Goal: Task Accomplishment & Management: Manage account settings

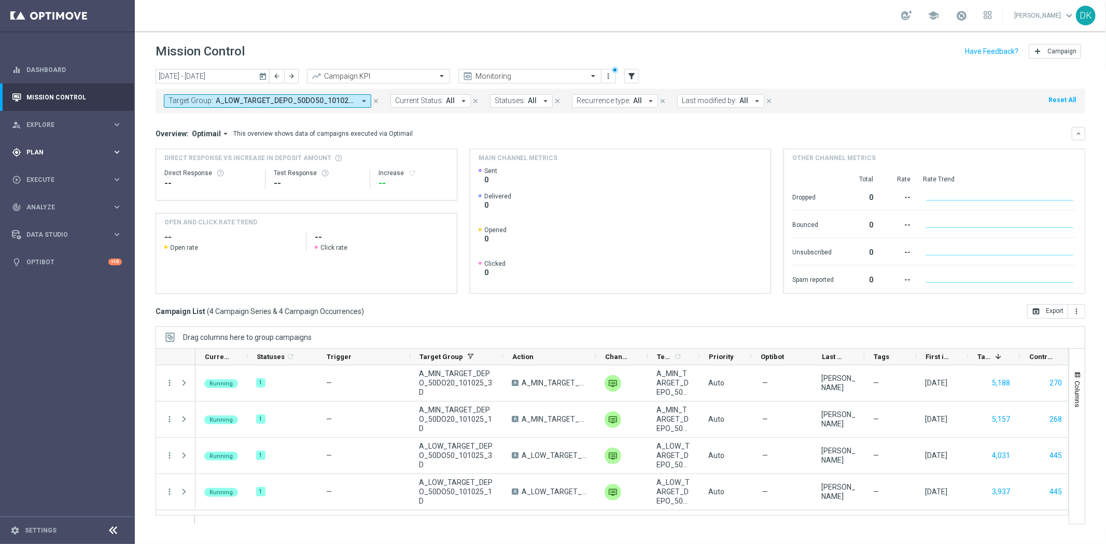
click at [80, 157] on div "gps_fixed Plan" at bounding box center [62, 152] width 100 height 9
click at [61, 175] on link "Target Groups" at bounding box center [67, 174] width 81 height 8
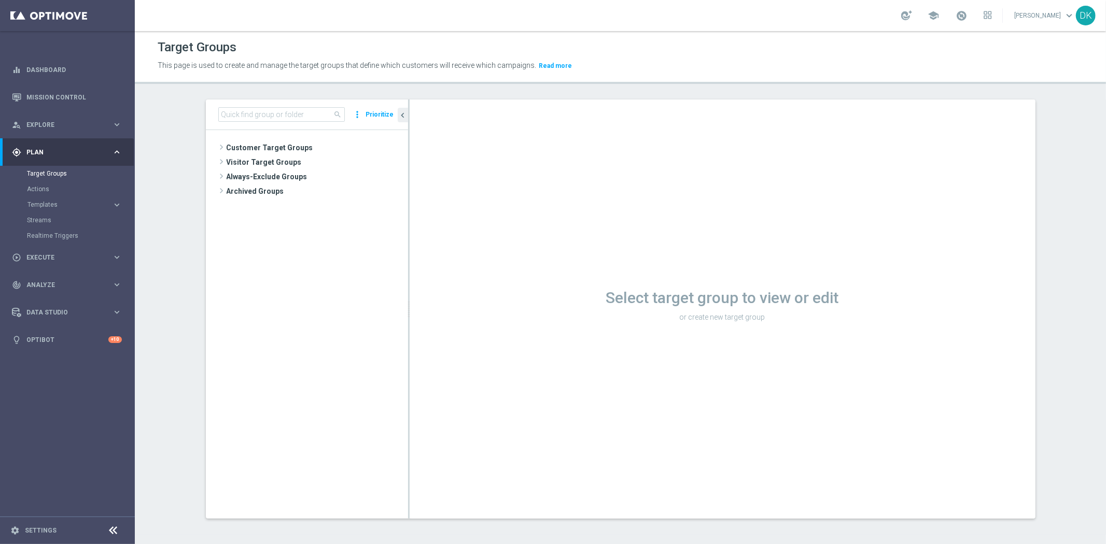
drag, startPoint x: 318, startPoint y: 478, endPoint x: 306, endPoint y: 348, distance: 130.1
click at [318, 478] on tree-viewport "Customer Target Groups library_add create_new_folder" at bounding box center [307, 324] width 202 height 388
click at [273, 116] on input at bounding box center [281, 114] width 126 height 15
paste input "A_MIN_TARGET_DEPO_50DO20_101025_1D_PUSH"
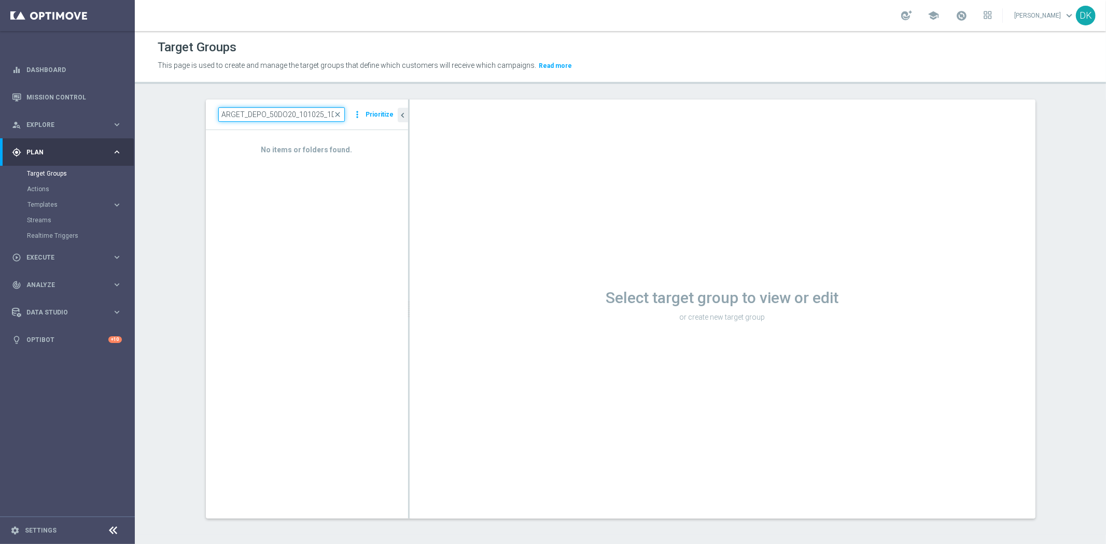
scroll to position [0, 24]
type input "A_MIN_TARGET_DEPO_50DO20_101025_1D"
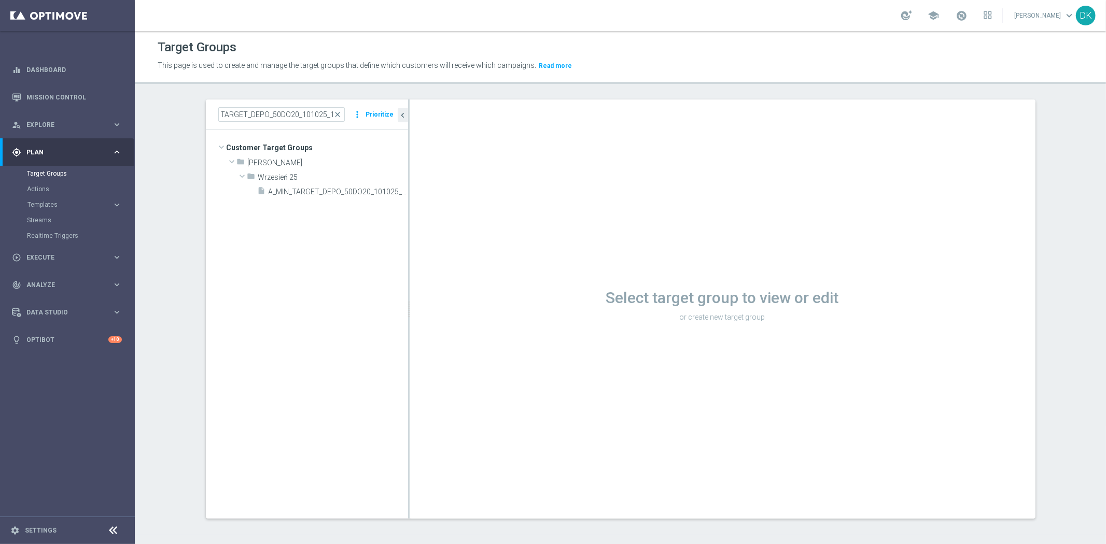
click at [312, 270] on tree-viewport "Customer Target Groups library_add create_new_folder folder" at bounding box center [307, 324] width 202 height 388
click at [360, 175] on icon "library_add" at bounding box center [364, 177] width 8 height 8
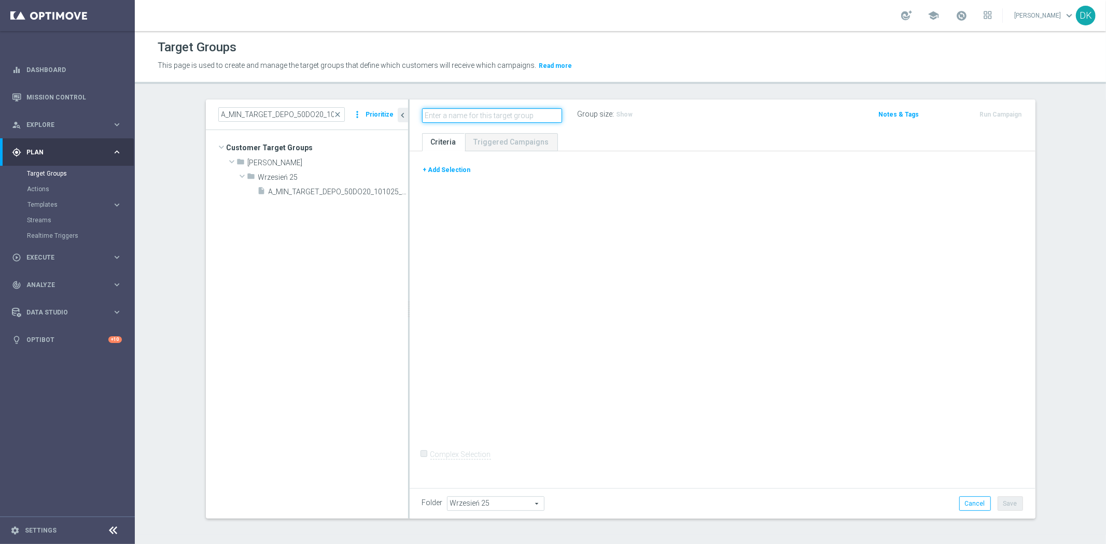
paste input "A_MIN_TARGET_DEPO_50DO20_101025_1D_PUSH"
type input "A_MIN_TARGET_DEPO_50DO20_101025_1D_PUSH"
click at [480, 203] on div "+ Add Selection Complex Selection Invalid Expression" at bounding box center [723, 317] width 626 height 333
click at [447, 170] on button "+ Add Selection" at bounding box center [447, 169] width 50 height 11
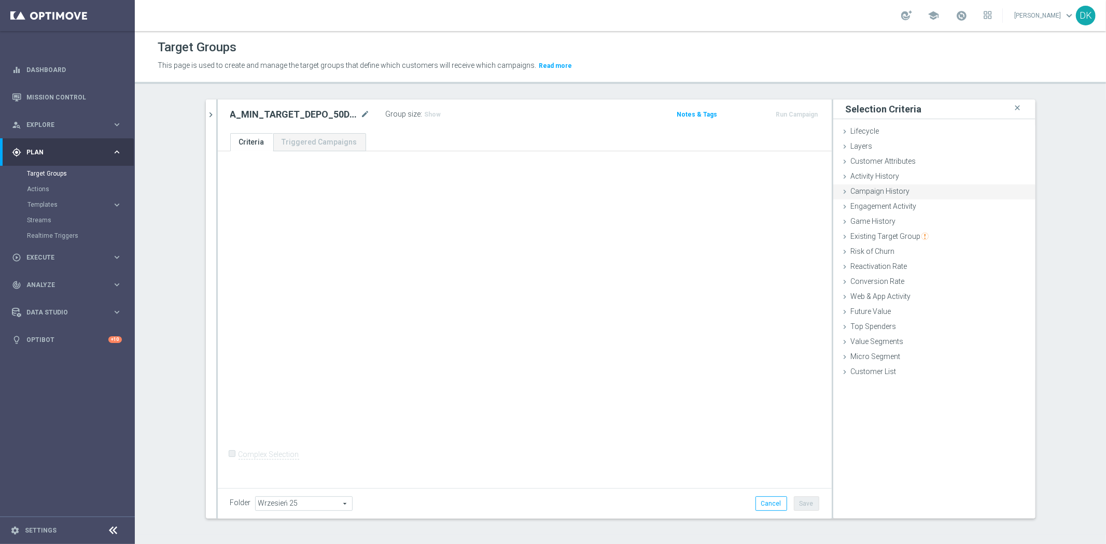
click at [892, 194] on span "Campaign History" at bounding box center [880, 191] width 59 height 8
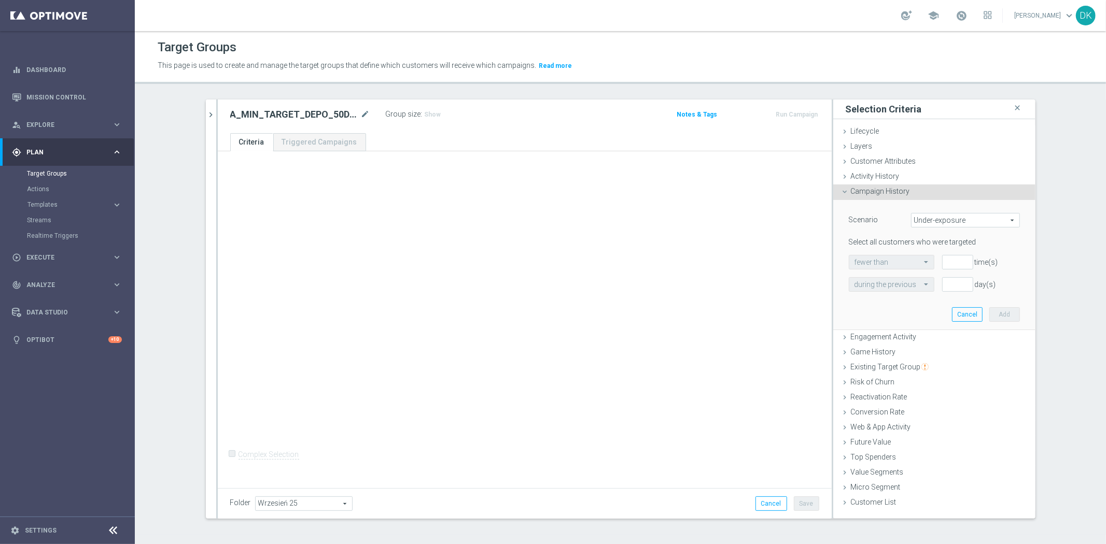
click at [923, 219] on span "Under-exposure" at bounding box center [965, 220] width 108 height 13
click at [935, 289] on span "Custom" at bounding box center [965, 289] width 97 height 8
type input "Custom"
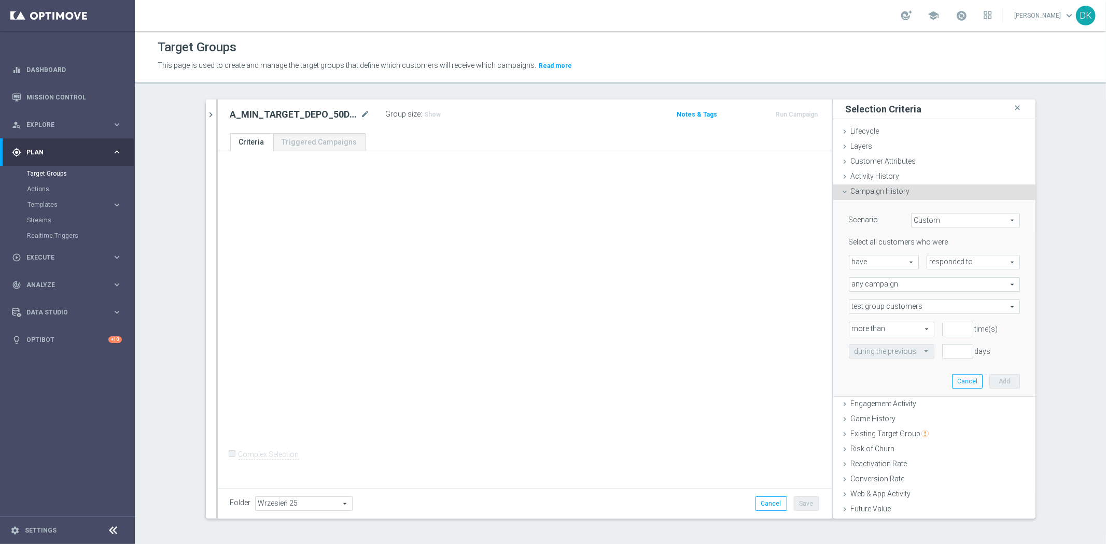
click at [961, 268] on span "responded to" at bounding box center [973, 262] width 92 height 13
click at [958, 288] on span "been targeted with" at bounding box center [973, 291] width 82 height 8
type input "been targeted with"
click at [904, 292] on div "Select all customers who were have have arrow_drop_down search been targeted wi…" at bounding box center [934, 297] width 171 height 121
click at [904, 285] on span "any campaign" at bounding box center [934, 284] width 170 height 13
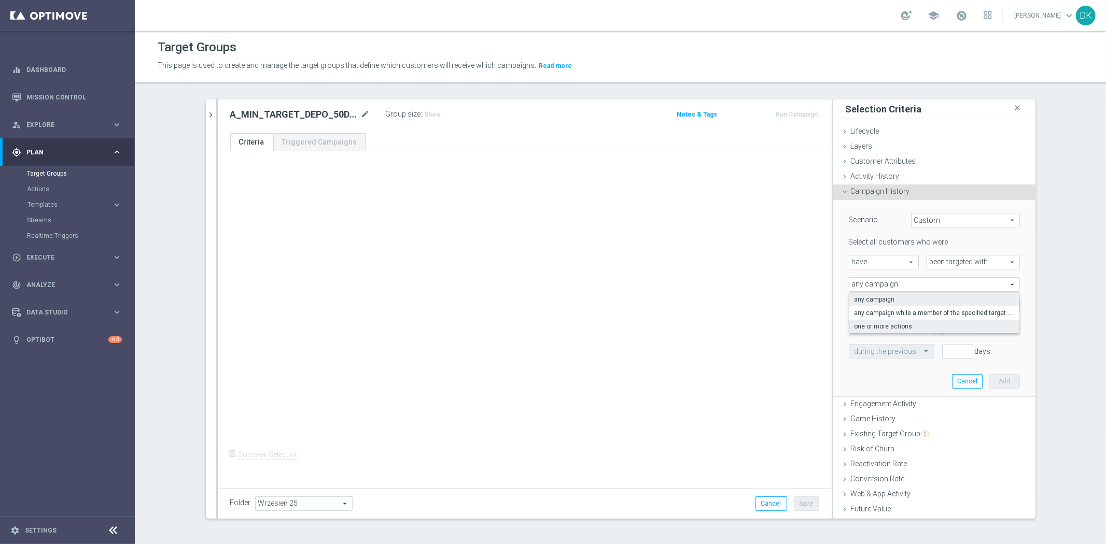
click at [895, 325] on span "one or more actions" at bounding box center [934, 326] width 160 height 8
type input "one or more actions"
click at [900, 307] on span at bounding box center [934, 306] width 170 height 13
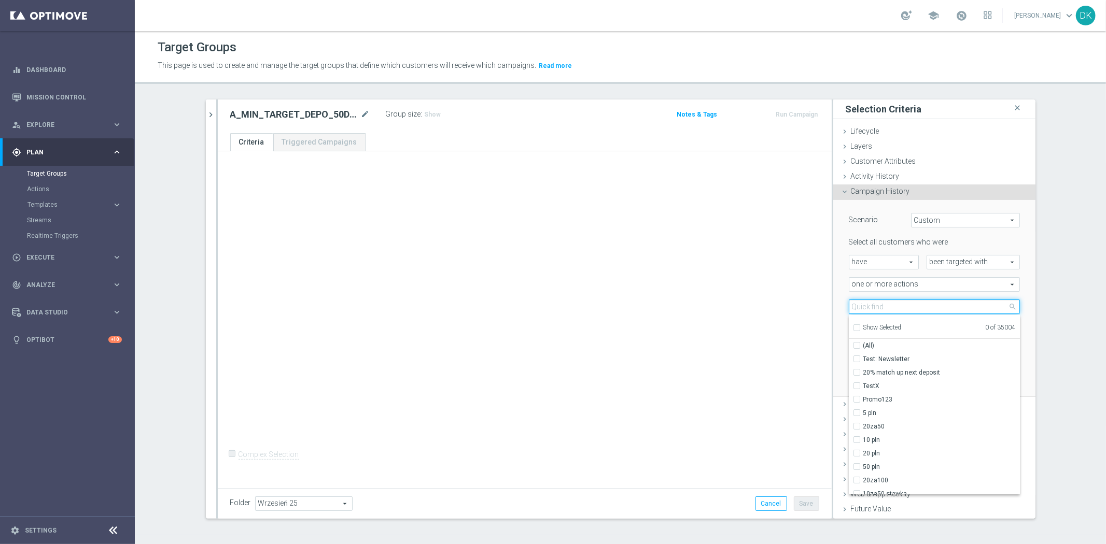
click at [900, 307] on input "search" at bounding box center [934, 307] width 171 height 15
paste input "A_MIN_TARGET_DEPO_50DO20_101025_1D_PUSH"
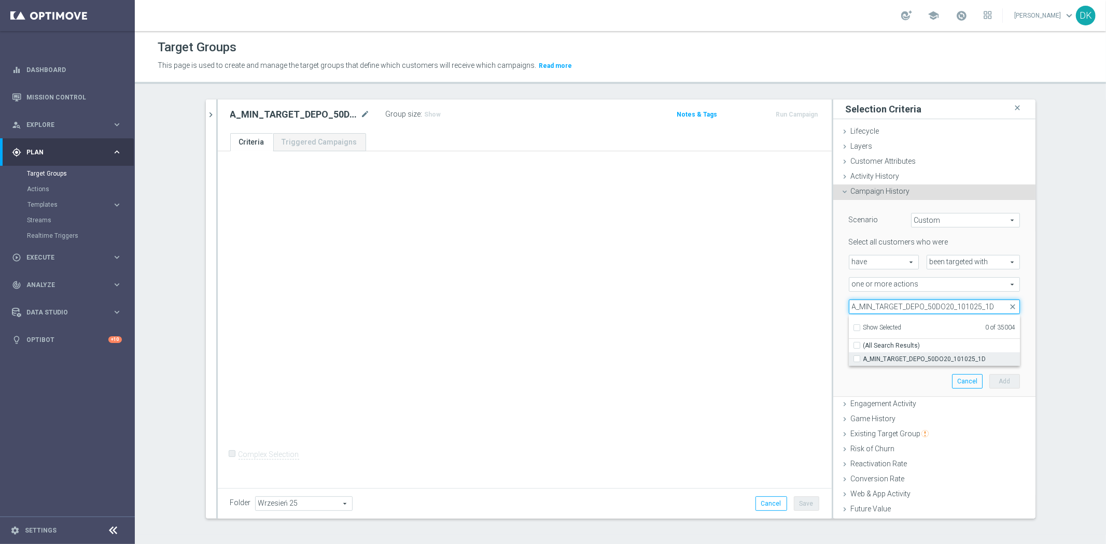
type input "A_MIN_TARGET_DEPO_50DO20_101025_1D"
click at [900, 355] on span "A_MIN_TARGET_DEPO_50DO20_101025_1D" at bounding box center [941, 359] width 157 height 8
click at [863, 356] on input "A_MIN_TARGET_DEPO_50DO20_101025_1D" at bounding box center [859, 359] width 7 height 7
checkbox input "true"
type input "A_MIN_TARGET_DEPO_50DO20_101025_1D"
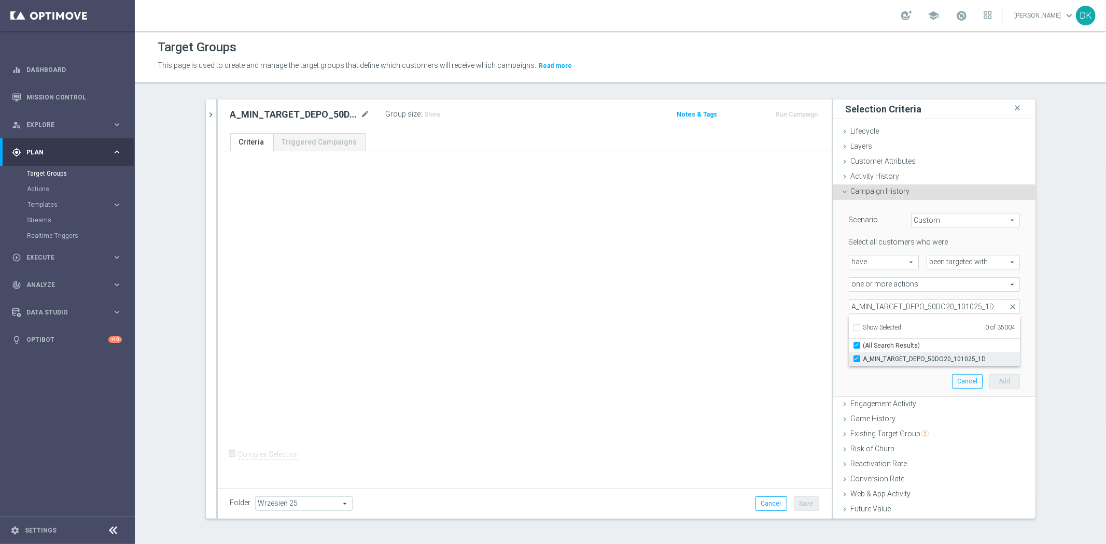
checkbox input "true"
click at [737, 341] on div "+ Add Selection Complex Selection Invalid Expression" at bounding box center [525, 317] width 614 height 333
click at [942, 325] on input "number" at bounding box center [957, 329] width 31 height 15
type input "0"
click at [892, 354] on input "text" at bounding box center [880, 351] width 53 height 9
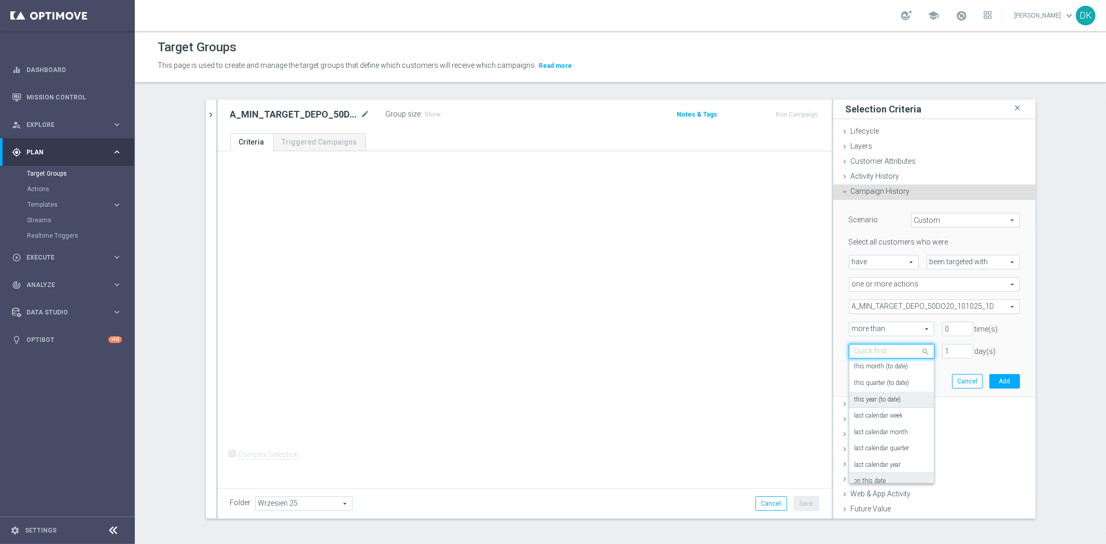
scroll to position [91, 0]
click at [881, 452] on label "in this range" at bounding box center [871, 456] width 34 height 8
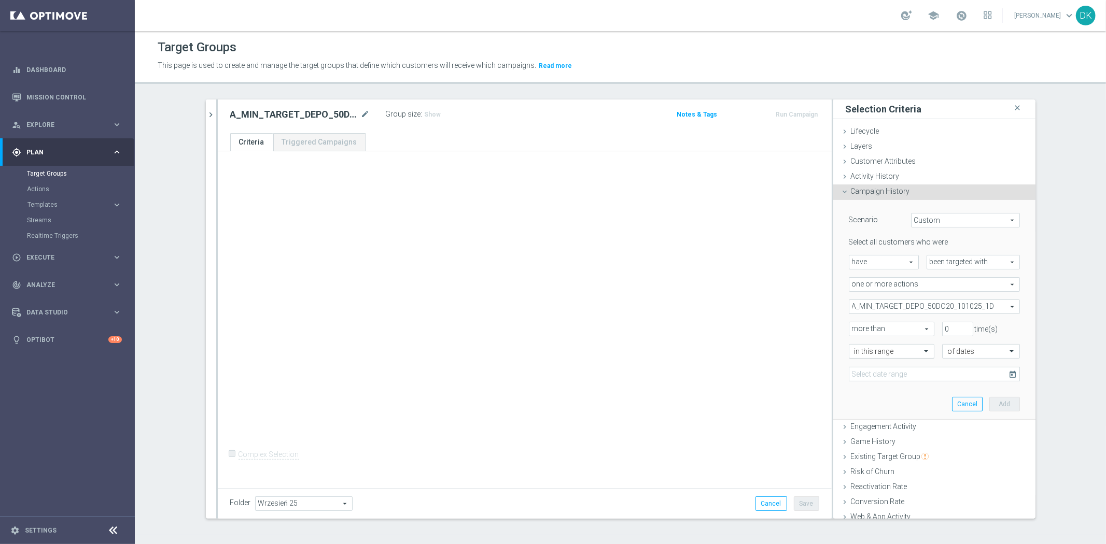
click at [909, 353] on div at bounding box center [891, 351] width 84 height 9
click at [877, 473] on div "today" at bounding box center [891, 472] width 74 height 17
click at [996, 383] on button "Add" at bounding box center [1004, 381] width 31 height 15
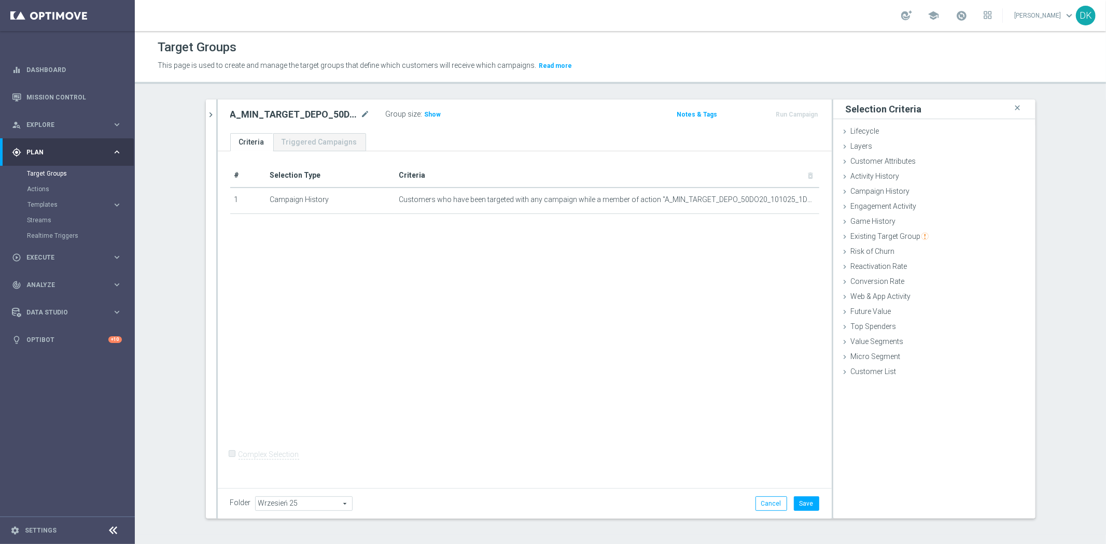
click at [541, 318] on div "# Selection Type Criteria delete_forever 1 Campaign History Customers who have …" at bounding box center [525, 317] width 614 height 333
click at [206, 104] on button "chevron_right" at bounding box center [211, 115] width 10 height 31
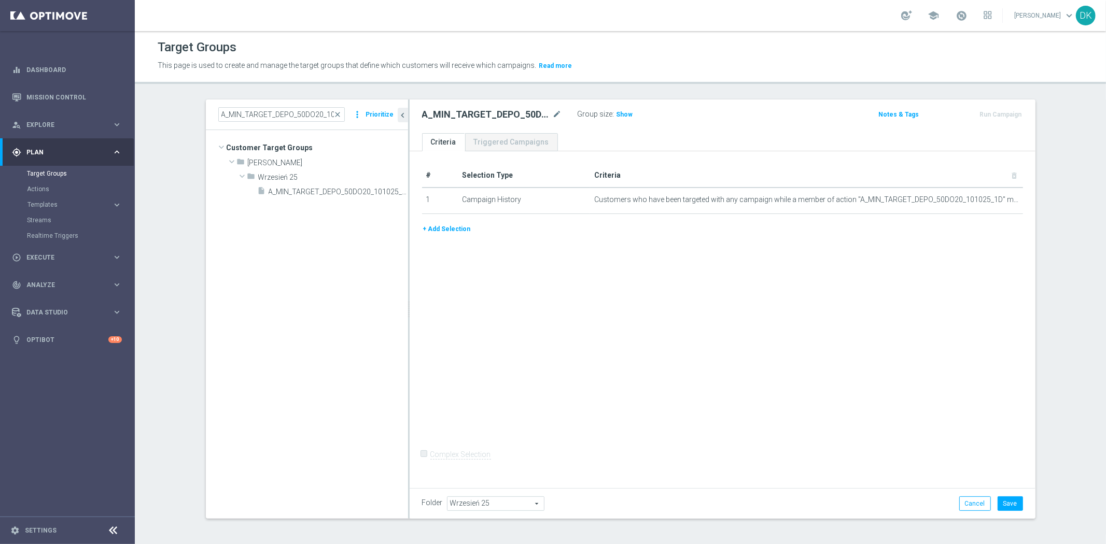
click at [442, 228] on button "+ Add Selection" at bounding box center [447, 228] width 50 height 11
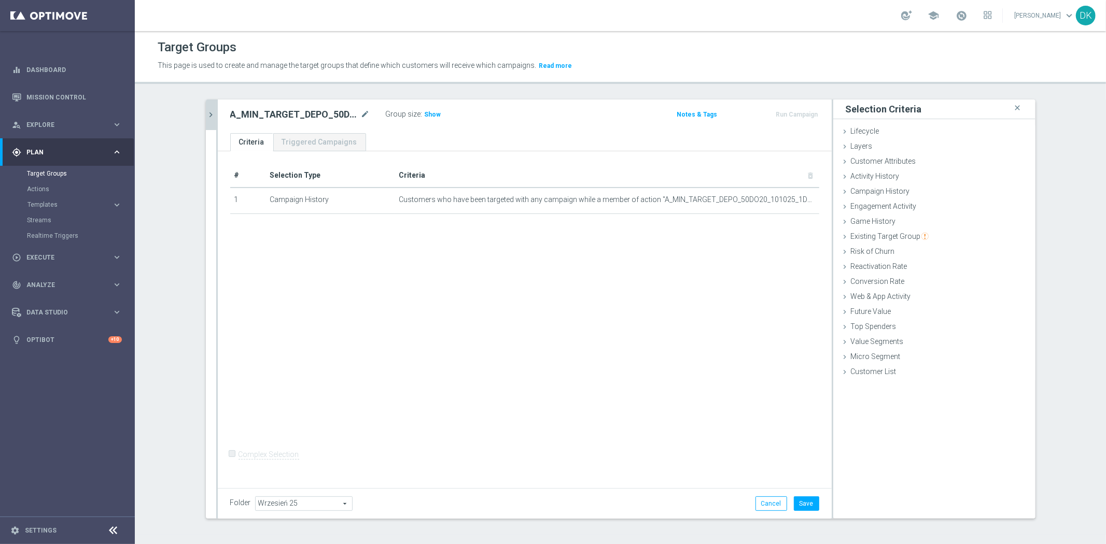
click at [206, 116] on icon "chevron_right" at bounding box center [211, 115] width 10 height 10
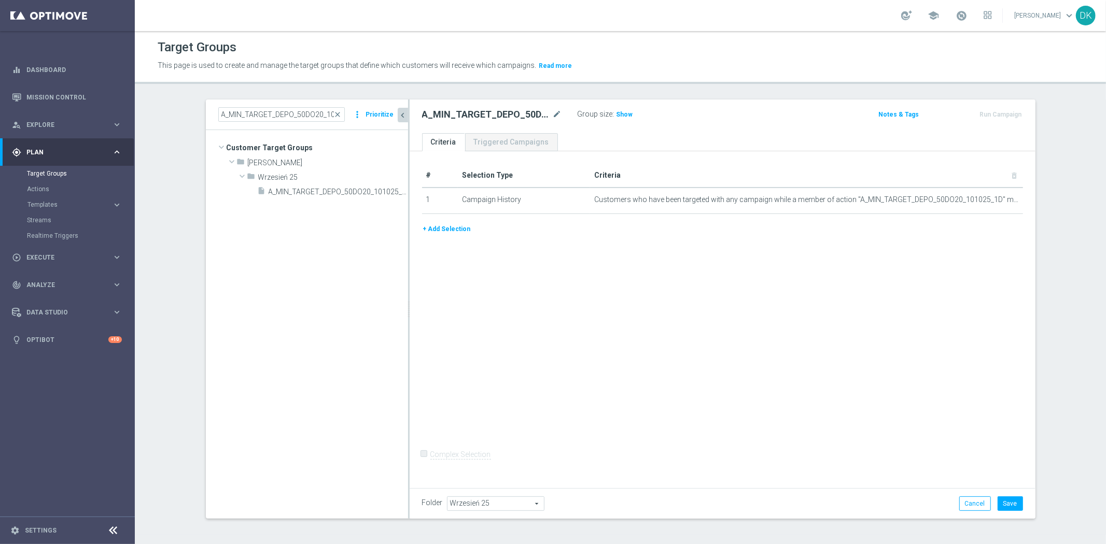
click at [434, 230] on button "+ Add Selection" at bounding box center [447, 228] width 50 height 11
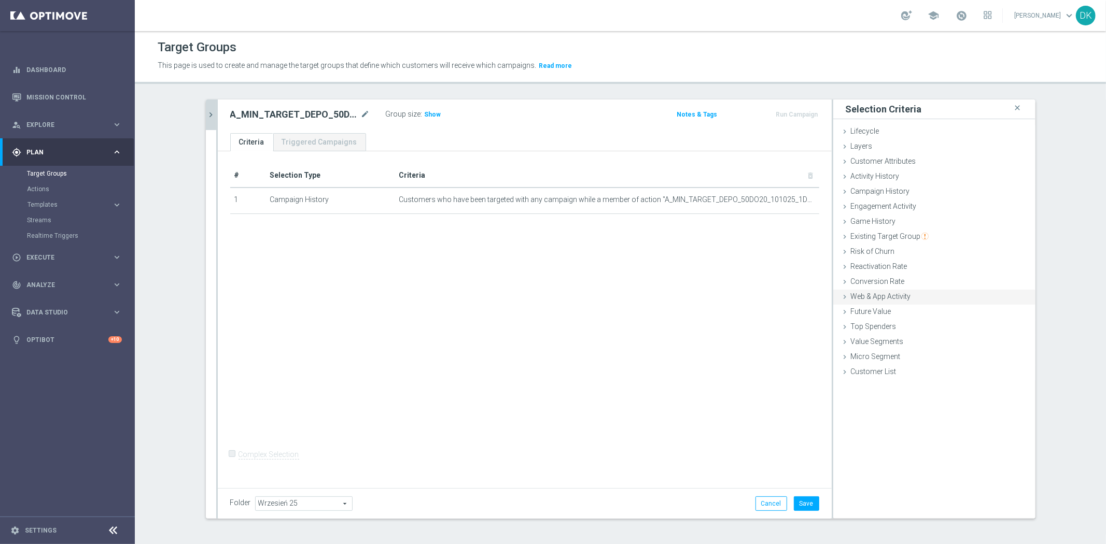
click at [884, 298] on span "Web & App Activity" at bounding box center [881, 296] width 60 height 8
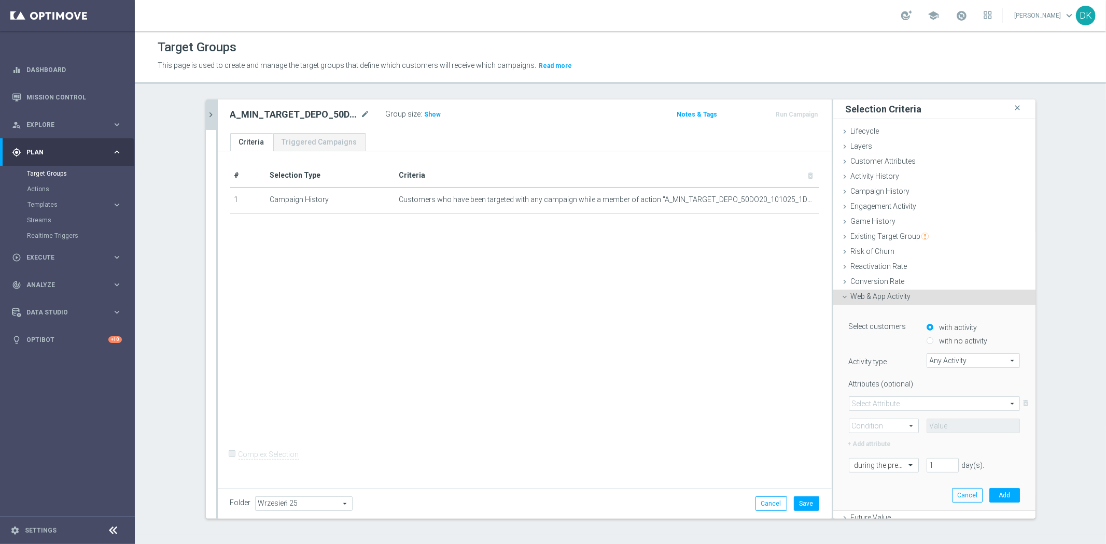
click at [926, 338] on input "with no activity" at bounding box center [929, 341] width 7 height 7
radio input "true"
click at [948, 363] on span "Any Activity" at bounding box center [973, 360] width 92 height 13
click at [0, 0] on input "search" at bounding box center [0, 0] width 0 height 0
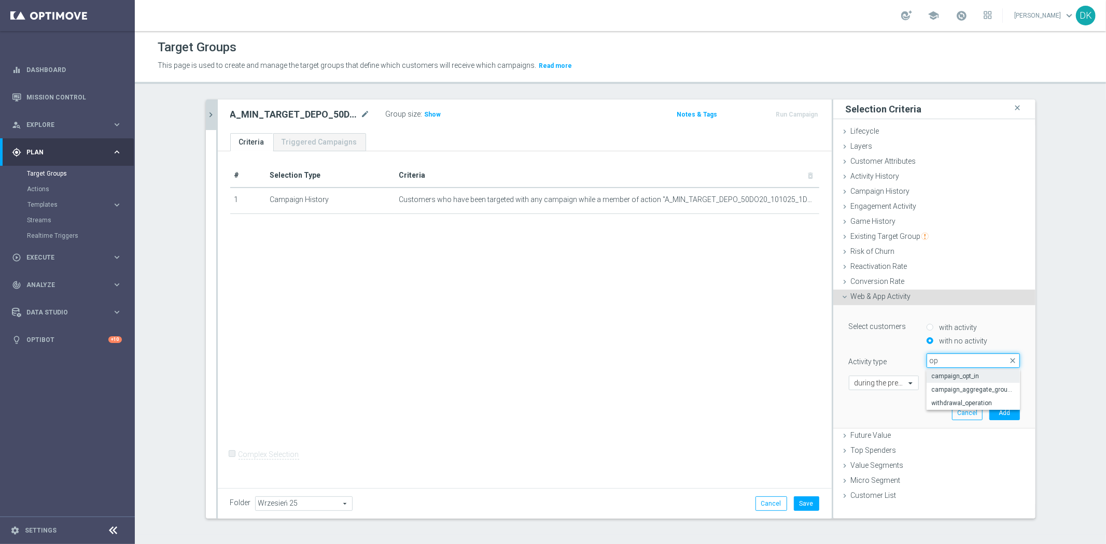
type input "op"
click at [957, 376] on span "campaign_opt_in" at bounding box center [973, 376] width 83 height 8
type input "campaign_opt_in"
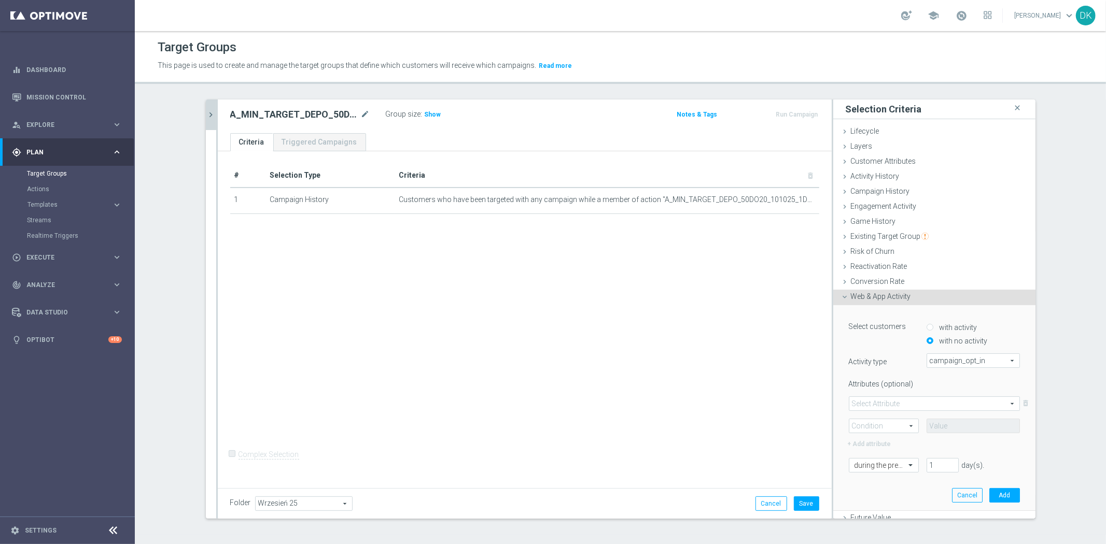
click at [872, 402] on span at bounding box center [934, 403] width 170 height 13
click at [876, 421] on span "campaign_id" at bounding box center [934, 419] width 160 height 8
type input "campaign_id"
click at [875, 426] on span at bounding box center [883, 425] width 69 height 13
click at [868, 441] on span "=" at bounding box center [883, 441] width 59 height 8
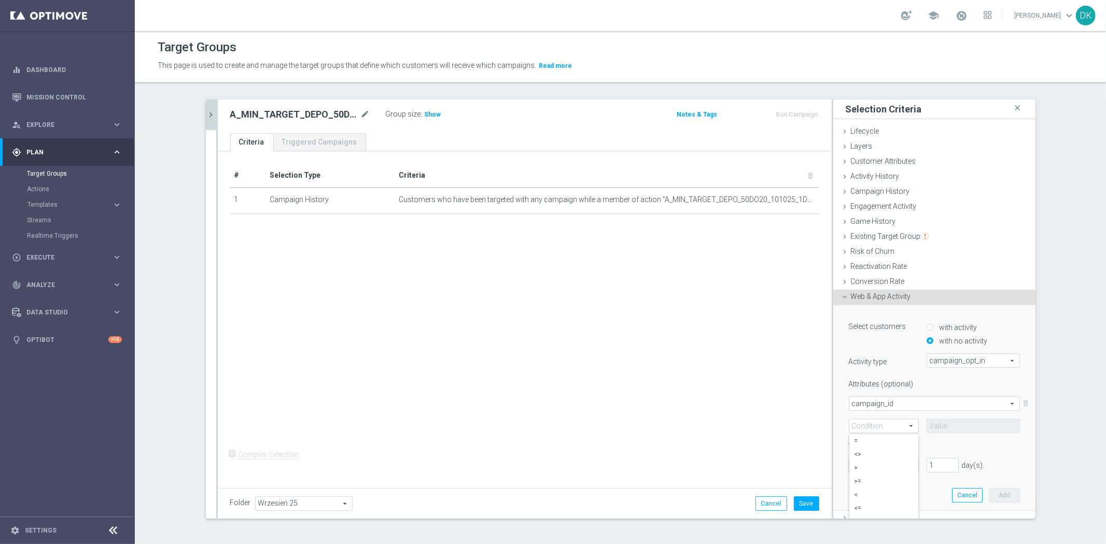
type input "="
click at [949, 422] on input at bounding box center [972, 426] width 93 height 15
paste input "189043"
type input "189043"
click at [883, 473] on div "Select customers with activity with no activity Activity type campaign_opt_in c…" at bounding box center [934, 407] width 187 height 205
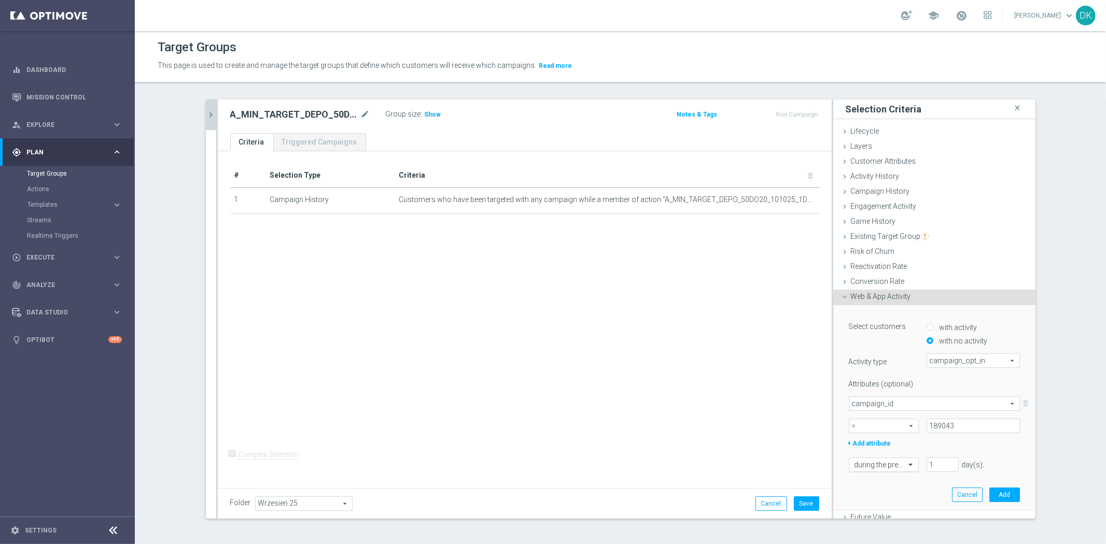
click at [884, 467] on div at bounding box center [883, 465] width 69 height 9
click at [880, 413] on div "today" at bounding box center [883, 414] width 59 height 17
click at [1001, 494] on button "Add" at bounding box center [1004, 495] width 31 height 15
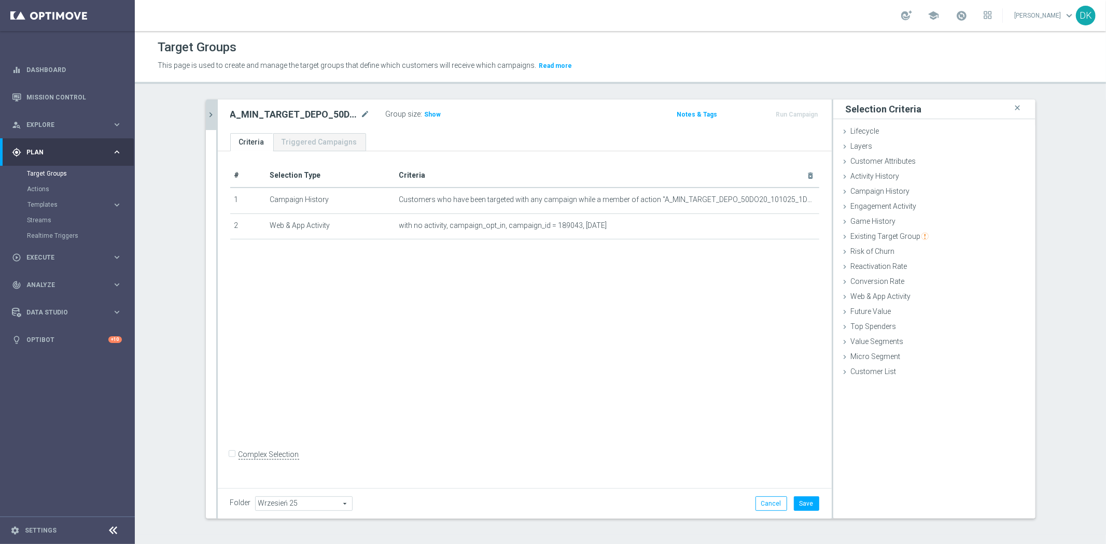
click at [206, 113] on icon "chevron_right" at bounding box center [211, 115] width 10 height 10
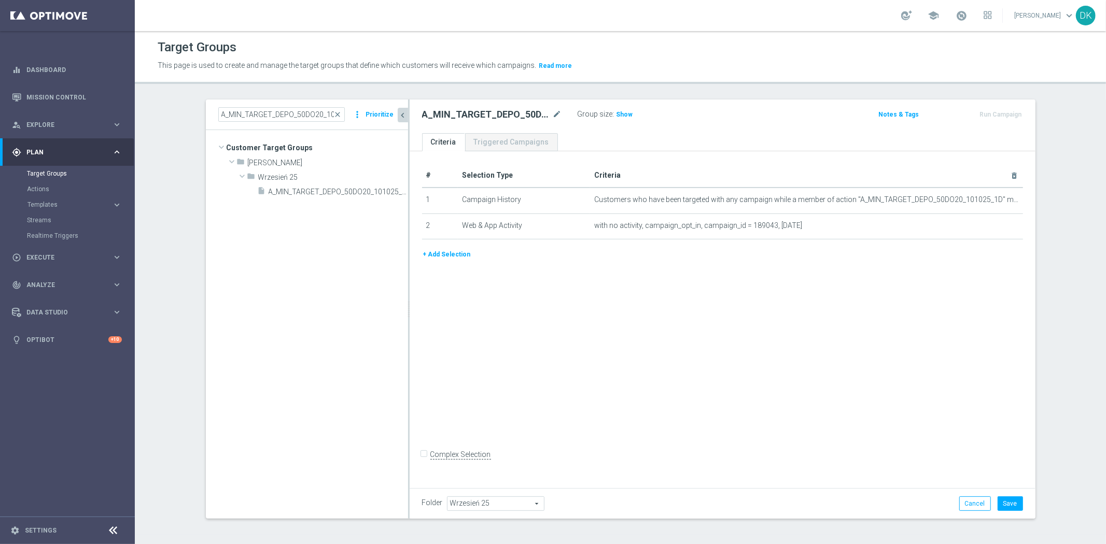
click at [441, 257] on button "+ Add Selection" at bounding box center [447, 254] width 50 height 11
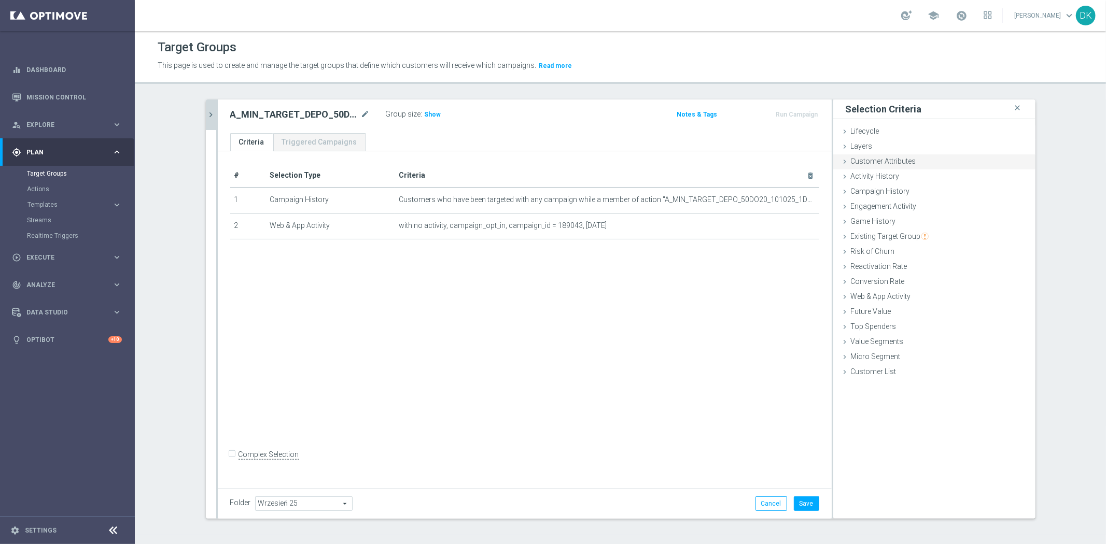
click at [915, 159] on div "Customer Attributes done" at bounding box center [934, 162] width 202 height 16
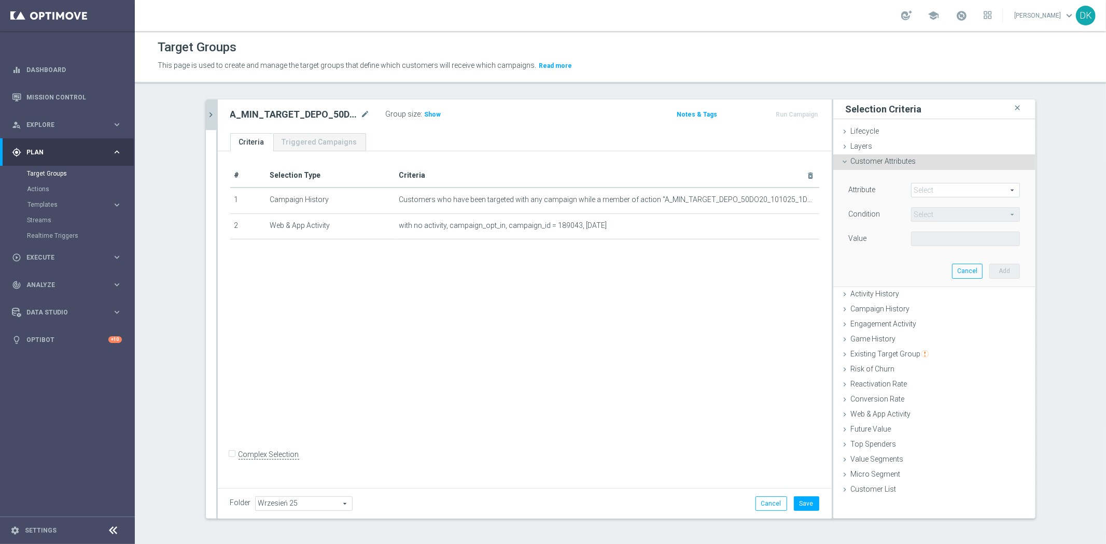
click at [939, 187] on span at bounding box center [965, 190] width 108 height 13
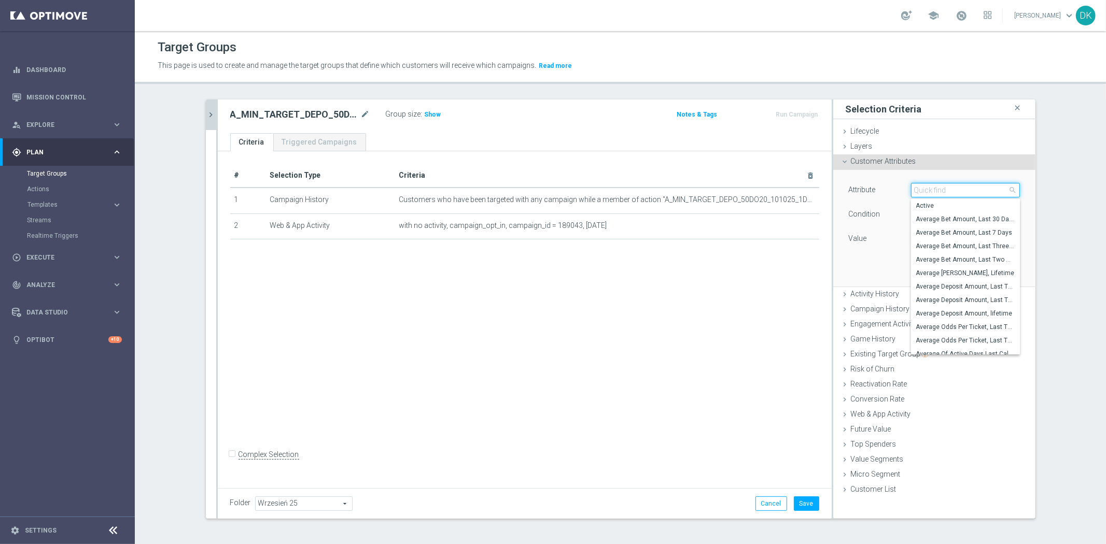
click at [939, 187] on input "search" at bounding box center [965, 190] width 109 height 15
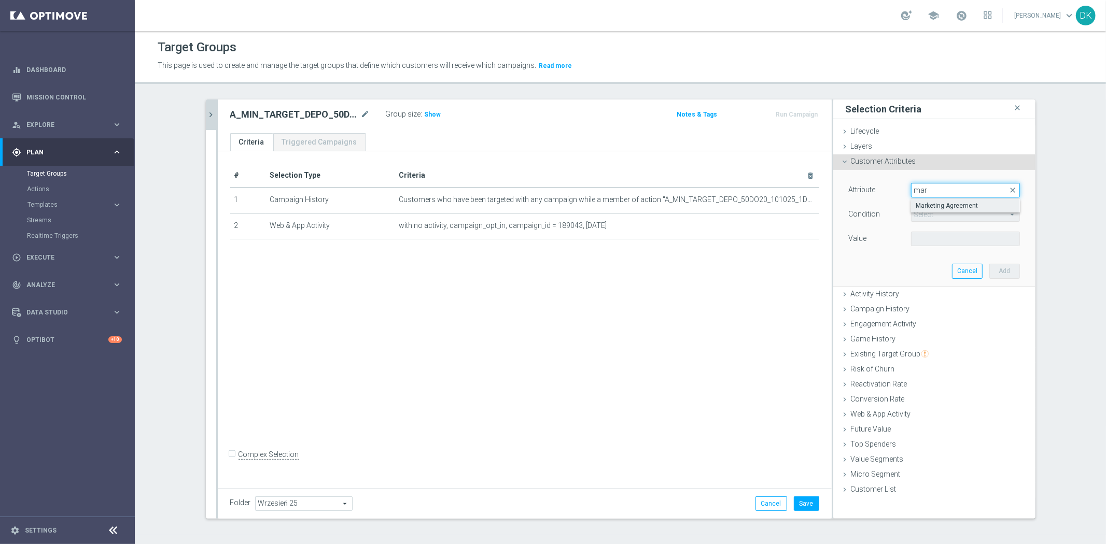
type input "mar"
click at [944, 205] on span "Marketing Agreement" at bounding box center [965, 206] width 98 height 8
type input "Marketing Agreement"
type input "Equals"
click at [951, 237] on span at bounding box center [965, 238] width 108 height 13
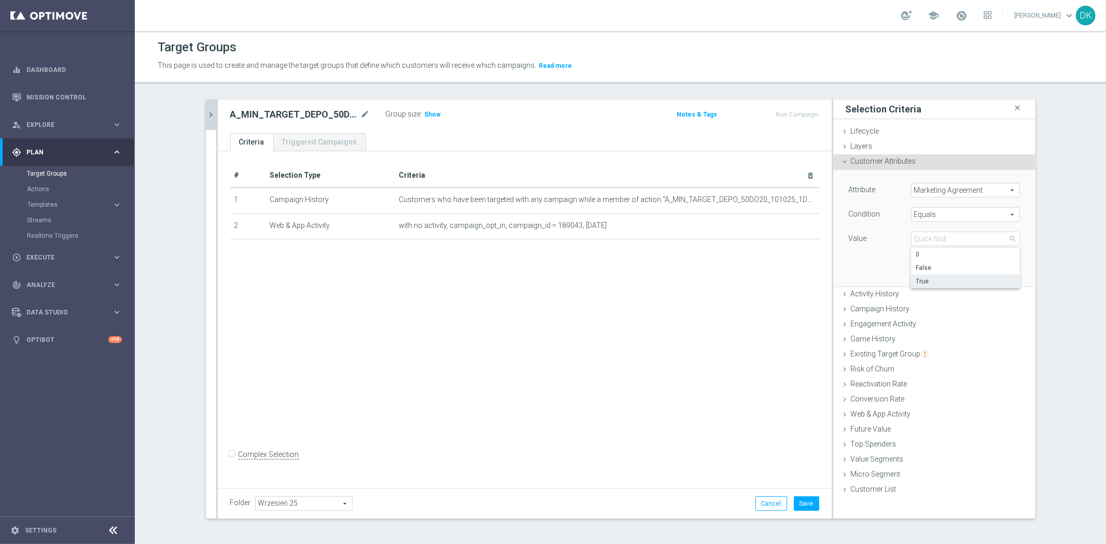
click at [940, 278] on span "True" at bounding box center [965, 281] width 98 height 8
type input "True"
click at [997, 270] on button "Add" at bounding box center [1004, 271] width 31 height 15
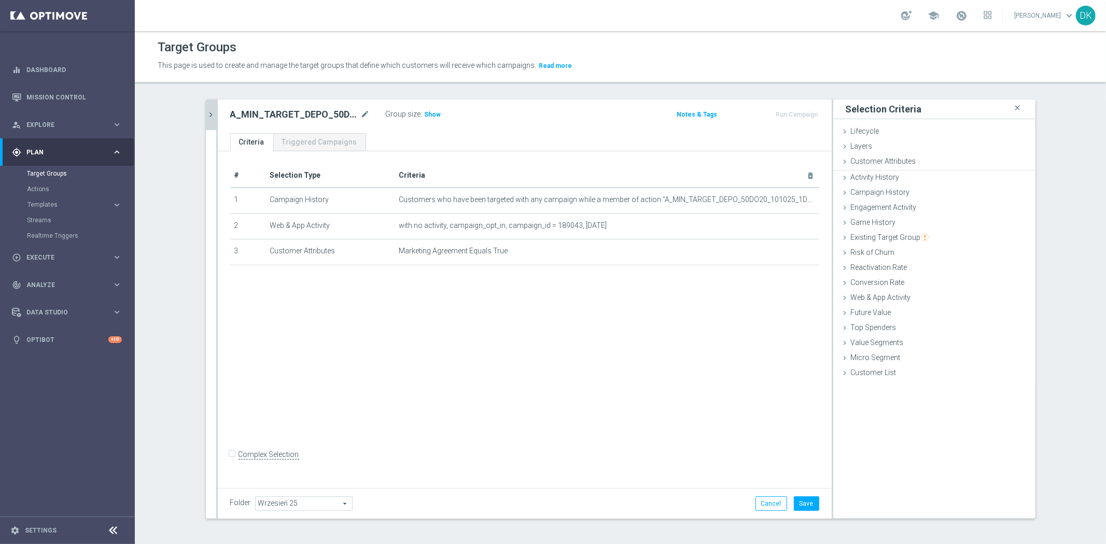
click at [569, 331] on div "# Selection Type Criteria delete_forever 1 Campaign History Customers who have …" at bounding box center [525, 317] width 614 height 333
click at [805, 506] on button "Save" at bounding box center [806, 504] width 25 height 15
click at [354, 113] on div "A_MIN_TARGET_DEPO_50DO20_101025_1D_PUSH mode_edit" at bounding box center [300, 114] width 140 height 12
click at [361, 112] on icon "mode_edit" at bounding box center [365, 114] width 9 height 12
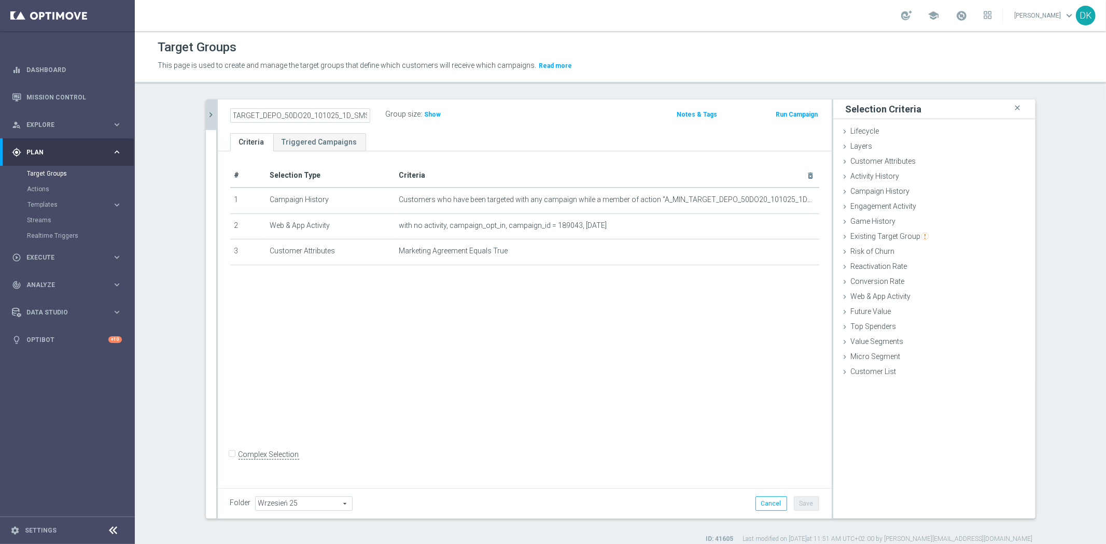
type input "A_MIN_TARGET_DEPO_50DO20_101025_1D_SMS"
click at [553, 348] on div "# Selection Type Criteria delete_forever 1 Campaign History Customers who have …" at bounding box center [525, 317] width 614 height 333
click at [805, 503] on button "Save" at bounding box center [806, 504] width 25 height 15
click at [206, 117] on icon "chevron_right" at bounding box center [211, 115] width 10 height 10
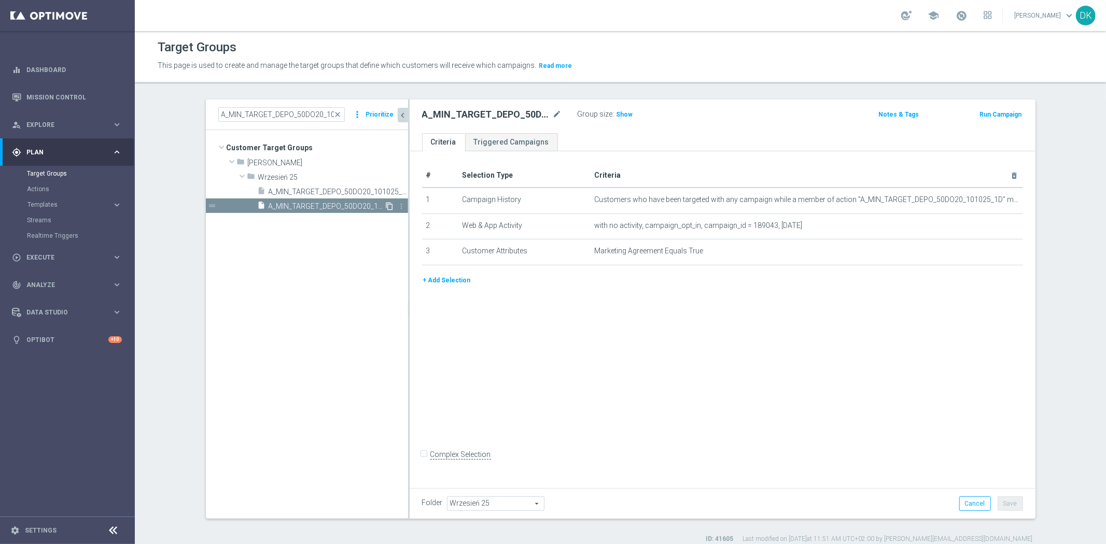
click at [386, 208] on icon "content_copy" at bounding box center [390, 206] width 8 height 8
click at [553, 119] on icon "mode_edit" at bounding box center [557, 114] width 9 height 12
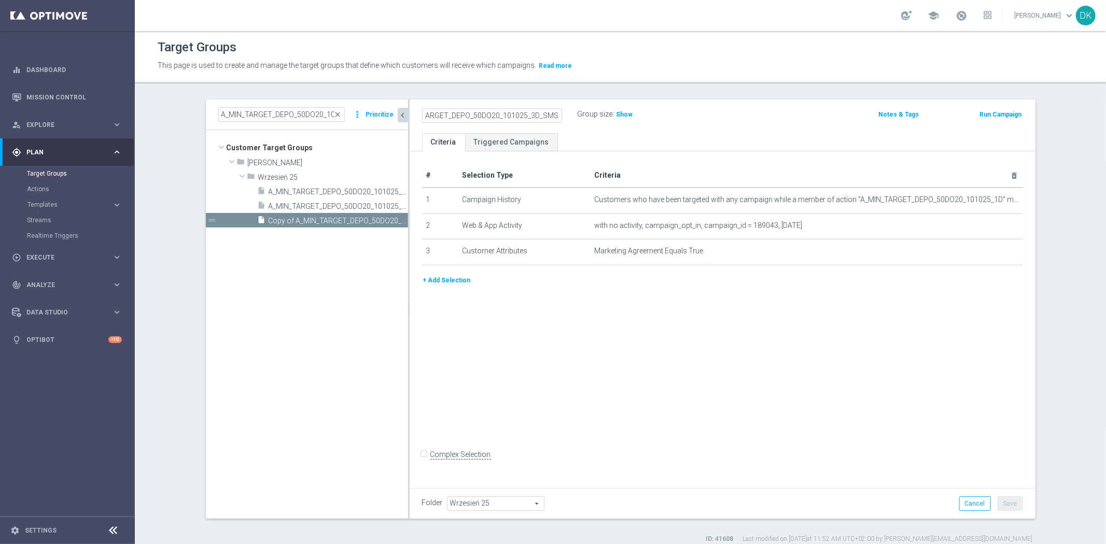
scroll to position [0, 24]
type input "A_MIN_TARGET_DEPO_50DO20_101025_3D_SMS"
click at [681, 319] on div "# Selection Type Criteria delete_forever 1 Campaign History Customers who have …" at bounding box center [723, 317] width 626 height 333
click at [0, 0] on icon "mode_edit" at bounding box center [0, 0] width 0 height 0
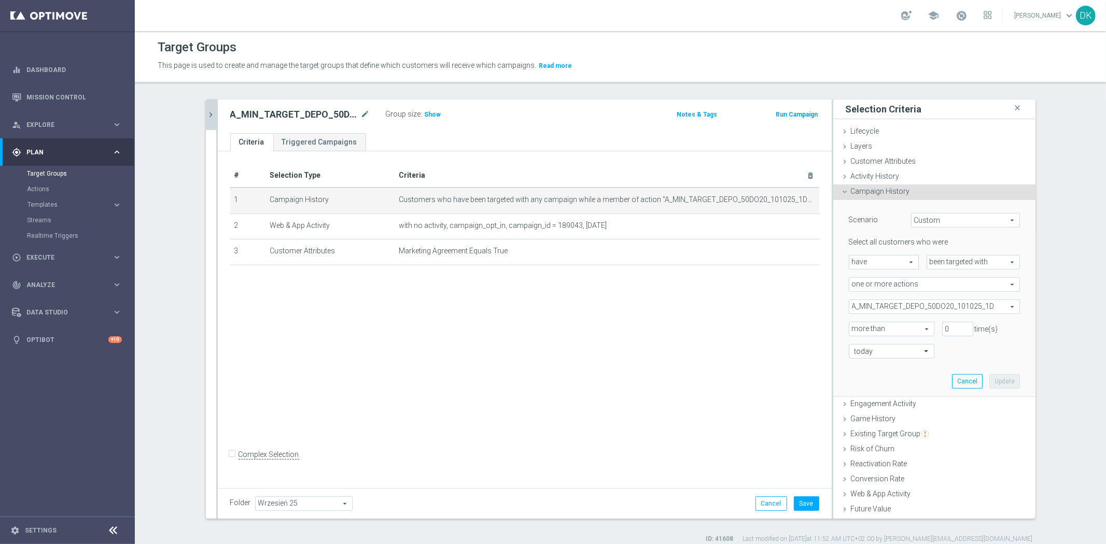
click at [883, 311] on span "A_MIN_TARGET_DEPO_50DO20_101025_1D" at bounding box center [934, 306] width 170 height 13
click at [863, 324] on label "Show Selected" at bounding box center [882, 328] width 38 height 9
click at [853, 326] on input "Show Selected" at bounding box center [856, 329] width 7 height 7
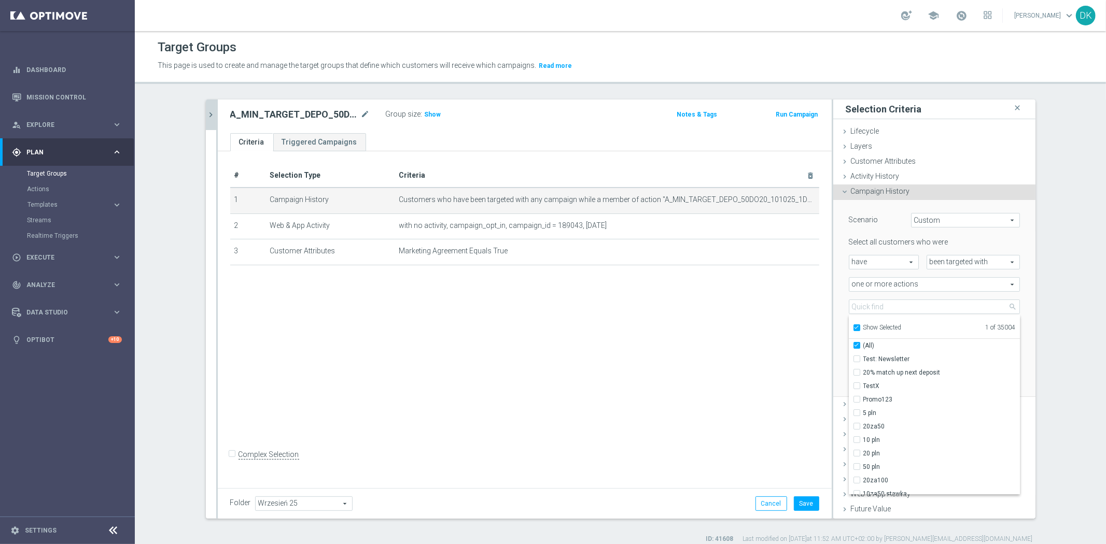
checkbox input "true"
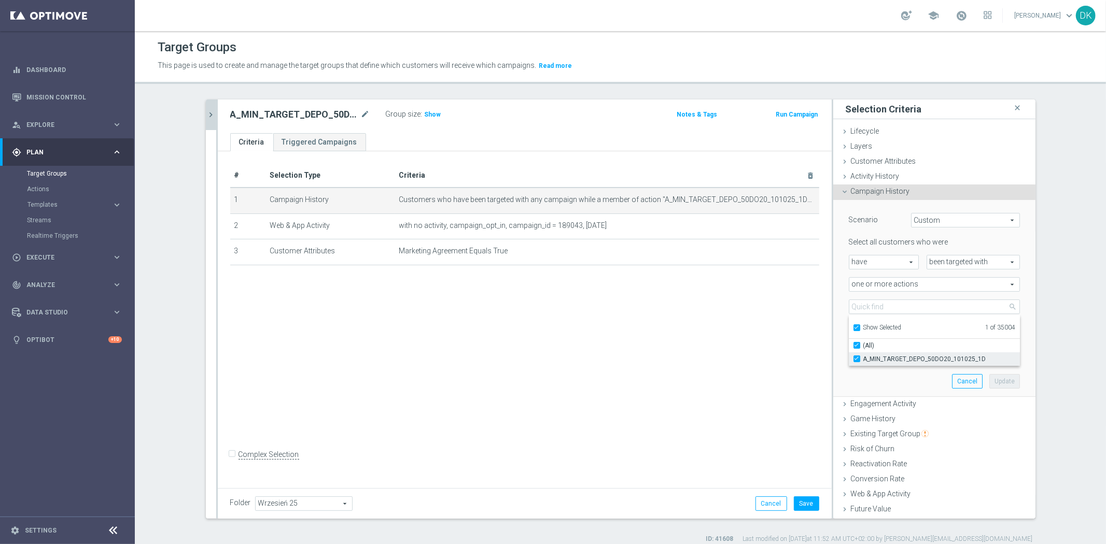
click at [856, 360] on input "A_MIN_TARGET_DEPO_50DO20_101025_1D" at bounding box center [859, 359] width 7 height 7
checkbox input "false"
type input "Select Action"
checkbox input "false"
click at [853, 326] on input "Show Selected" at bounding box center [856, 329] width 7 height 7
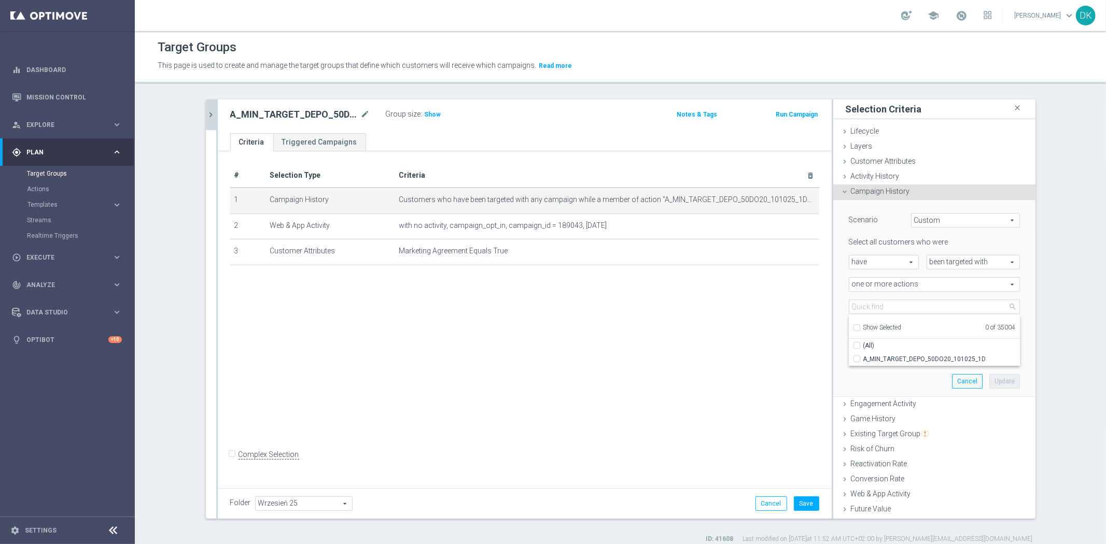
checkbox input "false"
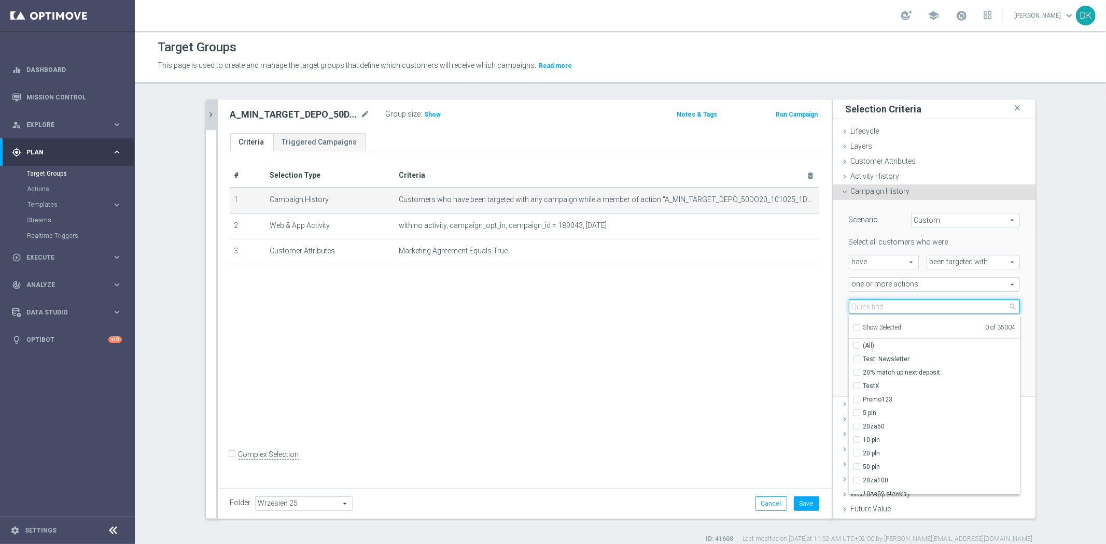
click at [874, 311] on input "search" at bounding box center [934, 307] width 171 height 15
paste input "A_MIN_TARGET_DEPO_50DO20_101025_3D_SMS"
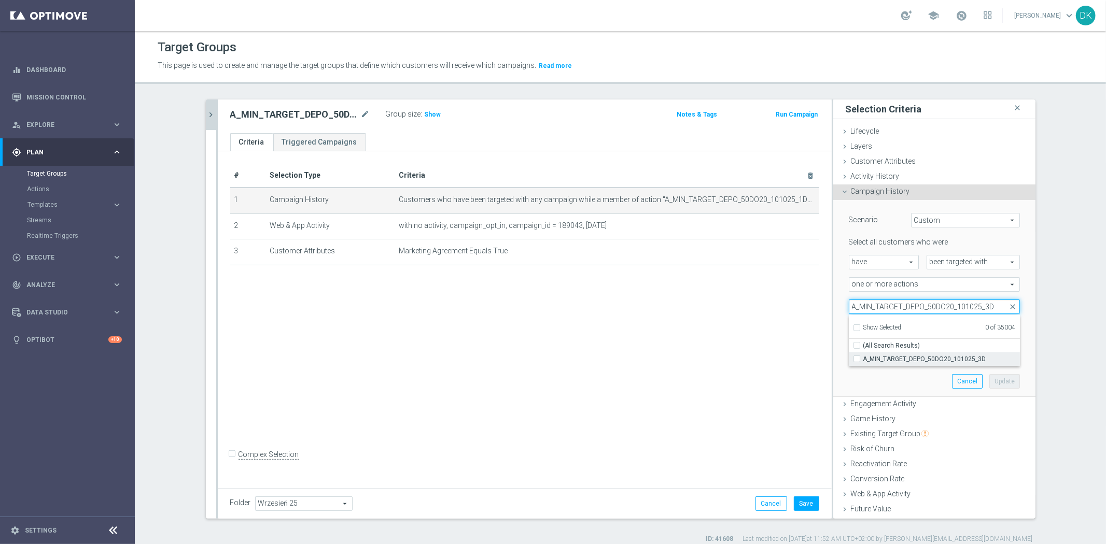
type input "A_MIN_TARGET_DEPO_50DO20_101025_3D"
click at [863, 356] on label "A_MIN_TARGET_DEPO_50DO20_101025_3D" at bounding box center [941, 359] width 157 height 13
click at [856, 356] on input "A_MIN_TARGET_DEPO_50DO20_101025_3D" at bounding box center [859, 359] width 7 height 7
checkbox input "true"
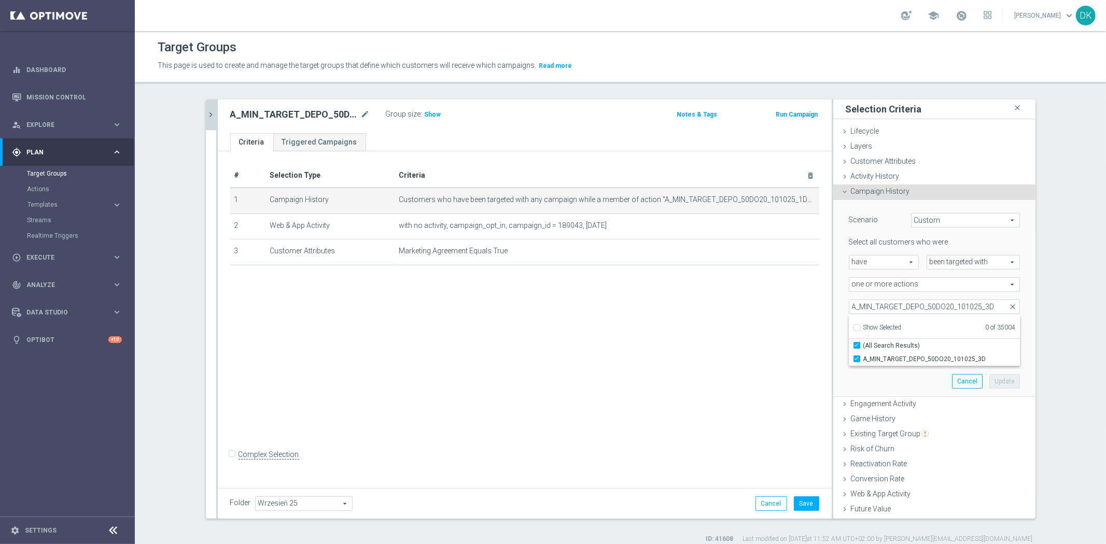
type input "A_MIN_TARGET_DEPO_50DO20_101025_3D"
checkbox input "true"
click at [858, 384] on div "Scenario Custom Custom arrow_drop_down search Select all customers who were hav…" at bounding box center [934, 298] width 187 height 196
click at [909, 353] on div at bounding box center [891, 351] width 84 height 9
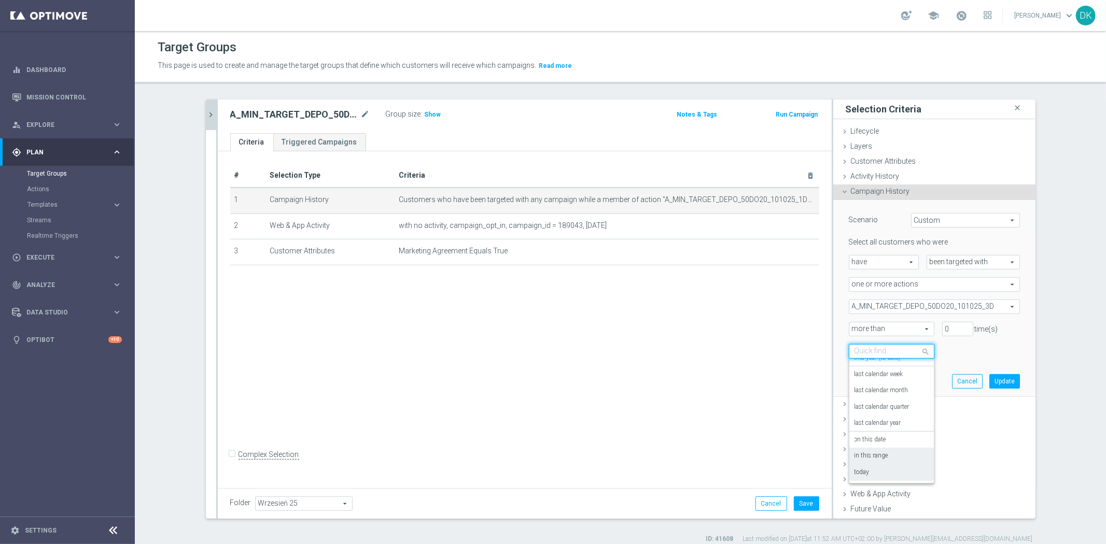
click at [880, 455] on label "in this range" at bounding box center [871, 456] width 34 height 8
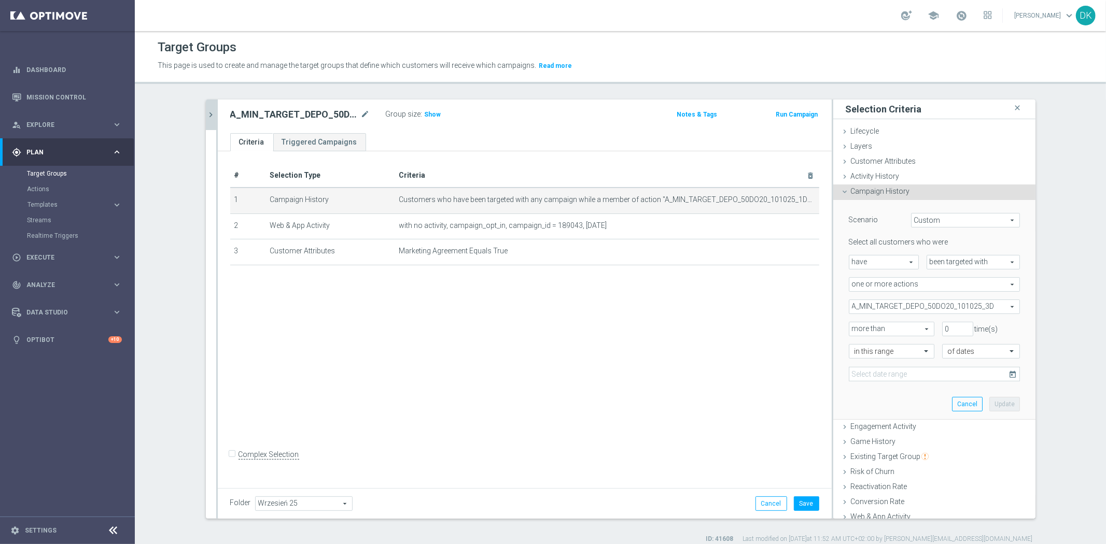
click at [1007, 379] on button "today" at bounding box center [1013, 375] width 12 height 16
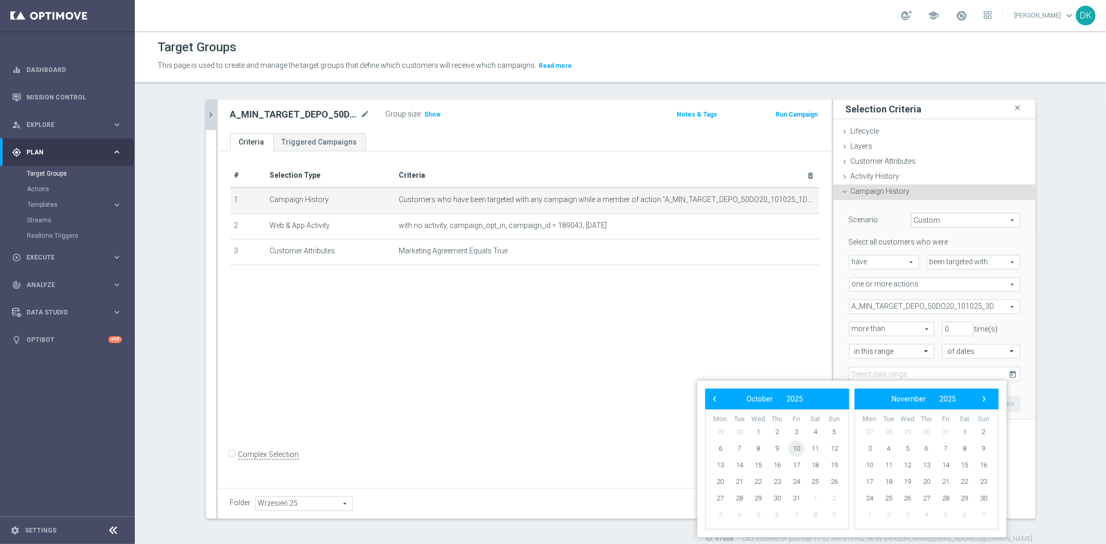
click at [797, 452] on span "10" at bounding box center [796, 449] width 17 height 17
click at [833, 449] on span "12" at bounding box center [834, 449] width 17 height 17
type input "10 Oct 2025 - 12 Oct 2025"
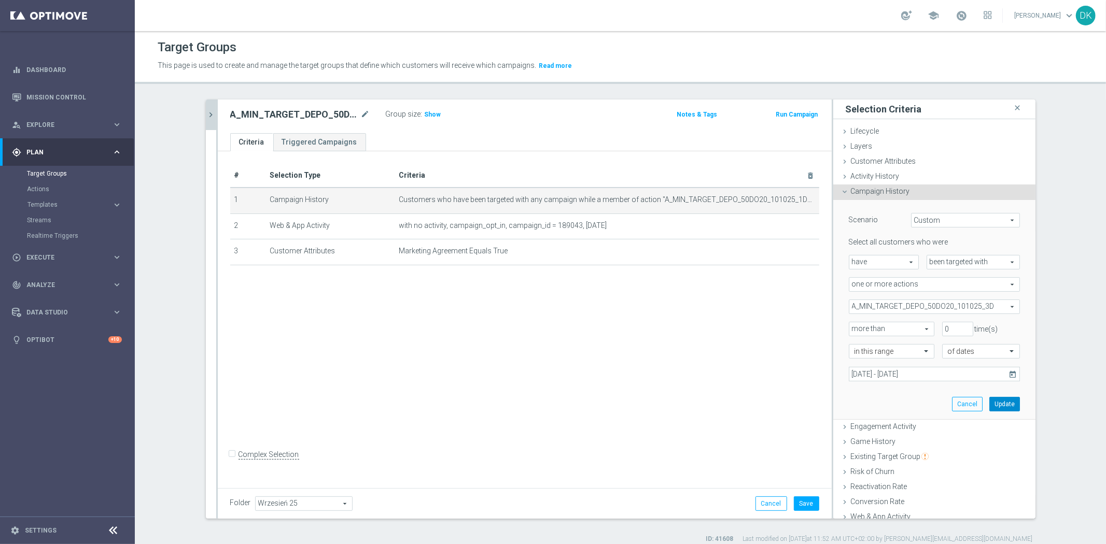
click at [995, 398] on button "Update" at bounding box center [1004, 404] width 31 height 15
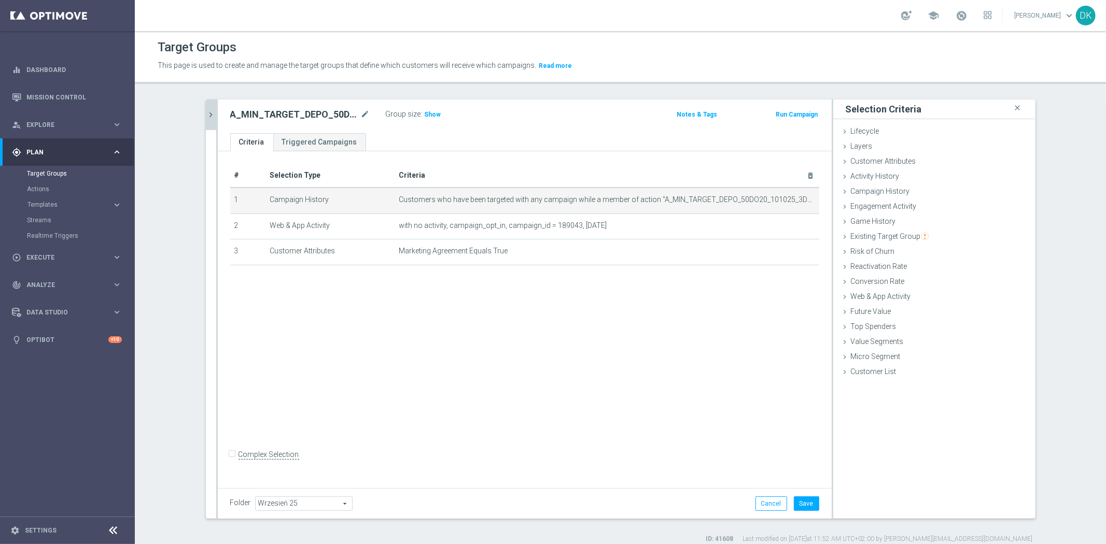
click at [600, 392] on div "# Selection Type Criteria delete_forever 1 Campaign History Customers who have …" at bounding box center [525, 317] width 614 height 333
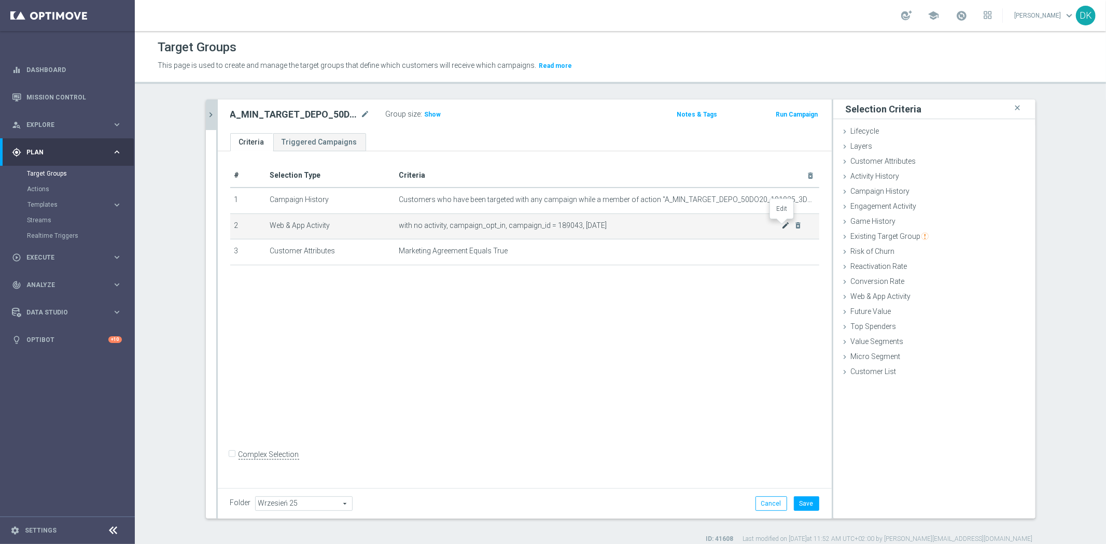
click at [781, 226] on icon "mode_edit" at bounding box center [785, 225] width 8 height 8
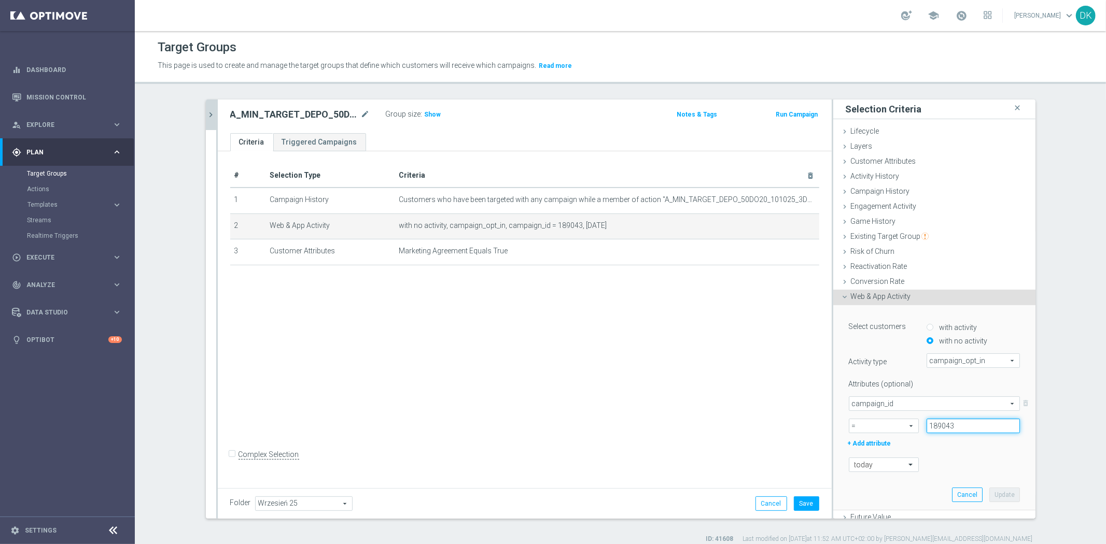
click at [971, 432] on input "189043" at bounding box center [972, 426] width 93 height 15
paste input "4"
type input "189044"
click at [895, 468] on div at bounding box center [883, 465] width 69 height 9
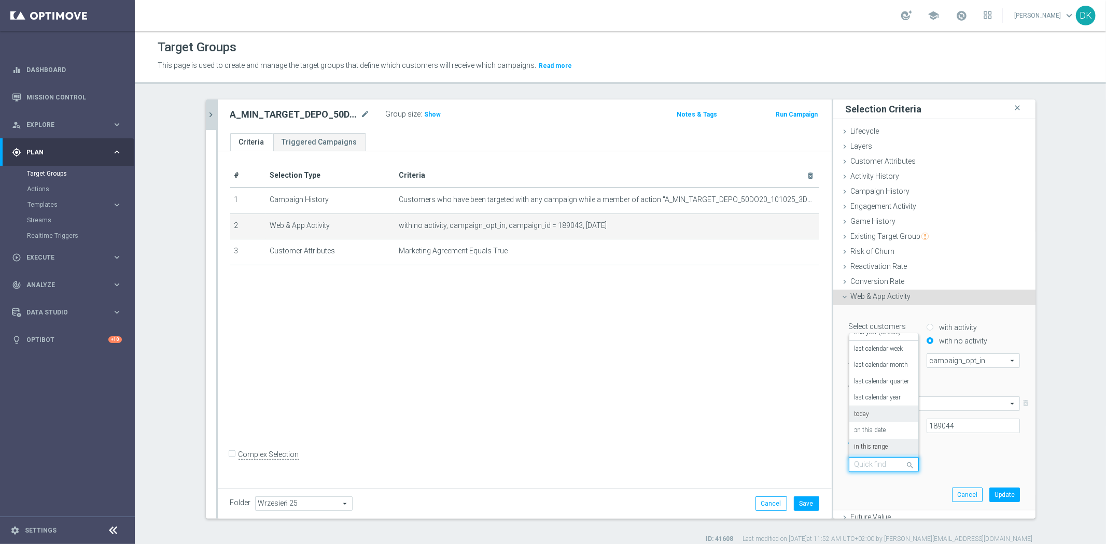
click at [884, 447] on div "in this range" at bounding box center [883, 447] width 59 height 17
click at [1009, 489] on icon "today" at bounding box center [1013, 487] width 9 height 9
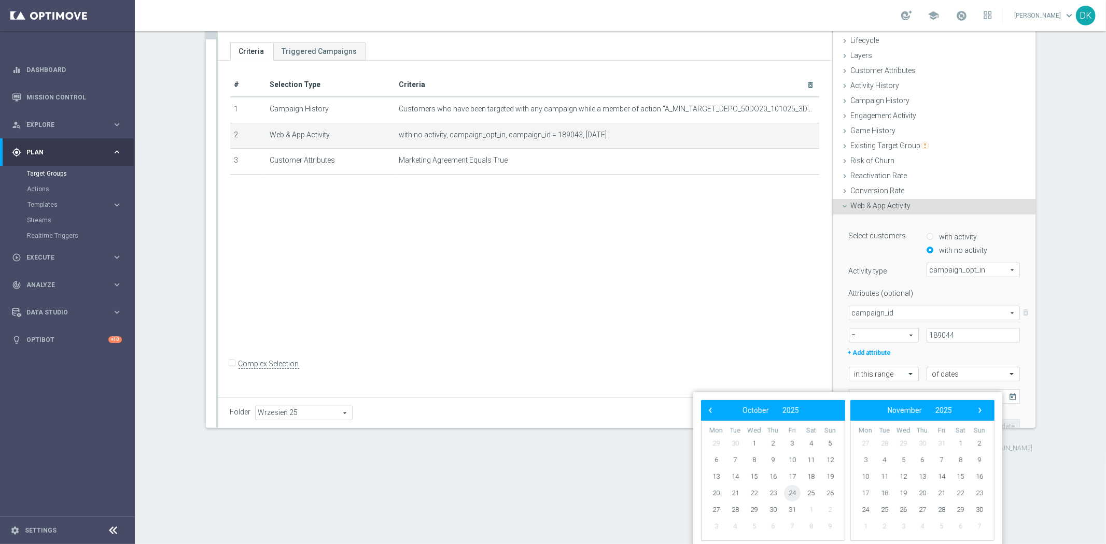
scroll to position [19, 0]
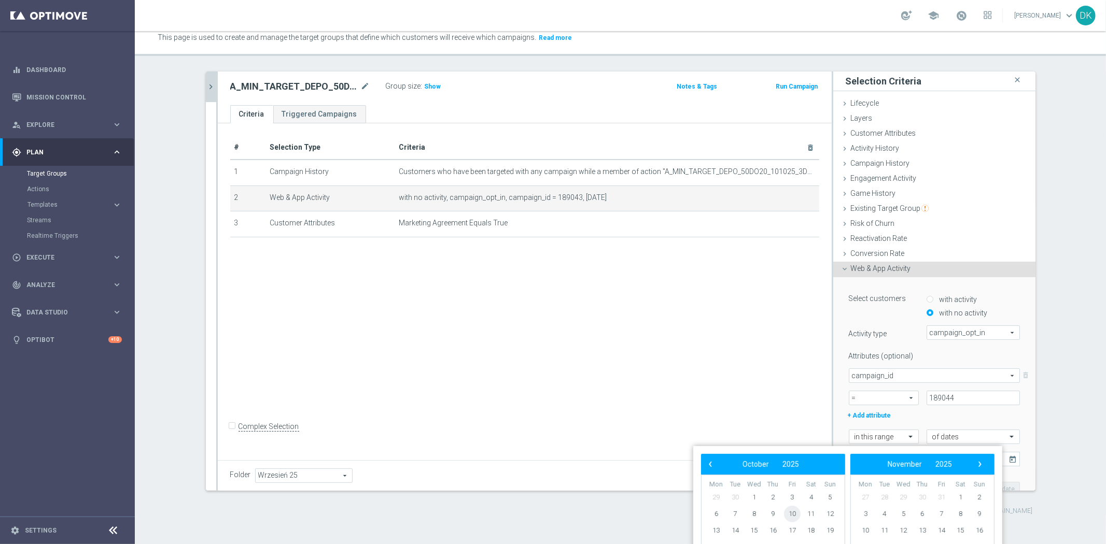
click at [792, 517] on span "10" at bounding box center [792, 514] width 17 height 17
click at [826, 515] on span "12" at bounding box center [830, 514] width 17 height 17
type input "10 Oct 2025 - 12 Oct 2025"
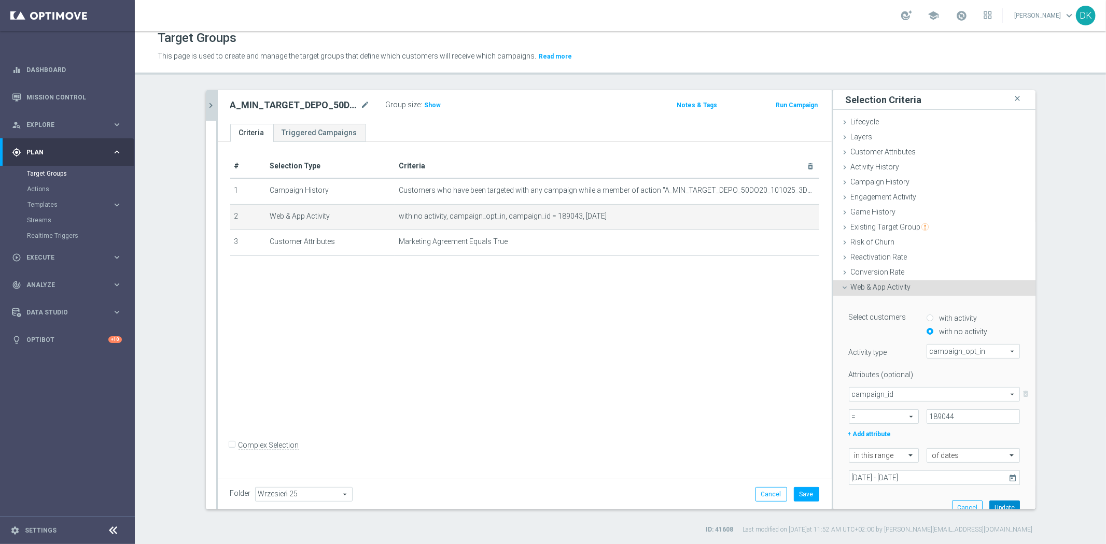
click at [995, 501] on button "Update" at bounding box center [1004, 508] width 31 height 15
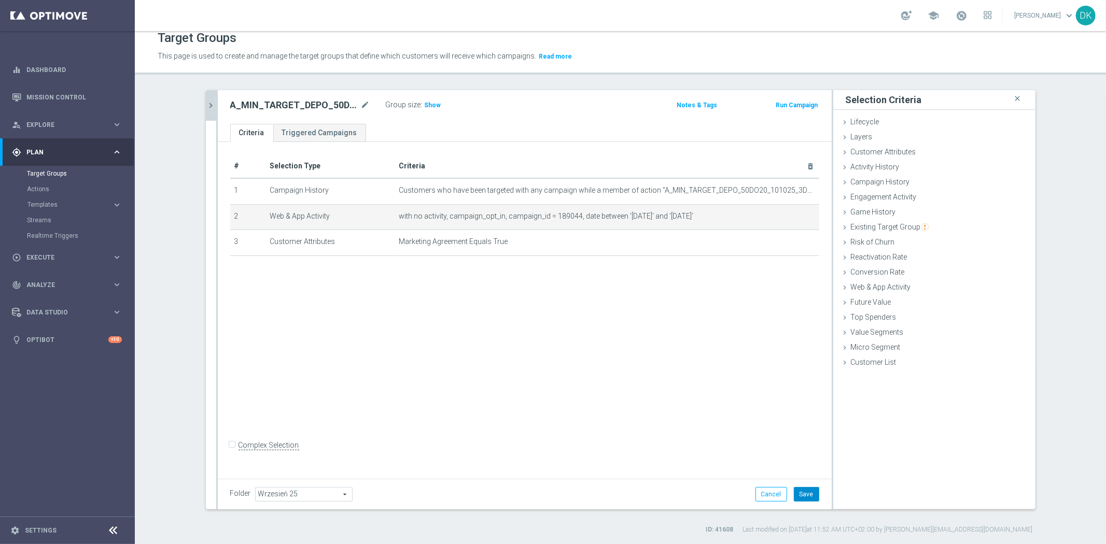
click at [802, 490] on button "Save" at bounding box center [806, 494] width 25 height 15
click at [206, 107] on icon "chevron_right" at bounding box center [211, 106] width 10 height 10
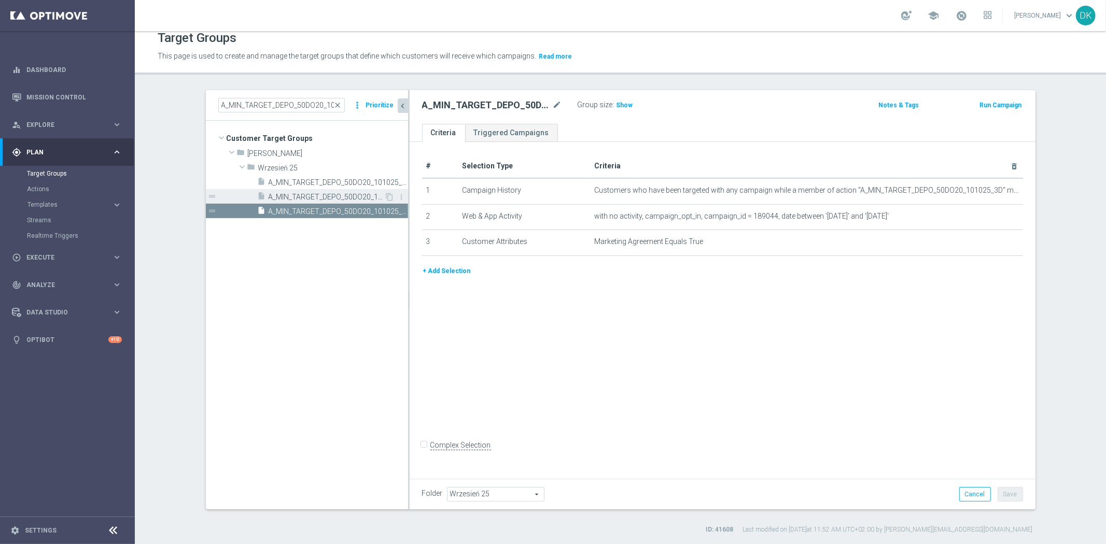
click at [342, 194] on span "A_MIN_TARGET_DEPO_50DO20_101025_1D_SMS" at bounding box center [327, 197] width 116 height 9
click at [386, 196] on icon "content_copy" at bounding box center [390, 197] width 8 height 8
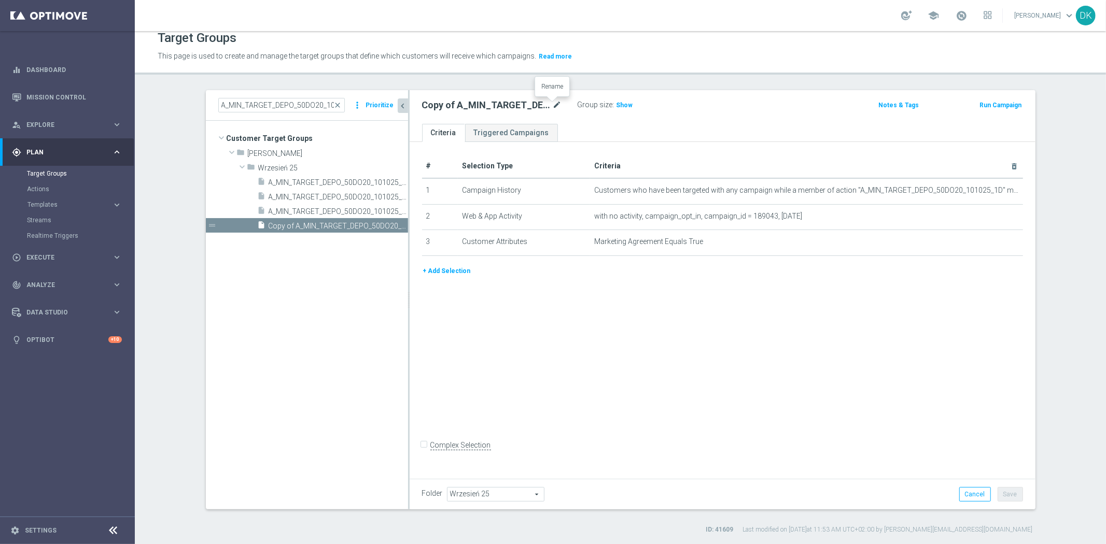
click at [553, 105] on icon "mode_edit" at bounding box center [557, 105] width 9 height 12
type input "A_LOW_TARGET_DEPO_50DO50_101025_1D_SMS"
click at [648, 344] on div "# Selection Type Criteria delete_forever 1 Campaign History Customers who have …" at bounding box center [723, 308] width 626 height 333
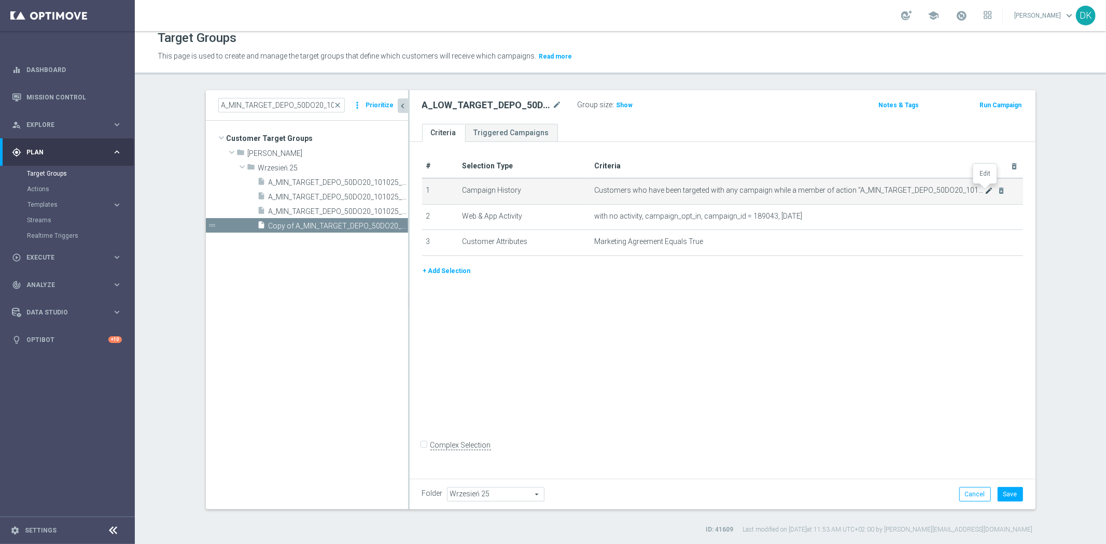
click at [984, 191] on icon "mode_edit" at bounding box center [988, 191] width 8 height 8
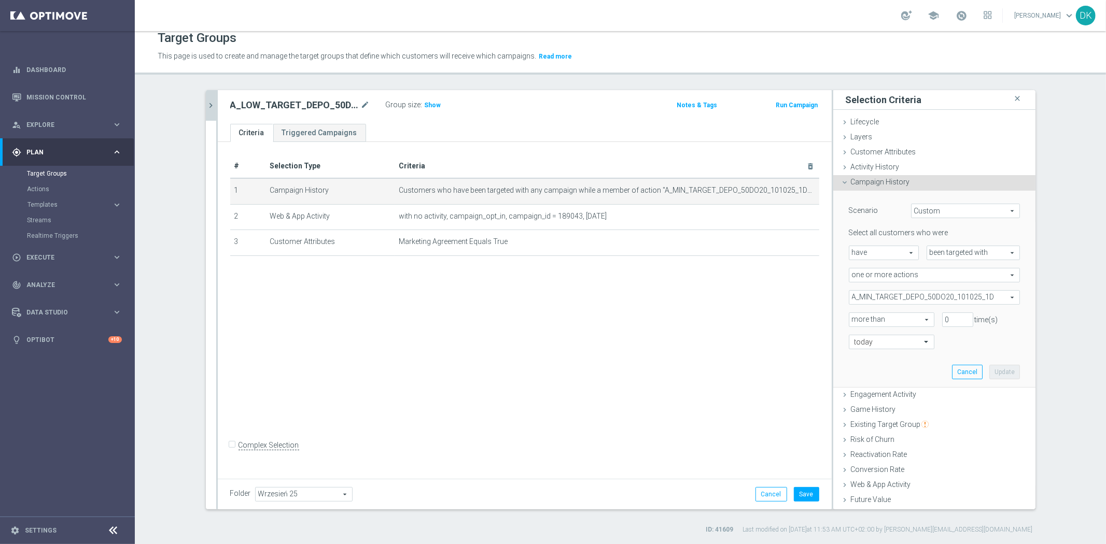
click at [864, 298] on span "A_MIN_TARGET_DEPO_50DO20_101025_1D" at bounding box center [934, 297] width 170 height 13
click at [863, 315] on label "Show Selected" at bounding box center [882, 319] width 38 height 9
click at [854, 317] on input "Show Selected" at bounding box center [856, 320] width 7 height 7
checkbox input "true"
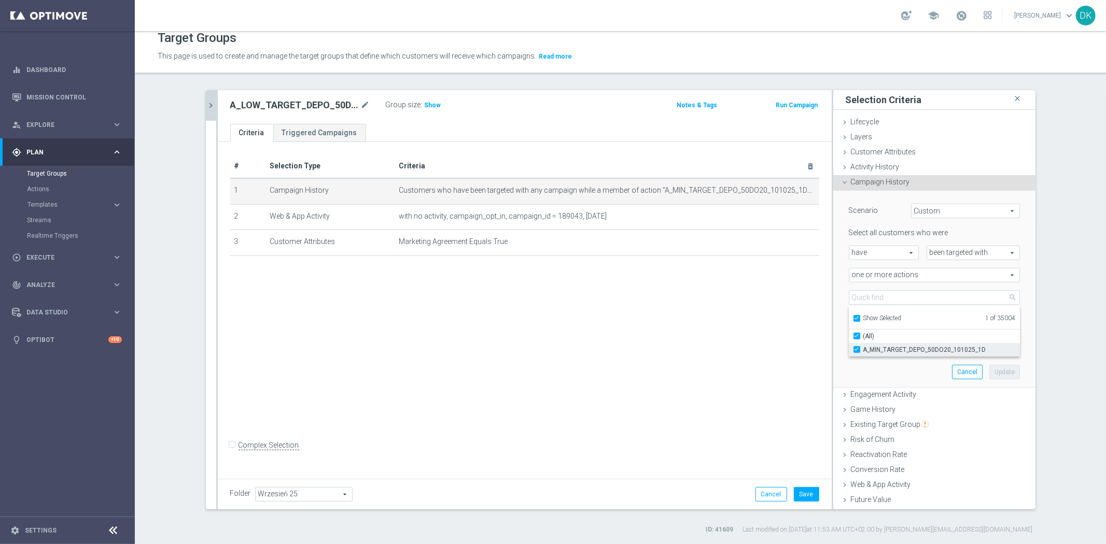
click at [863, 351] on label "A_MIN_TARGET_DEPO_50DO20_101025_1D" at bounding box center [941, 349] width 157 height 13
click at [856, 351] on input "A_MIN_TARGET_DEPO_50DO20_101025_1D" at bounding box center [859, 349] width 7 height 7
checkbox input "false"
type input "Select Action"
checkbox input "false"
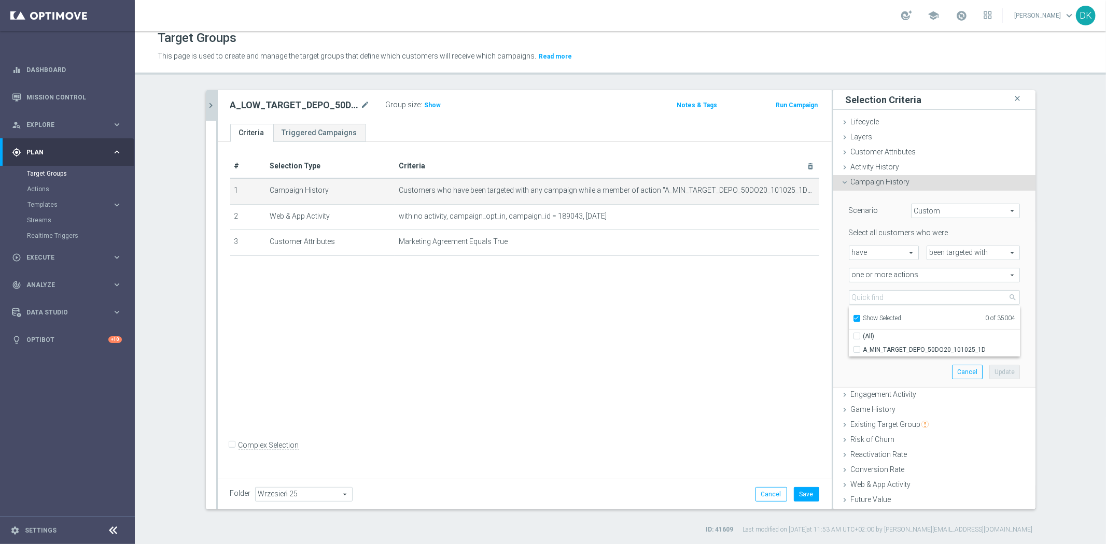
click at [863, 319] on label "Show Selected" at bounding box center [882, 319] width 38 height 9
click at [855, 319] on input "Show Selected" at bounding box center [856, 320] width 7 height 7
checkbox input "false"
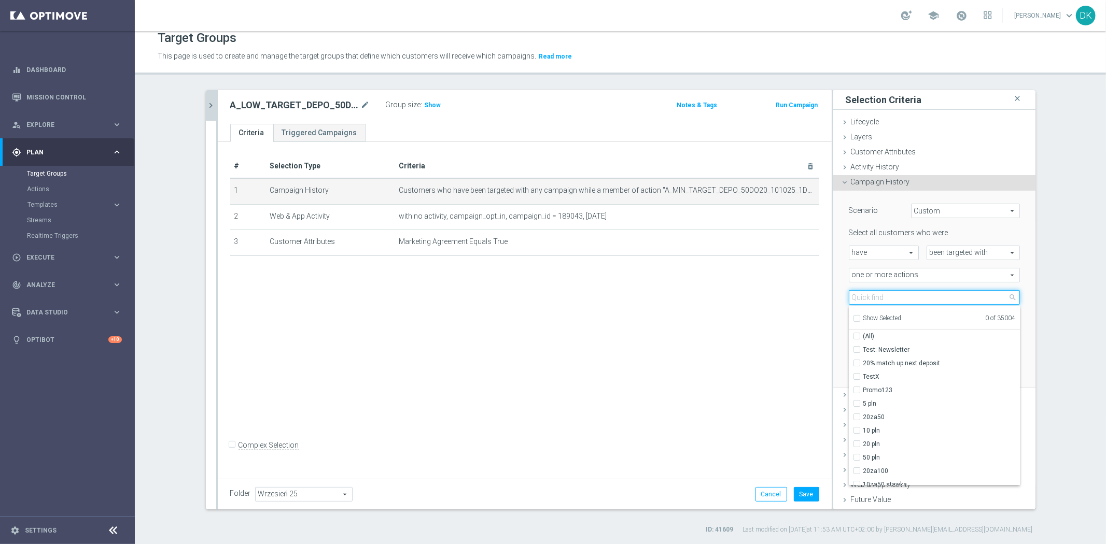
click at [878, 302] on input "search" at bounding box center [934, 297] width 171 height 15
paste input "A_LOW_TARGET_DEPO_50DO50_101025_1D_SMS"
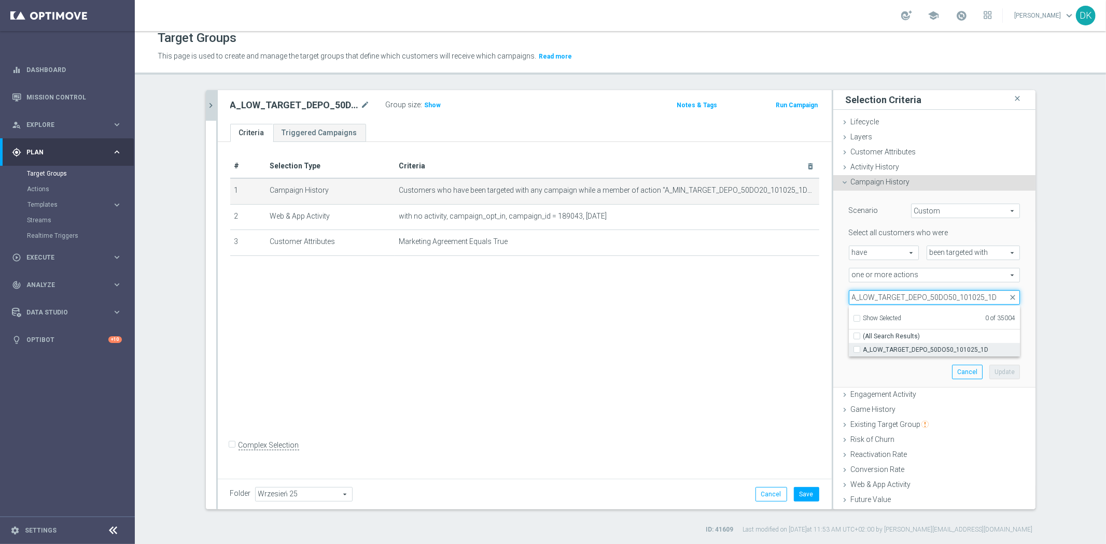
type input "A_LOW_TARGET_DEPO_50DO50_101025_1D"
click at [863, 350] on label "A_LOW_TARGET_DEPO_50DO50_101025_1D" at bounding box center [941, 349] width 157 height 13
click at [856, 350] on input "A_LOW_TARGET_DEPO_50DO50_101025_1D" at bounding box center [859, 349] width 7 height 7
checkbox input "true"
type input "A_LOW_TARGET_DEPO_50DO50_101025_1D"
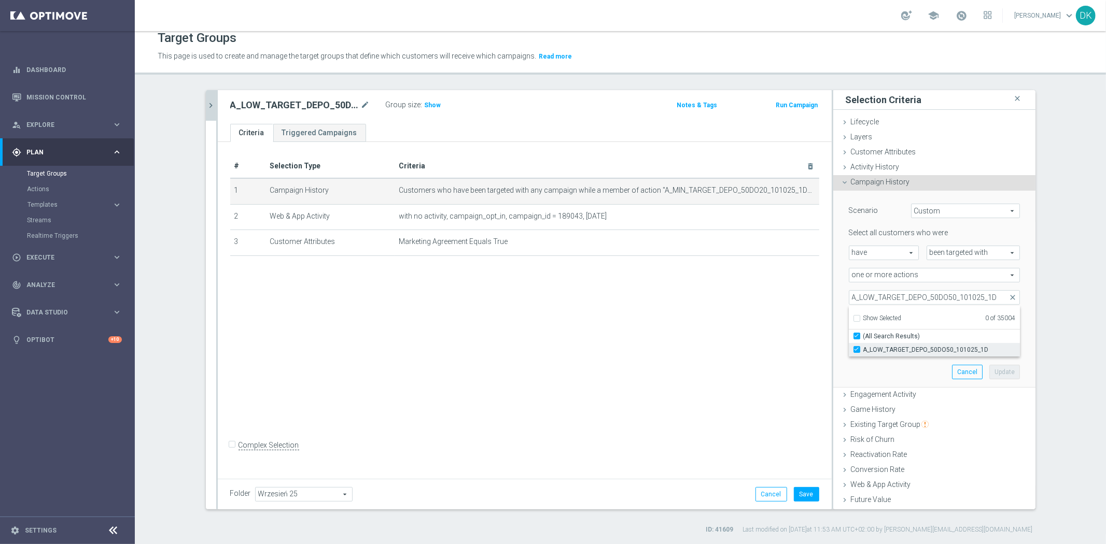
checkbox input "true"
click at [769, 358] on div "# Selection Type Criteria delete_forever 1 Campaign History Customers who have …" at bounding box center [525, 308] width 614 height 333
click at [993, 367] on button "Update" at bounding box center [1004, 372] width 31 height 15
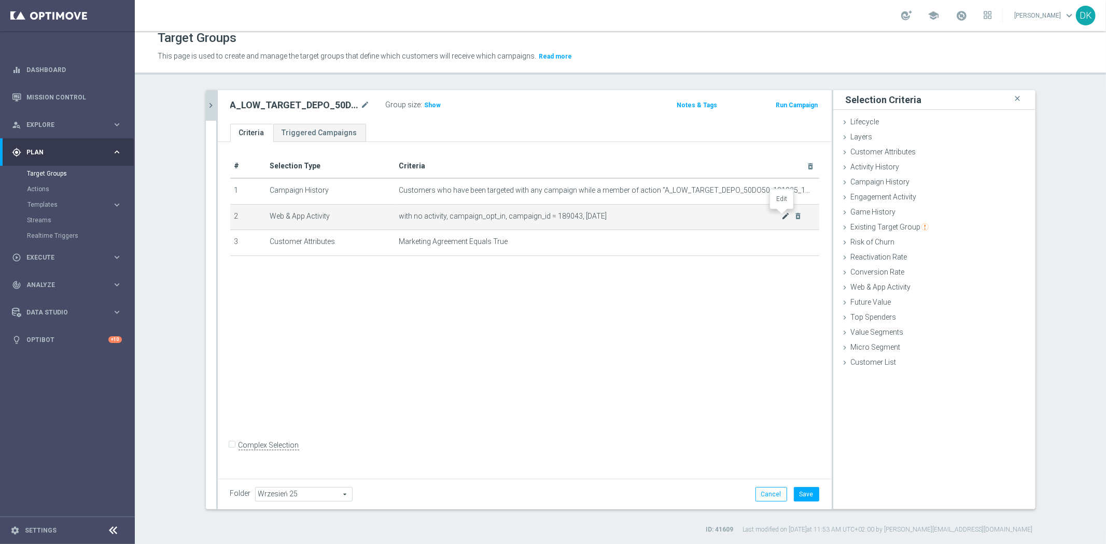
click at [781, 215] on icon "mode_edit" at bounding box center [785, 216] width 8 height 8
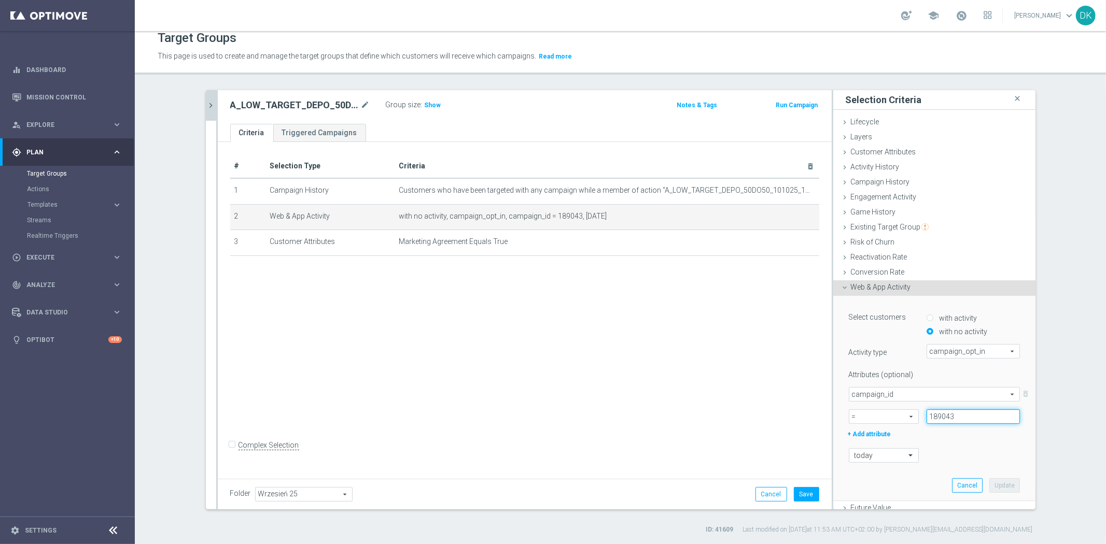
click at [957, 414] on input "189043" at bounding box center [972, 417] width 93 height 15
paste input "5"
type input "189045"
click at [989, 485] on button "Update" at bounding box center [1004, 485] width 31 height 15
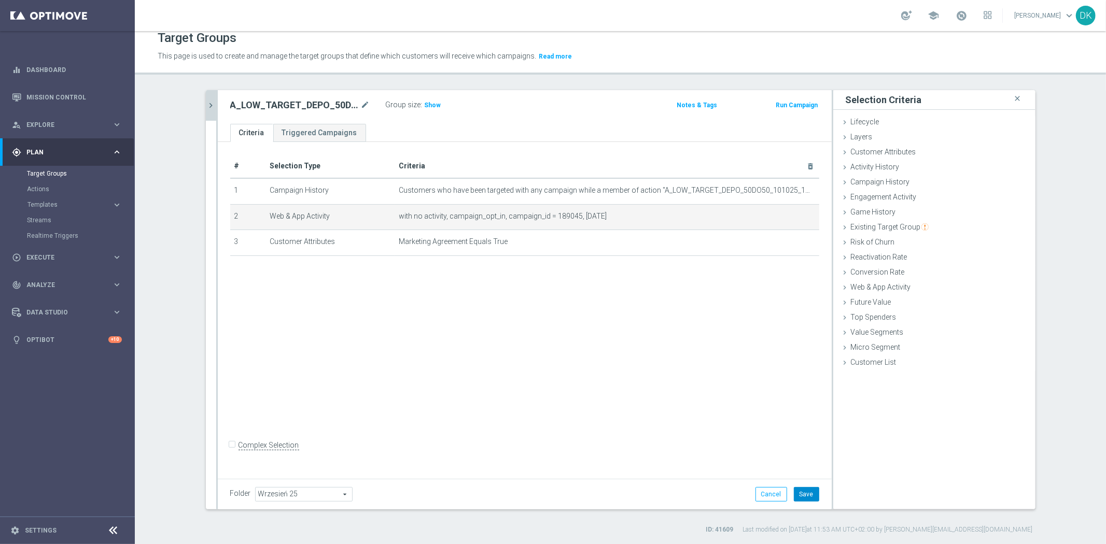
click at [809, 496] on button "Save" at bounding box center [806, 494] width 25 height 15
click at [206, 102] on icon "chevron_right" at bounding box center [211, 106] width 10 height 10
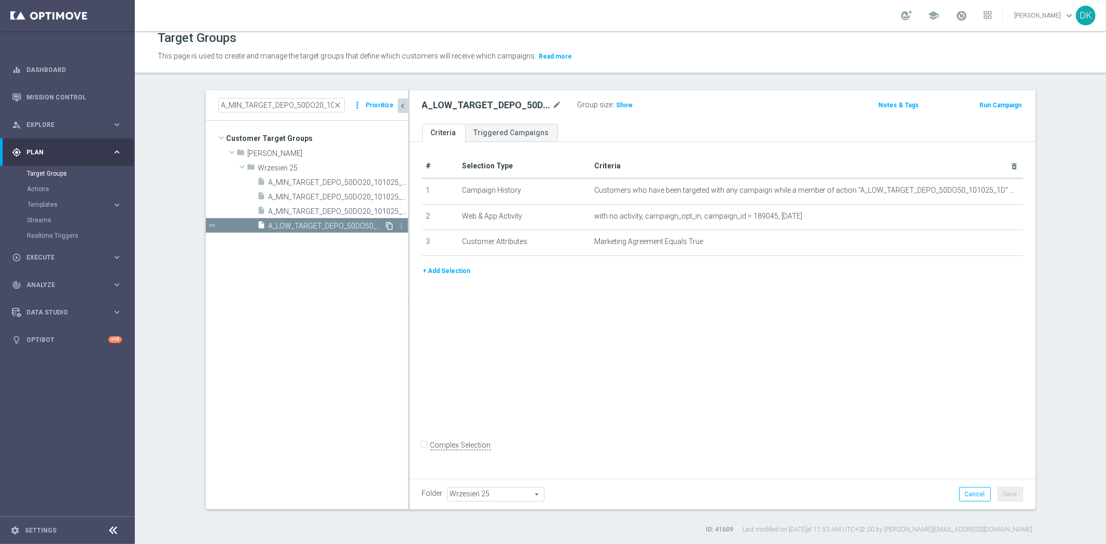
click at [386, 227] on icon "content_copy" at bounding box center [390, 226] width 8 height 8
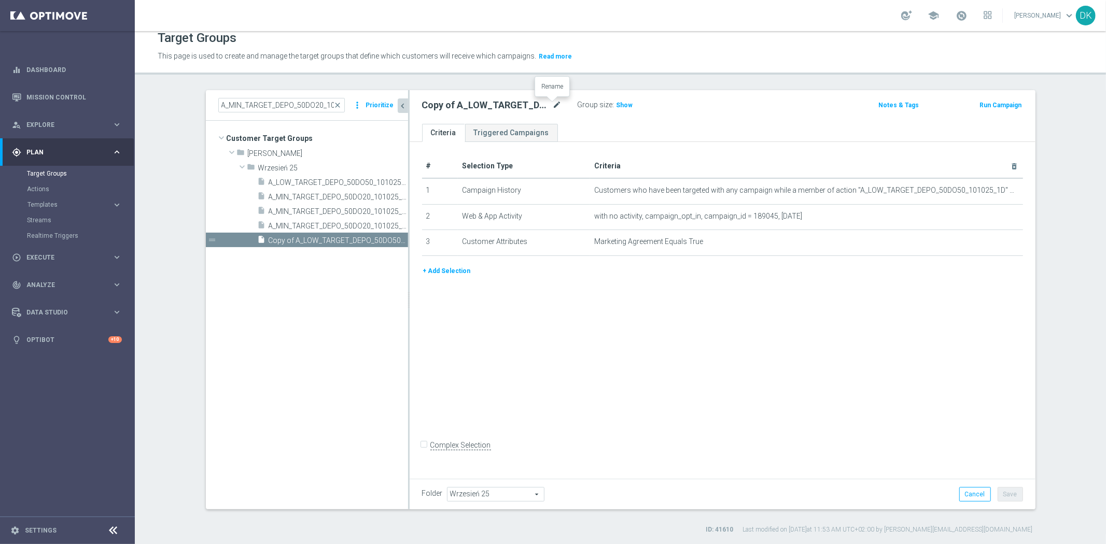
click at [553, 105] on icon "mode_edit" at bounding box center [557, 105] width 9 height 12
type input "A_LOW_TARGET_DEPO_50DO50_101025_3D_SMS"
click at [752, 351] on div "# Selection Type Criteria delete_forever 1 Campaign History Customers who have …" at bounding box center [723, 308] width 626 height 333
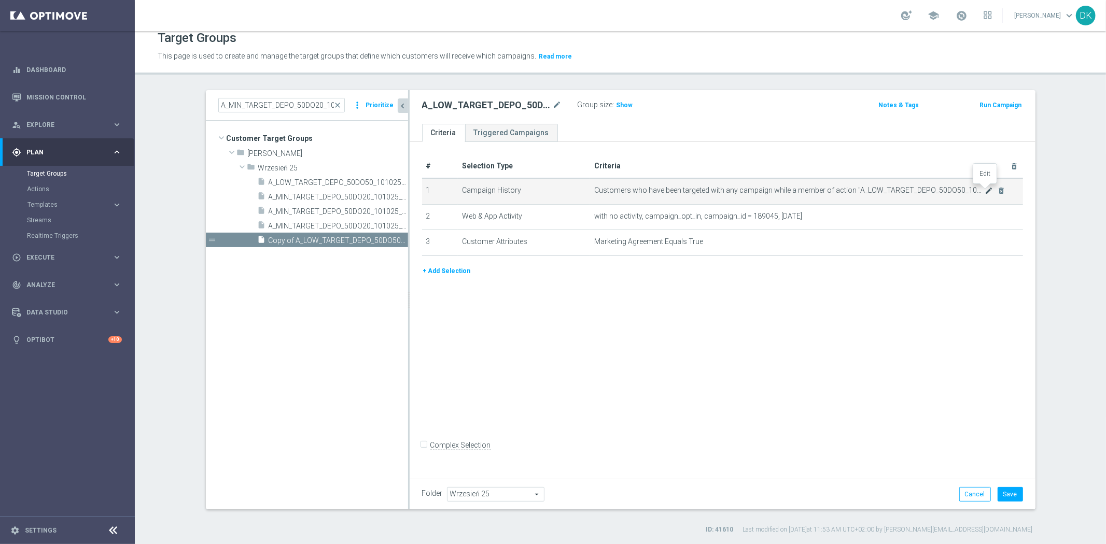
click at [984, 189] on icon "mode_edit" at bounding box center [988, 191] width 8 height 8
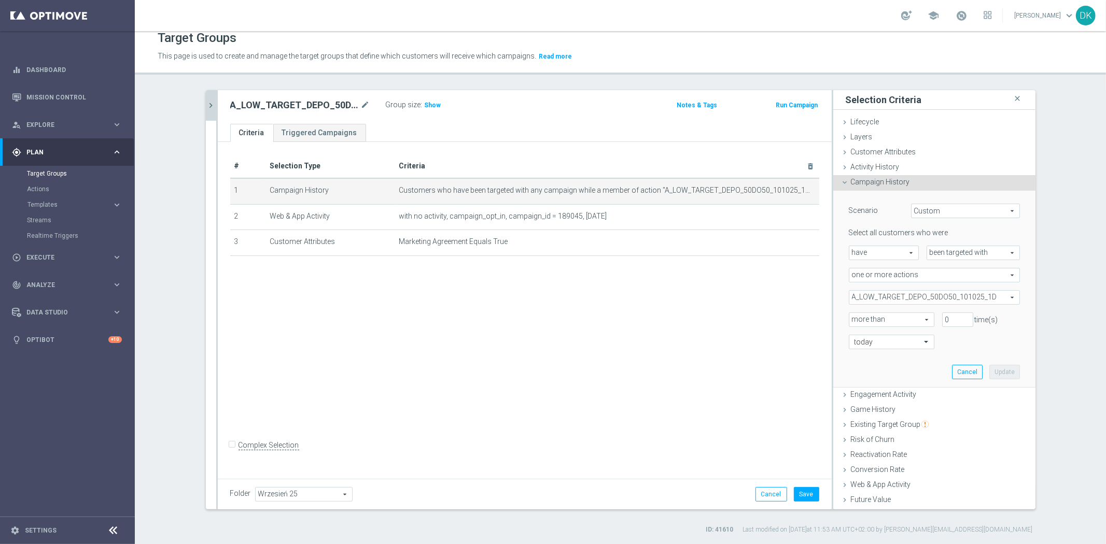
click at [891, 299] on span "A_LOW_TARGET_DEPO_50DO50_101025_1D" at bounding box center [934, 297] width 170 height 13
click at [853, 317] on input "Show Selected" at bounding box center [856, 320] width 7 height 7
checkbox input "true"
click at [856, 349] on input "A_LOW_TARGET_DEPO_50DO50_101025_1D" at bounding box center [859, 349] width 7 height 7
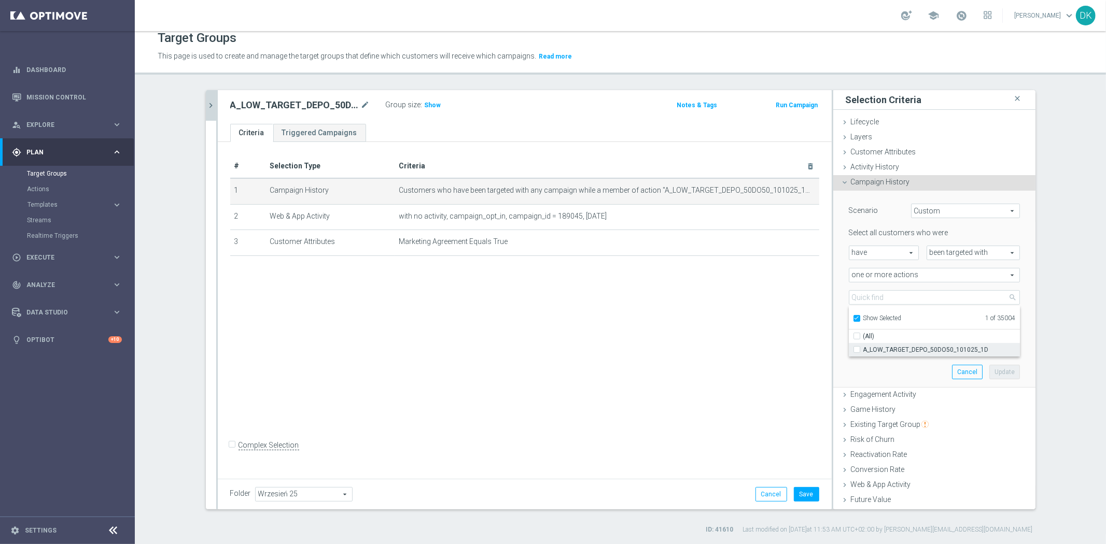
checkbox input "false"
type input "Select Action"
checkbox input "false"
click at [853, 320] on input "Show Selected" at bounding box center [856, 320] width 7 height 7
checkbox input "false"
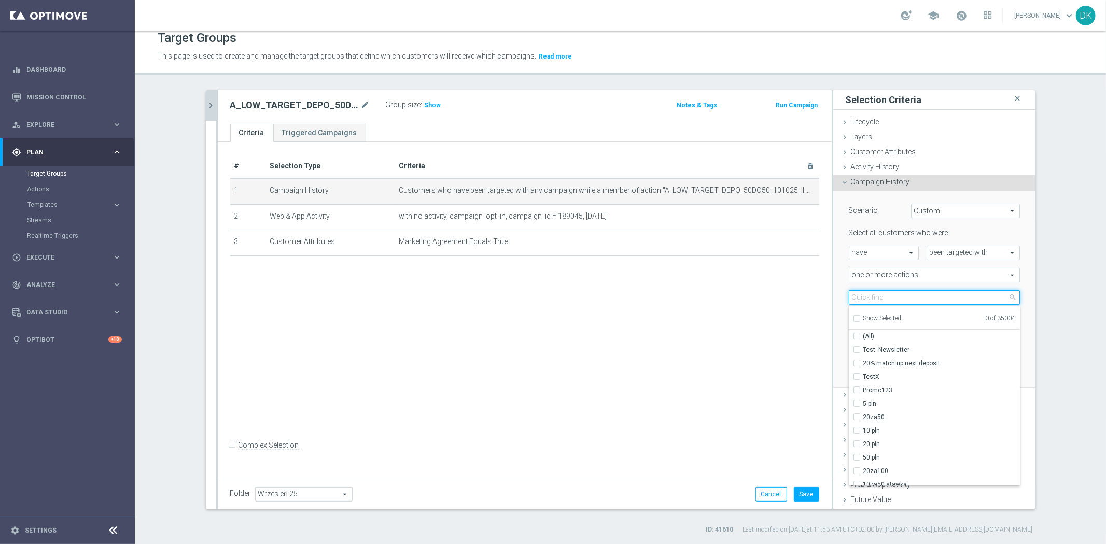
click at [879, 300] on input "search" at bounding box center [934, 297] width 171 height 15
paste input "A_LOW_TARGET_DEPO_50DO50_101025_3D_SMS"
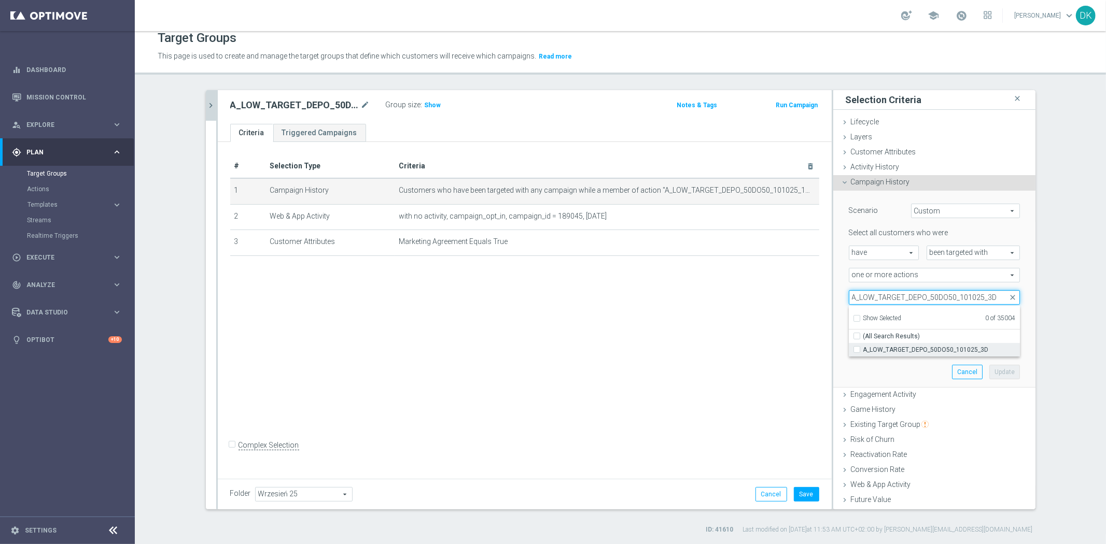
type input "A_LOW_TARGET_DEPO_50DO50_101025_3D"
click at [872, 346] on span "A_LOW_TARGET_DEPO_50DO50_101025_3D" at bounding box center [941, 350] width 157 height 8
click at [863, 346] on input "A_LOW_TARGET_DEPO_50DO50_101025_3D" at bounding box center [859, 349] width 7 height 7
checkbox input "true"
type input "A_LOW_TARGET_DEPO_50DO50_101025_3D"
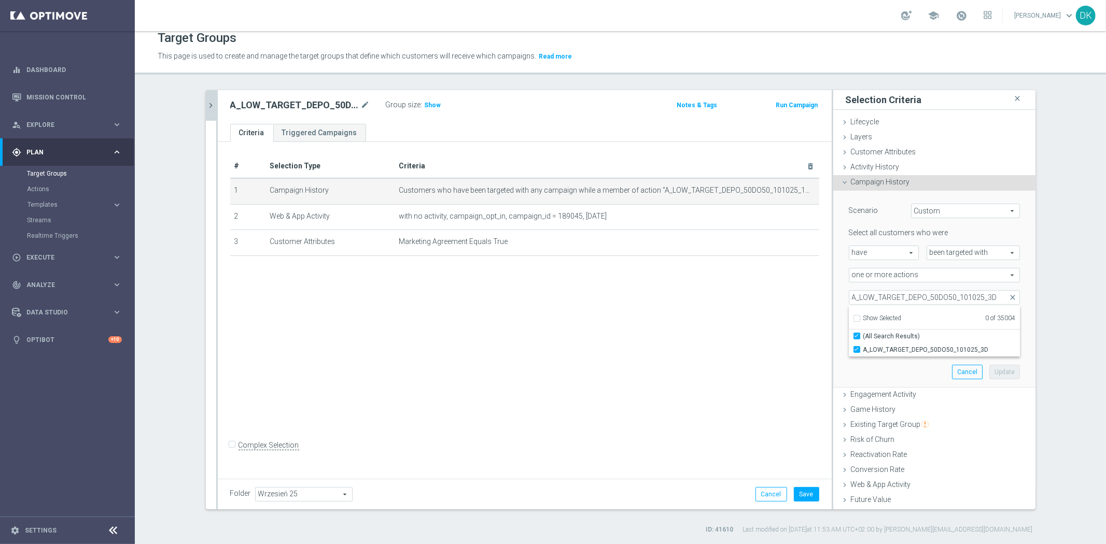
checkbox input "true"
click at [878, 367] on div "Scenario Custom Custom arrow_drop_down search Select all customers who were hav…" at bounding box center [934, 289] width 187 height 196
click at [903, 315] on span "more than" at bounding box center [891, 319] width 84 height 13
click at [903, 379] on div "Scenario Custom Custom arrow_drop_down search Select all customers who were hav…" at bounding box center [934, 289] width 187 height 196
click at [880, 341] on input "text" at bounding box center [880, 342] width 53 height 9
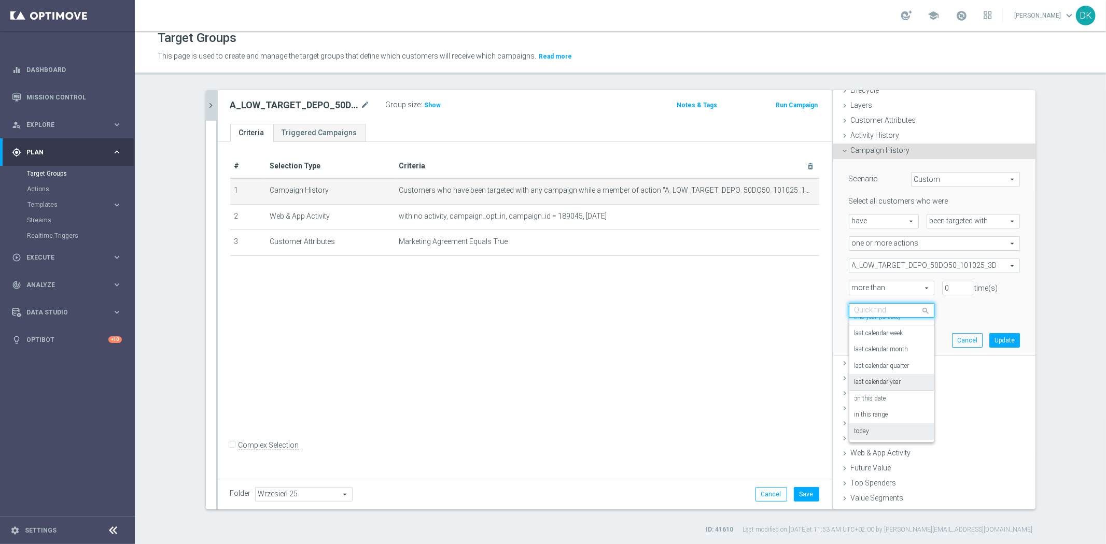
scroll to position [59, 0]
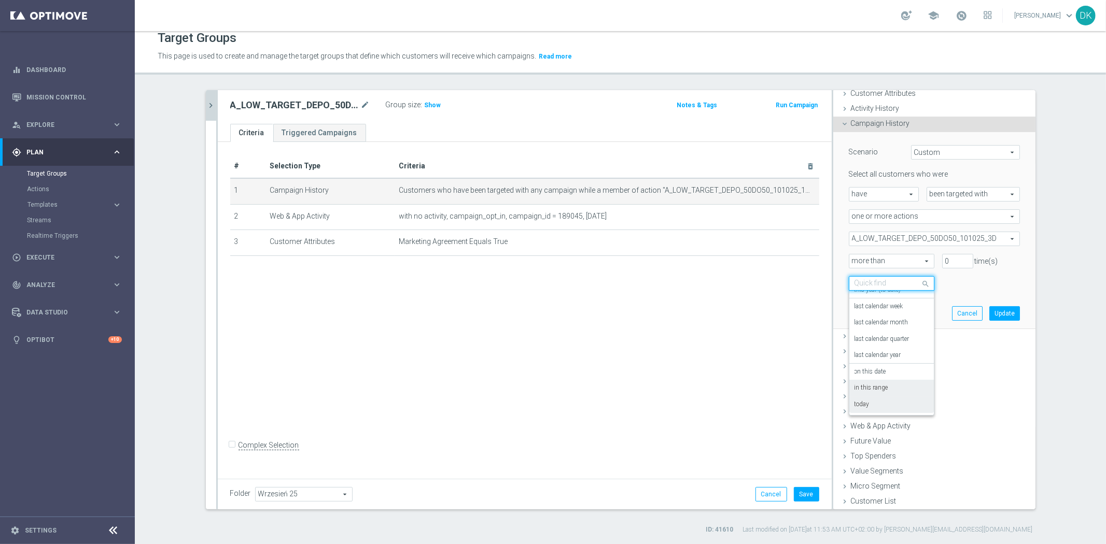
click at [887, 390] on div "in this range" at bounding box center [891, 388] width 74 height 17
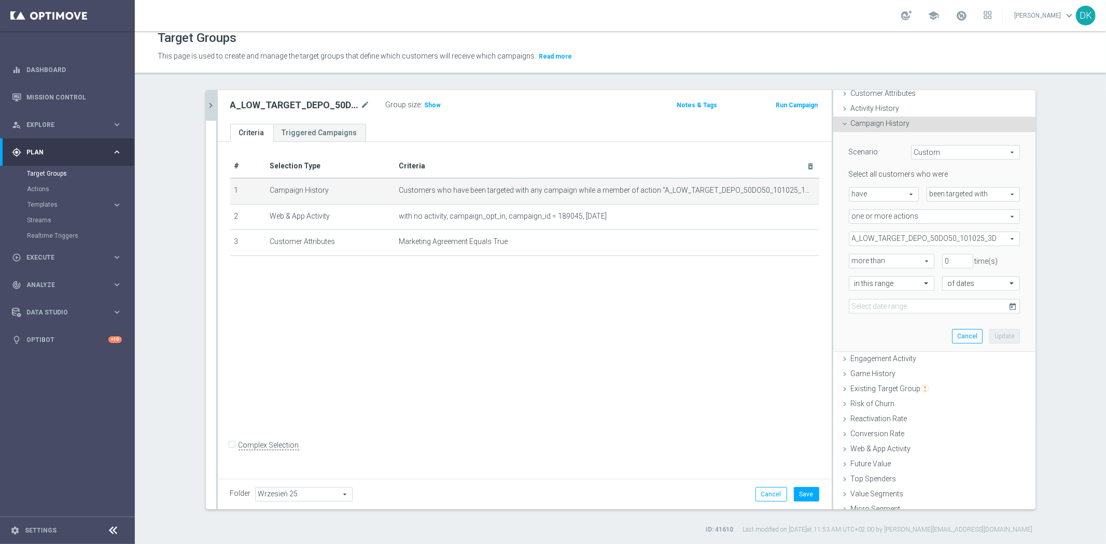
click at [1009, 304] on icon "today" at bounding box center [1013, 306] width 9 height 9
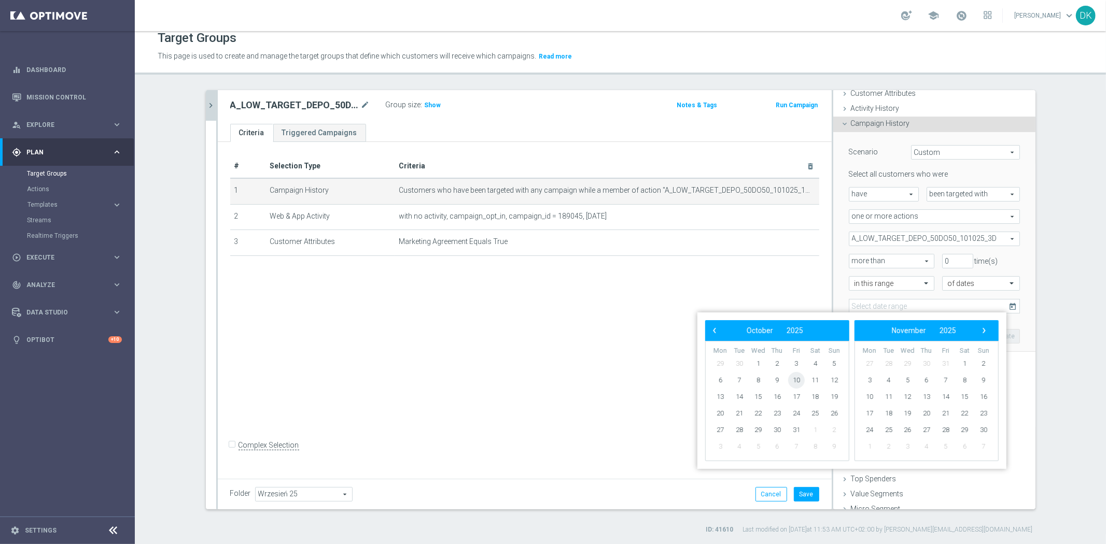
click at [798, 381] on span "10" at bounding box center [796, 380] width 17 height 17
click at [834, 377] on span "12" at bounding box center [834, 380] width 17 height 17
type input "10 Oct 2025 - 12 Oct 2025"
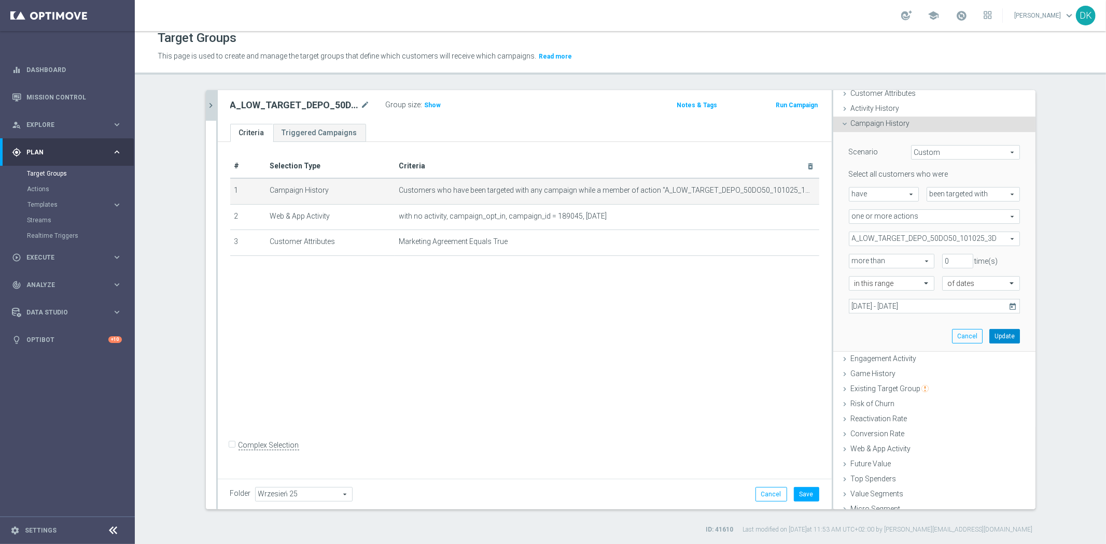
click at [989, 337] on button "Update" at bounding box center [1004, 336] width 31 height 15
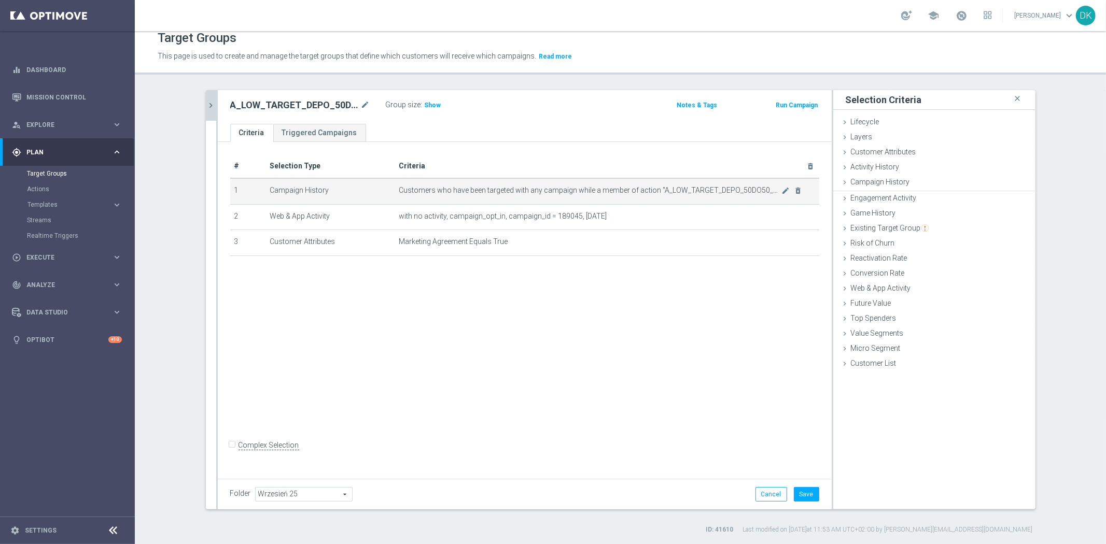
scroll to position [0, 0]
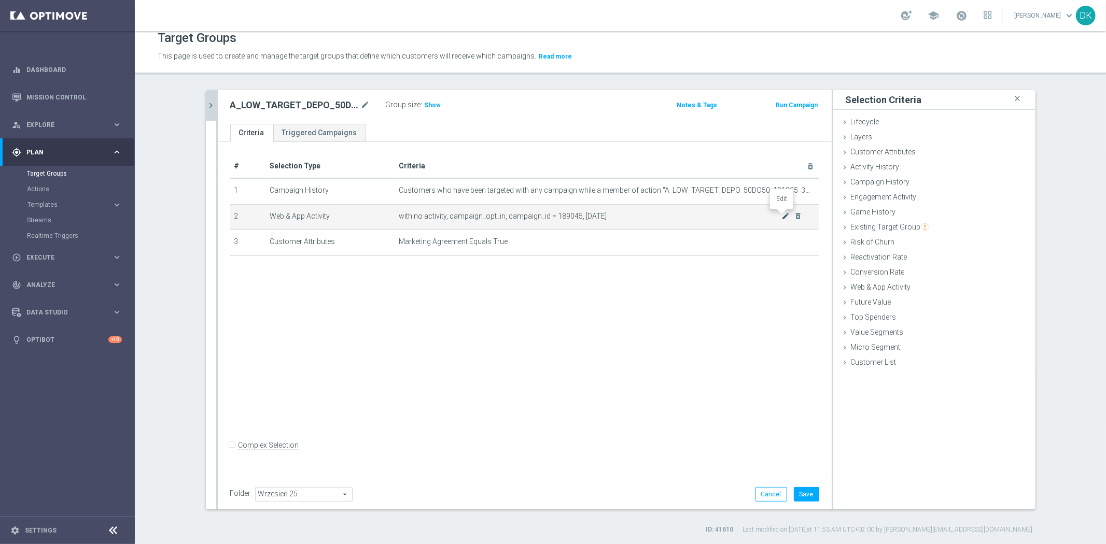
click at [781, 216] on icon "mode_edit" at bounding box center [785, 216] width 8 height 8
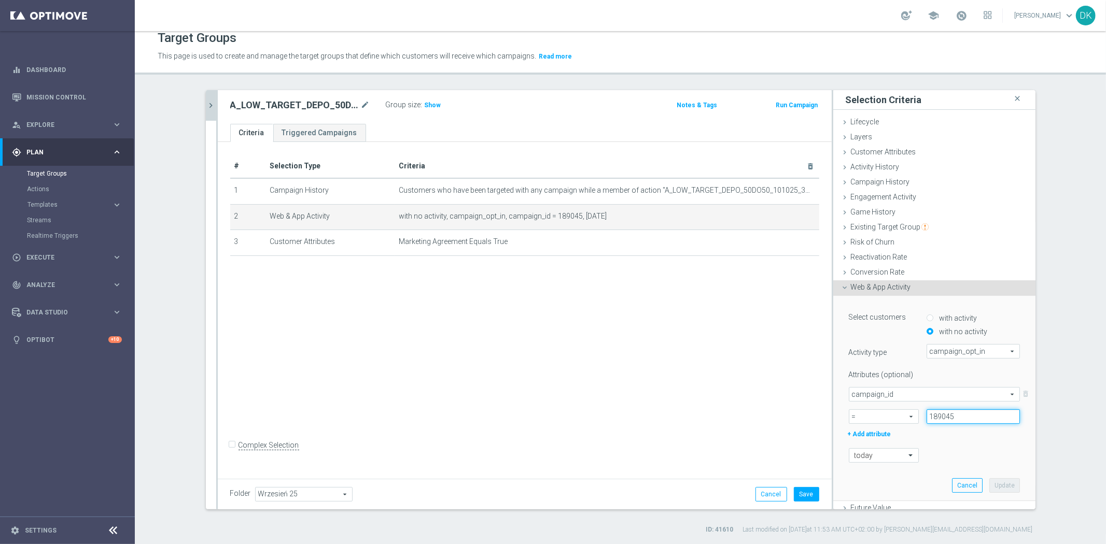
click at [952, 415] on input "189045" at bounding box center [972, 417] width 93 height 15
paste input "6"
type input "189046"
click at [967, 353] on span "campaign_opt_in" at bounding box center [973, 351] width 92 height 13
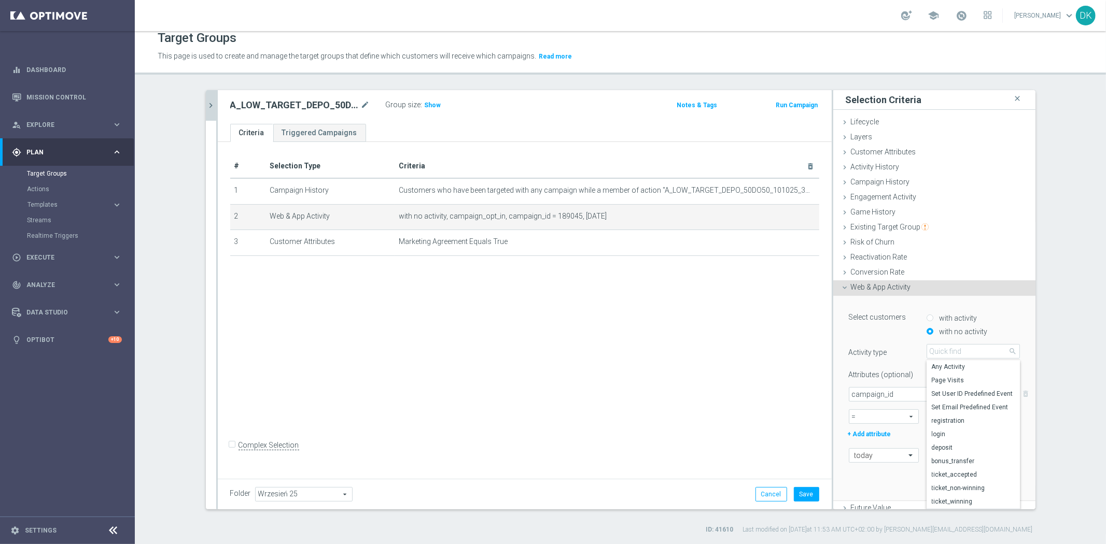
click at [1018, 362] on div "Select customers with activity with no activity Activity type campaign_opt_in c…" at bounding box center [934, 399] width 202 height 206
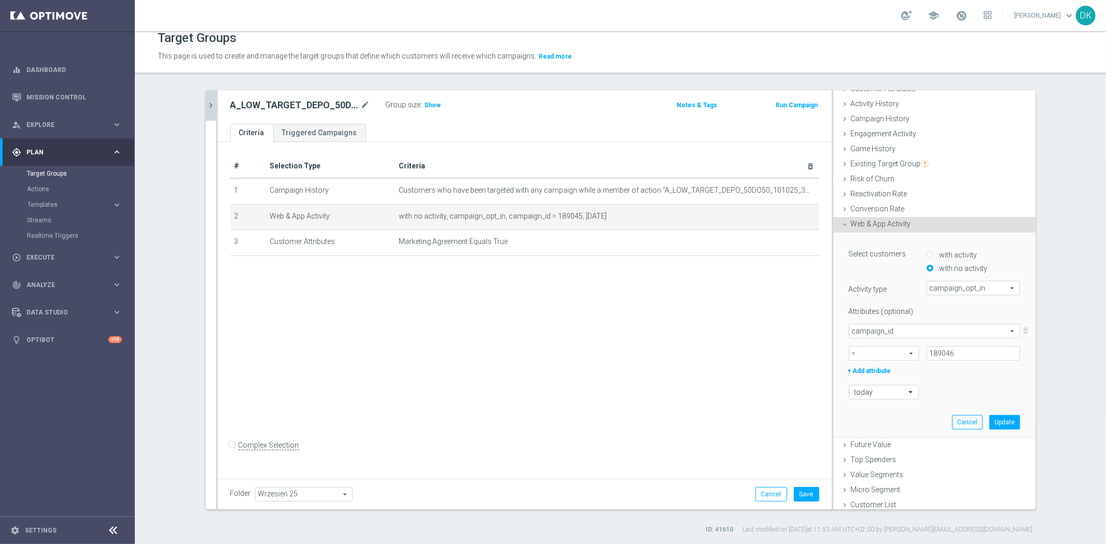
scroll to position [66, 0]
click at [896, 390] on div at bounding box center [883, 390] width 69 height 9
click at [872, 507] on label "in this range" at bounding box center [871, 511] width 34 height 8
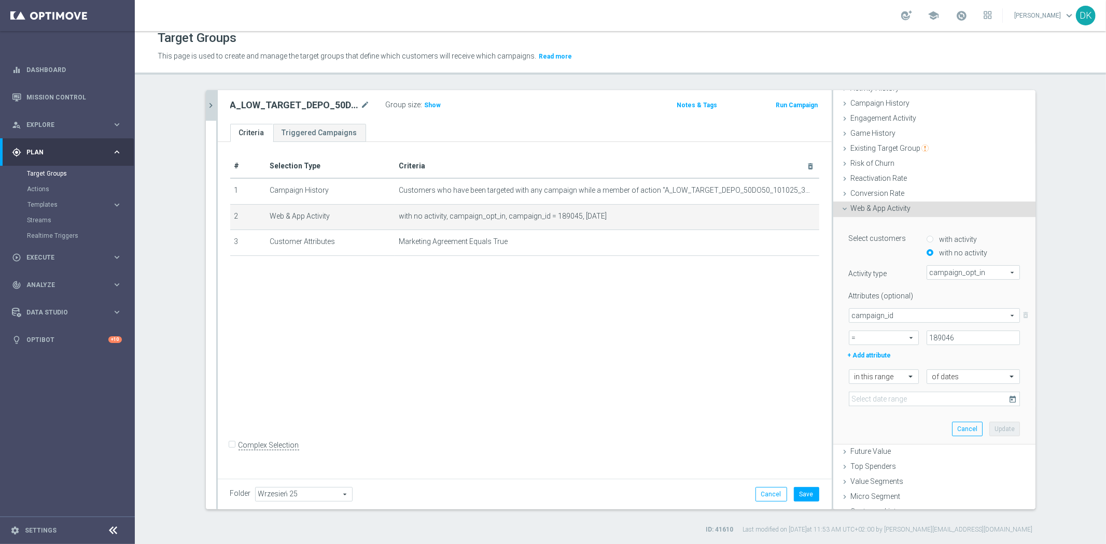
scroll to position [89, 0]
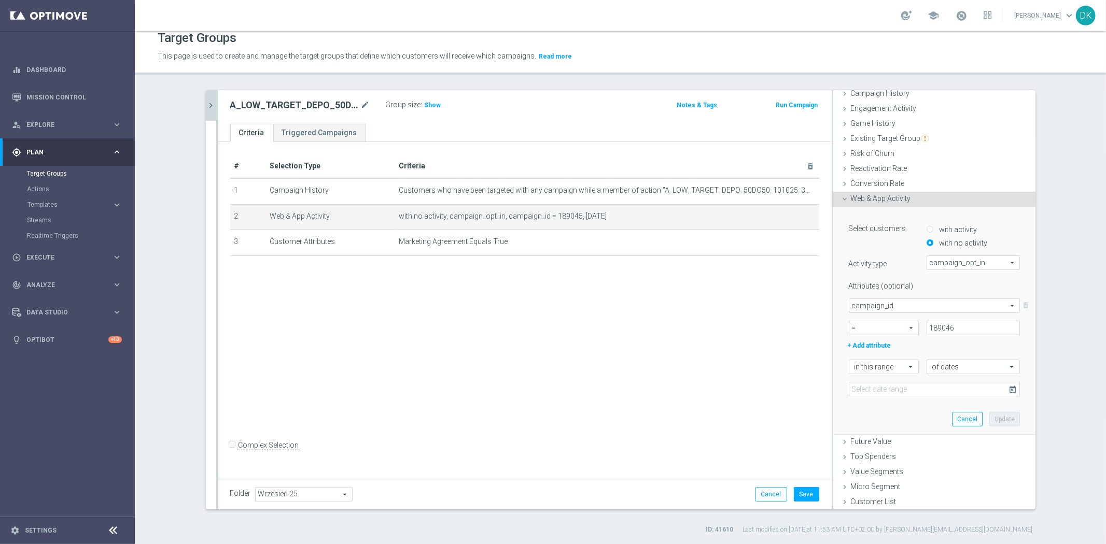
click at [1009, 390] on icon "today" at bounding box center [1013, 389] width 9 height 9
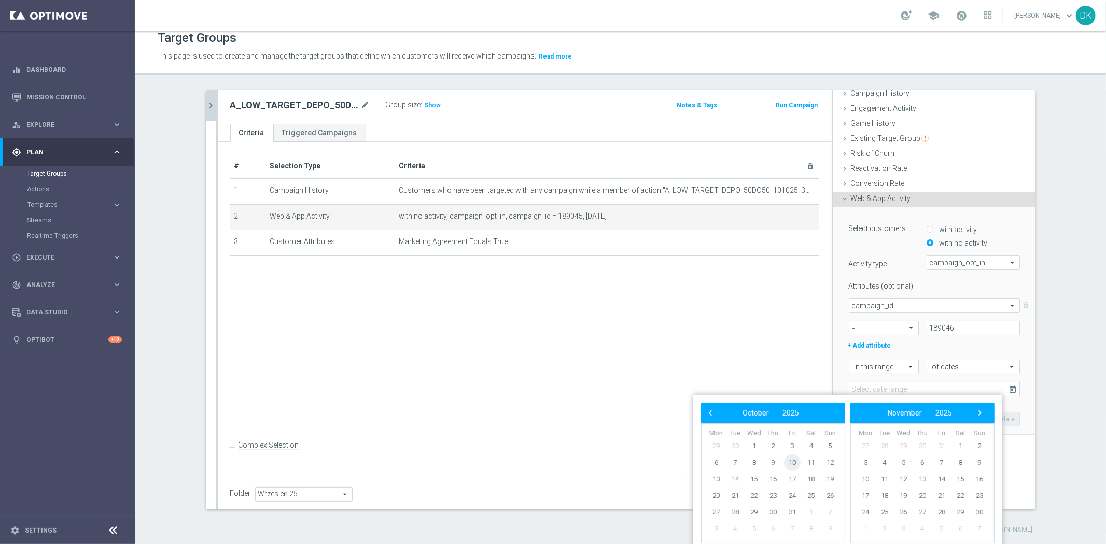
click at [793, 465] on span "10" at bounding box center [792, 463] width 17 height 17
click at [830, 464] on span "12" at bounding box center [830, 463] width 17 height 17
type input "10 Oct 2025 - 12 Oct 2025"
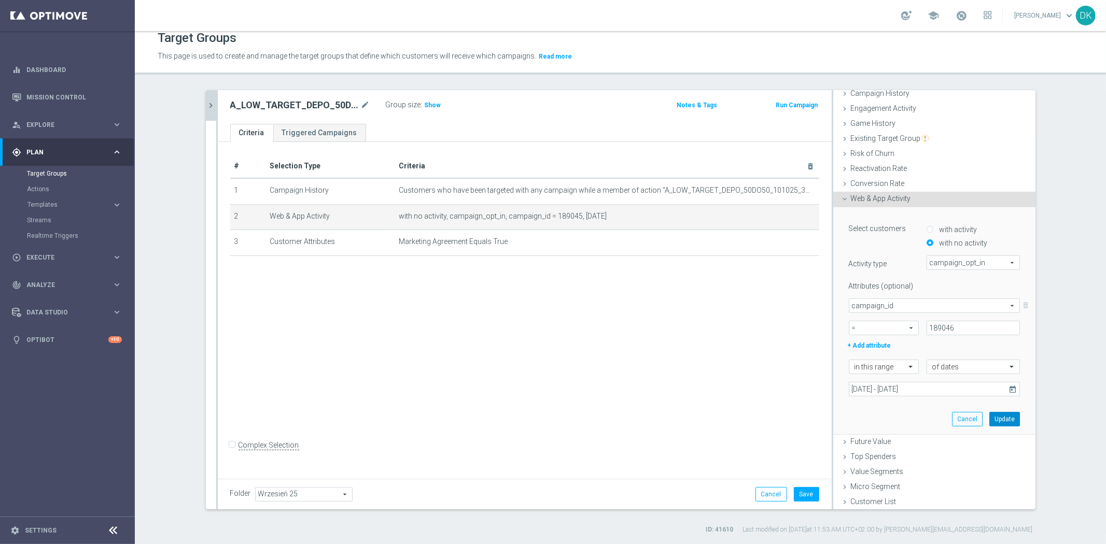
click at [998, 419] on button "Update" at bounding box center [1004, 419] width 31 height 15
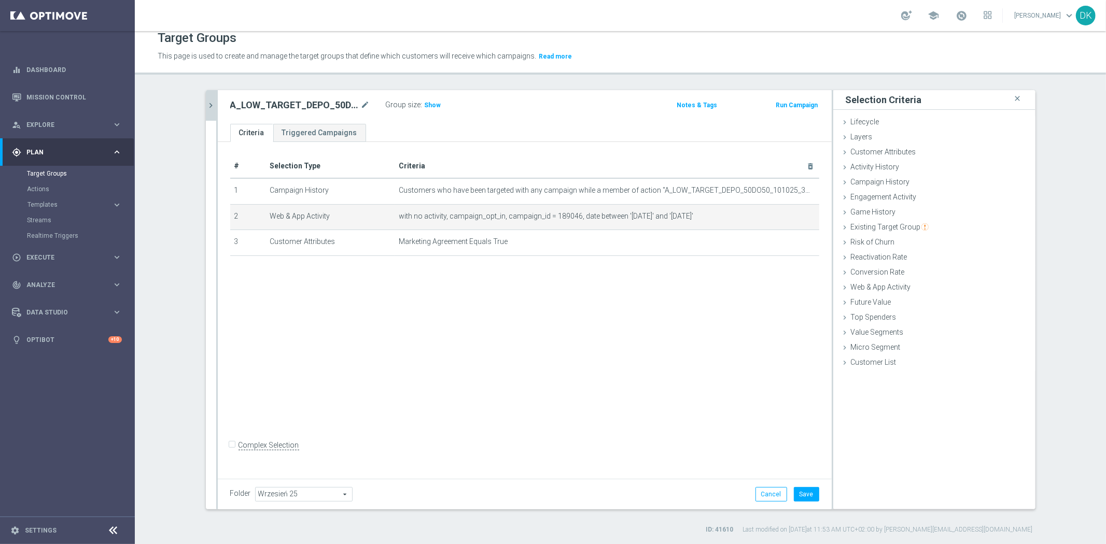
click at [546, 344] on div "# Selection Type Criteria delete_forever 1 Campaign History Customers who have …" at bounding box center [525, 308] width 614 height 333
click at [809, 494] on button "Save" at bounding box center [806, 494] width 25 height 15
click at [418, 319] on div "# Selection Type Criteria delete_forever 1 Campaign History Customers who have …" at bounding box center [525, 308] width 614 height 333
click at [200, 105] on div "A_MIN_TARGET_DEPO_50DO20_101025_1D close more_vert Prioritize Customer Target G…" at bounding box center [620, 312] width 871 height 444
click at [206, 106] on icon "chevron_right" at bounding box center [211, 106] width 10 height 10
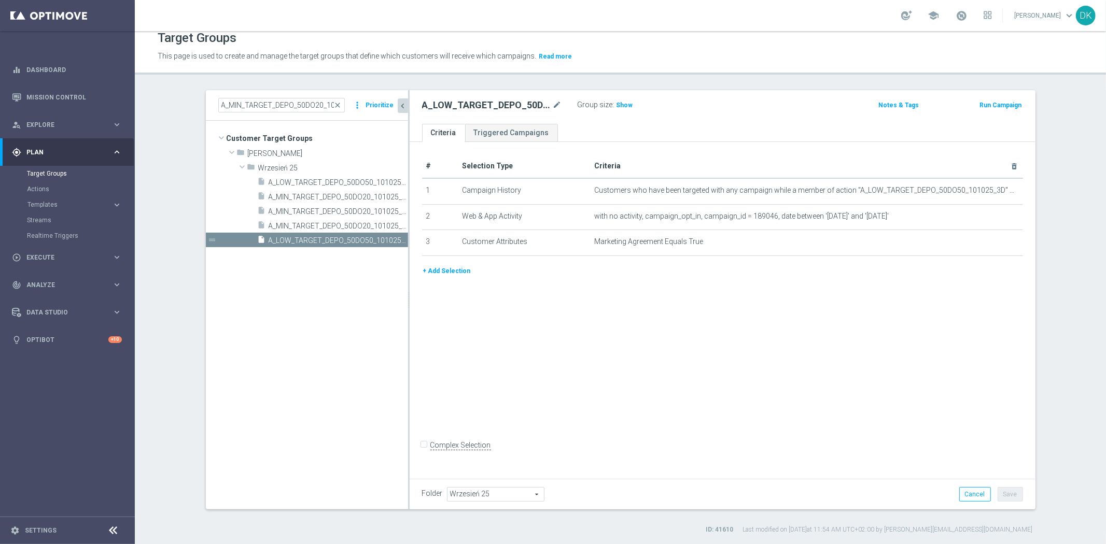
click at [307, 313] on tree-viewport "Customer Target Groups library_add create_new_folder folder" at bounding box center [307, 315] width 202 height 388
click at [308, 198] on span "A_MIN_TARGET_DEPO_50DO20_101025_1D" at bounding box center [327, 197] width 116 height 9
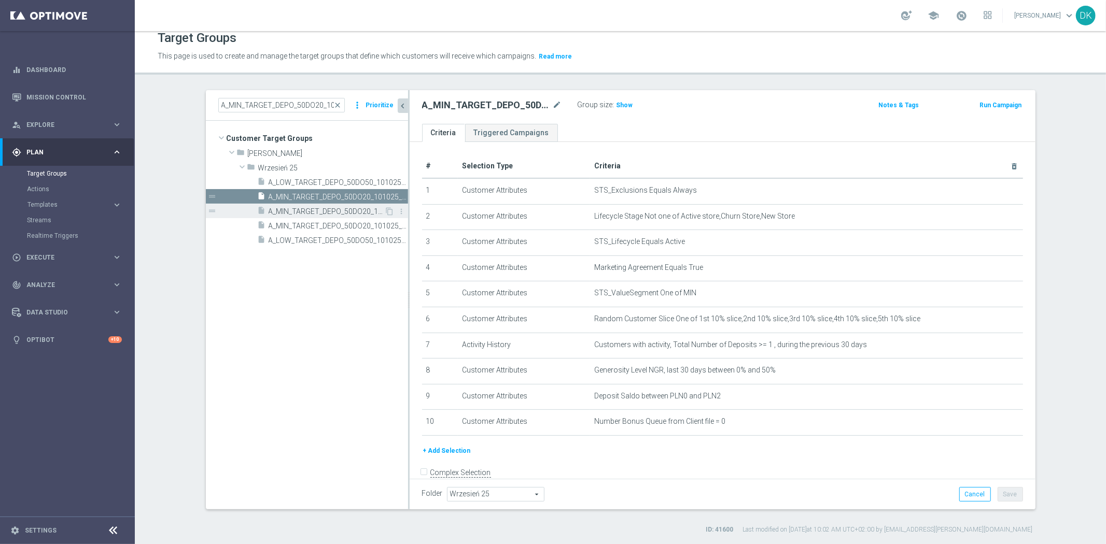
click at [328, 212] on span "A_MIN_TARGET_DEPO_50DO20_101025_1D_SMS" at bounding box center [327, 211] width 116 height 9
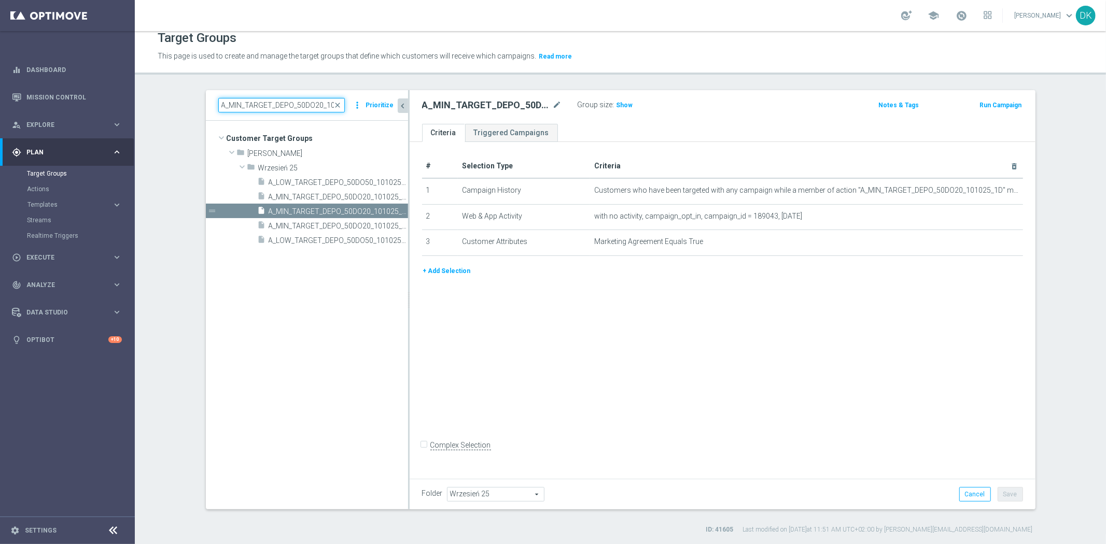
scroll to position [0, 24]
drag, startPoint x: 301, startPoint y: 107, endPoint x: 666, endPoint y: 123, distance: 364.8
click at [666, 123] on as-split "A_MIN_TARGET_DEPO_50DO20_101025_1D close more_vert Prioritize Customer Target G…" at bounding box center [620, 299] width 829 height 419
click at [298, 104] on input "A_MIN_TARGET_DEPO_50DO20_101025_1D" at bounding box center [281, 105] width 126 height 15
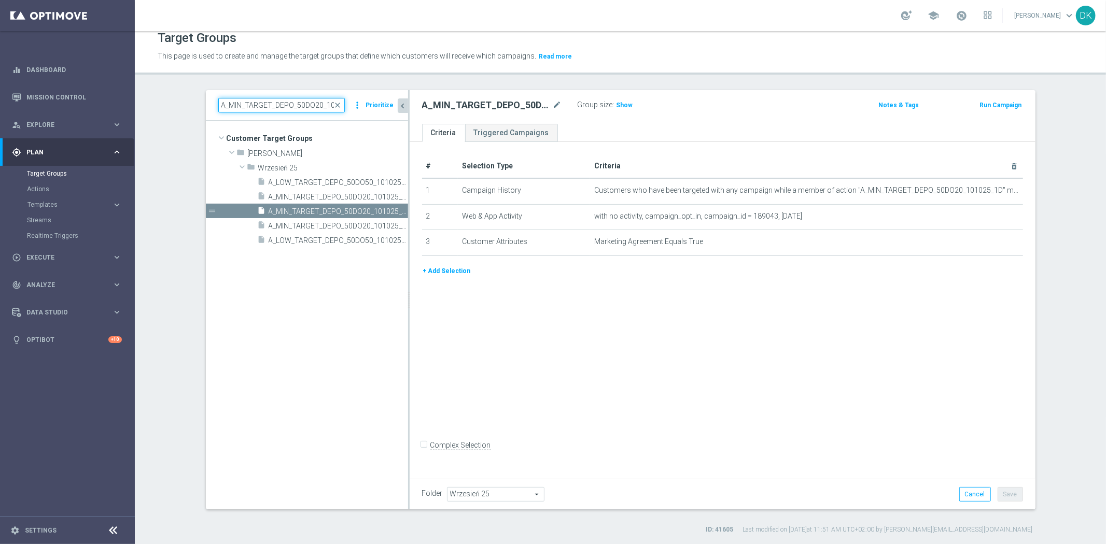
drag, startPoint x: 298, startPoint y: 104, endPoint x: -19, endPoint y: 117, distance: 317.5
click at [0, 117] on html "equalizer Dashboard Mission Control" at bounding box center [553, 272] width 1106 height 544
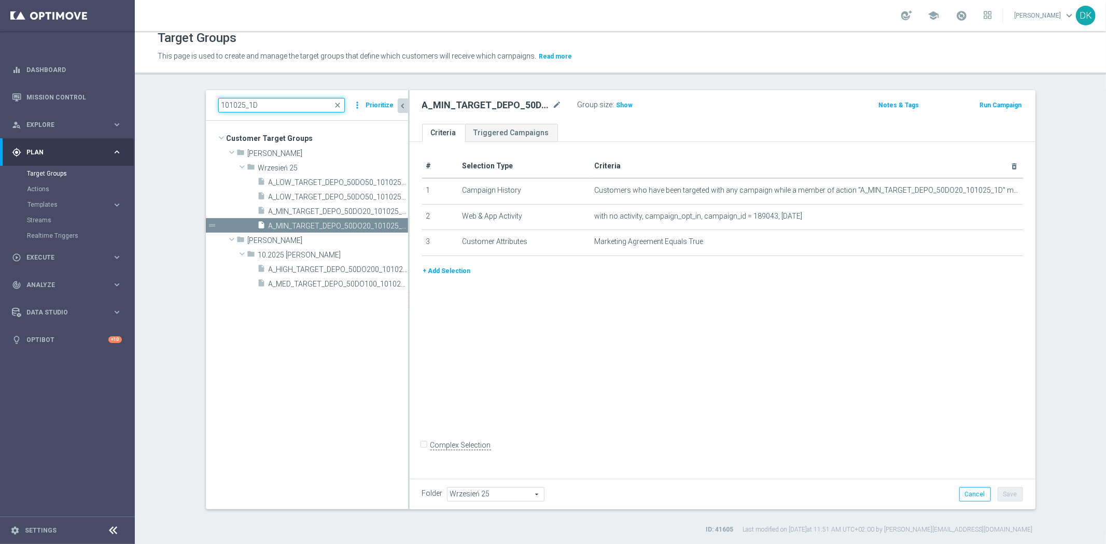
click at [284, 102] on input "101025_1D" at bounding box center [281, 105] width 126 height 15
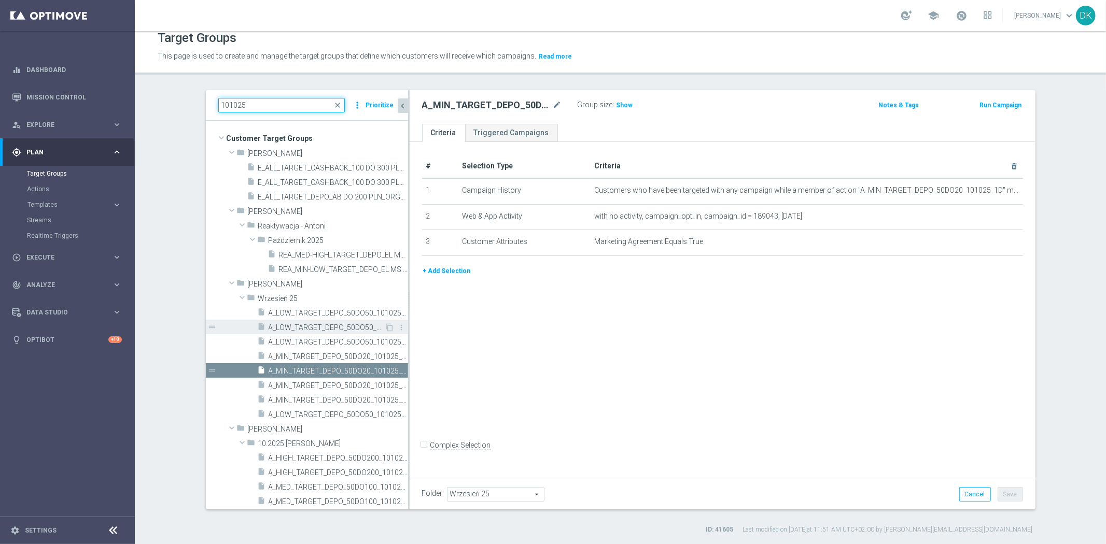
type input "101025"
click at [313, 328] on span "A_LOW_TARGET_DEPO_50DO50_101025_1D_SMS" at bounding box center [327, 327] width 116 height 9
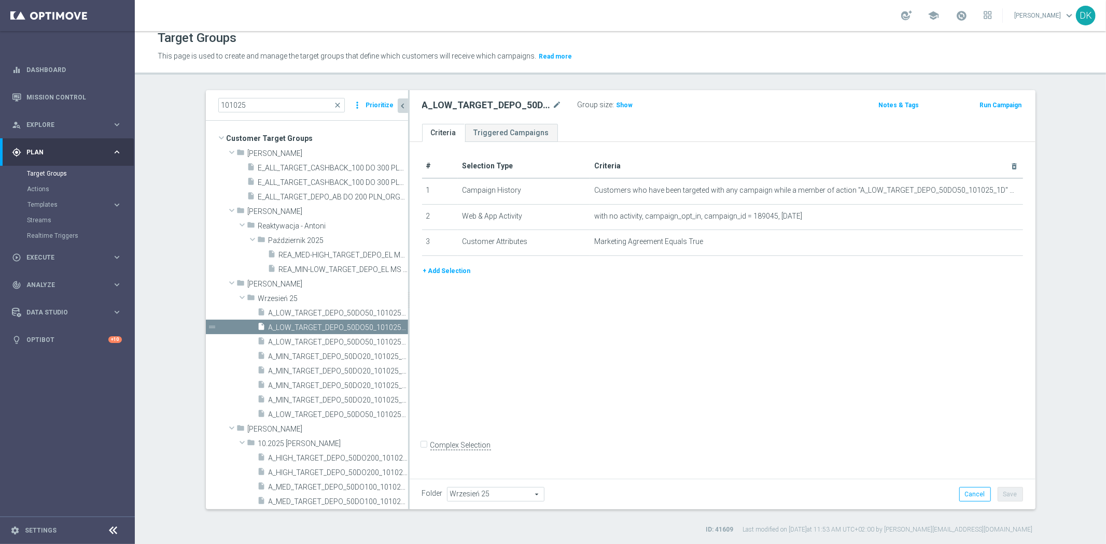
drag, startPoint x: 404, startPoint y: 333, endPoint x: 441, endPoint y: 332, distance: 36.3
click at [440, 333] on as-split "101025 close more_vert Prioritize Customer Target Groups library_add create_new…" at bounding box center [620, 299] width 829 height 419
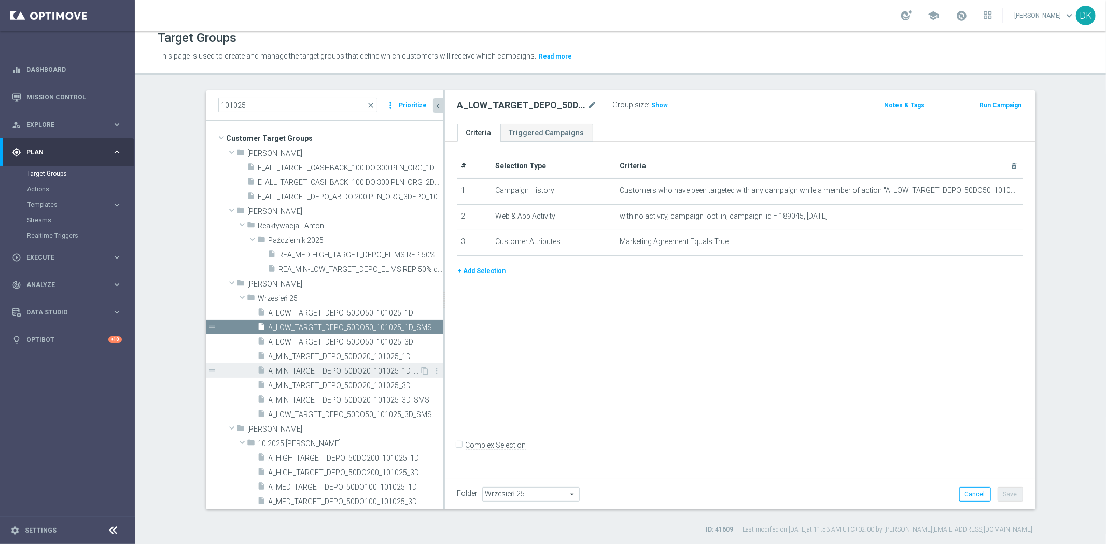
click at [361, 372] on span "A_MIN_TARGET_DEPO_50DO20_101025_1D_SMS" at bounding box center [344, 371] width 151 height 9
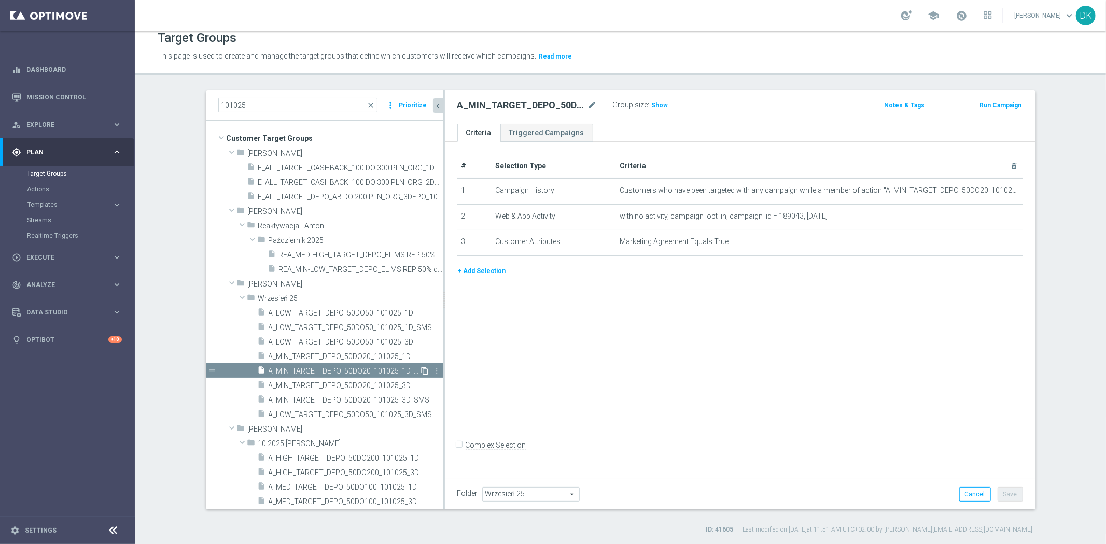
click at [421, 371] on icon "content_copy" at bounding box center [425, 371] width 8 height 8
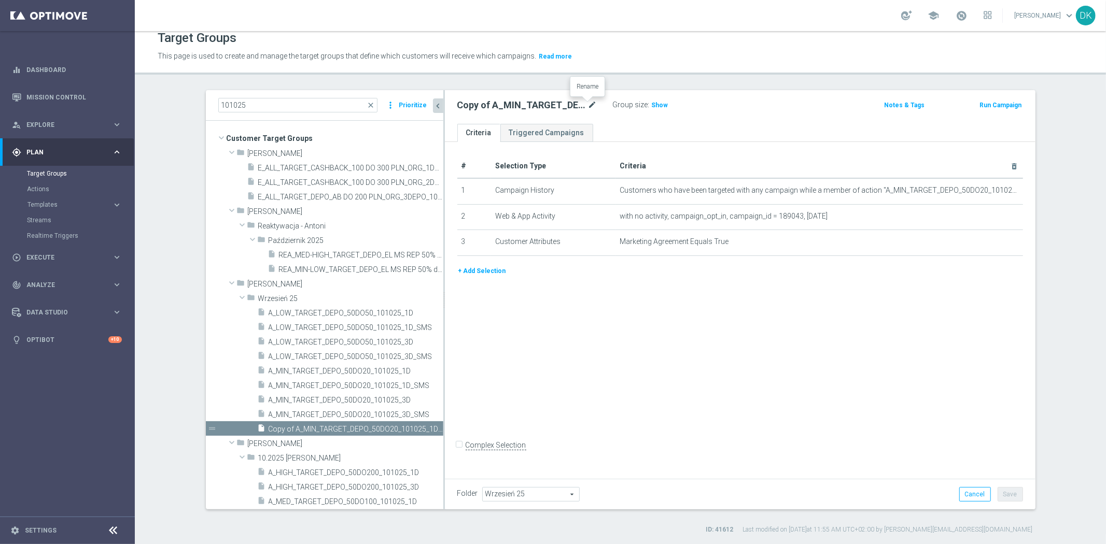
click at [589, 105] on icon "mode_edit" at bounding box center [592, 105] width 9 height 12
type input "A_MIN_TARGET_DEPO_50DO20_101025_1D_PUSH"
click at [669, 367] on div "# Selection Type Criteria delete_forever 1 Campaign History Customers who have …" at bounding box center [740, 308] width 590 height 333
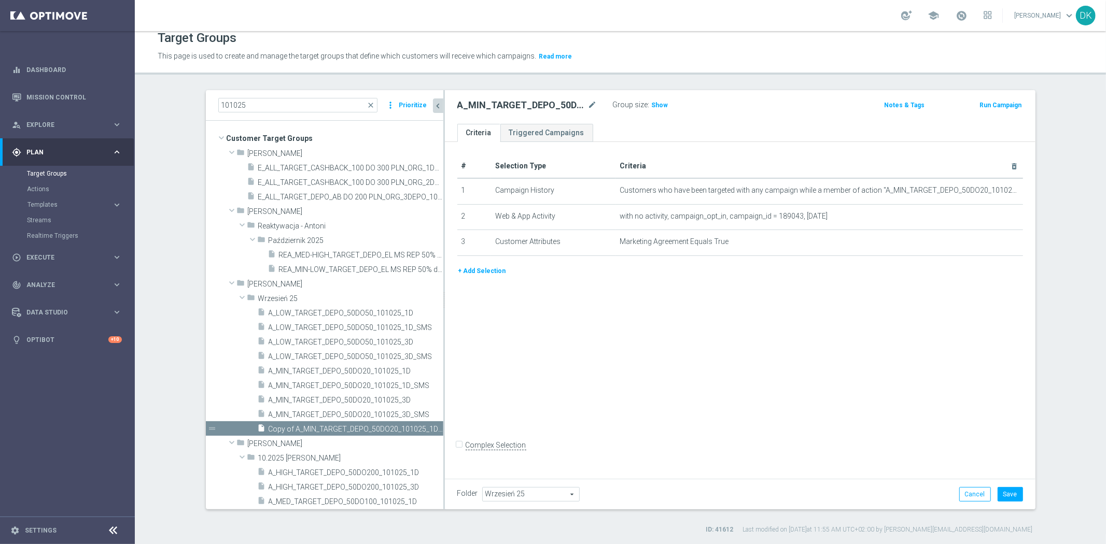
click at [629, 497] on div "Folder Wrzesień 25 Wrzesień 25 arrow_drop_down search Cancel Save Saving..." at bounding box center [740, 494] width 566 height 15
click at [1009, 498] on button "Save" at bounding box center [1009, 494] width 25 height 15
click at [328, 329] on span "A_LOW_TARGET_DEPO_50DO50_101025_1D_SMS" at bounding box center [344, 327] width 151 height 9
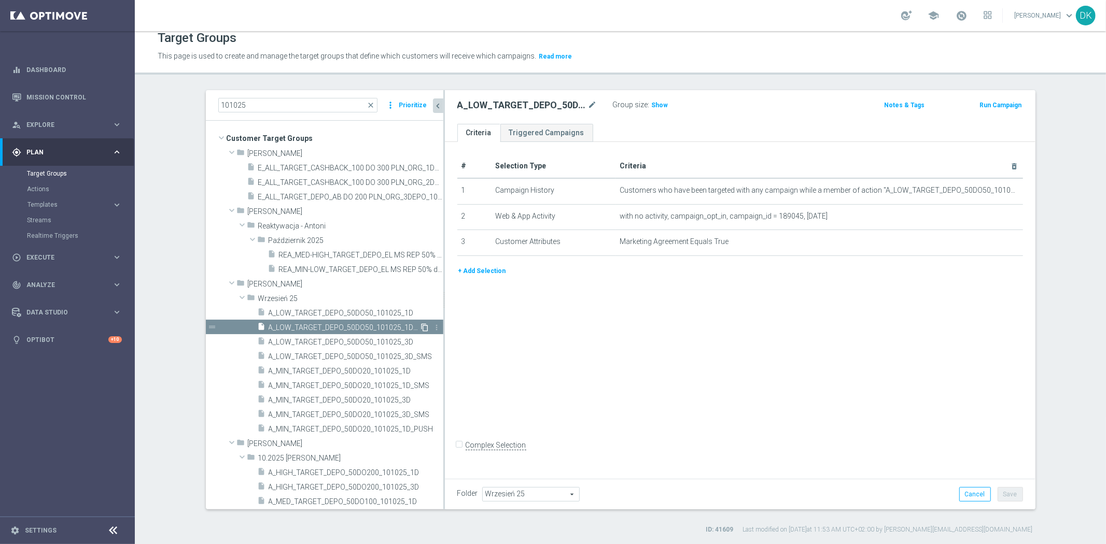
click at [421, 328] on icon "content_copy" at bounding box center [425, 327] width 8 height 8
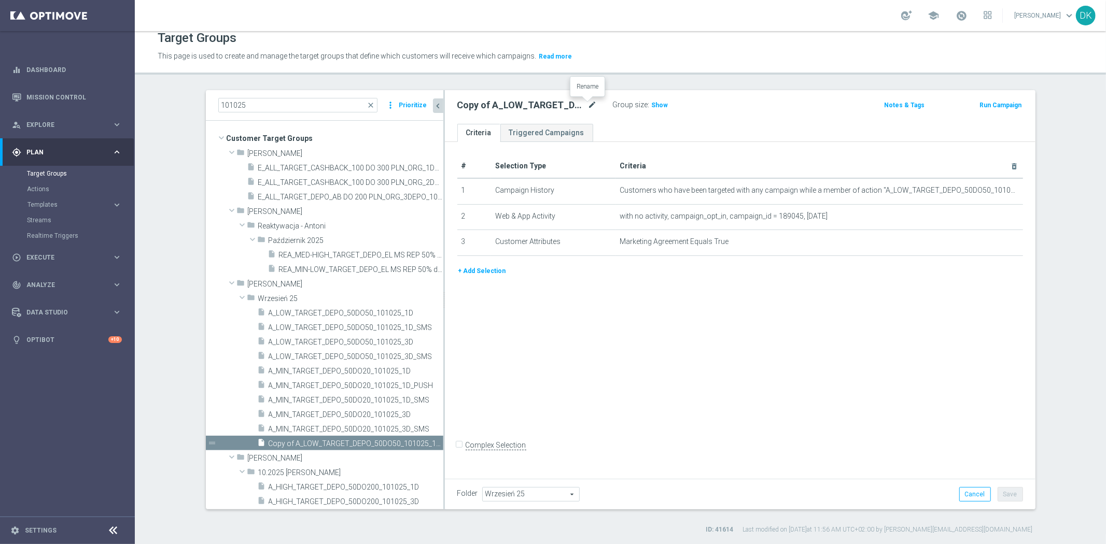
click at [588, 105] on icon "mode_edit" at bounding box center [592, 105] width 9 height 12
type input "A_LOW_TARGET_DEPO_50DO50_101025_1D_PUSH"
click at [654, 345] on div "# Selection Type Criteria delete_forever 1 Campaign History Customers who have …" at bounding box center [740, 308] width 590 height 333
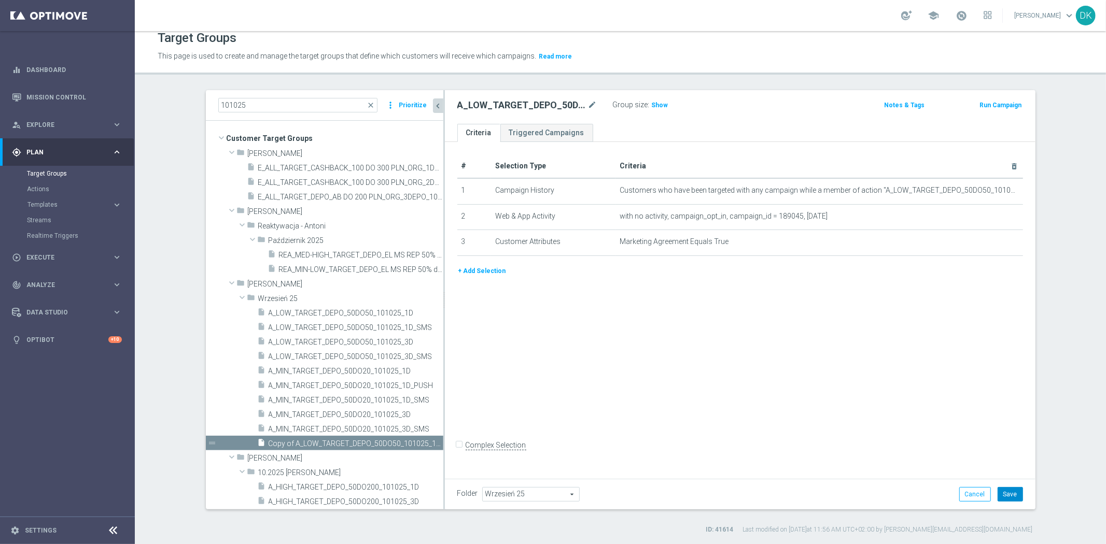
click at [1005, 494] on button "Save" at bounding box center [1009, 494] width 25 height 15
click at [691, 479] on div "Folder Wrzesień 25 Wrzesień 25 arrow_drop_down search Cancel Save Saving..." at bounding box center [740, 494] width 590 height 31
click at [651, 483] on div "Folder Wrzesień 25 Wrzesień 25 arrow_drop_down search Cancel Save Saving..." at bounding box center [740, 494] width 590 height 31
click at [73, 257] on span "Execute" at bounding box center [69, 258] width 86 height 6
drag, startPoint x: 60, startPoint y: 204, endPoint x: 44, endPoint y: 222, distance: 24.2
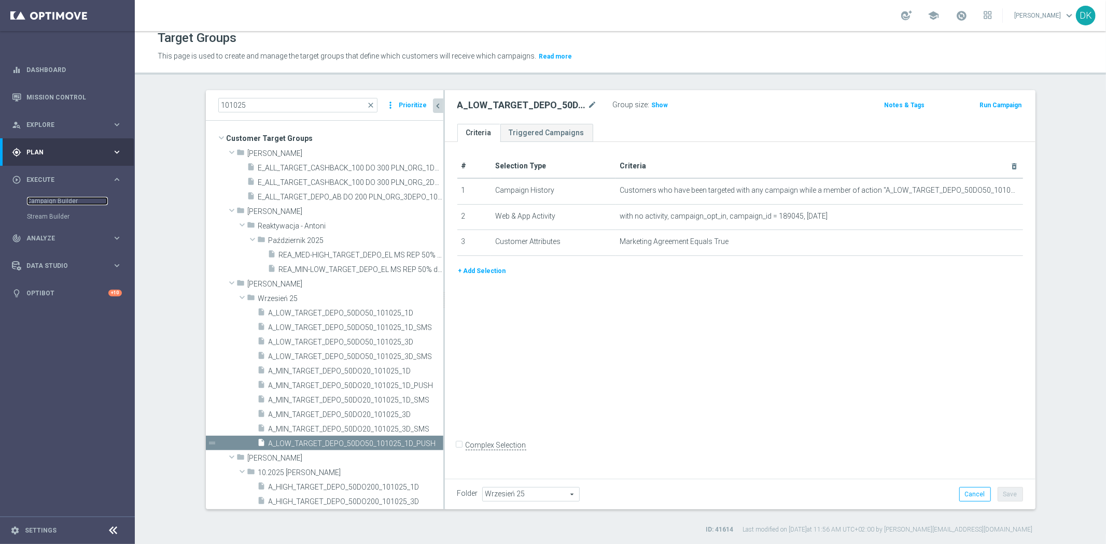
click at [60, 204] on link "Campaign Builder" at bounding box center [67, 201] width 81 height 8
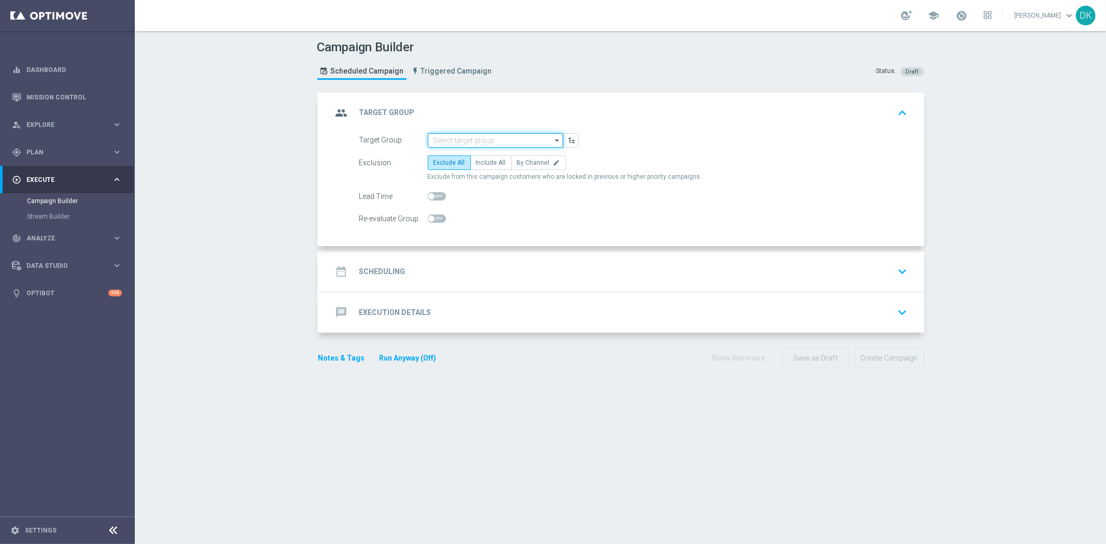
click at [500, 136] on input at bounding box center [495, 140] width 135 height 15
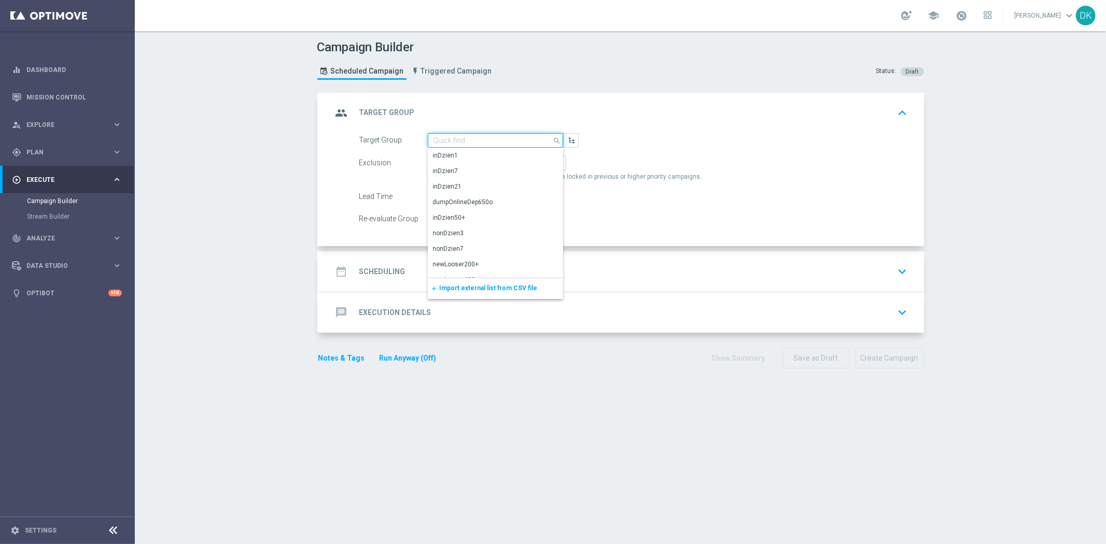
paste input "A_MIN_TARGET_DEPO_50DO20_101025_1D_SMS"
click at [484, 154] on div "A_MIN_TARGET_DEPO_50DO20_101025_1D_SMS" at bounding box center [495, 160] width 124 height 19
type input "A_MIN_TARGET_DEPO_50DO20_101025_1D_SMS"
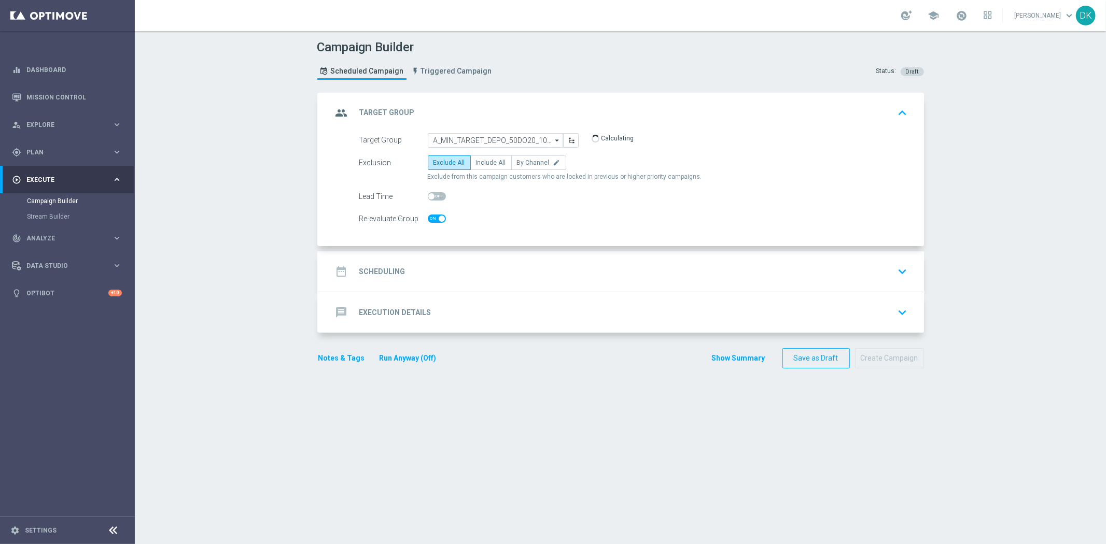
checkbox input "true"
click at [488, 162] on span "Include All" at bounding box center [491, 162] width 30 height 7
click at [483, 162] on input "Include All" at bounding box center [479, 164] width 7 height 7
radio input "true"
click at [428, 220] on span at bounding box center [437, 219] width 18 height 8
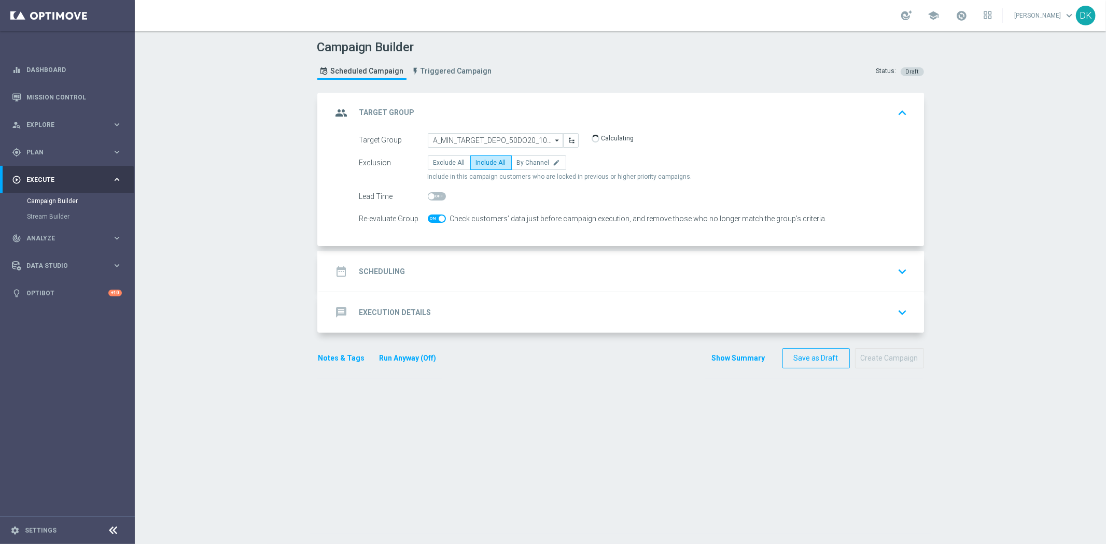
click at [428, 220] on input "checkbox" at bounding box center [437, 219] width 18 height 8
checkbox input "false"
click at [375, 275] on h2 "Scheduling" at bounding box center [382, 272] width 46 height 10
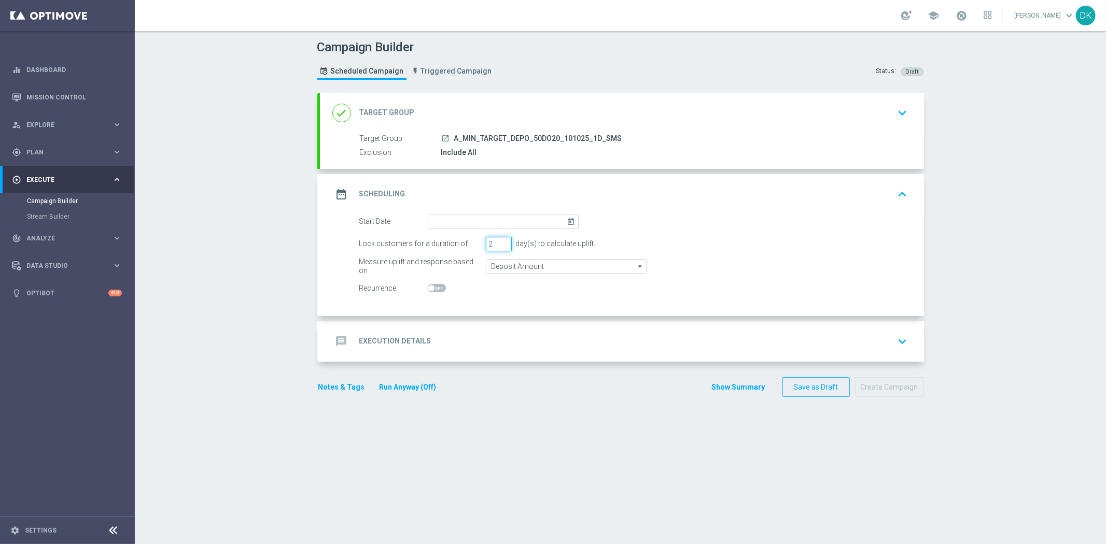
click at [499, 245] on input "2" at bounding box center [499, 244] width 26 height 15
type input "1"
click at [499, 245] on input "1" at bounding box center [499, 244] width 26 height 15
click at [512, 218] on input at bounding box center [503, 222] width 151 height 15
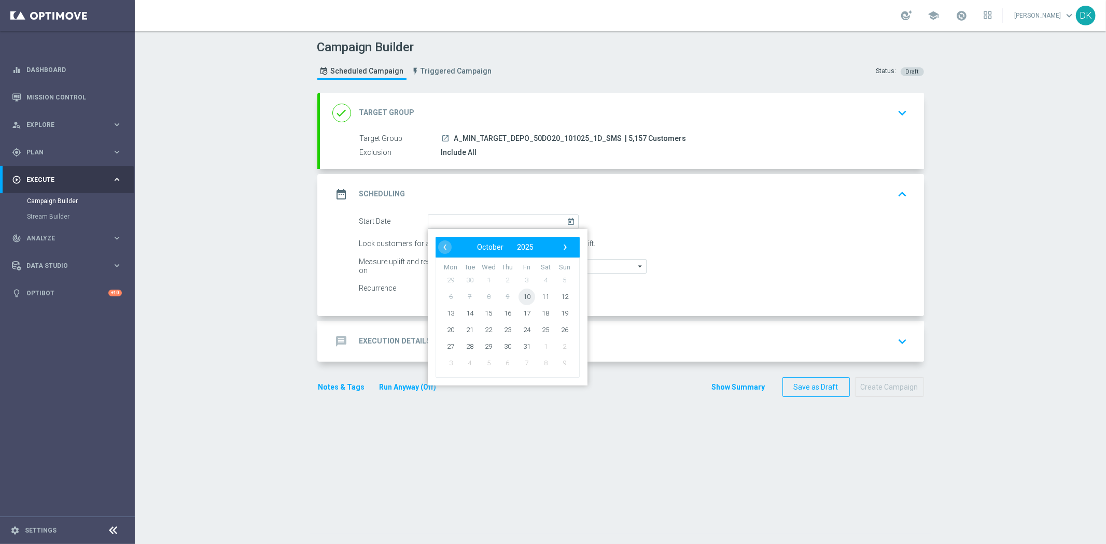
click at [519, 289] on span "10" at bounding box center [526, 296] width 17 height 17
type input "[DATE]"
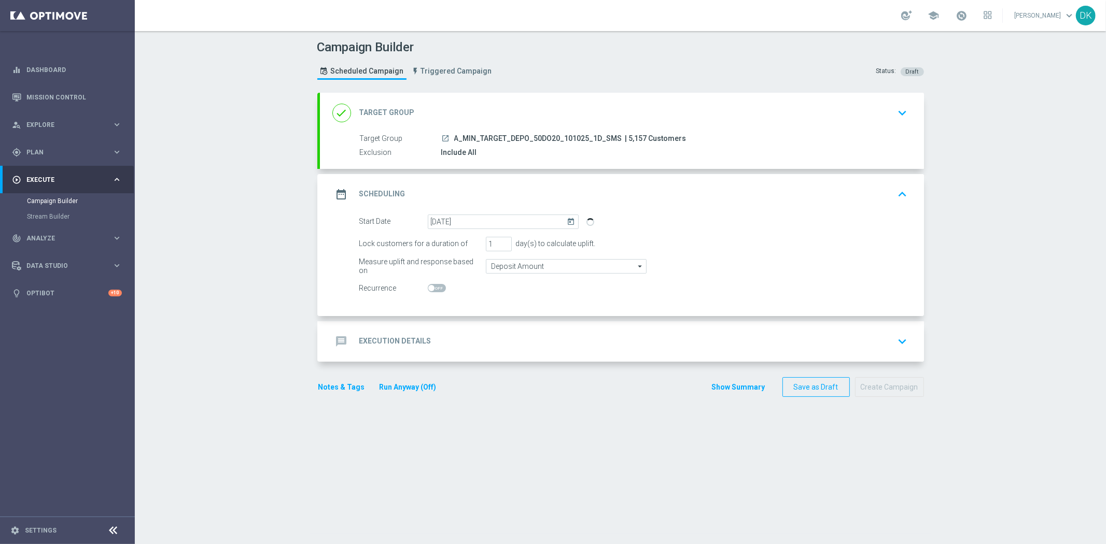
click at [463, 335] on div "message Execution Details keyboard_arrow_down" at bounding box center [621, 342] width 579 height 20
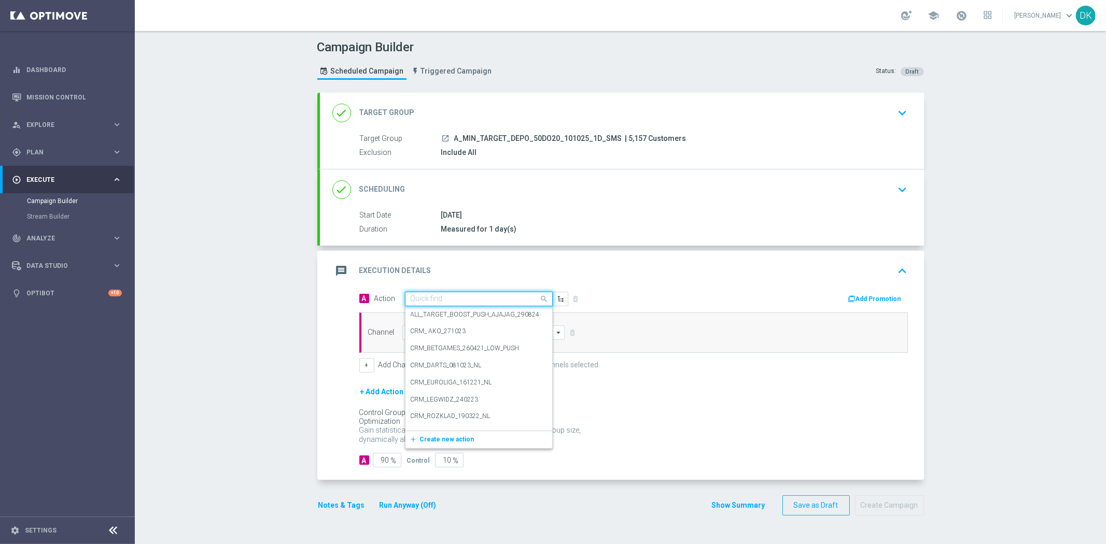
click at [459, 301] on input "text" at bounding box center [469, 299] width 116 height 9
click at [486, 515] on div "Notes & Tags Run Anyway (Off) Show Summary Save as Draft Create Campaign" at bounding box center [620, 506] width 607 height 20
click at [481, 298] on input "text" at bounding box center [469, 299] width 116 height 9
click at [454, 440] on span "Create new action" at bounding box center [447, 439] width 54 height 7
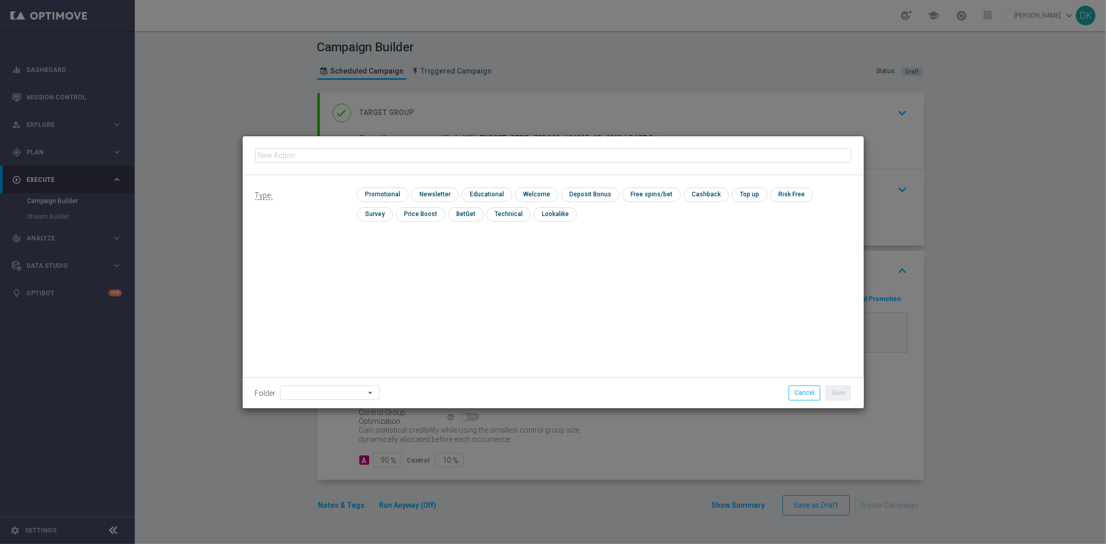
type input "A_MIN_TARGET_DEPO_50DO20_101025_1D_SMS"
click at [395, 196] on input "checkbox" at bounding box center [381, 195] width 49 height 14
checkbox input "true"
click at [849, 387] on button "Save" at bounding box center [837, 393] width 25 height 15
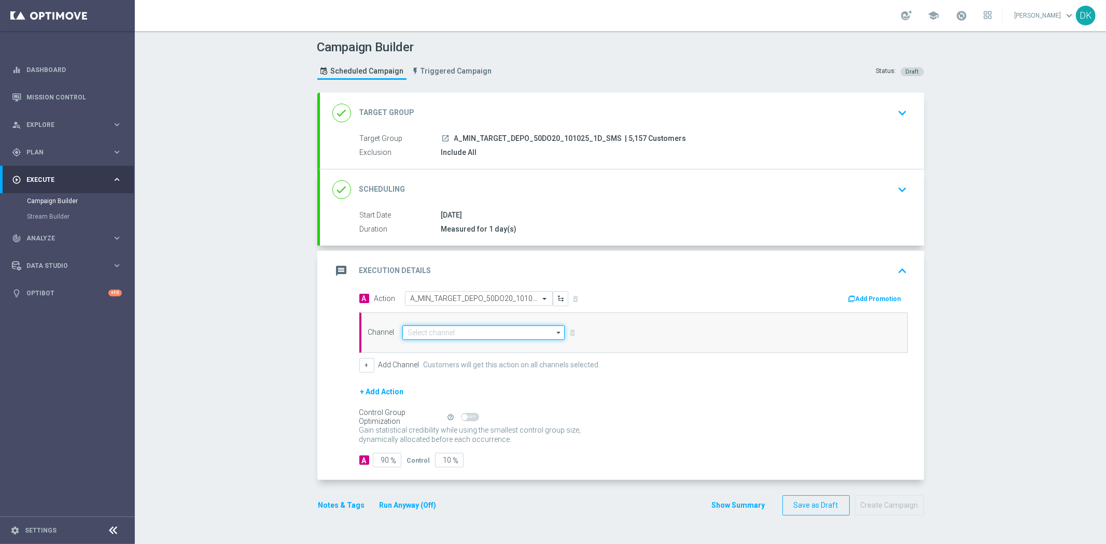
click at [429, 338] on input at bounding box center [483, 333] width 163 height 15
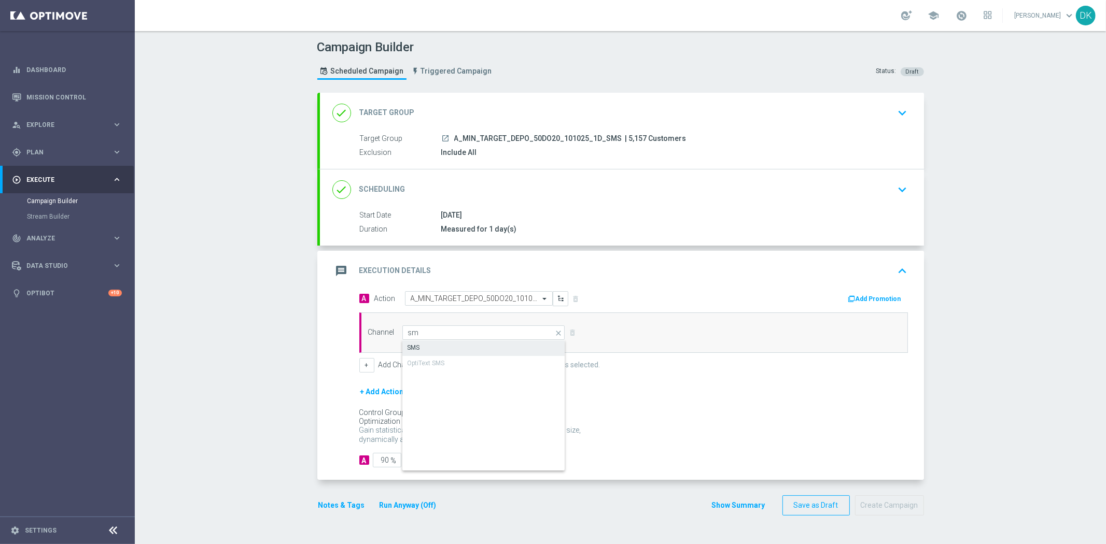
click at [433, 341] on div "SMS" at bounding box center [483, 348] width 163 height 15
type input "SMS"
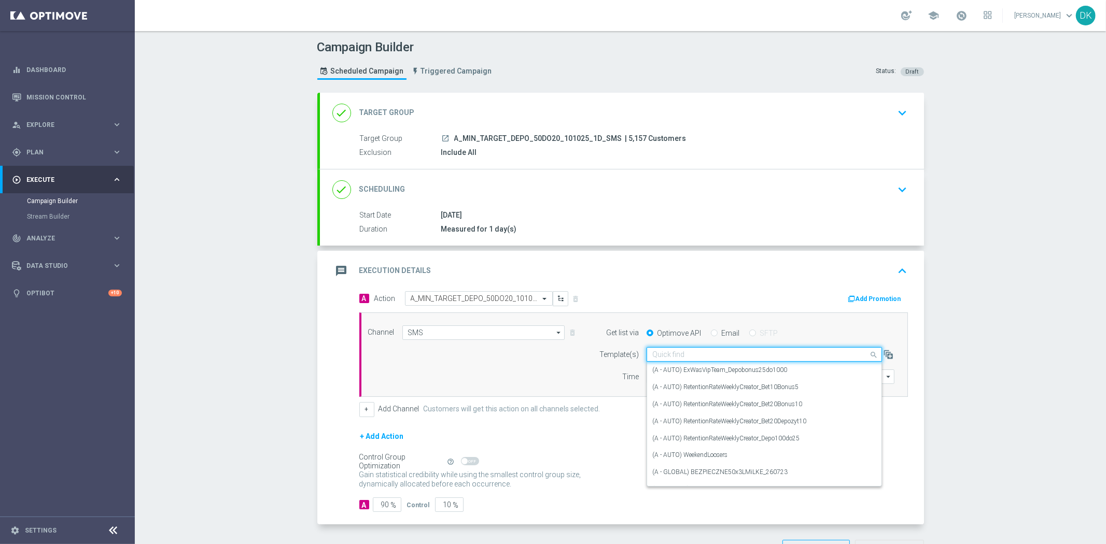
click at [677, 355] on input "text" at bounding box center [753, 354] width 203 height 9
paste input "A_MIN_TARGET_DEPO_50DO20_101025_1D_SMS"
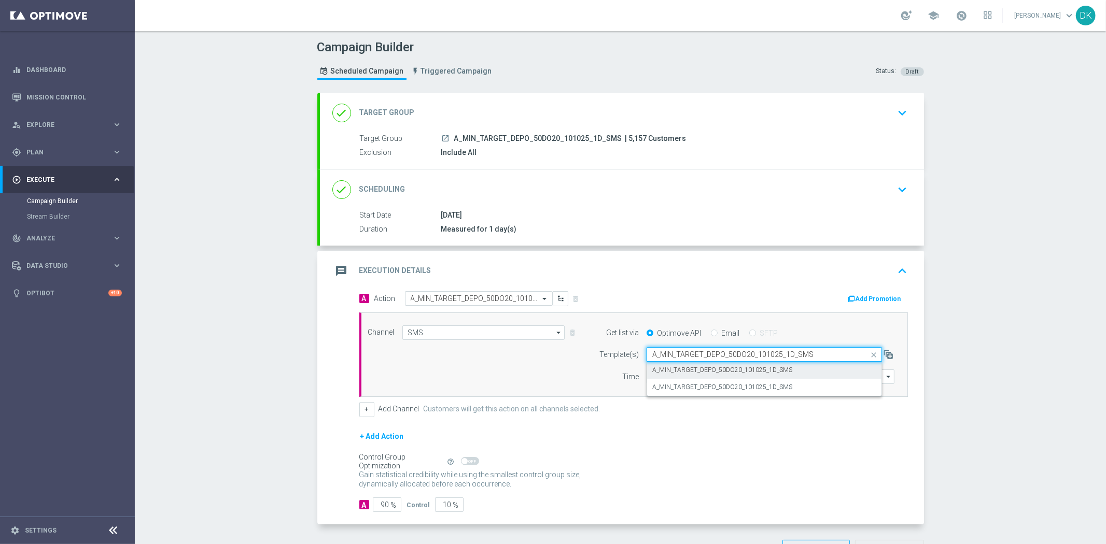
click at [696, 375] on div "A_MIN_TARGET_DEPO_50DO20_101025_1D_SMS" at bounding box center [764, 370] width 224 height 17
type input "A_MIN_TARGET_DEPO_50DO20_101025_1D_SMS"
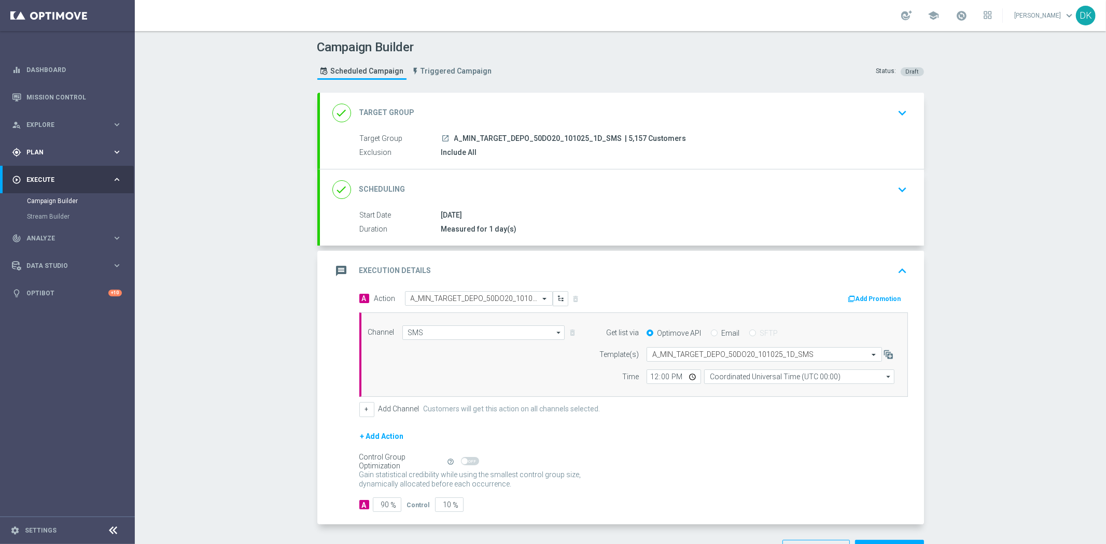
click at [46, 151] on span "Plan" at bounding box center [69, 152] width 86 height 6
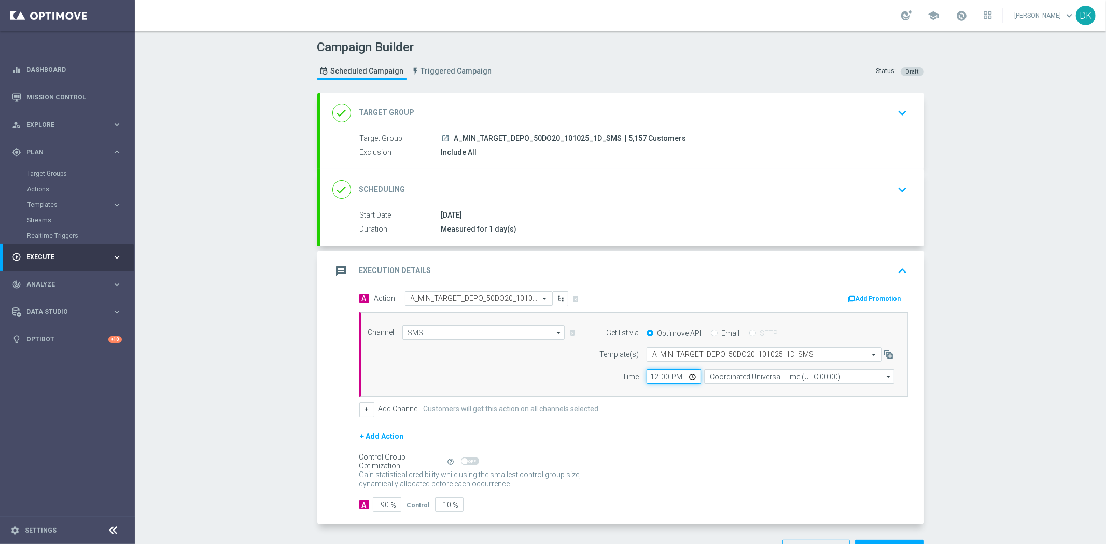
click at [646, 377] on input "12:00" at bounding box center [673, 377] width 54 height 15
type input "15:01"
click at [761, 378] on input "Coordinated Universal Time (UTC 00:00)" at bounding box center [799, 377] width 190 height 15
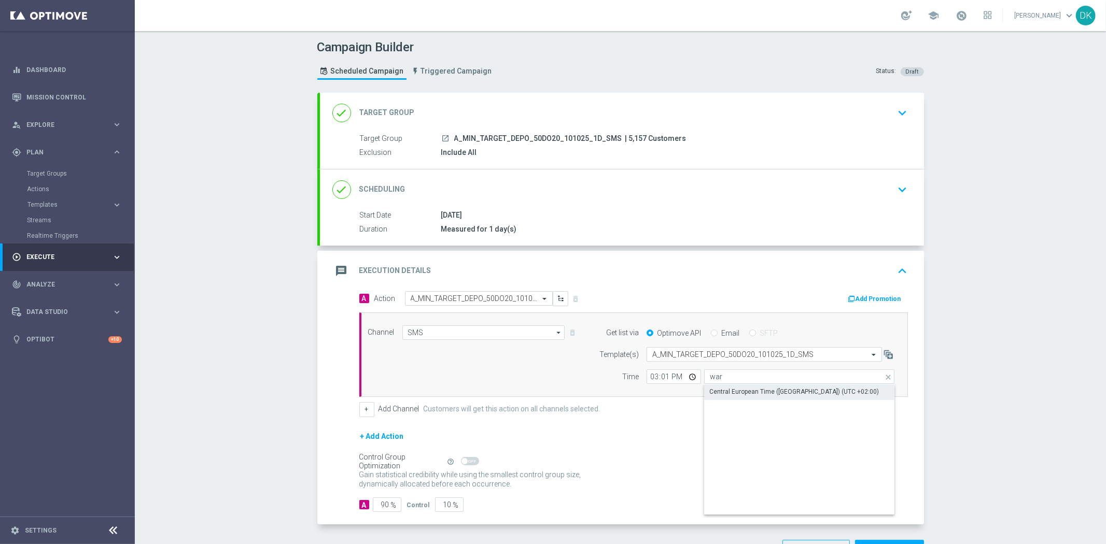
click at [757, 390] on div "Central European Time ([GEOGRAPHIC_DATA]) (UTC +02:00)" at bounding box center [794, 391] width 170 height 9
type input "Central European Time ([GEOGRAPHIC_DATA]) (UTC +02:00)"
click at [737, 424] on form "A Action Select action A_MIN_TARGET_DEPO_50DO20_101025_1D_SMS delete_forever Ad…" at bounding box center [633, 401] width 548 height 221
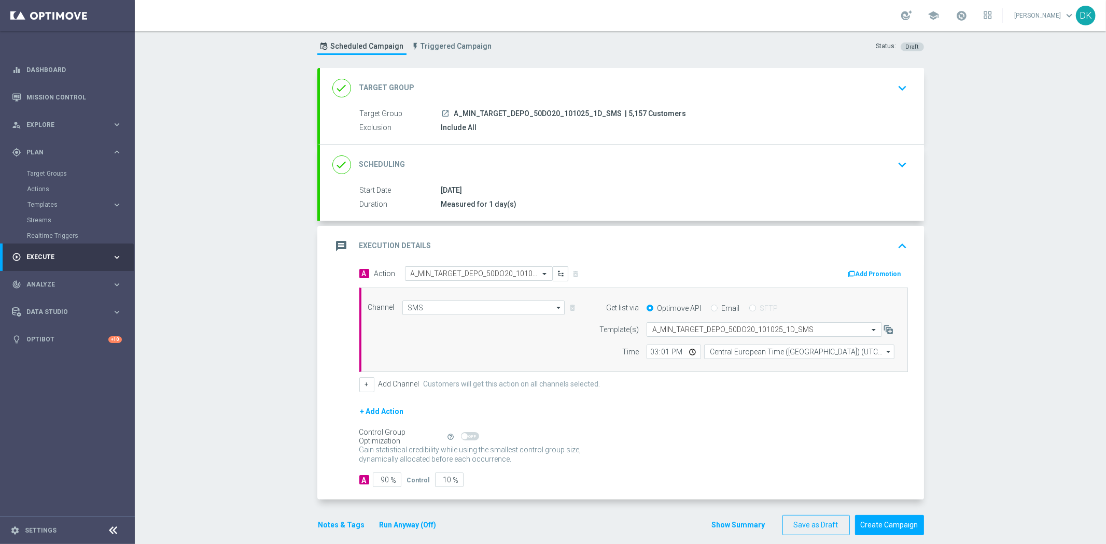
scroll to position [37, 0]
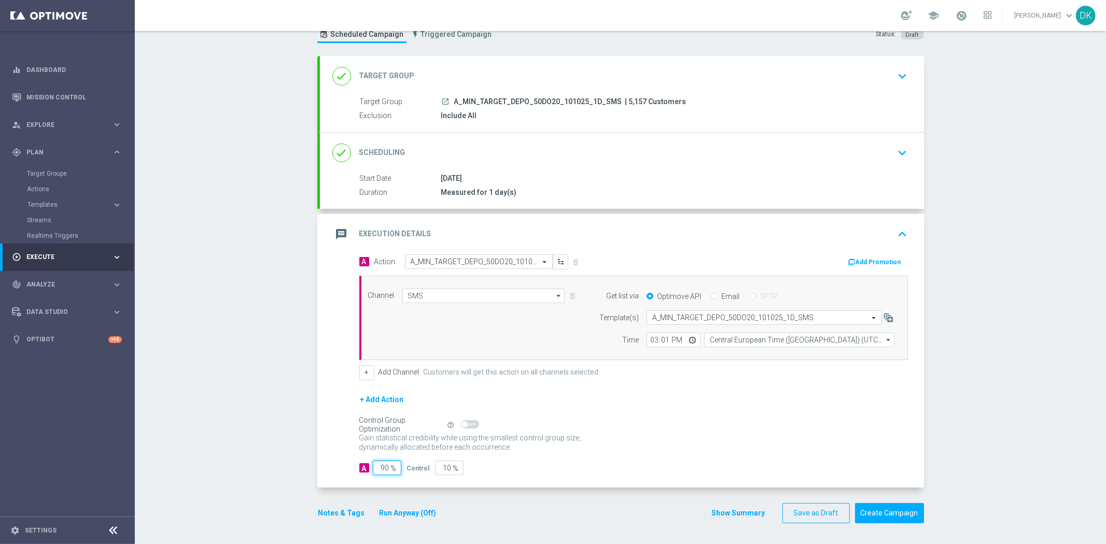
drag, startPoint x: 382, startPoint y: 468, endPoint x: 510, endPoint y: 473, distance: 128.7
click at [445, 468] on div "A 90 % Control 10 %" at bounding box center [633, 468] width 548 height 15
type input "98"
type input "2"
type input "98"
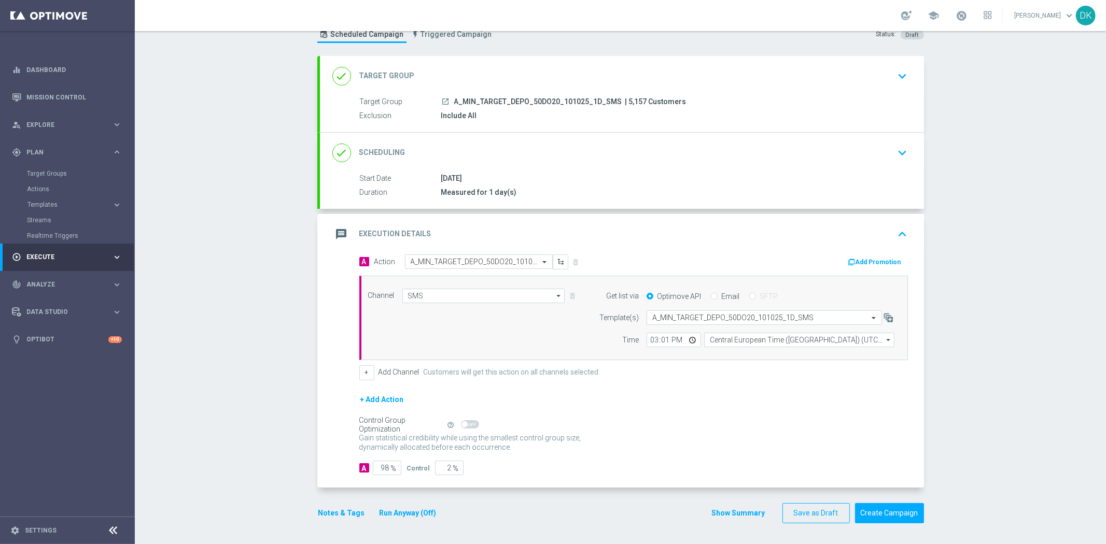
click at [617, 433] on div "Gain statistical credibility while using the smallest control group size, dynam…" at bounding box center [633, 443] width 548 height 25
click at [796, 513] on button "Save as Draft" at bounding box center [815, 513] width 67 height 20
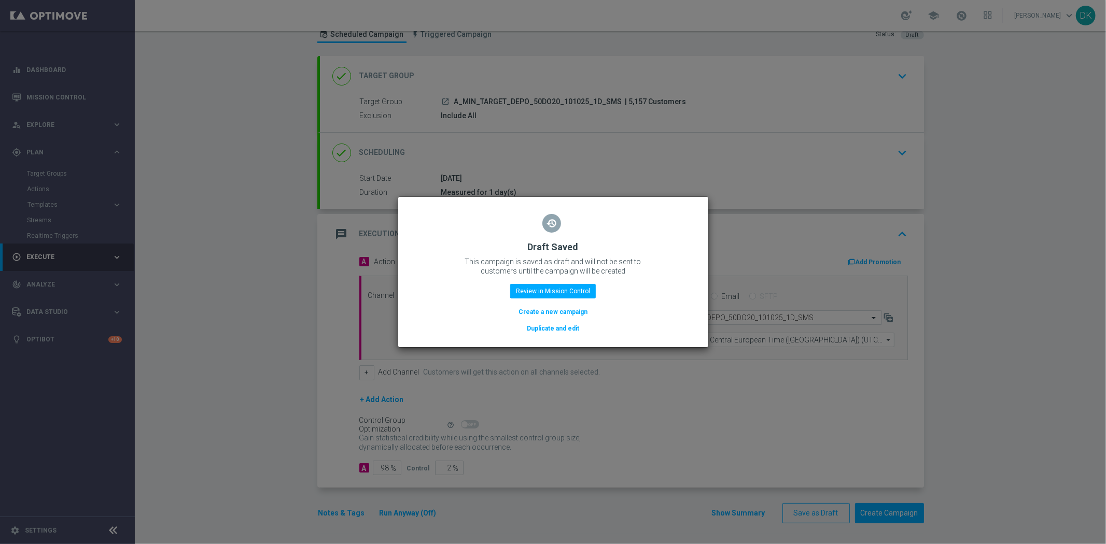
click at [534, 307] on button "Create a new campaign" at bounding box center [552, 311] width 71 height 11
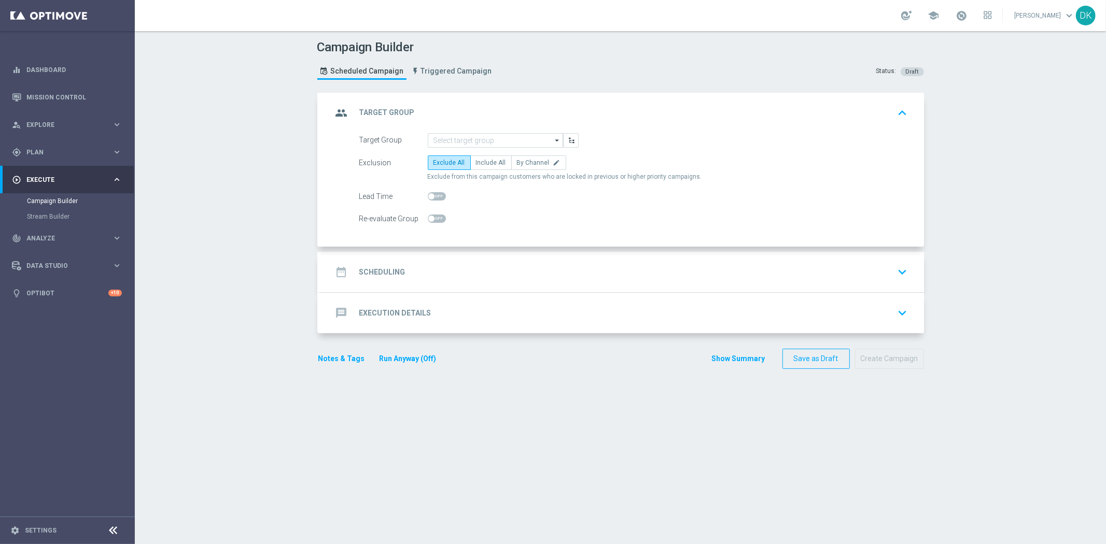
scroll to position [0, 0]
click at [476, 140] on input at bounding box center [495, 140] width 135 height 15
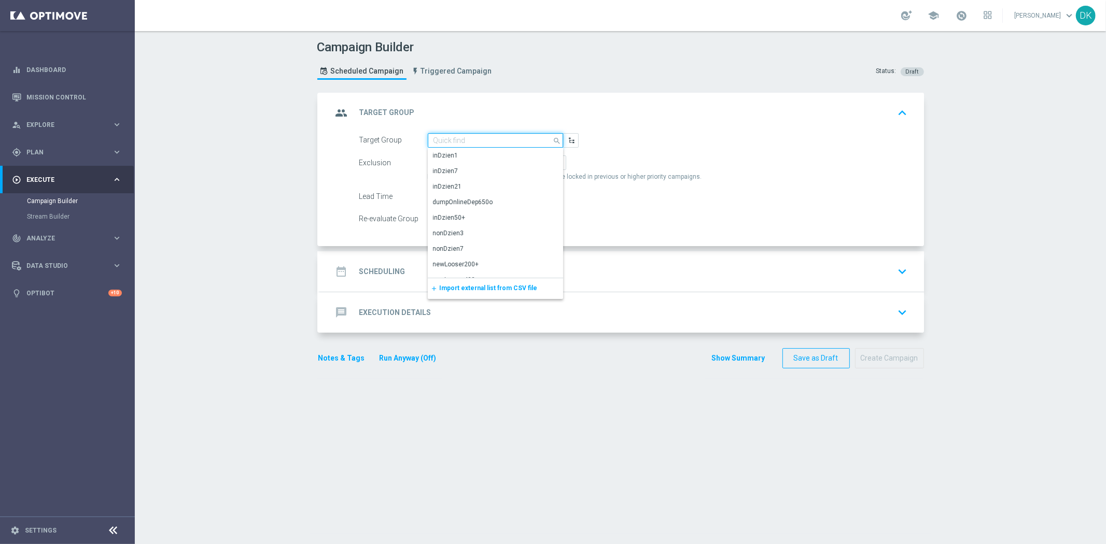
paste input "A_LOW_TARGET_DEPO_50DO50_101025_1D_SMS"
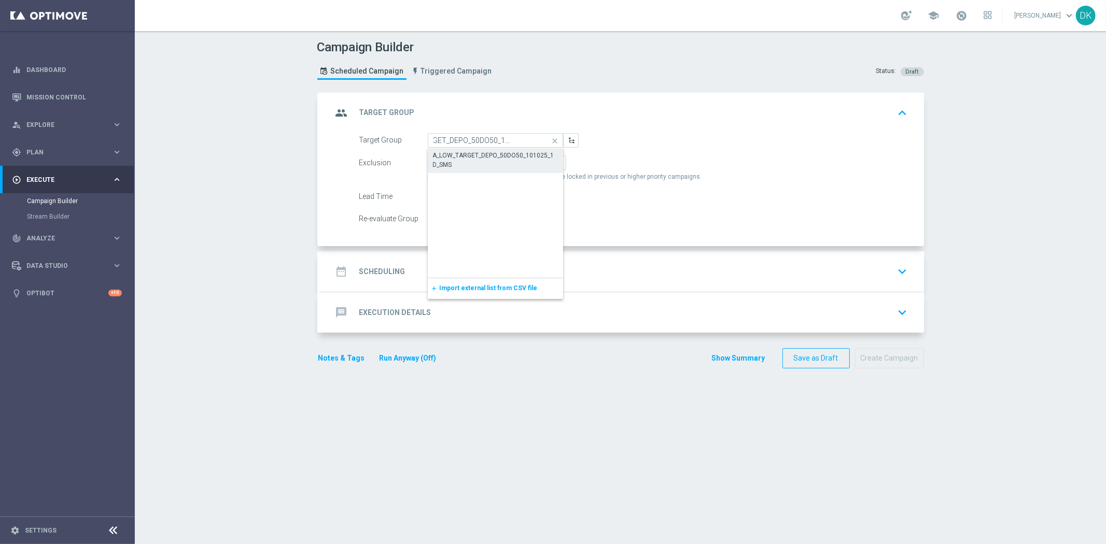
click at [478, 152] on div "A_LOW_TARGET_DEPO_50DO50_101025_1D_SMS" at bounding box center [495, 160] width 125 height 19
type input "A_LOW_TARGET_DEPO_50DO50_101025_1D_SMS"
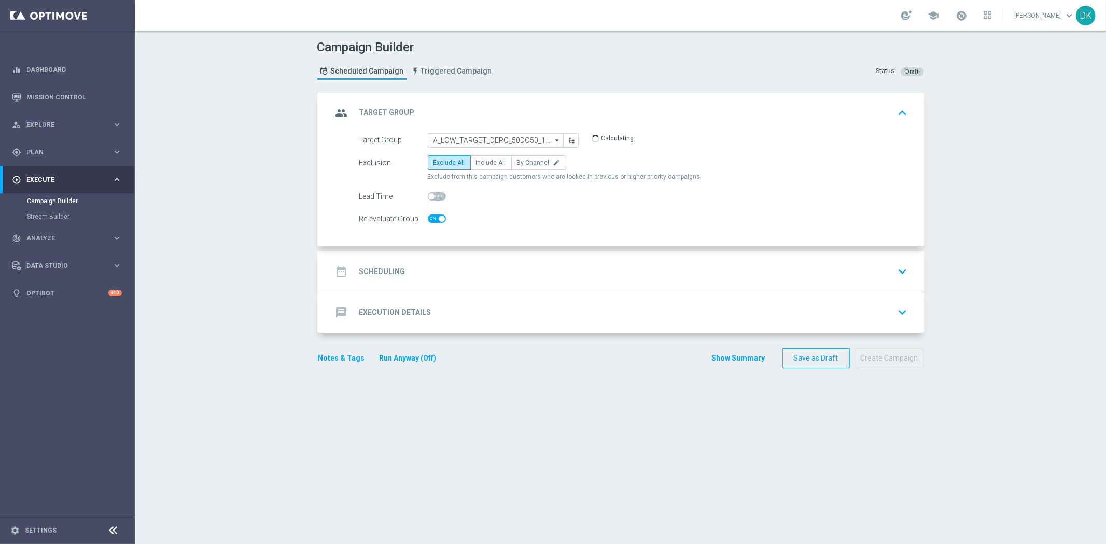
checkbox input "true"
click at [487, 164] on span "Include All" at bounding box center [491, 162] width 30 height 7
click at [483, 164] on input "Include All" at bounding box center [479, 164] width 7 height 7
radio input "true"
click at [432, 215] on span at bounding box center [437, 219] width 18 height 8
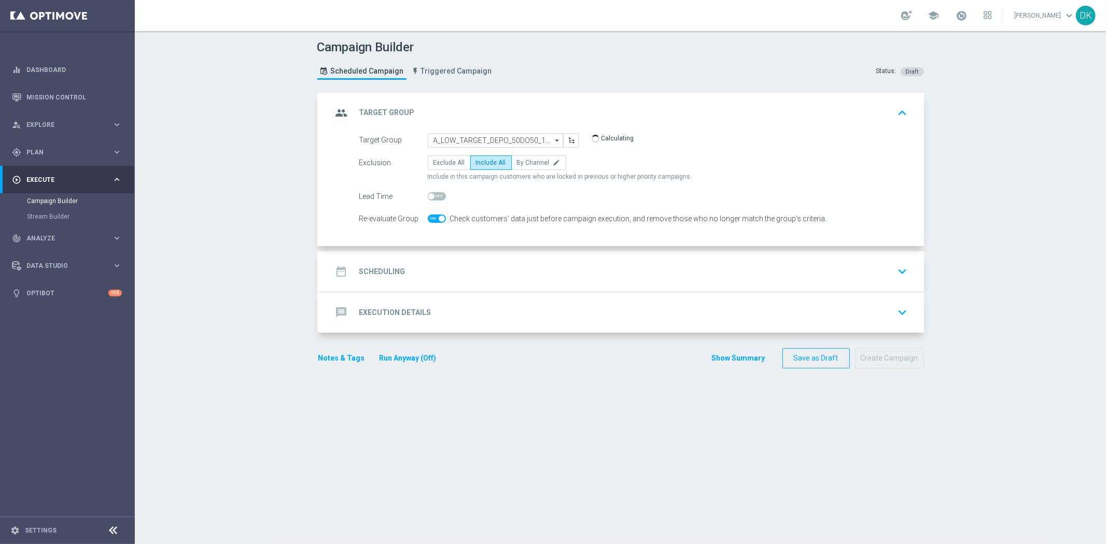
click at [432, 215] on input "checkbox" at bounding box center [437, 219] width 18 height 8
checkbox input "false"
click at [406, 270] on div "date_range Scheduling keyboard_arrow_down" at bounding box center [621, 272] width 579 height 20
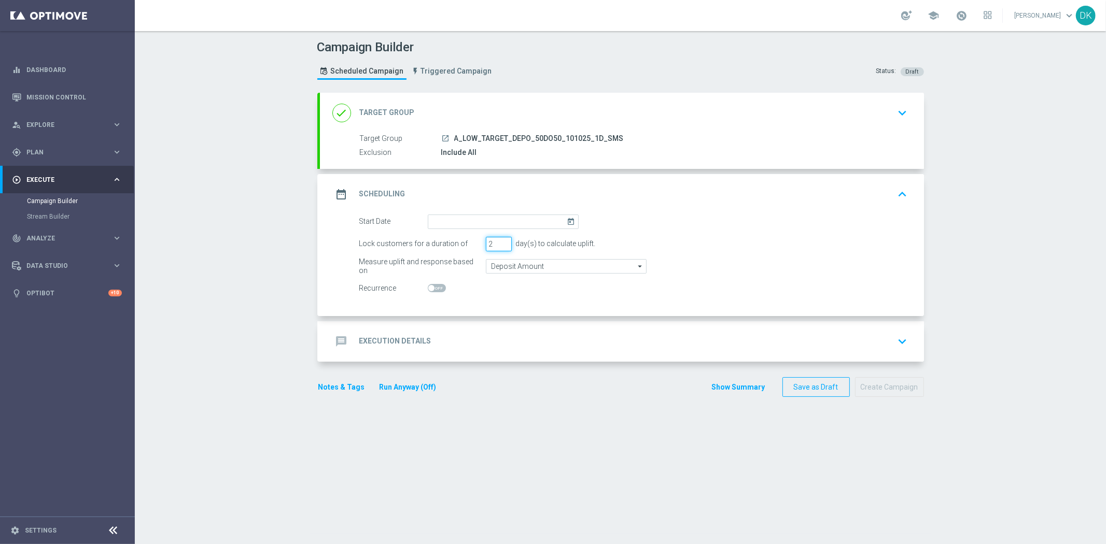
click at [501, 246] on input "2" at bounding box center [499, 244] width 26 height 15
type input "1"
click at [501, 246] on input "1" at bounding box center [499, 244] width 26 height 15
click at [502, 225] on input at bounding box center [503, 222] width 151 height 15
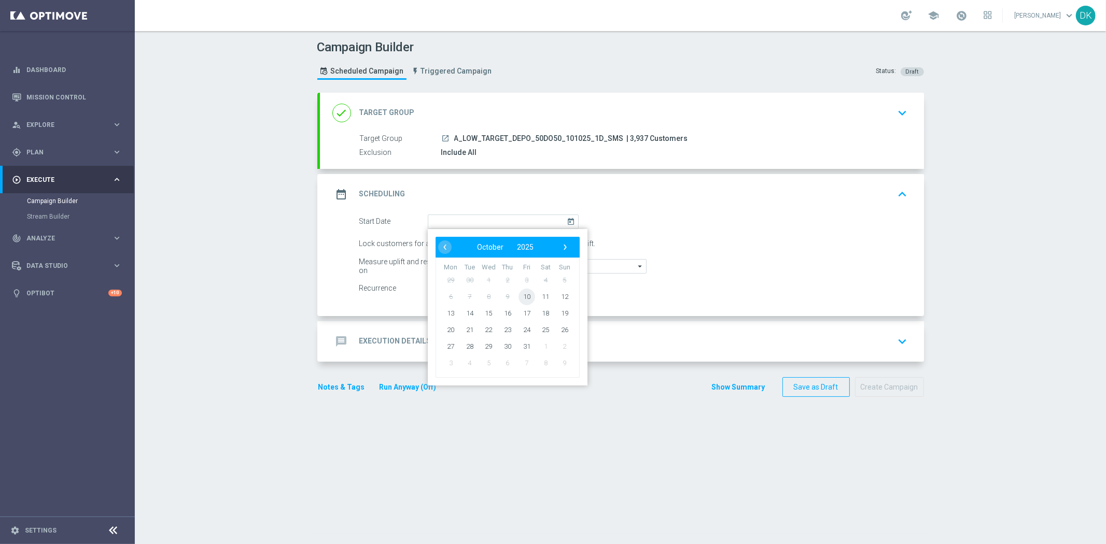
click at [518, 294] on span "10" at bounding box center [526, 296] width 17 height 17
type input "[DATE]"
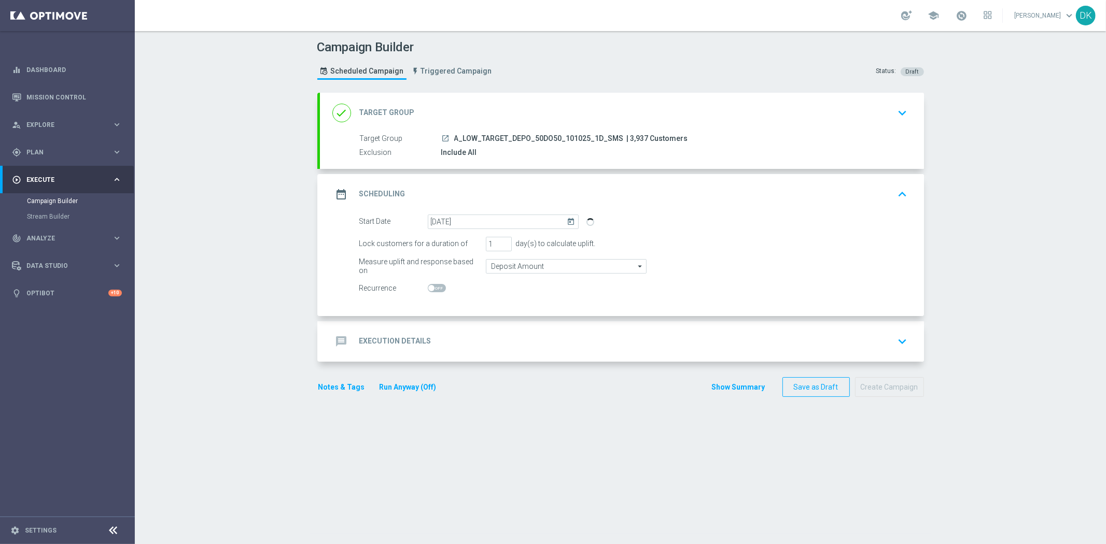
click at [411, 346] on div "message Execution Details" at bounding box center [381, 341] width 99 height 19
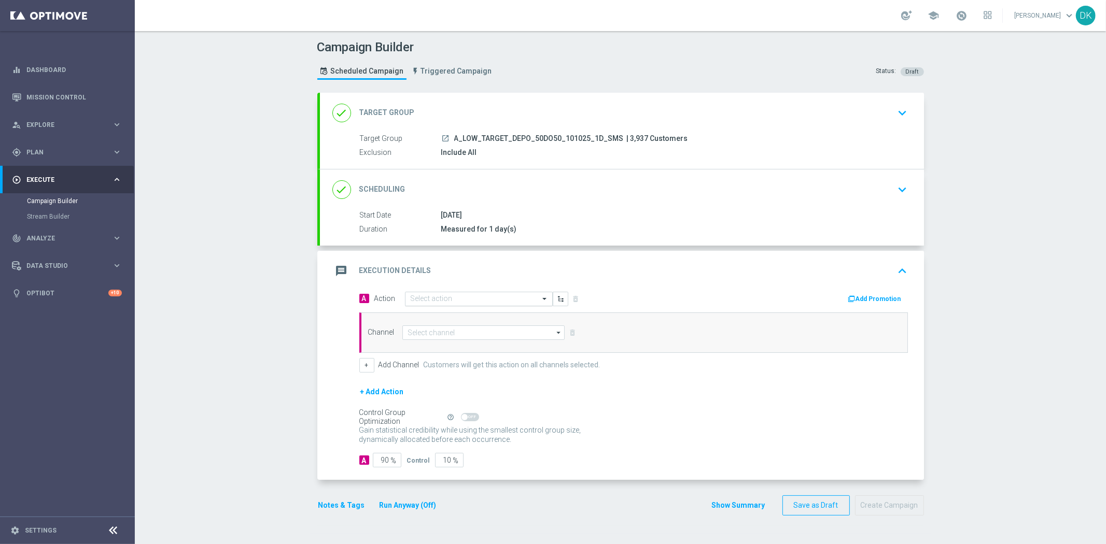
click at [446, 298] on input "text" at bounding box center [469, 299] width 116 height 9
click at [426, 441] on span "Create new action" at bounding box center [447, 439] width 54 height 7
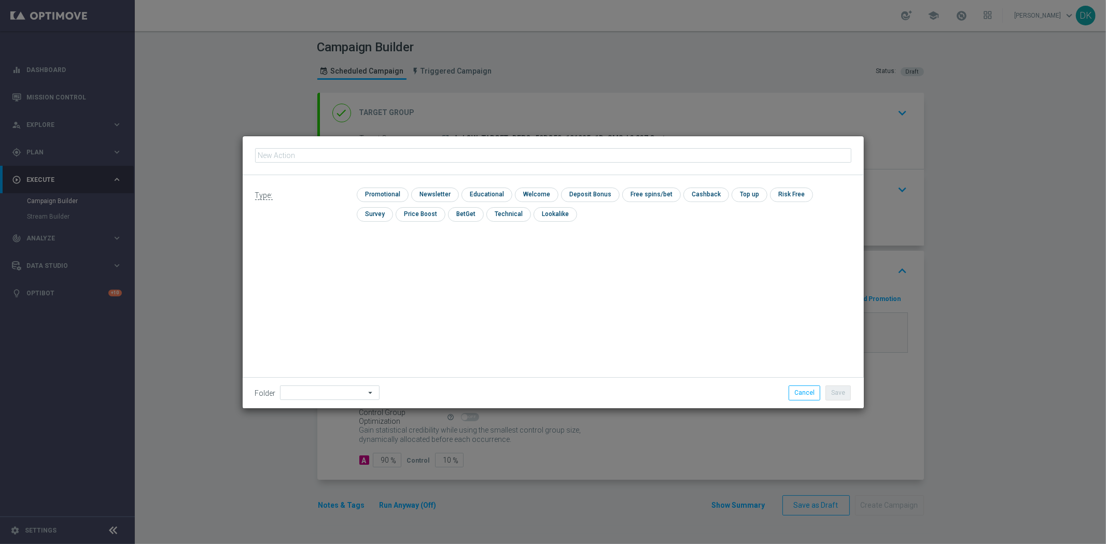
type input "A_LOW_TARGET_DEPO_50DO50_101025_1D_SMS"
click at [398, 194] on input "checkbox" at bounding box center [381, 195] width 49 height 14
checkbox input "true"
click at [847, 392] on button "Save" at bounding box center [837, 393] width 25 height 15
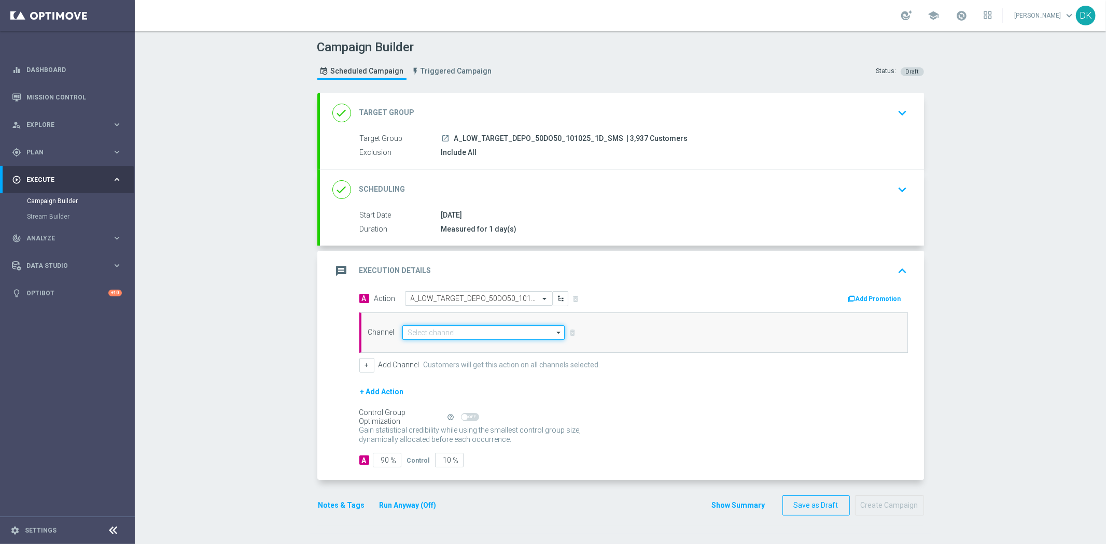
click at [466, 334] on input at bounding box center [483, 333] width 163 height 15
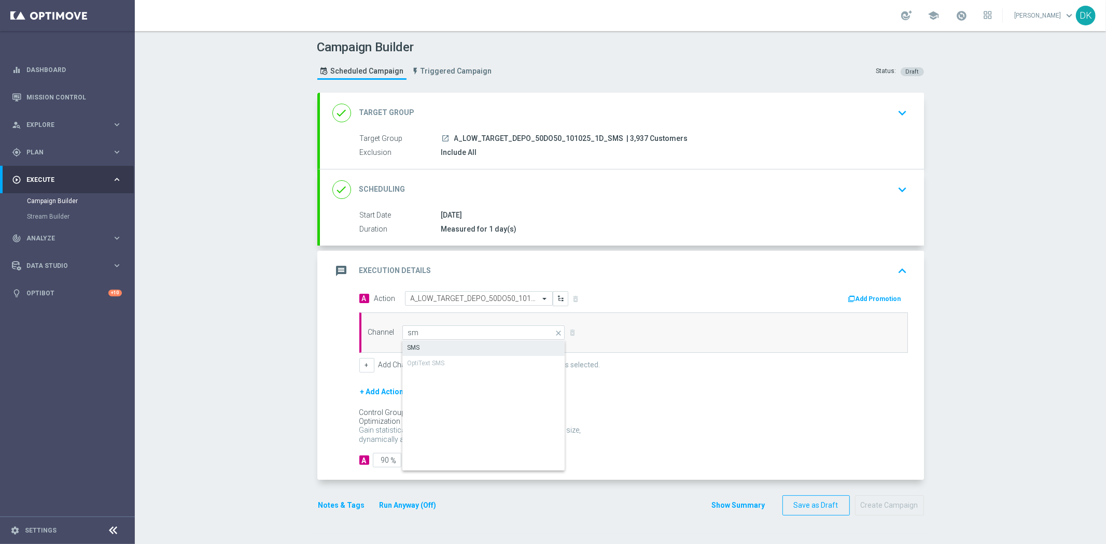
click at [460, 345] on div "SMS" at bounding box center [483, 348] width 163 height 15
type input "SMS"
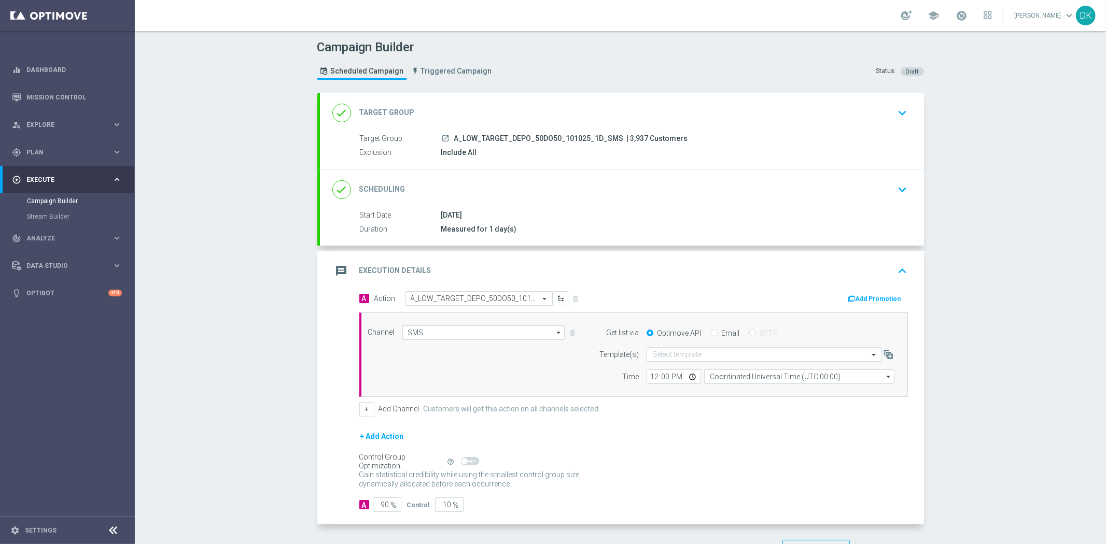
click at [743, 358] on input "text" at bounding box center [753, 354] width 203 height 9
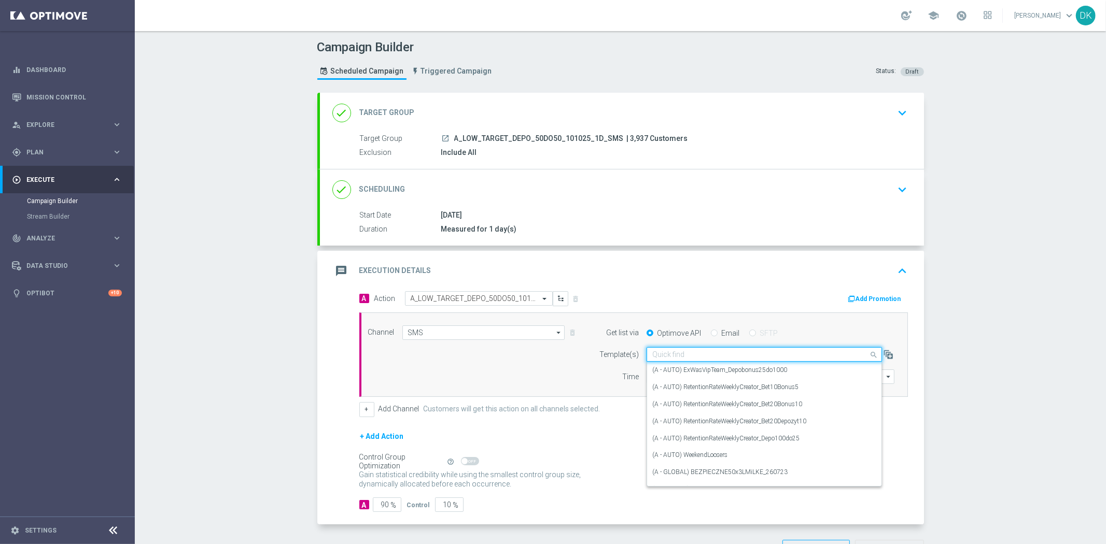
paste input "A_LOW_TARGET_DEPO_50DO50_101025_1D_SMS"
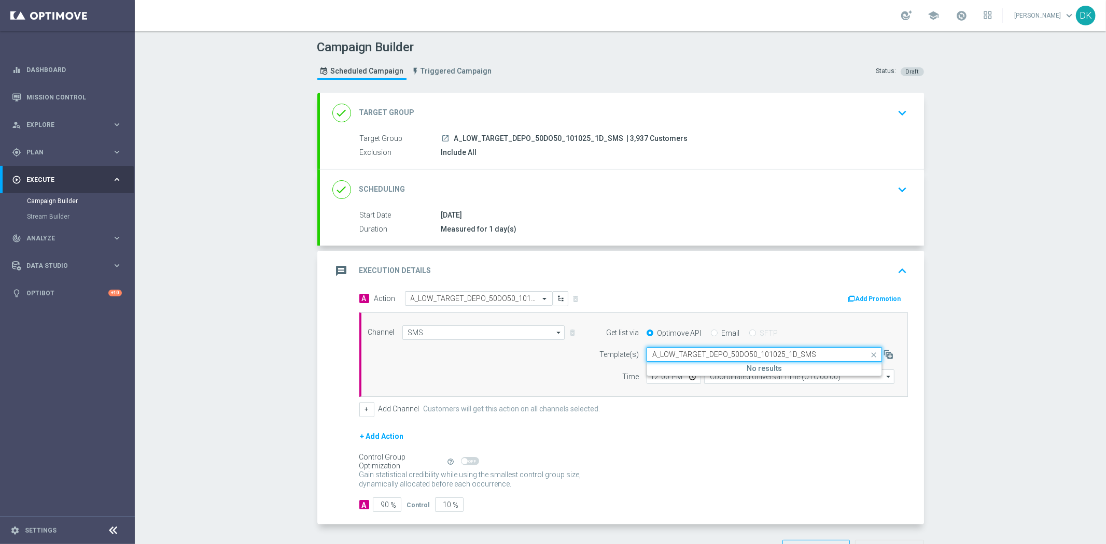
type input "A_LOW_TARGET_DEPO_50DO50_101025_1D_SMS"
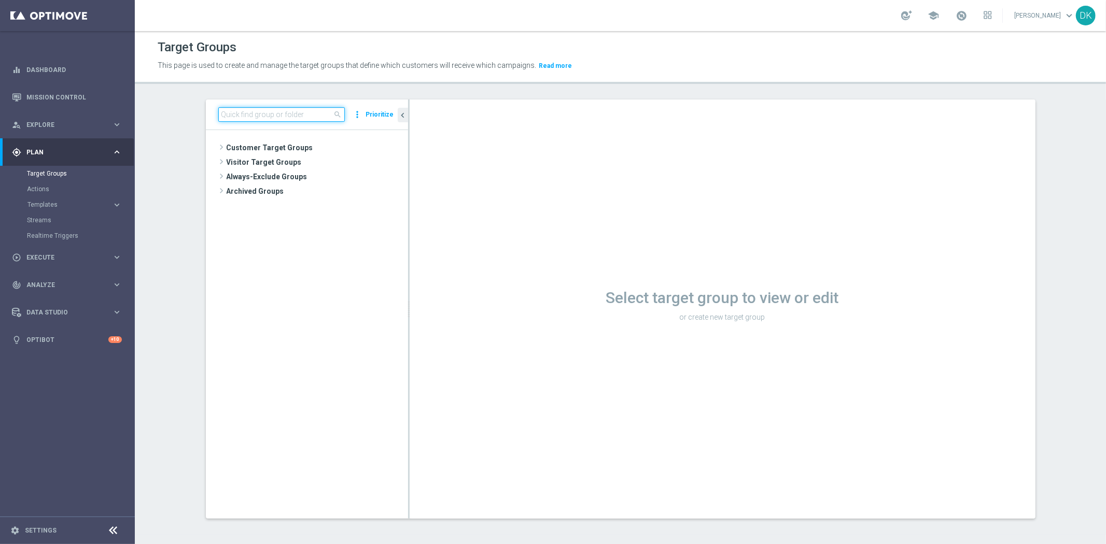
click at [277, 115] on input at bounding box center [281, 114] width 126 height 15
paste input "A_MIN_TARGET_DEPO_50DO20_101025_1D_SMS"
click at [315, 194] on span "A_MIN_TARGET_DEPO_50DO20_101025_1D_SMS" at bounding box center [327, 192] width 116 height 9
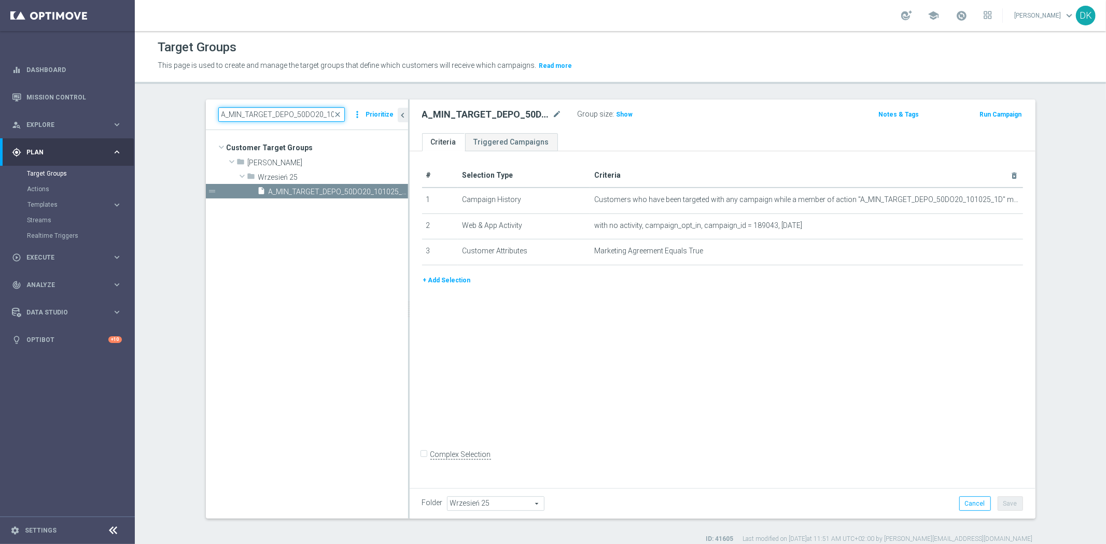
click at [297, 116] on input "A_MIN_TARGET_DEPO_50DO20_101025_1D_SMS" at bounding box center [281, 114] width 126 height 15
paste input "LOW_TARGET_DEPO_50DO5"
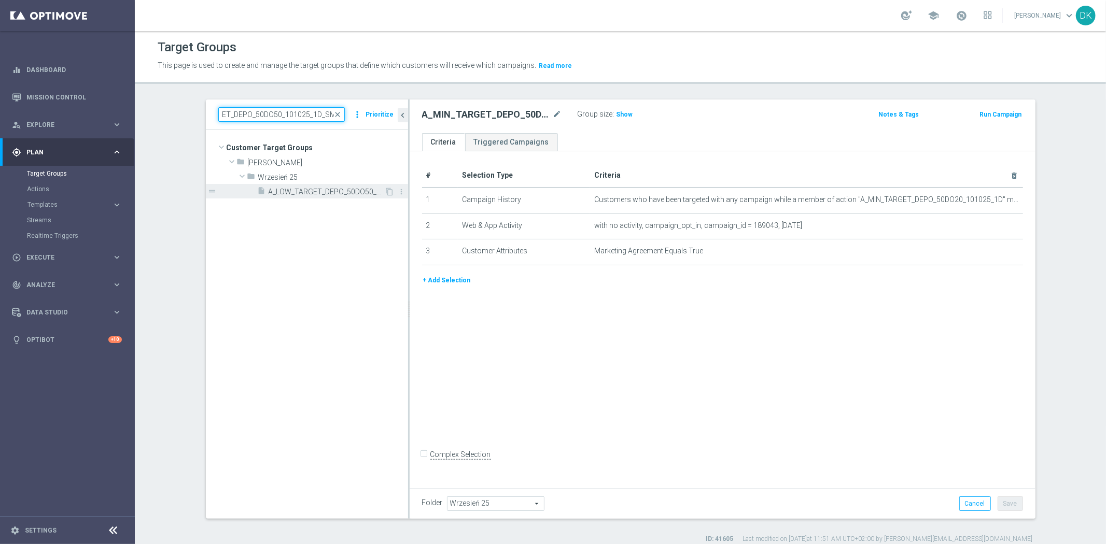
type input "A_LOW_TARGET_DEPO_50DO50_101025_1D_SMS"
click at [331, 195] on div "insert_drive_file A_LOW_TARGET_DEPO_50DO50_101025_1D_SMS" at bounding box center [321, 191] width 127 height 15
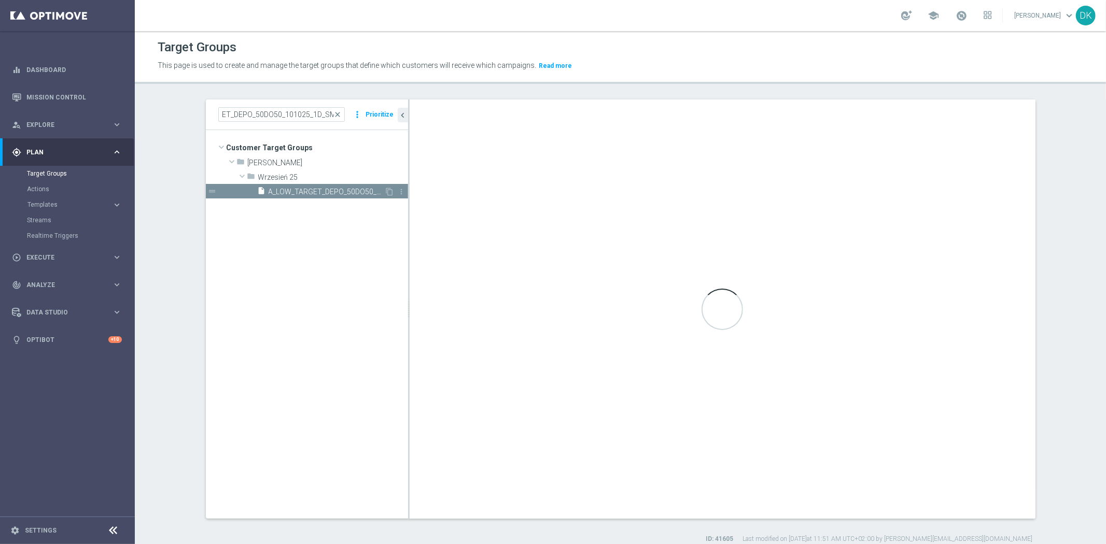
scroll to position [0, 0]
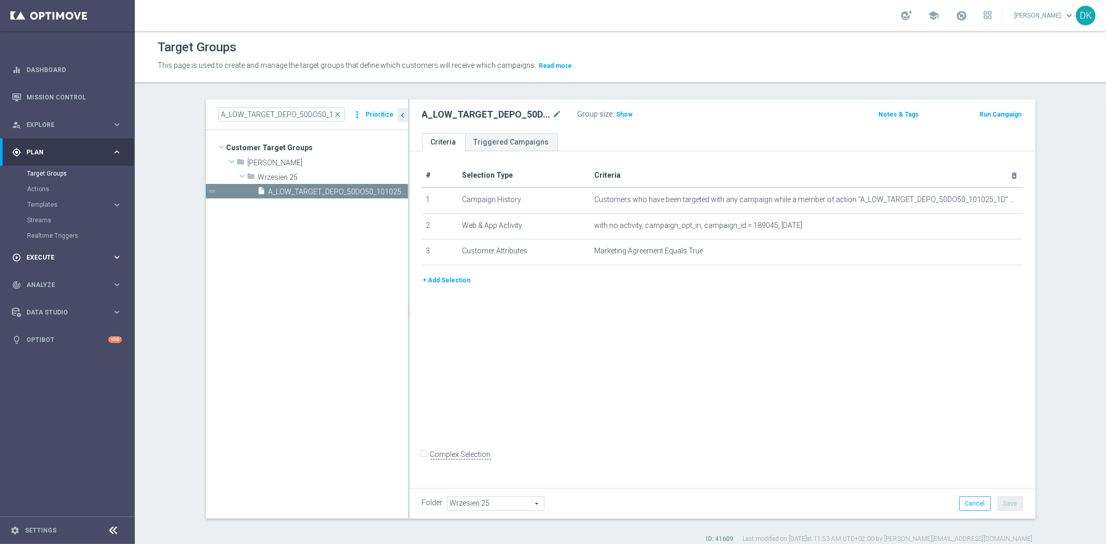
click at [69, 255] on span "Execute" at bounding box center [69, 258] width 86 height 6
click at [69, 202] on link "Campaign Builder" at bounding box center [67, 201] width 81 height 8
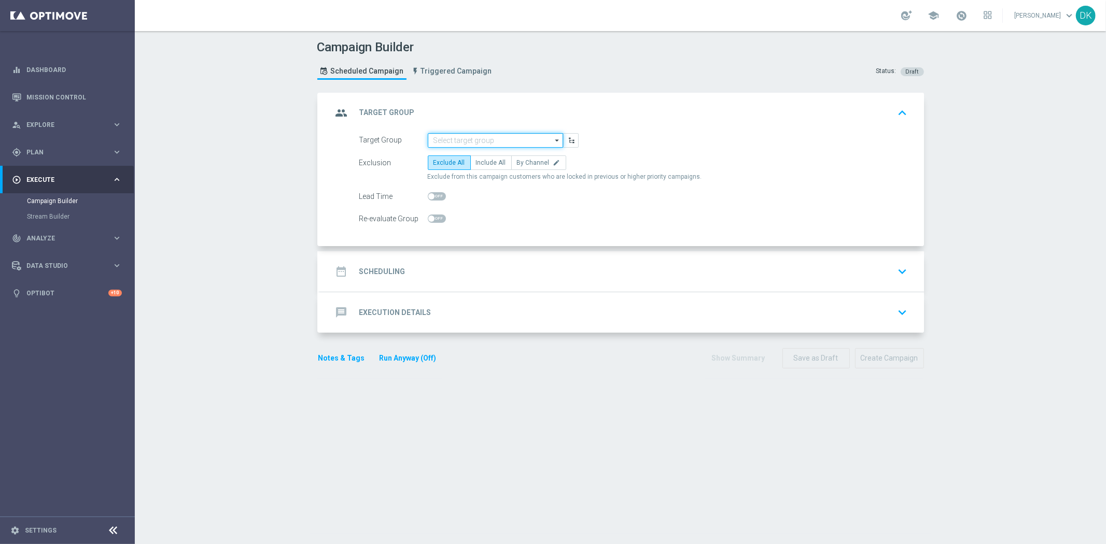
click at [470, 140] on input at bounding box center [495, 140] width 135 height 15
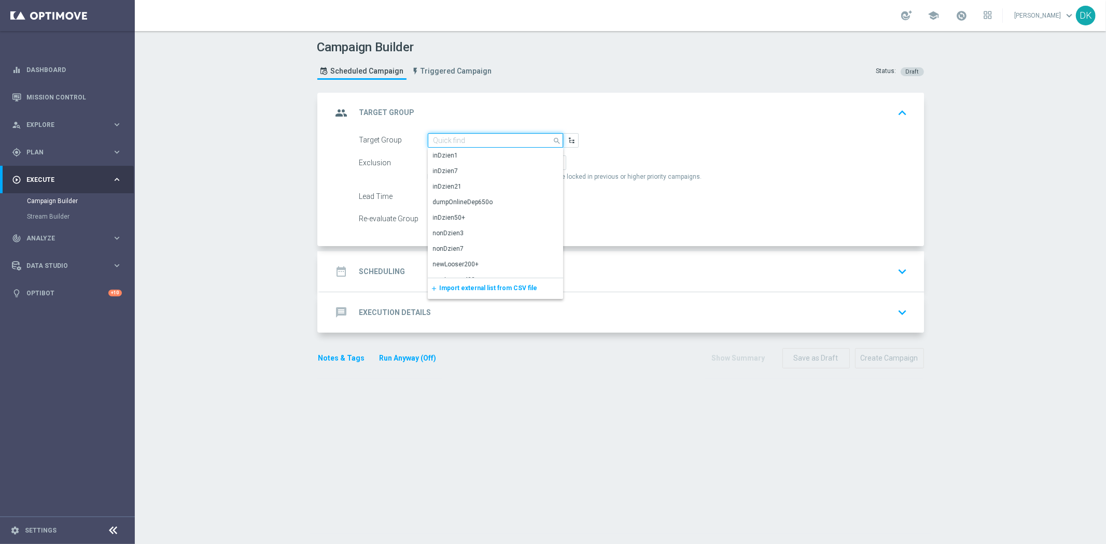
paste input "A_LOW_TARGET_DEPO_50DO50_101025_1D_SMS"
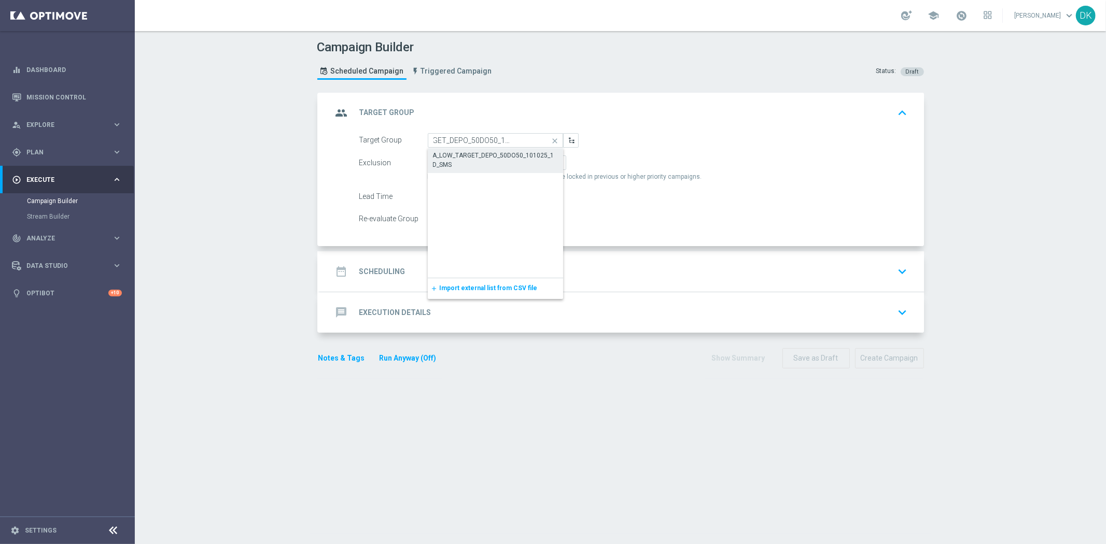
click at [462, 154] on div "A_LOW_TARGET_DEPO_50DO50_101025_1D_SMS" at bounding box center [495, 160] width 125 height 19
type input "A_LOW_TARGET_DEPO_50DO50_101025_1D_SMS"
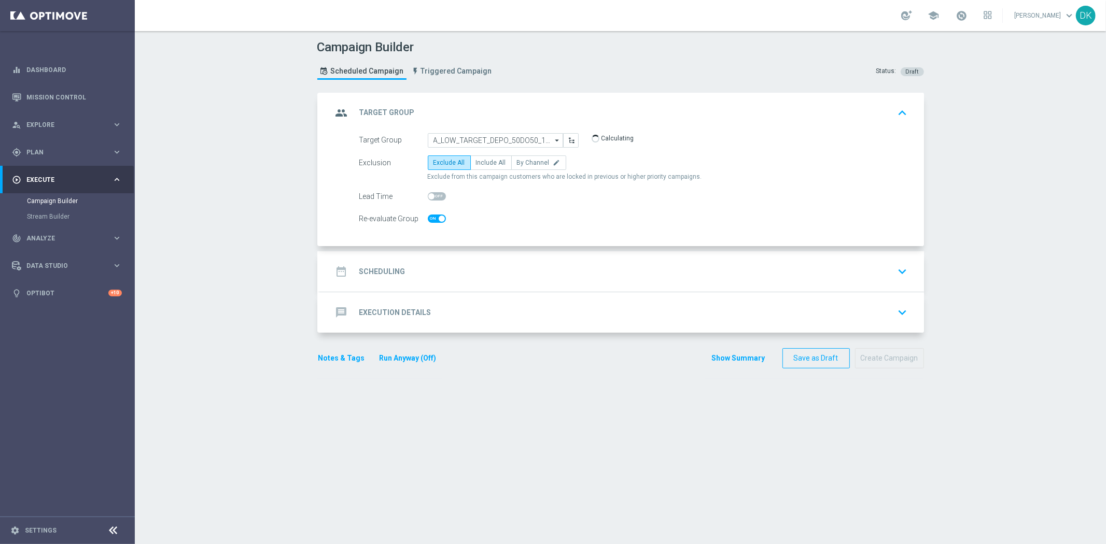
checkbox input "true"
click at [483, 160] on span "Include All" at bounding box center [491, 162] width 30 height 7
click at [483, 161] on input "Include All" at bounding box center [479, 164] width 7 height 7
radio input "true"
click at [432, 218] on span at bounding box center [437, 219] width 18 height 8
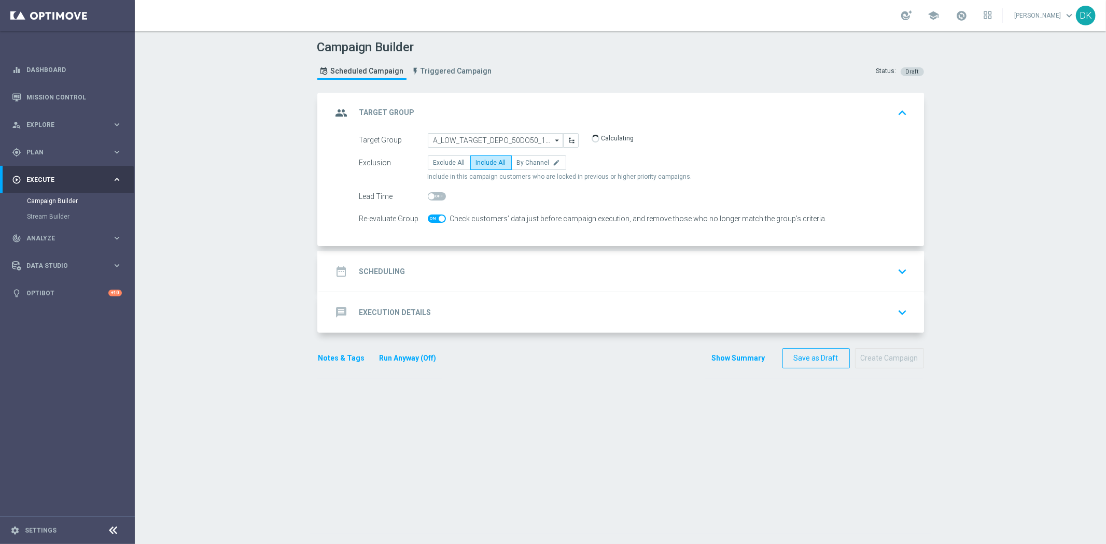
click at [432, 218] on input "checkbox" at bounding box center [437, 219] width 18 height 8
checkbox input "false"
click at [420, 276] on div "date_range Scheduling keyboard_arrow_down" at bounding box center [621, 272] width 579 height 20
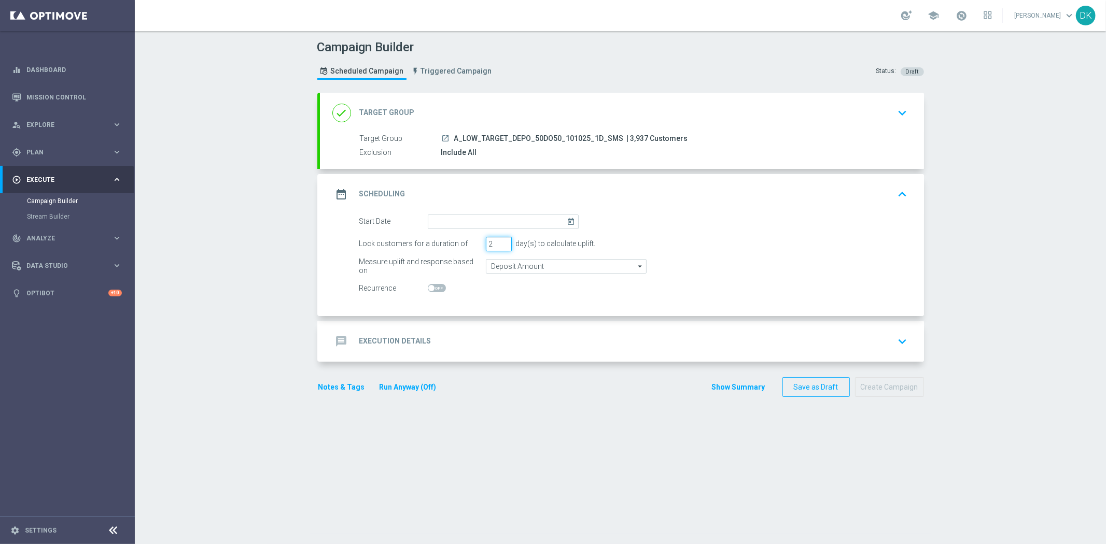
click at [498, 244] on input "2" at bounding box center [499, 244] width 26 height 15
type input "1"
click at [498, 244] on input "1" at bounding box center [499, 244] width 26 height 15
click at [514, 226] on input at bounding box center [503, 222] width 151 height 15
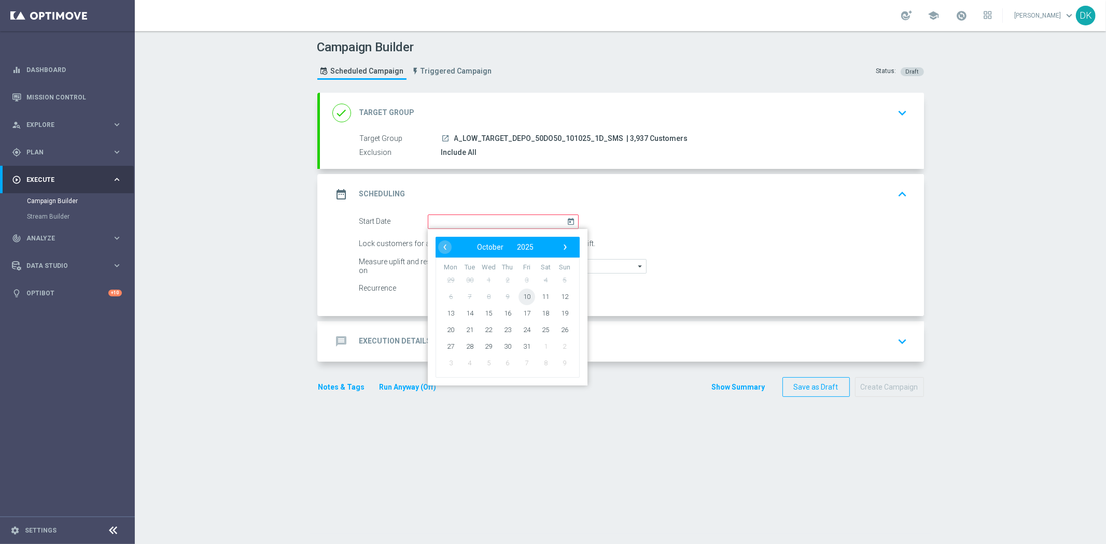
click at [524, 295] on span "10" at bounding box center [526, 296] width 17 height 17
type input "[DATE]"
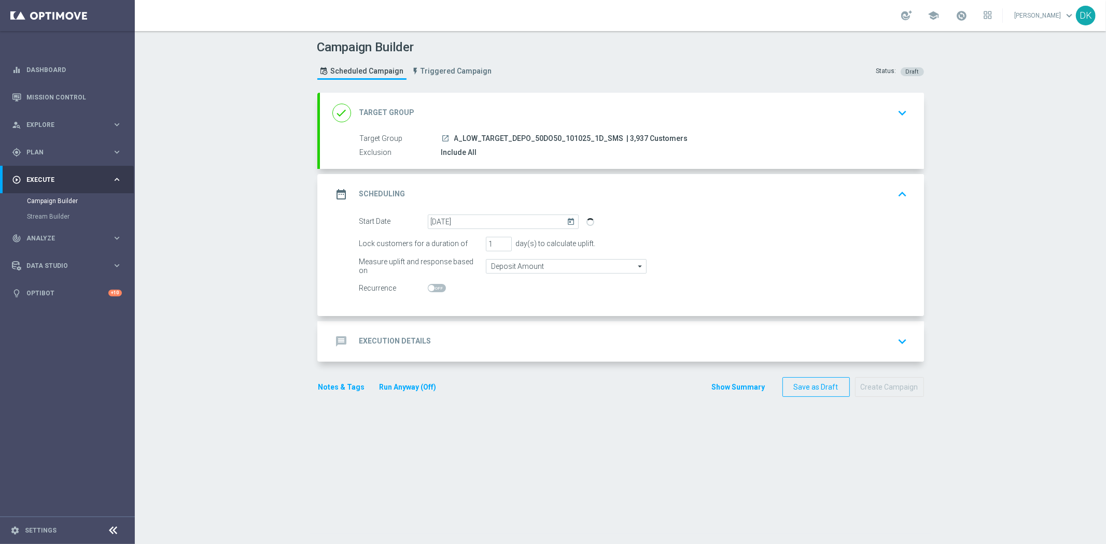
click at [492, 348] on div "message Execution Details keyboard_arrow_down" at bounding box center [621, 342] width 579 height 20
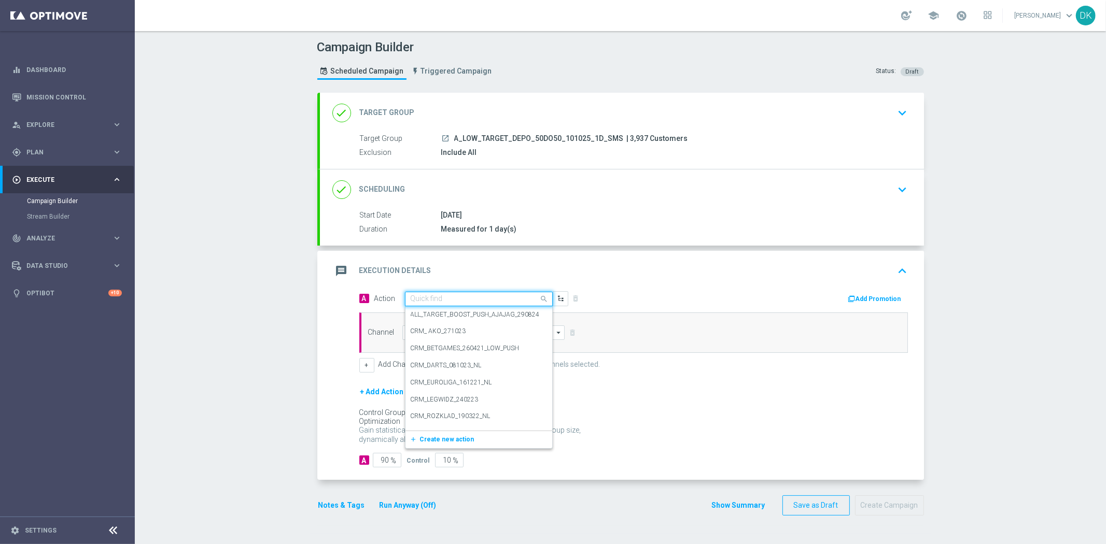
click at [484, 299] on input "text" at bounding box center [469, 299] width 116 height 9
click at [433, 443] on button "add_new Create new action" at bounding box center [476, 440] width 143 height 12
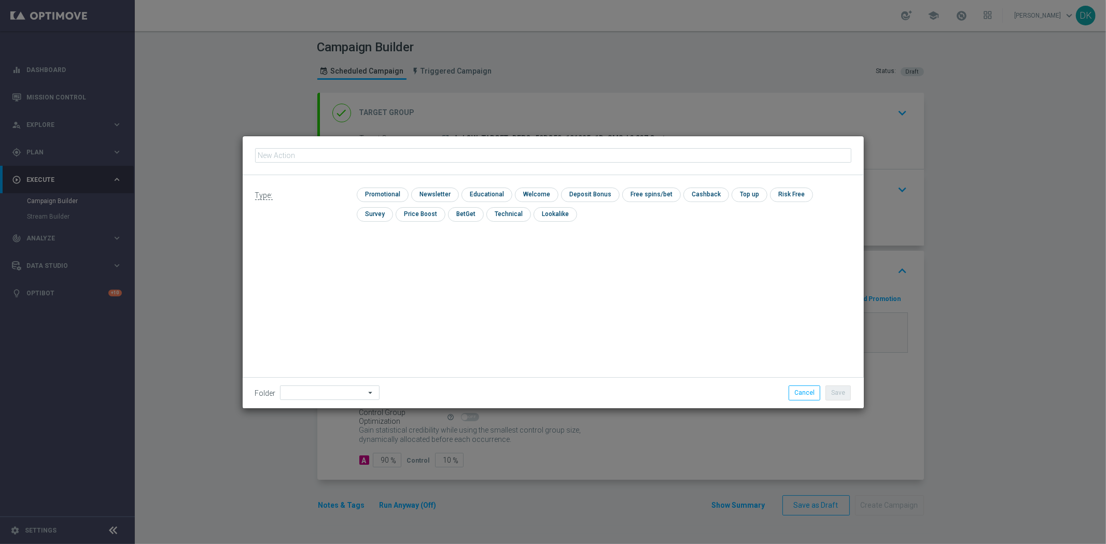
type input "A_LOW_TARGET_DEPO_50DO50_101025_1D_SMS"
click at [386, 190] on input "checkbox" at bounding box center [381, 195] width 49 height 14
checkbox input "true"
click at [836, 392] on button "Save" at bounding box center [837, 393] width 25 height 15
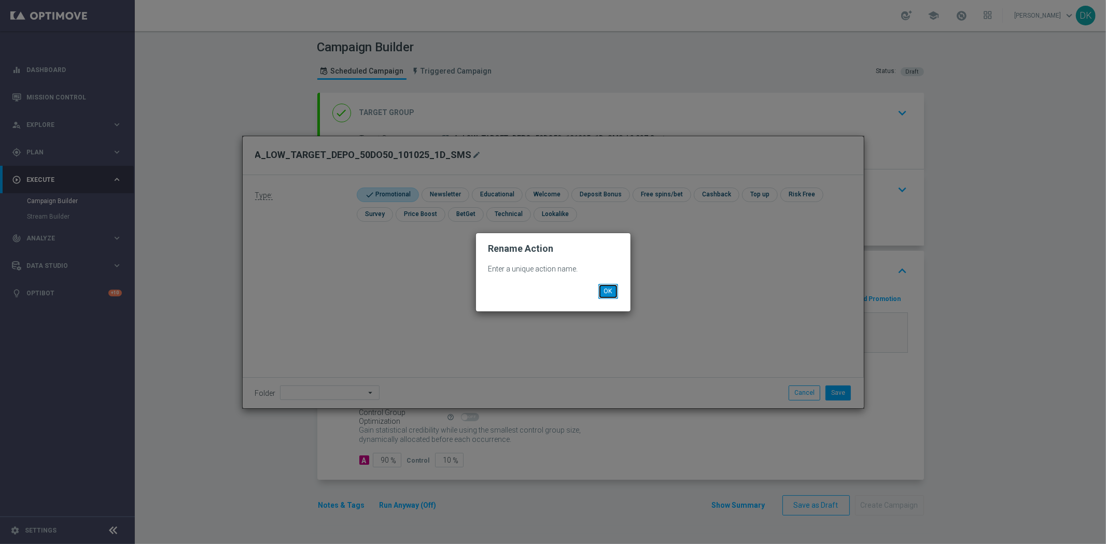
click at [615, 294] on button "OK" at bounding box center [608, 291] width 20 height 15
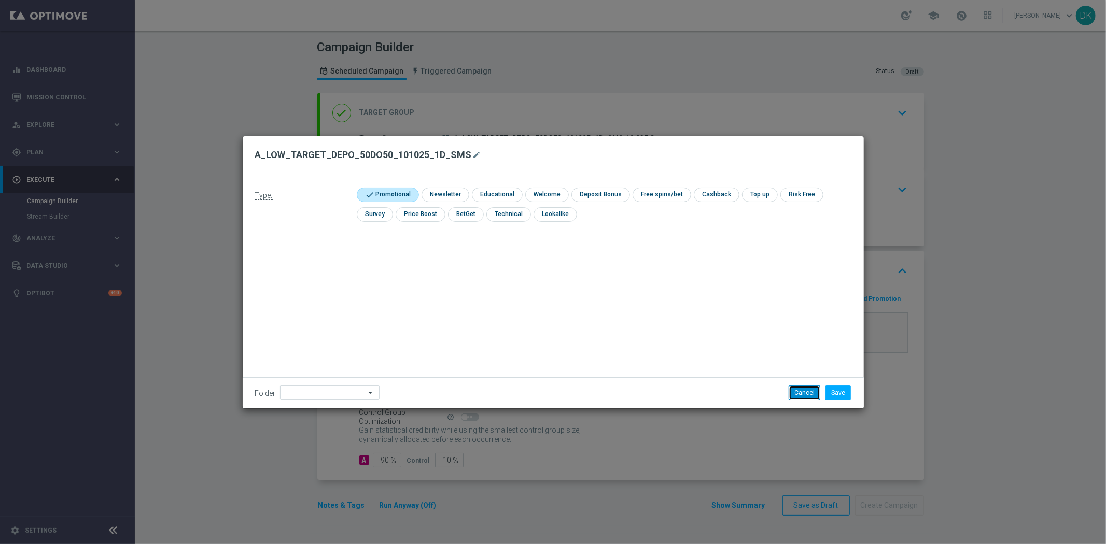
click at [814, 391] on button "Cancel" at bounding box center [804, 393] width 32 height 15
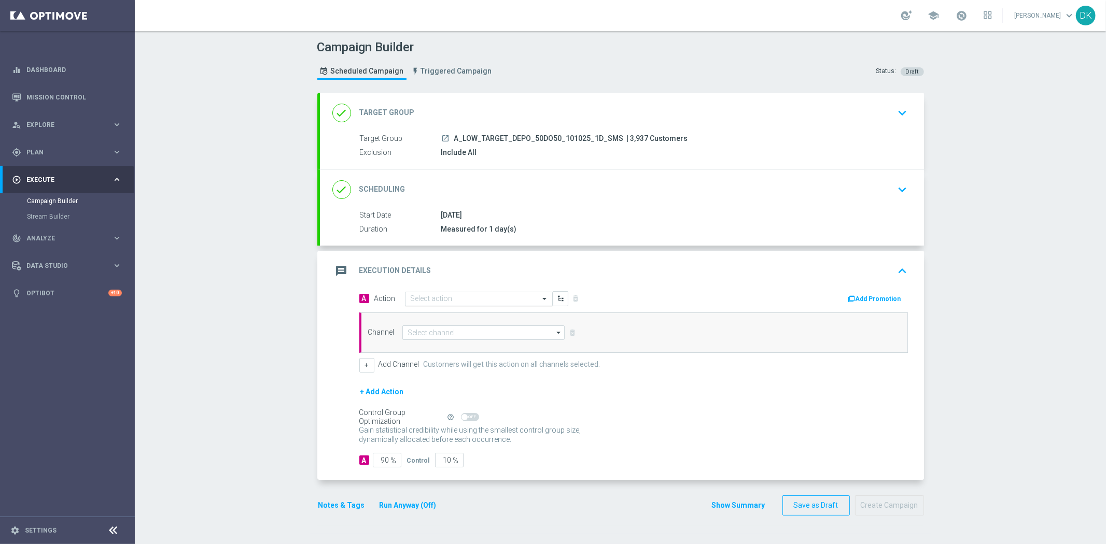
click at [449, 303] on input "text" at bounding box center [469, 299] width 116 height 9
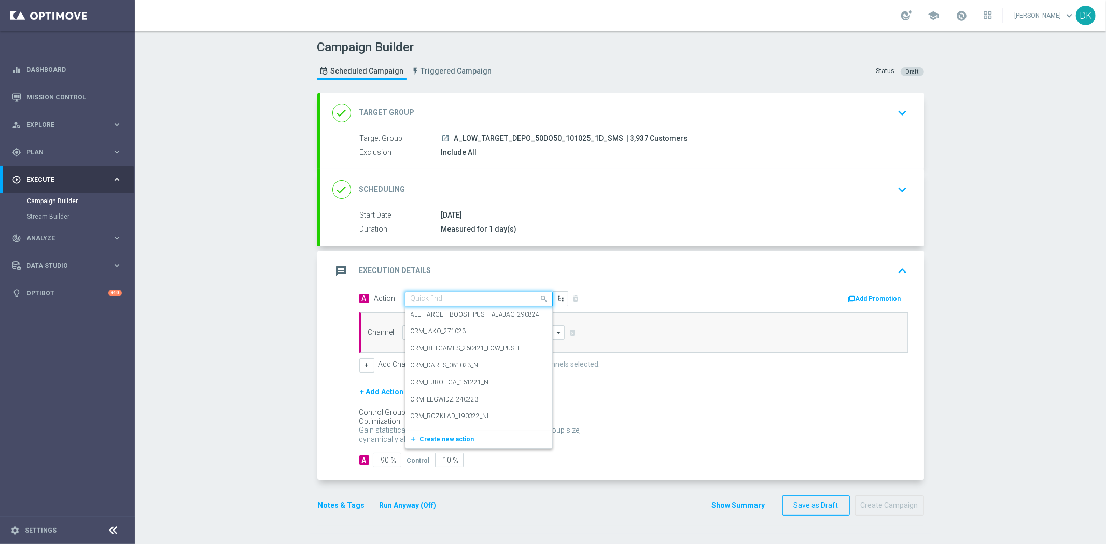
paste input "A_LOW_TARGET_DEPO_50DO50_101025_1D_SMS"
type input "A_LOW_TARGET_DEPO_50DO50_101025_1D_SMS"
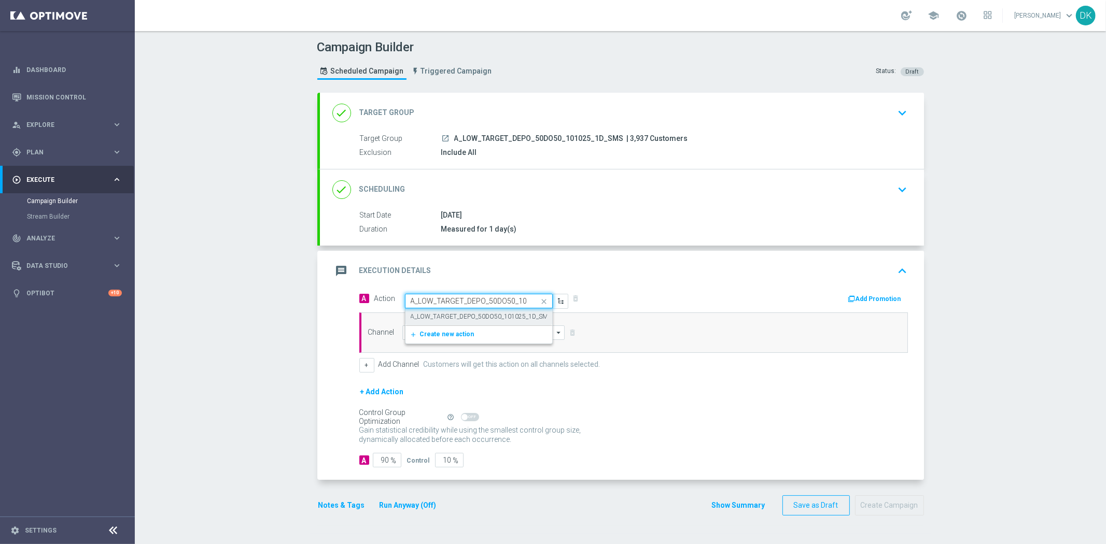
scroll to position [0, 44]
click at [448, 317] on label "A_LOW_TARGET_DEPO_50DO50_101025_1D_SMS" at bounding box center [482, 317] width 142 height 9
click at [440, 332] on input at bounding box center [483, 333] width 163 height 15
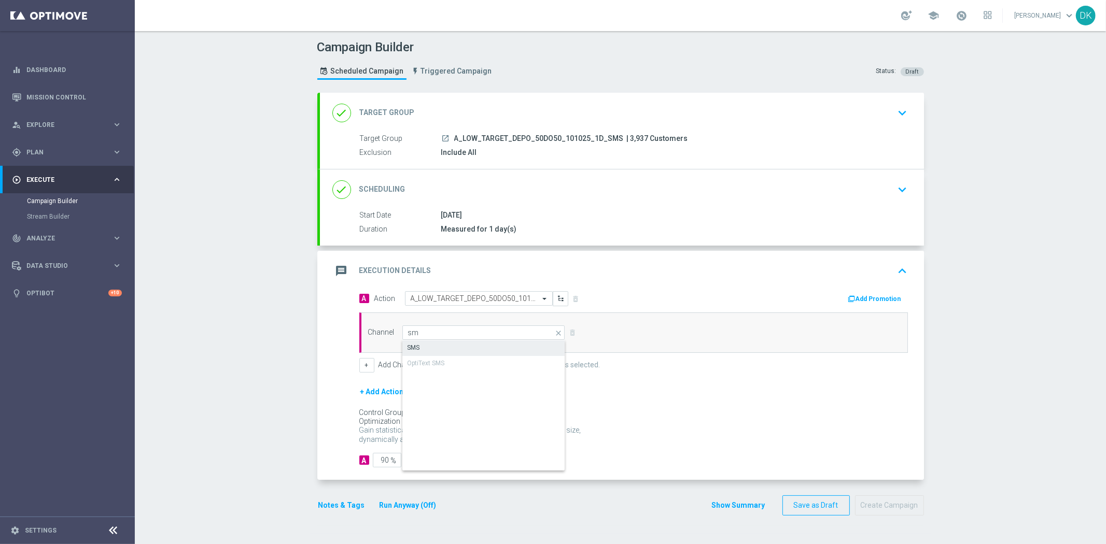
click at [442, 343] on div "SMS" at bounding box center [483, 348] width 163 height 15
type input "SMS"
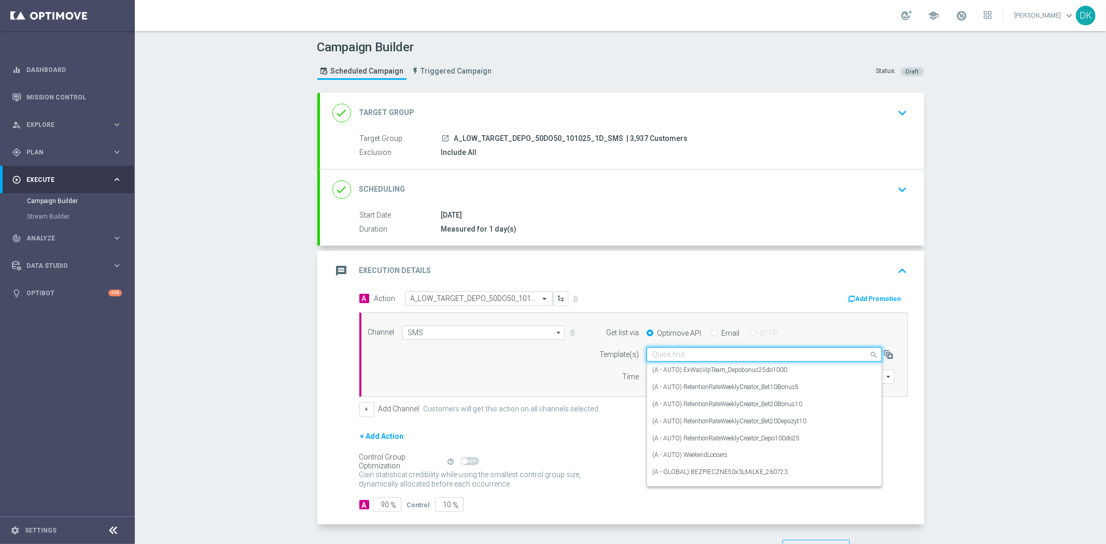
click at [684, 357] on input "text" at bounding box center [753, 354] width 203 height 9
paste input "A_LOW_TARGET_DEPO_50DO50_101025_1D_SMS"
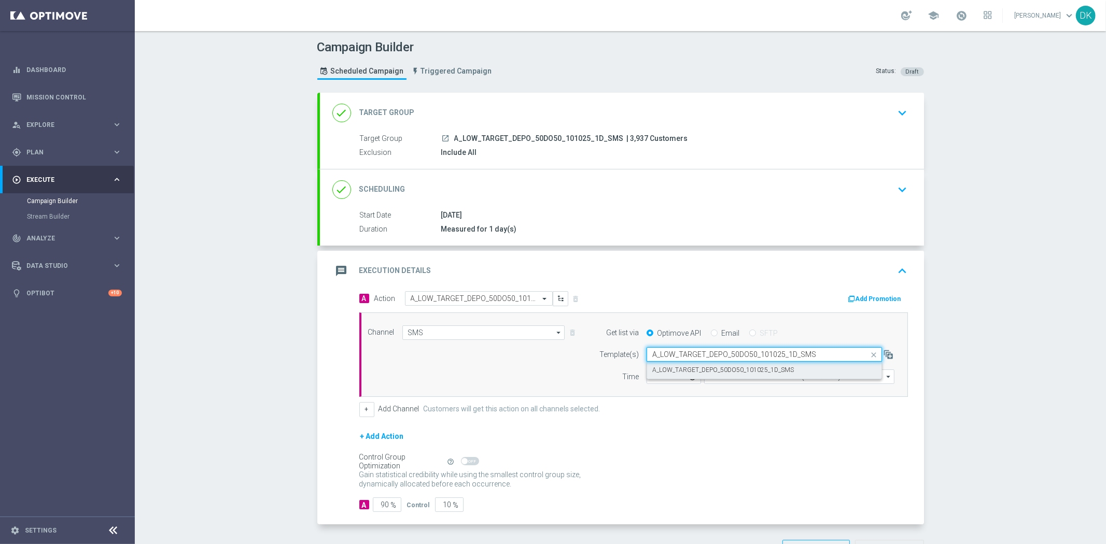
click at [685, 368] on label "A_LOW_TARGET_DEPO_50DO50_101025_1D_SMS" at bounding box center [723, 370] width 142 height 9
type input "A_LOW_TARGET_DEPO_50DO50_101025_1D_SMS"
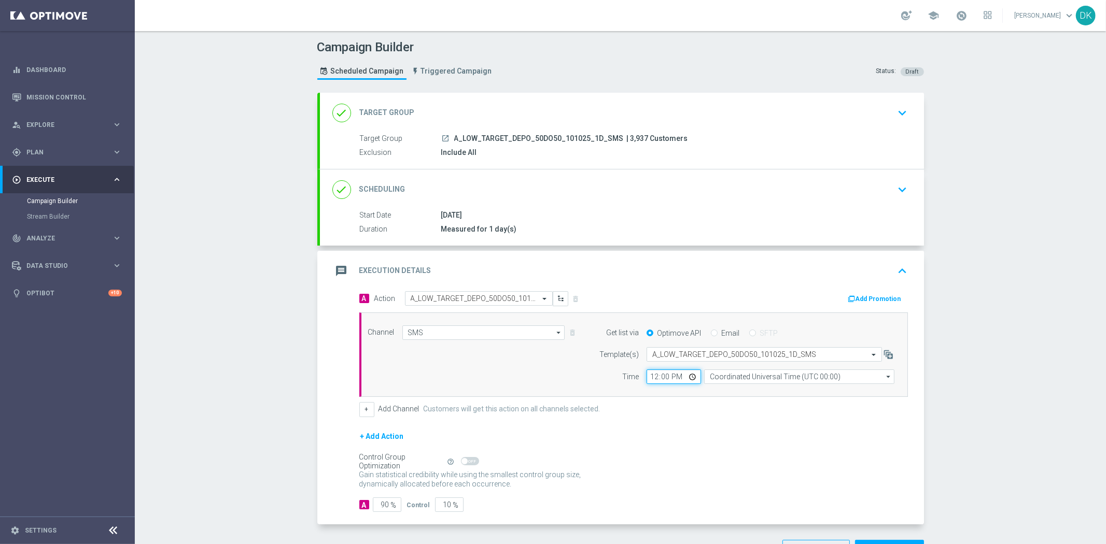
click at [646, 377] on input "12:00" at bounding box center [673, 377] width 54 height 15
type input "15:01"
click at [743, 379] on input "Coordinated Universal Time (UTC 00:00)" at bounding box center [799, 377] width 190 height 15
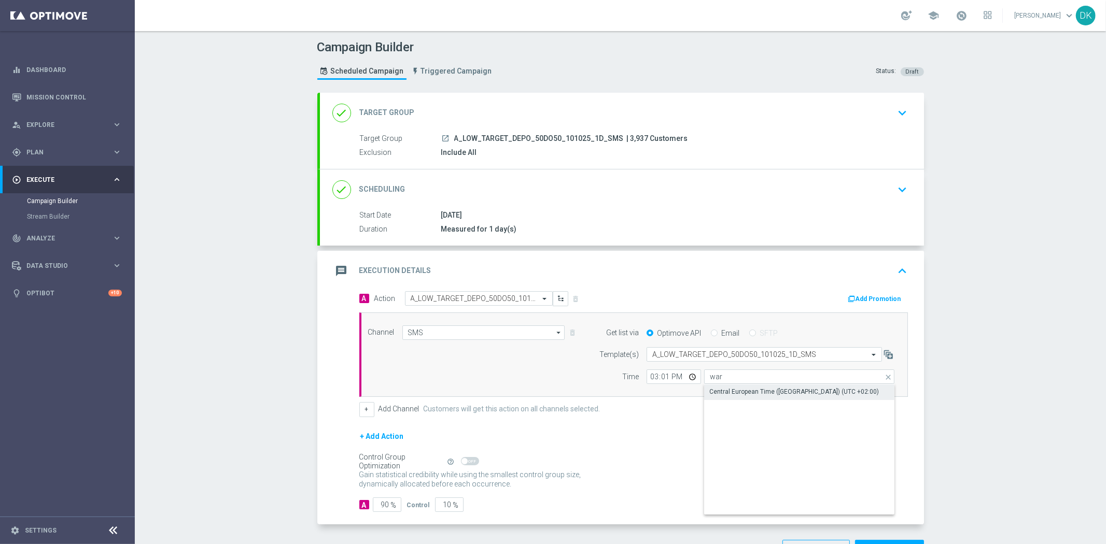
click at [743, 396] on div "Central European Time ([GEOGRAPHIC_DATA]) (UTC +02:00)" at bounding box center [794, 391] width 170 height 9
type input "Central European Time ([GEOGRAPHIC_DATA]) (UTC +02:00)"
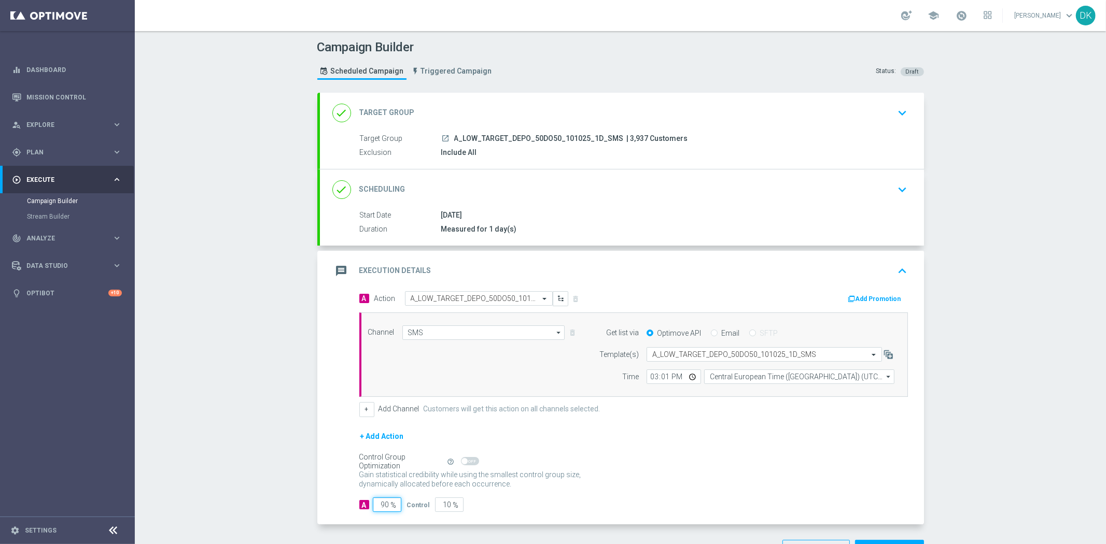
drag, startPoint x: 381, startPoint y: 509, endPoint x: 534, endPoint y: 509, distance: 154.0
click at [510, 510] on div "A 90 % Control 10 %" at bounding box center [633, 505] width 548 height 15
type input "98"
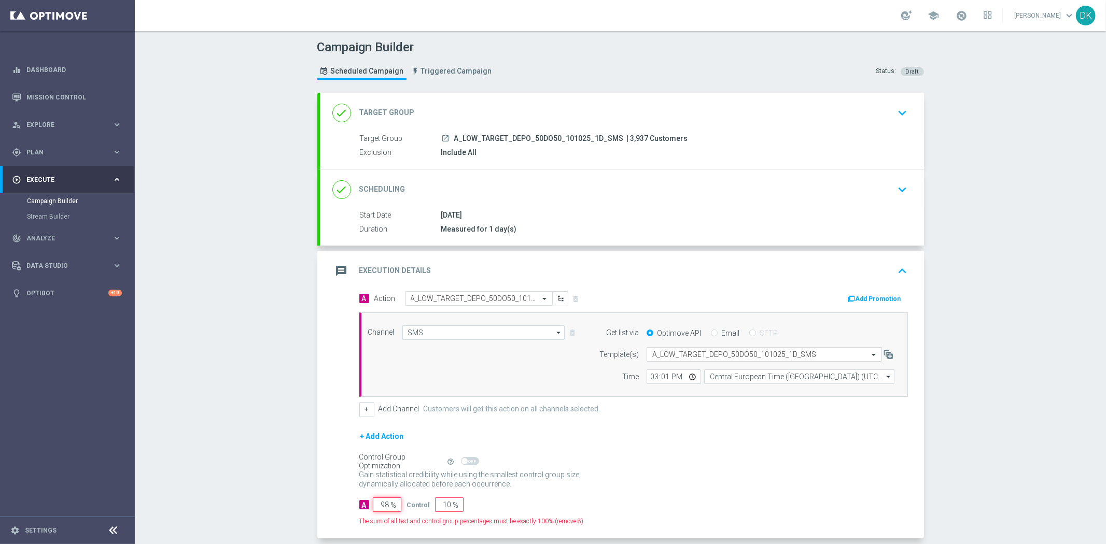
type input "2"
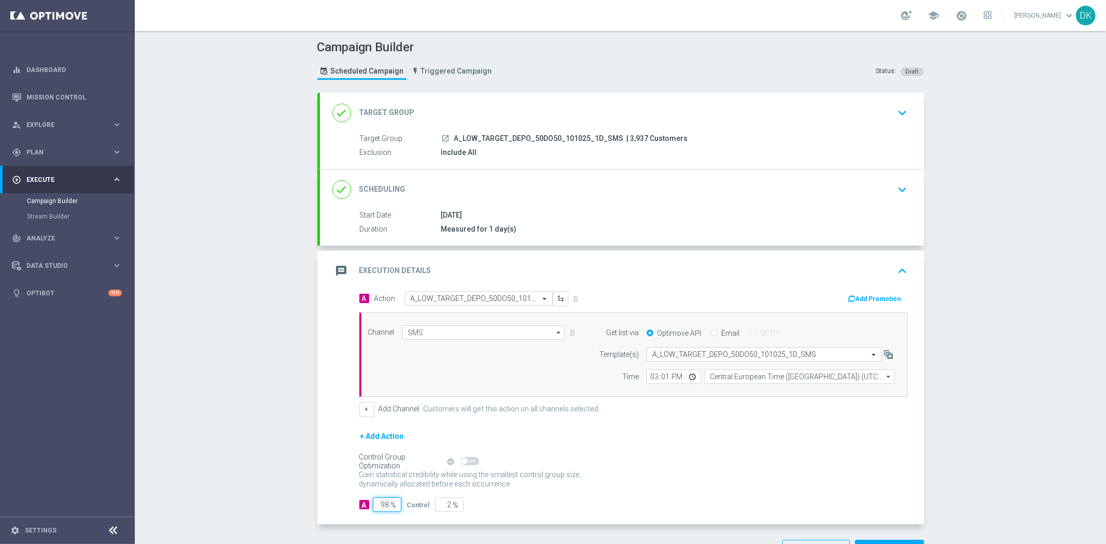
type input "98"
click at [660, 477] on div "Gain statistical credibility while using the smallest control group size, dynam…" at bounding box center [633, 480] width 548 height 25
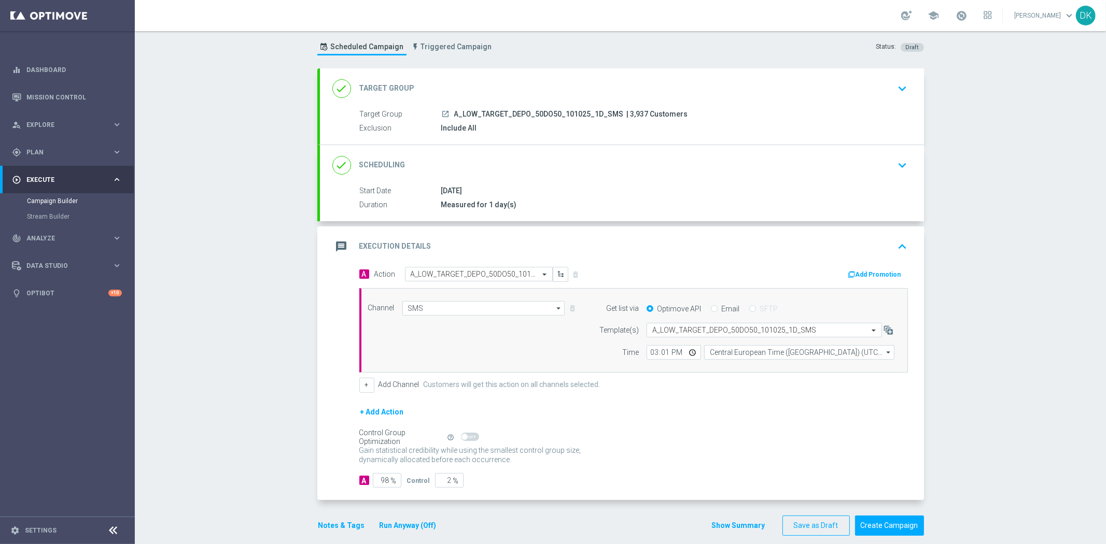
scroll to position [37, 0]
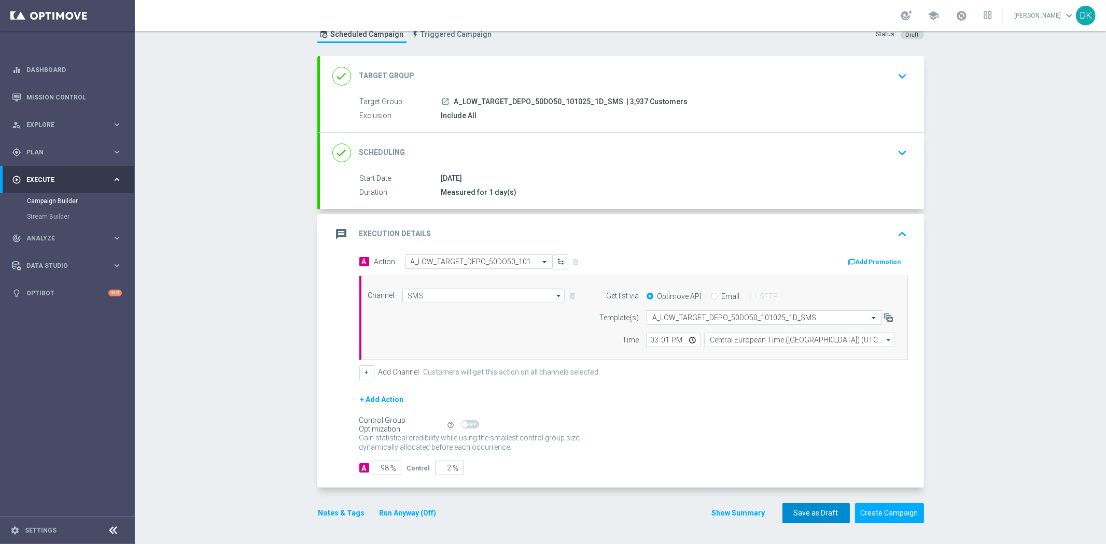
click at [818, 516] on button "Save as Draft" at bounding box center [815, 513] width 67 height 20
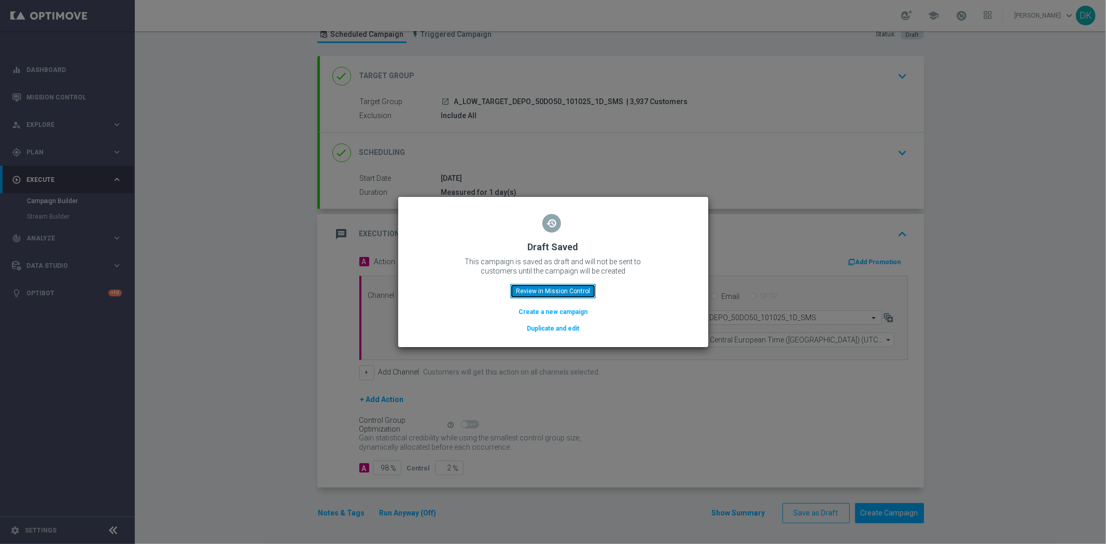
click at [531, 286] on button "Review in Mission Control" at bounding box center [553, 291] width 86 height 15
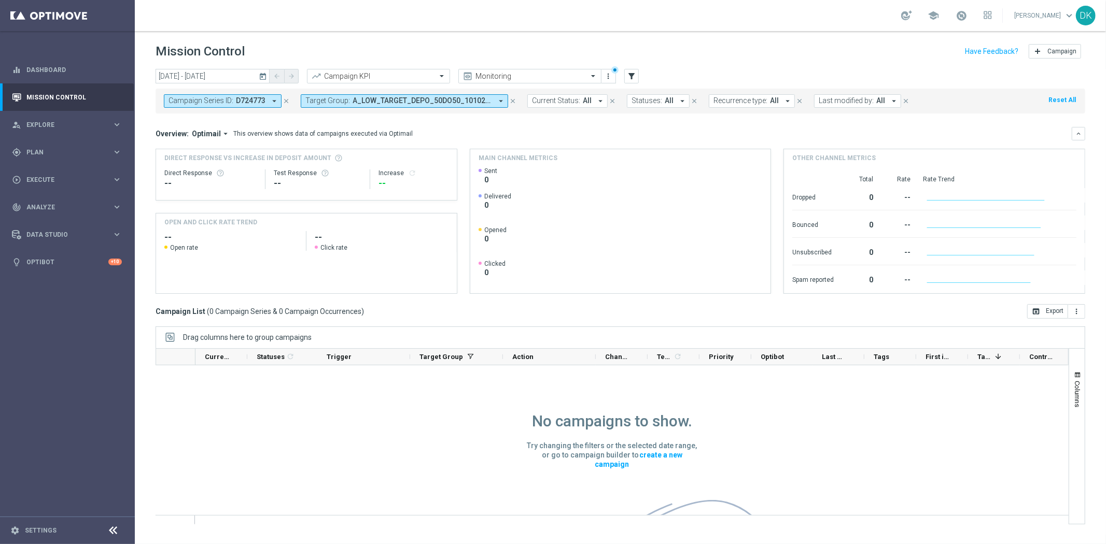
click at [263, 103] on span "D724773" at bounding box center [251, 100] width 30 height 9
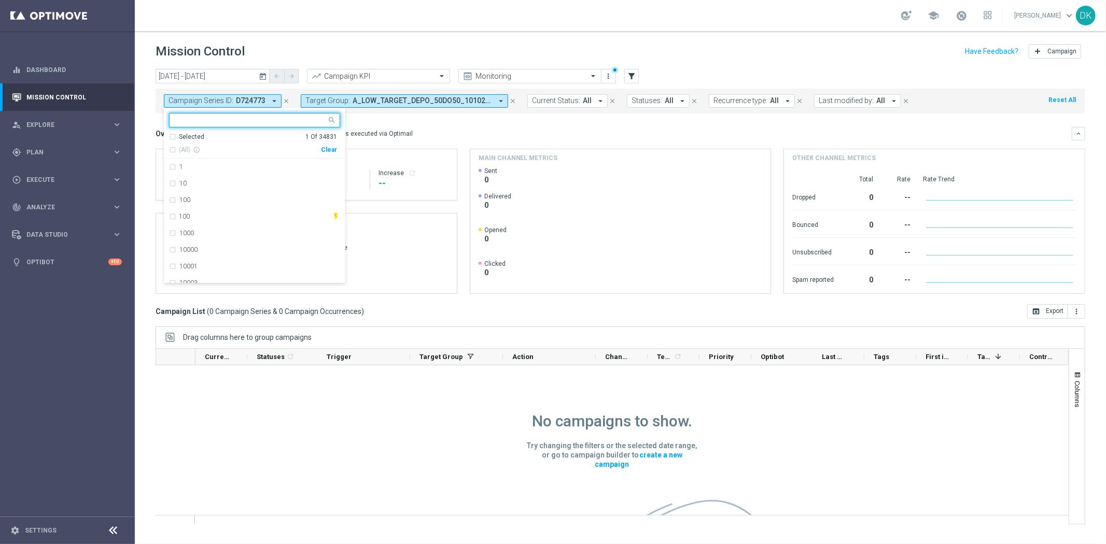
click at [0, 0] on div "Clear" at bounding box center [0, 0] width 0 height 0
click at [382, 117] on mini-dashboard "Overview: Optimail arrow_drop_down This overview shows data of campaigns execut…" at bounding box center [620, 209] width 929 height 191
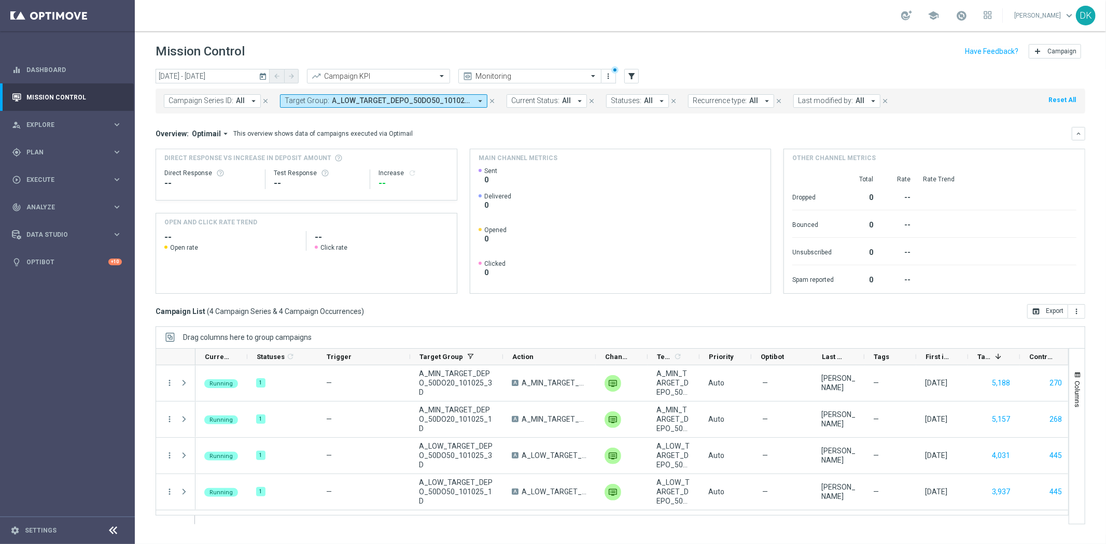
click at [332, 104] on span "A_LOW_TARGET_DEPO_50DO50_101025_1D, A_LOW_TARGET_DEPO_50DO50_101025_3D, A_MIN_T…" at bounding box center [401, 100] width 139 height 9
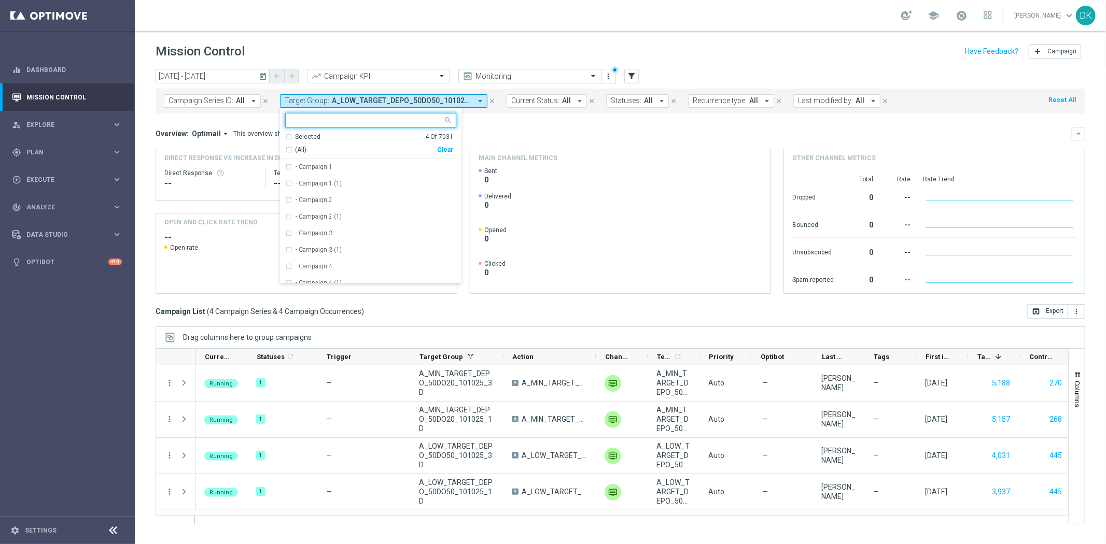
type input "A_LOW_TARGET_DEPO_50DO50_101025_1D_SMS"
drag, startPoint x: 389, startPoint y: 122, endPoint x: 182, endPoint y: 121, distance: 206.8
click at [159, 115] on div "[DATE] [DATE] - [DATE] arrow_back arrow_forward Campaign KPI trending_up Monito…" at bounding box center [620, 302] width 971 height 466
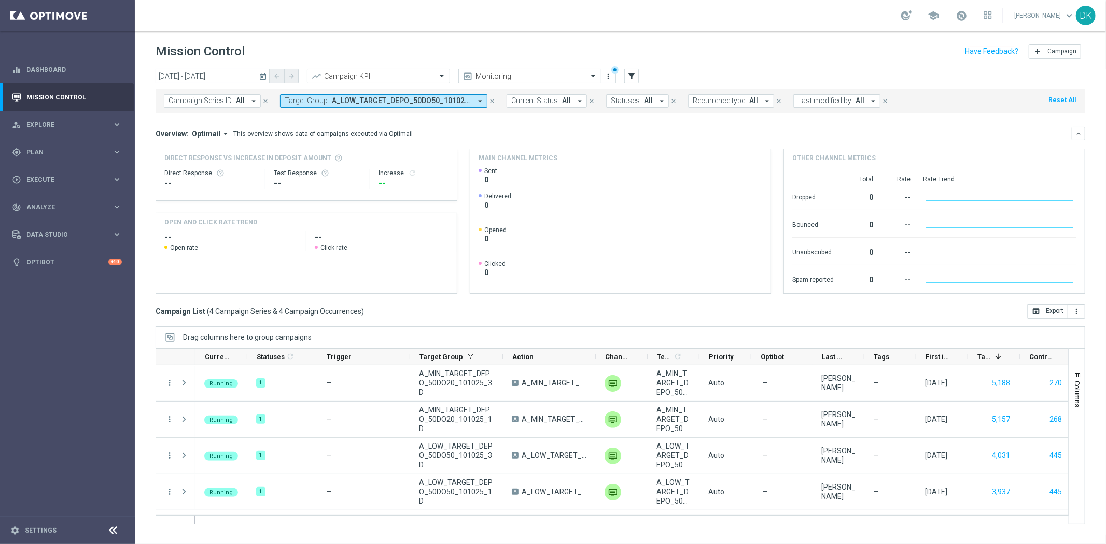
click at [355, 105] on button "Target Group: A_LOW_TARGET_DEPO_50DO50_101025_1D, A_LOW_TARGET_DEPO_50DO50_1010…" at bounding box center [383, 100] width 207 height 13
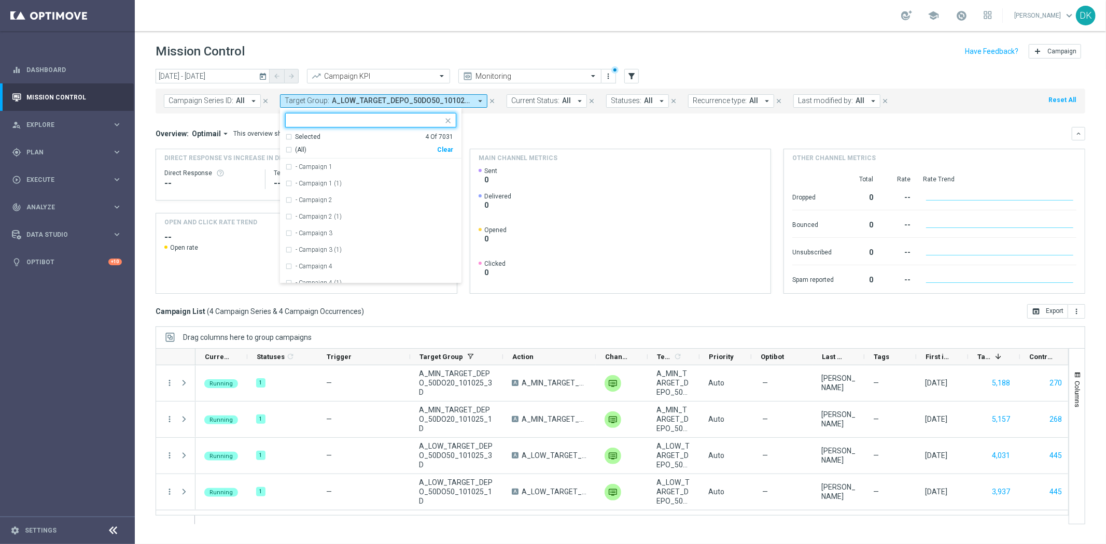
type input "A_LOW_TARGET_DEPO_50DO50_101025_1D_SMS"
drag, startPoint x: 389, startPoint y: 122, endPoint x: 85, endPoint y: 112, distance: 303.9
click at [80, 112] on main "equalizer Dashboard Mission Control" at bounding box center [553, 272] width 1106 height 544
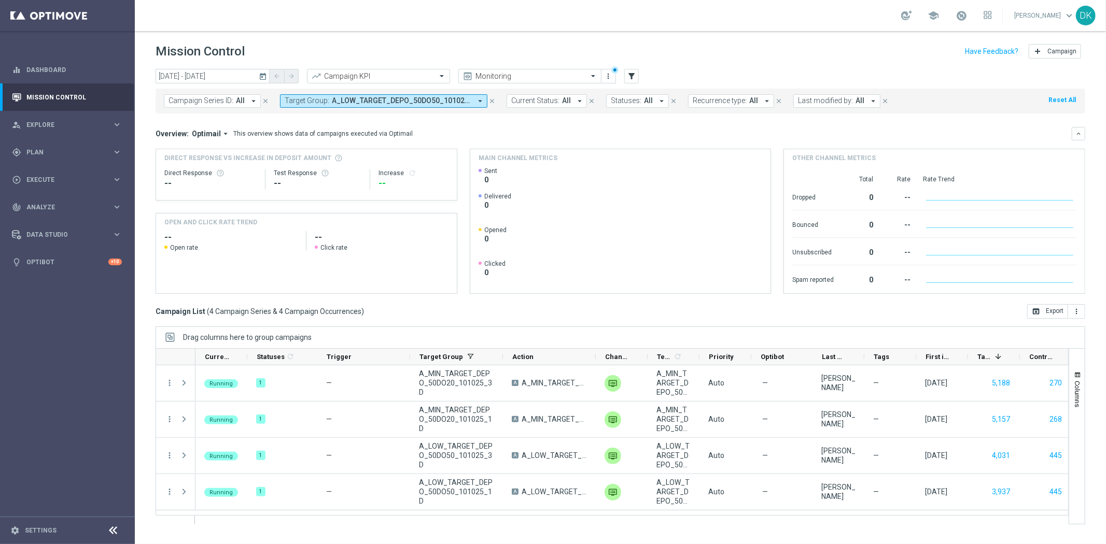
click at [377, 105] on span "A_LOW_TARGET_DEPO_50DO50_101025_1D, A_LOW_TARGET_DEPO_50DO50_101025_3D, A_MIN_T…" at bounding box center [401, 100] width 139 height 9
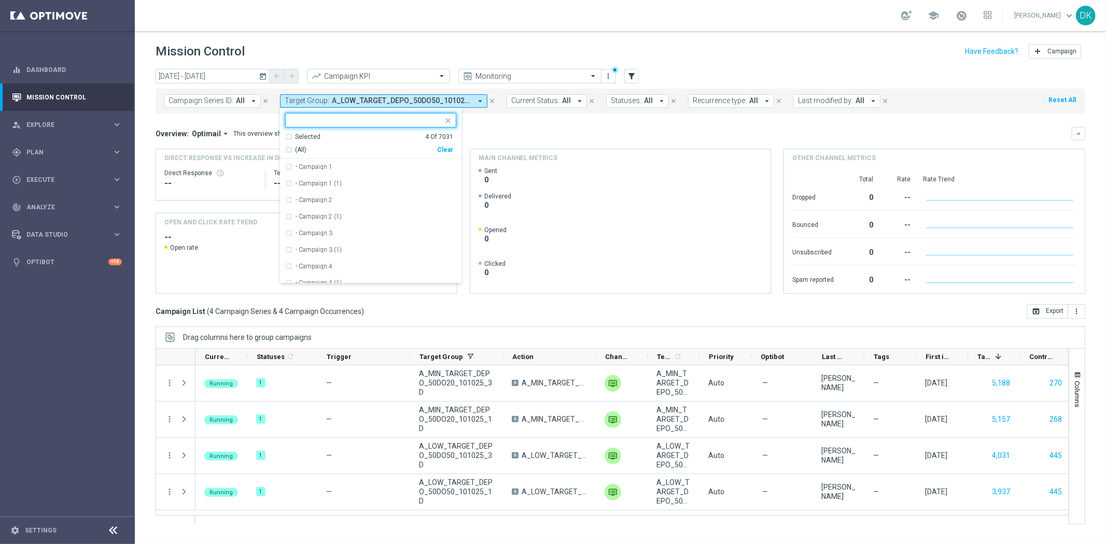
type input "A_LOW_TARGET_DEPO_50DO50_101025_1D_SMS"
drag, startPoint x: 418, startPoint y: 120, endPoint x: 9, endPoint y: 117, distance: 408.5
click at [0, 115] on html "equalizer Dashboard Mission Control" at bounding box center [553, 272] width 1106 height 544
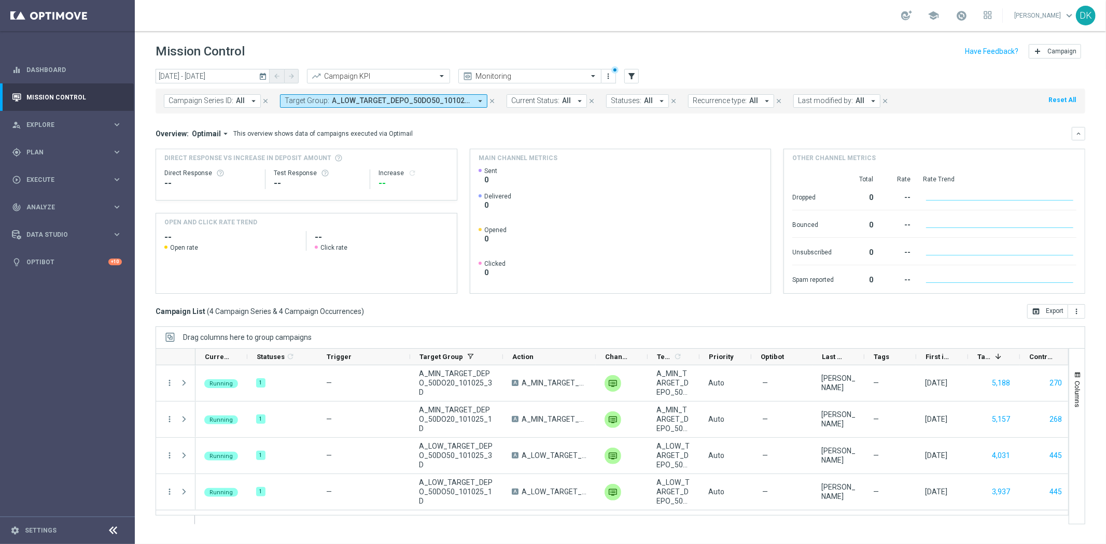
click at [355, 107] on button "Target Group: A_LOW_TARGET_DEPO_50DO50_101025_1D, A_LOW_TARGET_DEPO_50DO50_1010…" at bounding box center [383, 100] width 207 height 13
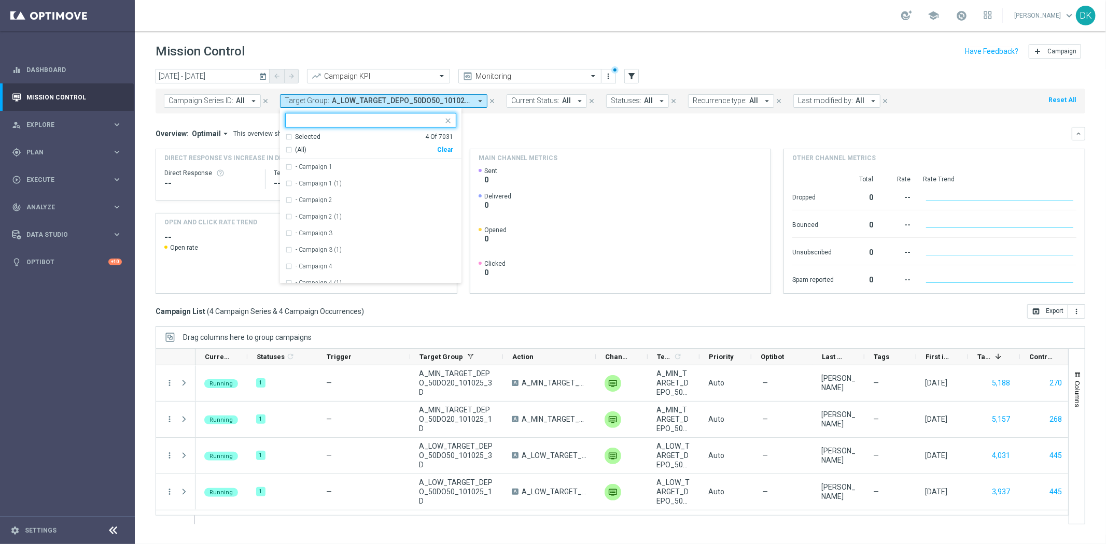
click at [0, 0] on div "Clear" at bounding box center [0, 0] width 0 height 0
click at [531, 131] on div "Overview: Optimail arrow_drop_down This overview shows data of campaigns execut…" at bounding box center [614, 133] width 916 height 9
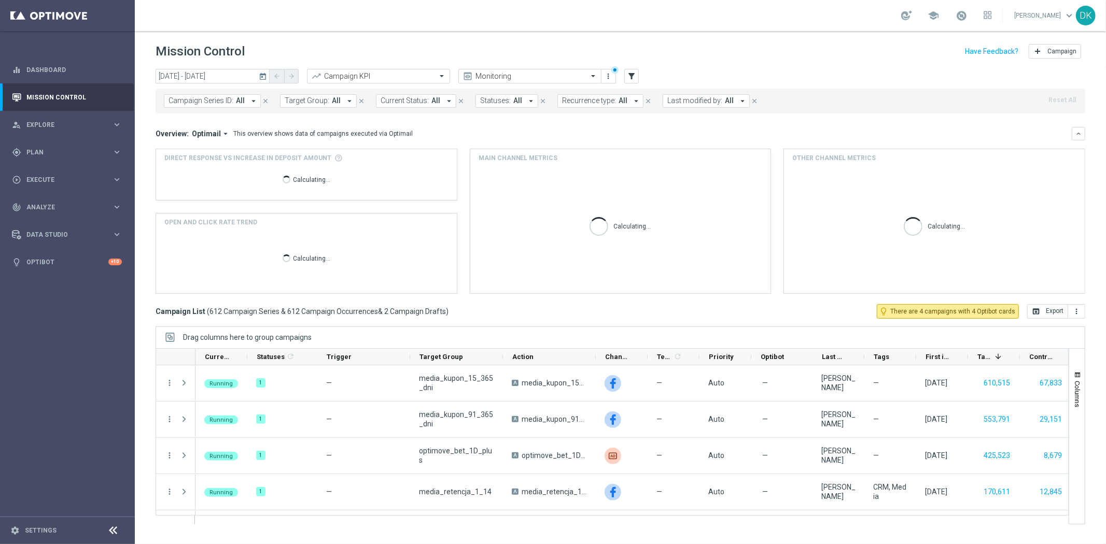
click at [323, 104] on span "Target Group:" at bounding box center [307, 100] width 45 height 9
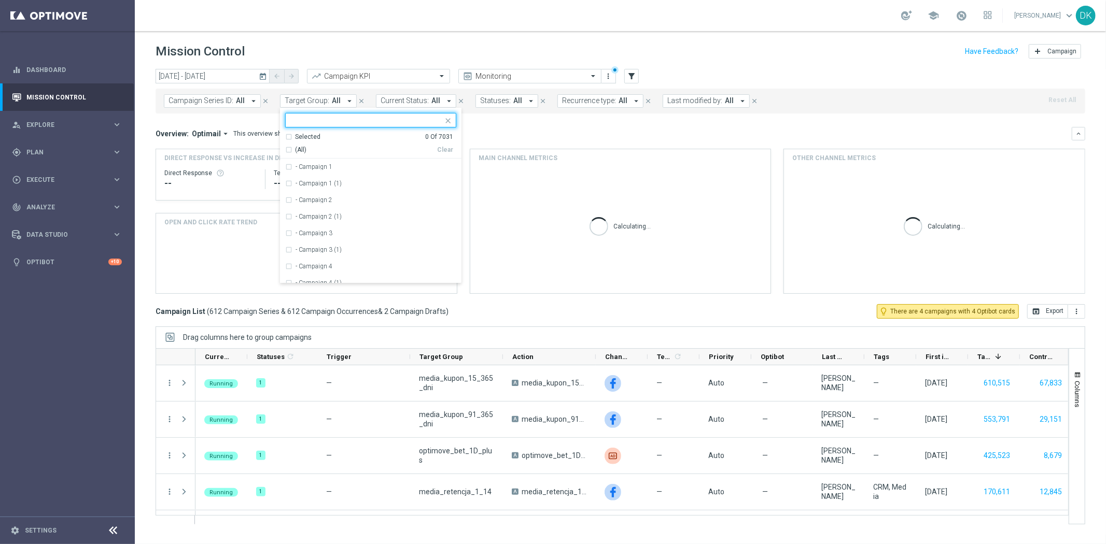
type input "A_LOW_TARGET_DEPO_50DO50_101025_1D_SMS"
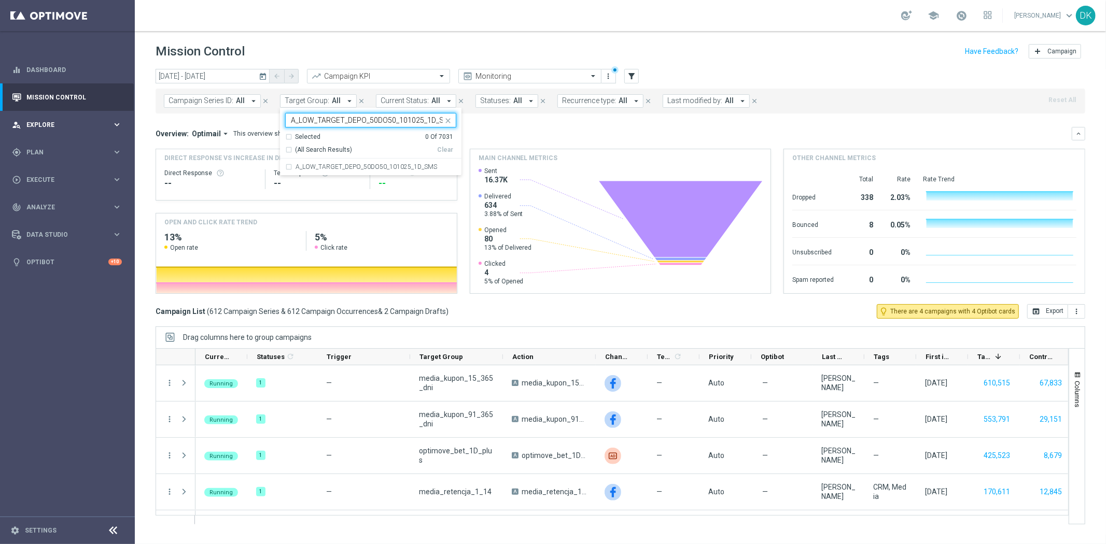
drag, startPoint x: 389, startPoint y: 120, endPoint x: 32, endPoint y: 117, distance: 357.2
click at [33, 117] on main "equalizer Dashboard Mission Control" at bounding box center [553, 272] width 1106 height 544
click at [308, 105] on button "Target Group: All arrow_drop_down" at bounding box center [318, 100] width 77 height 13
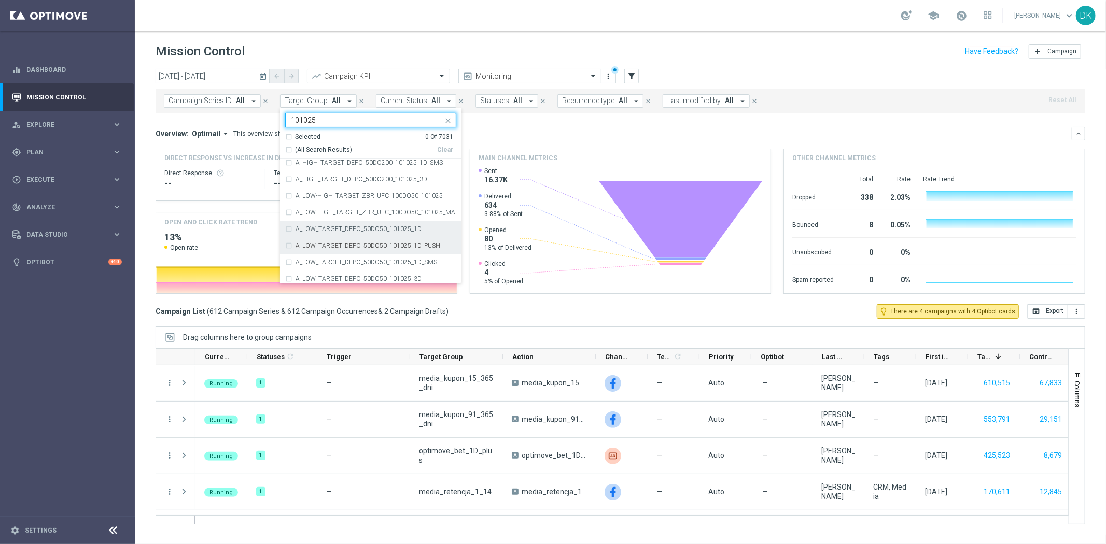
scroll to position [58, 0]
click at [372, 244] on label "A_LOW_TARGET_DEPO_50DO50_101025_1D_SMS" at bounding box center [366, 242] width 142 height 6
type input "101025"
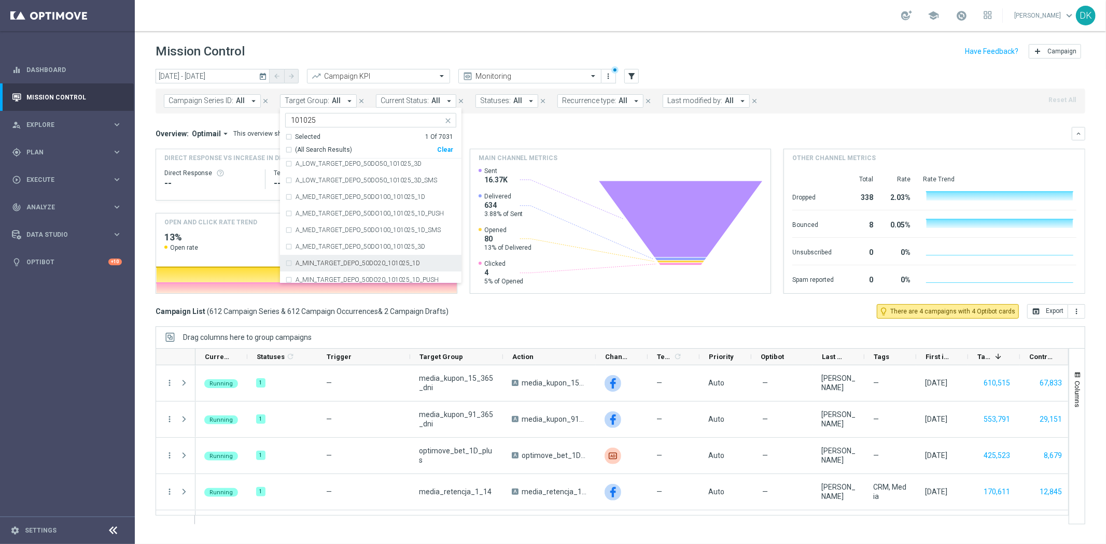
scroll to position [173, 0]
click at [365, 277] on label "A_MIN_TARGET_DEPO_50DO20_101025_1D_SMS" at bounding box center [365, 276] width 140 height 6
click at [143, 310] on div "[DATE] [DATE] - [DATE] arrow_back arrow_forward Campaign KPI trending_up Monito…" at bounding box center [620, 302] width 971 height 466
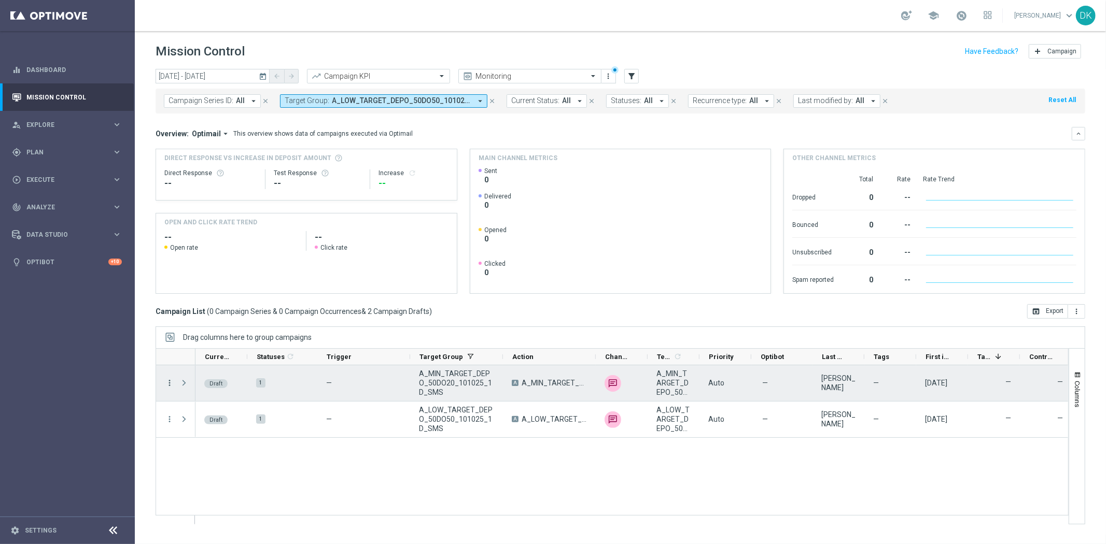
click at [168, 383] on icon "more_vert" at bounding box center [169, 382] width 9 height 9
click at [187, 421] on div "edit" at bounding box center [182, 423] width 16 height 7
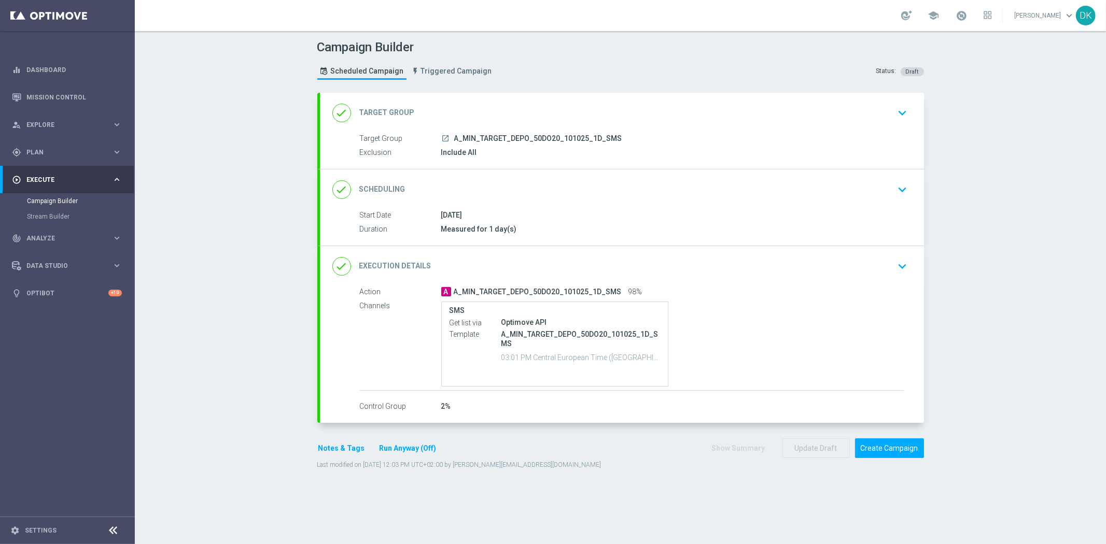
click at [879, 298] on div "Action A A_MIN_TARGET_DEPO_50DO20_101025_1D_SMS 98% Channels SMS Get list via O…" at bounding box center [632, 339] width 544 height 104
click at [894, 262] on button "keyboard_arrow_down" at bounding box center [903, 267] width 18 height 20
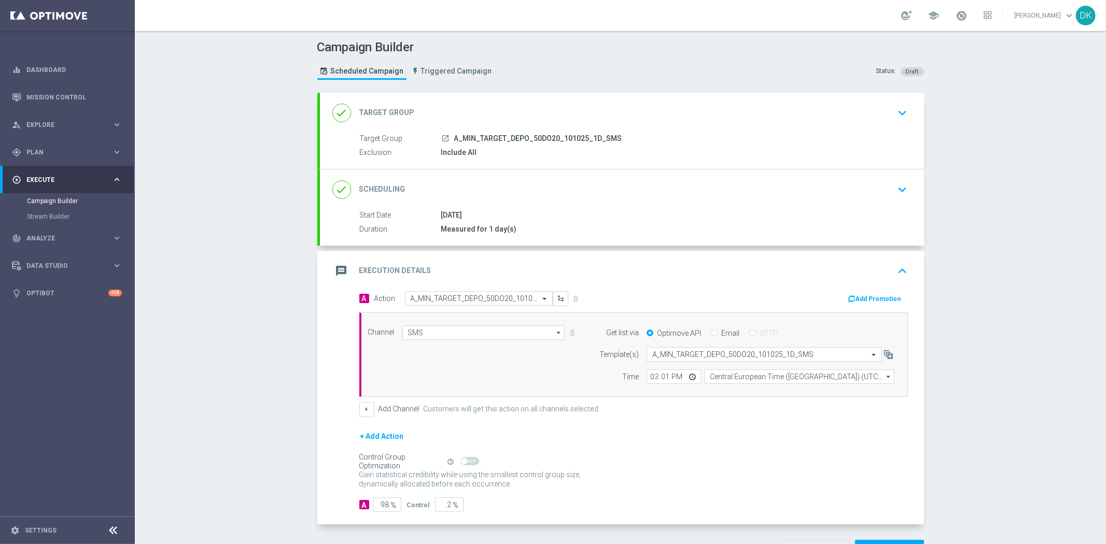
click at [729, 354] on input "text" at bounding box center [753, 354] width 203 height 9
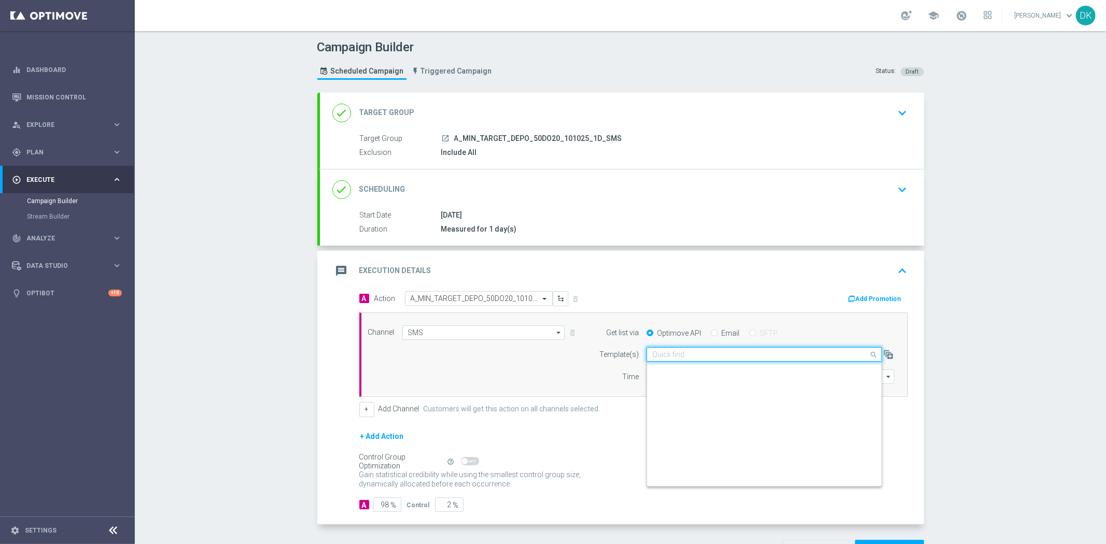
scroll to position [58968, 0]
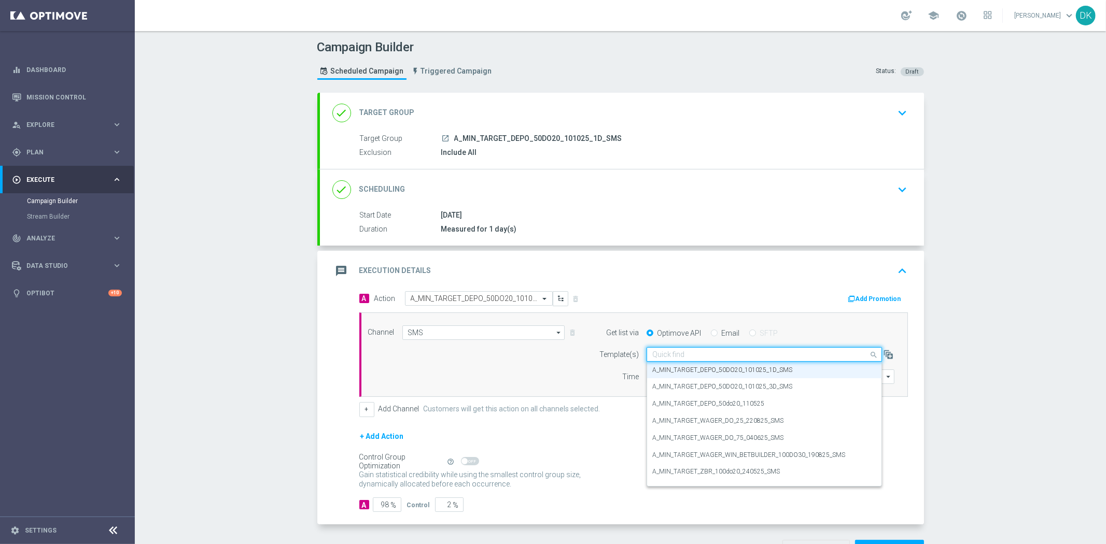
paste input "A_MIN_TARGET_DEPO_50DO20_101025_1D_SMS"
type input "A_MIN_TARGET_DEPO_50DO20_101025_1D_SMS"
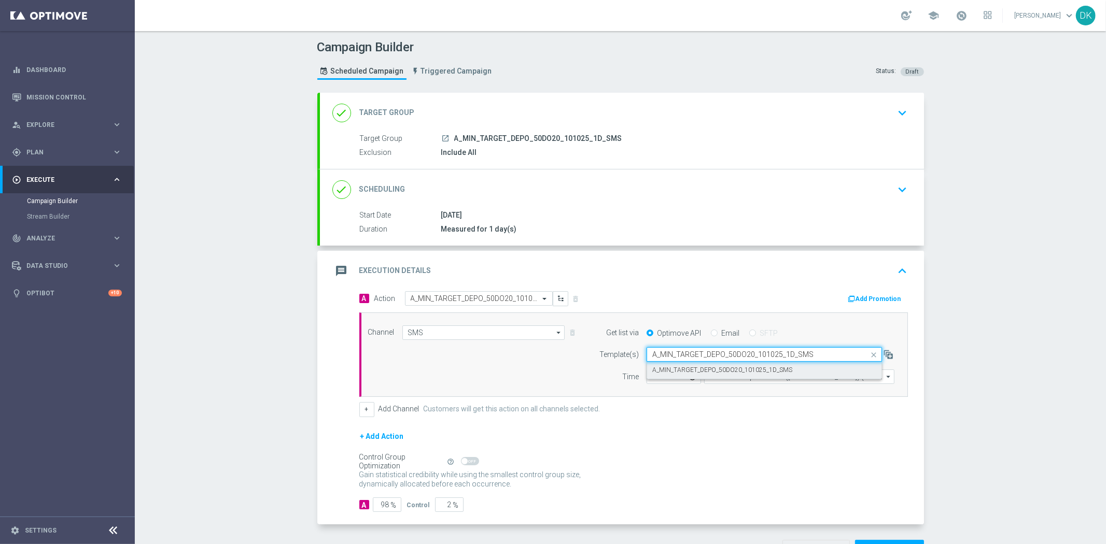
scroll to position [0, 0]
click at [738, 372] on label "A_MIN_TARGET_DEPO_50DO20_101025_1D_SMS" at bounding box center [722, 370] width 140 height 9
click at [741, 424] on form "A Action Select action A_MIN_TARGET_DEPO_50DO20_101025_1D_SMS delete_forever Ad…" at bounding box center [633, 401] width 548 height 221
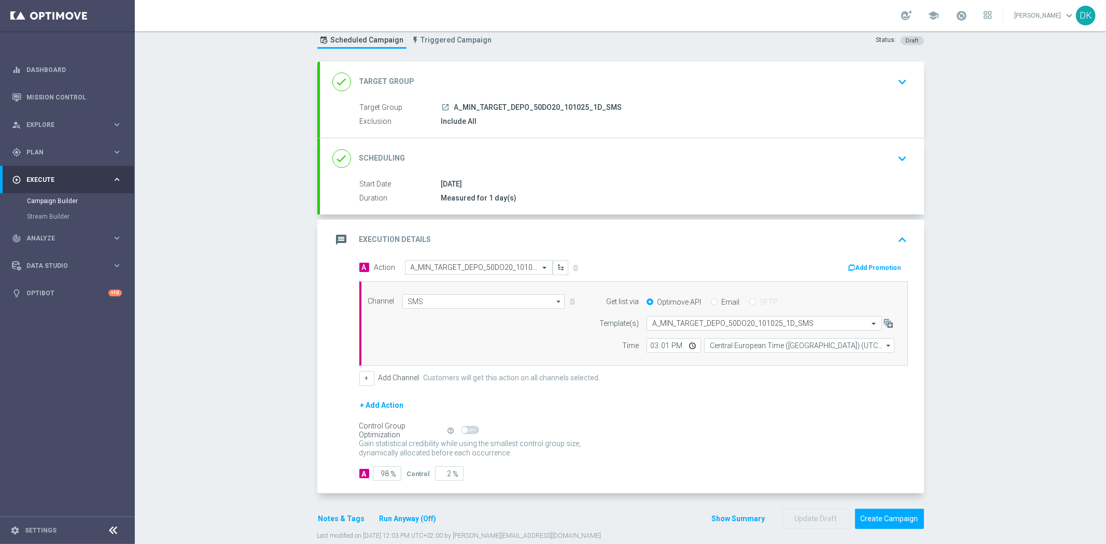
scroll to position [48, 0]
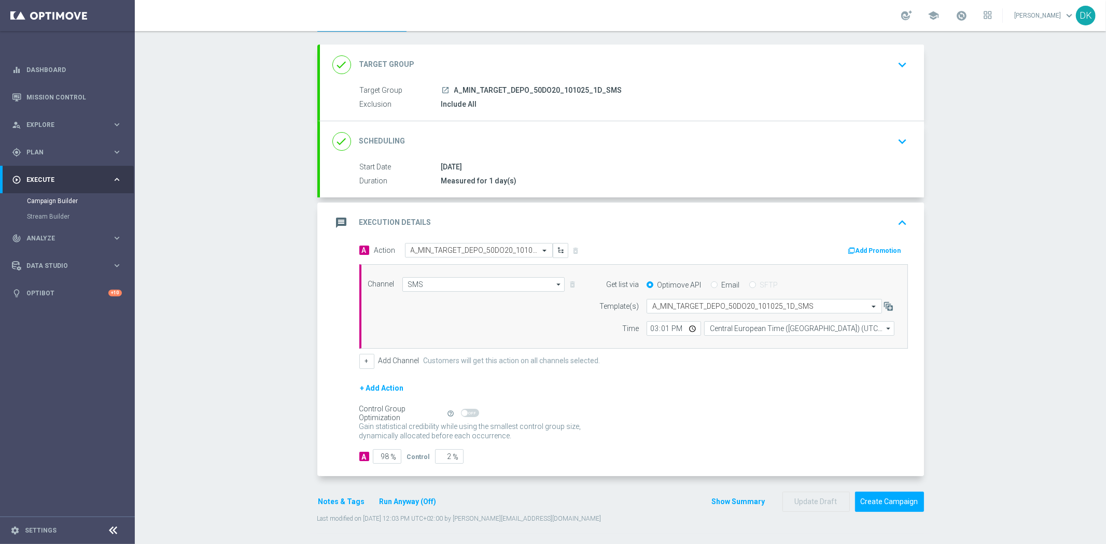
click at [795, 442] on div "Gain statistical credibility while using the smallest control group size, dynam…" at bounding box center [633, 431] width 548 height 25
click at [696, 314] on form "Template(s) Select template A_MIN_TARGET_DEPO_50DO20_101025_1D_SMS Time 15:01 C…" at bounding box center [744, 317] width 301 height 37
click at [702, 308] on input "text" at bounding box center [753, 306] width 203 height 9
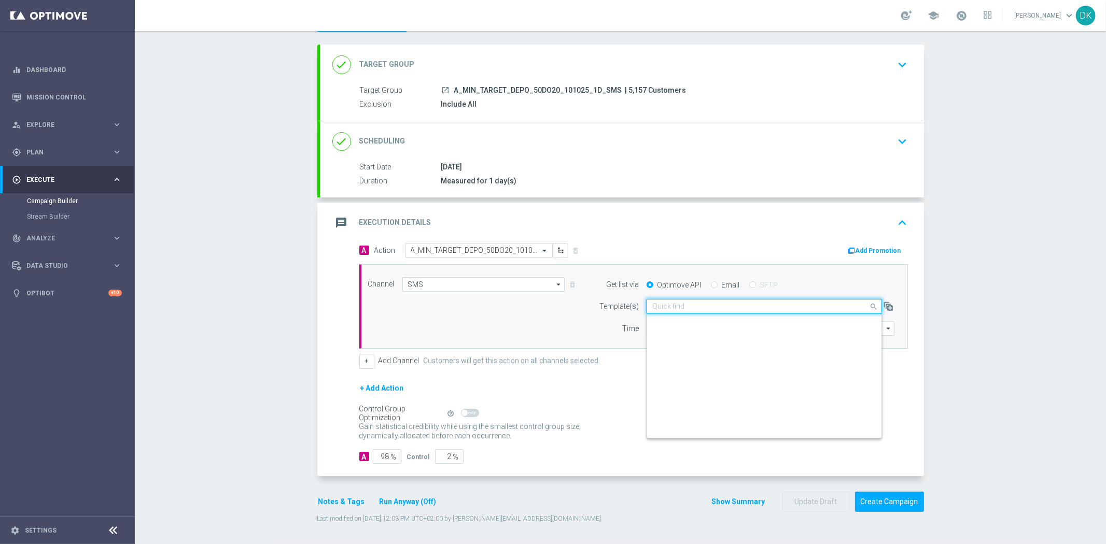
scroll to position [58968, 0]
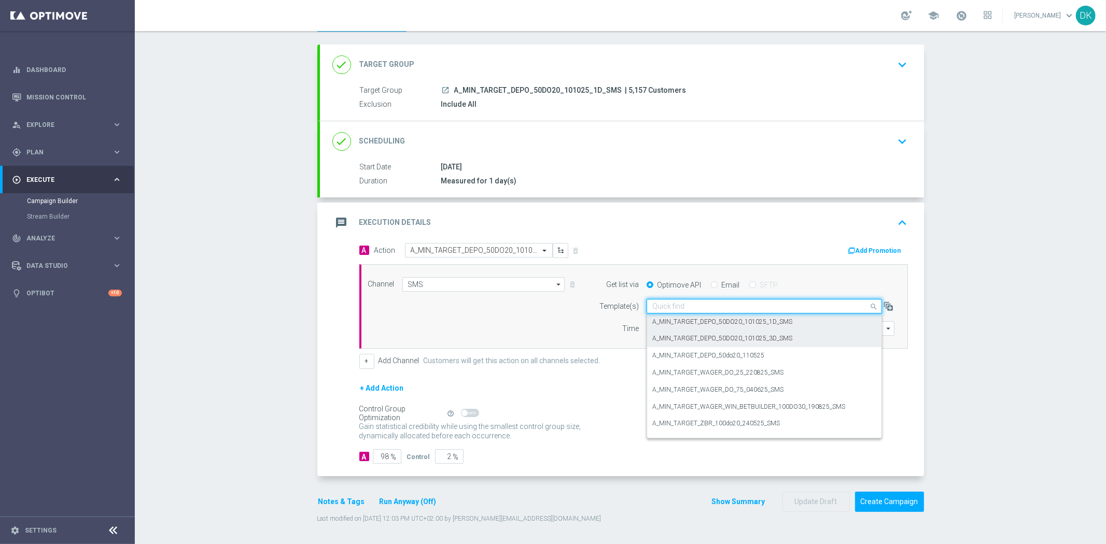
click at [703, 344] on div "A_MIN_TARGET_DEPO_50DO20_101025_3D_SMS" at bounding box center [764, 338] width 224 height 17
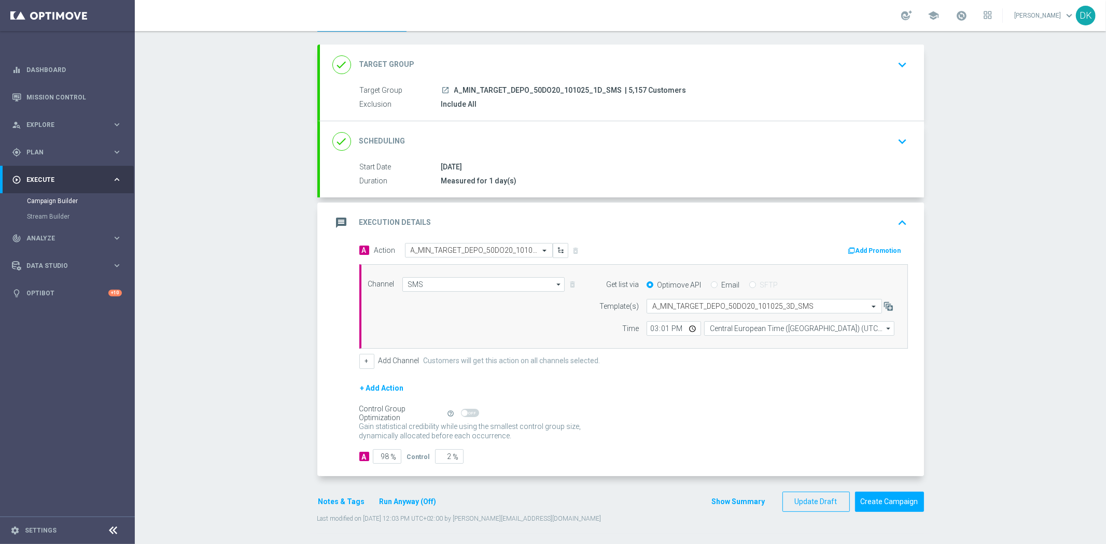
click at [735, 426] on div "Gain statistical credibility while using the smallest control group size, dynam…" at bounding box center [633, 431] width 548 height 25
click at [753, 305] on input "text" at bounding box center [753, 306] width 203 height 9
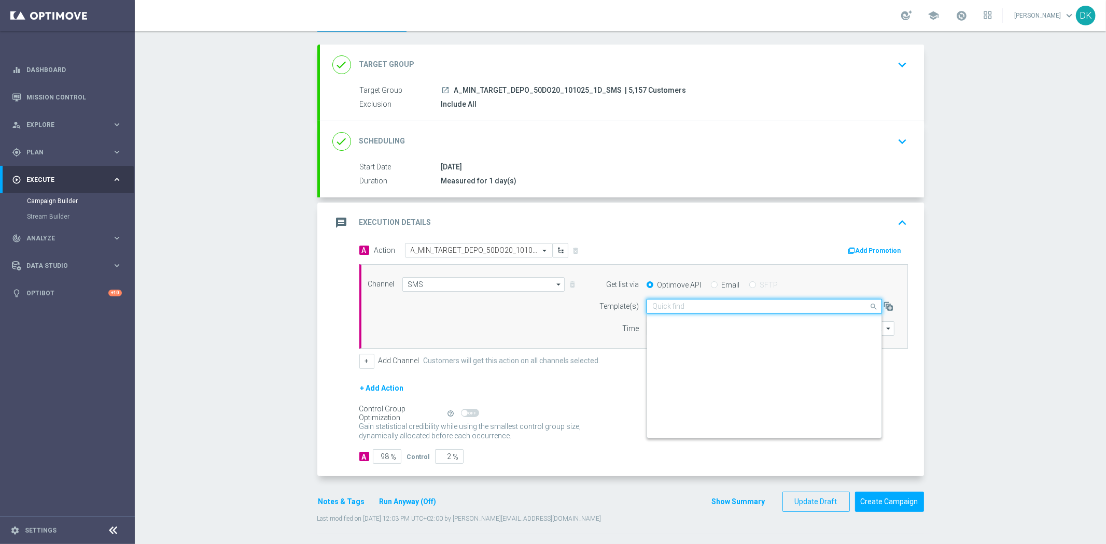
scroll to position [58985, 0]
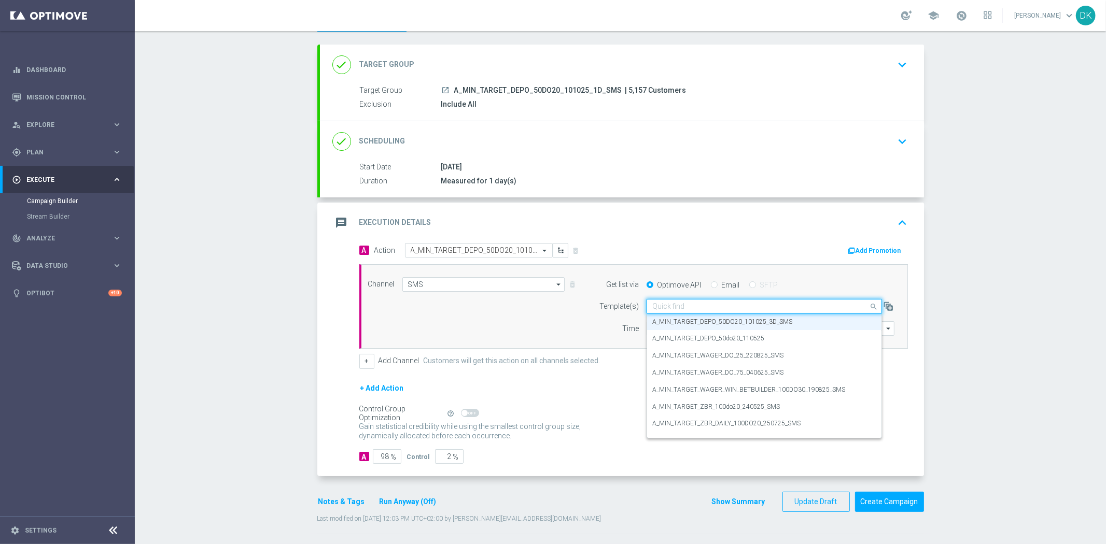
paste input "A_MIN_TARGET_DEPO_50DO20_101025_1D_SMS"
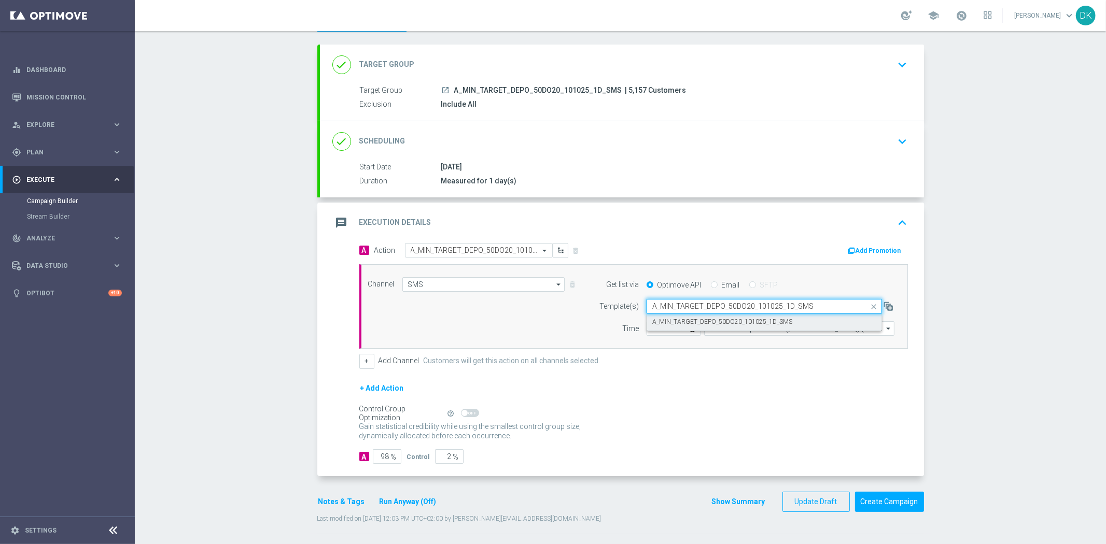
scroll to position [0, 0]
click at [740, 322] on label "A_MIN_TARGET_DEPO_50DO20_101025_1D_SMS" at bounding box center [722, 322] width 140 height 9
type input "A_MIN_TARGET_DEPO_50DO20_101025_1D_SMS"
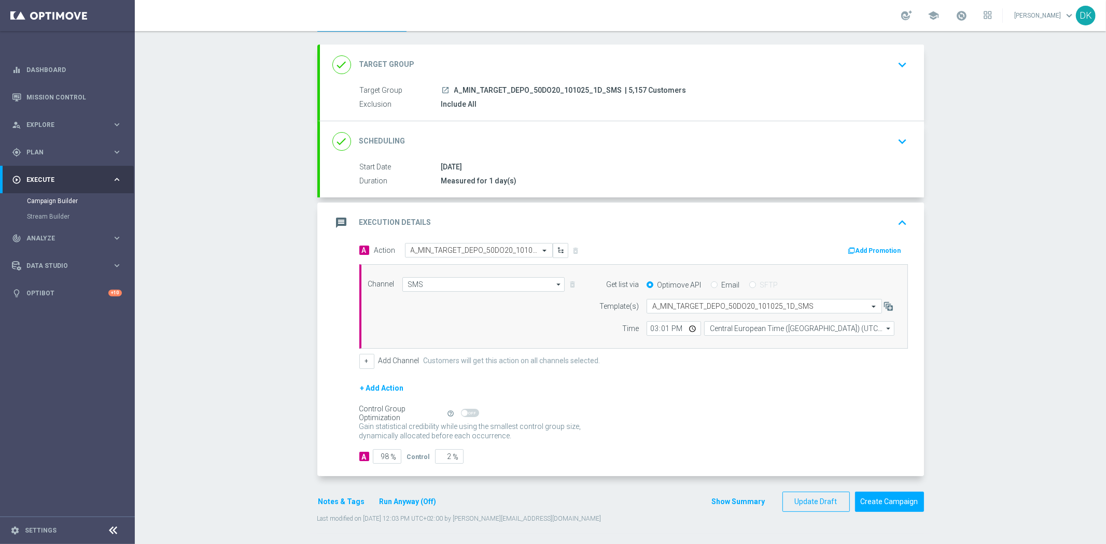
click at [738, 416] on div "Control Group Optimization Self Optimizing Campaign help_outline" at bounding box center [633, 413] width 548 height 11
click at [734, 428] on div "Gain statistical credibility while using the smallest control group size, dynam…" at bounding box center [633, 431] width 548 height 25
click at [801, 496] on button "Update Draft" at bounding box center [815, 502] width 67 height 20
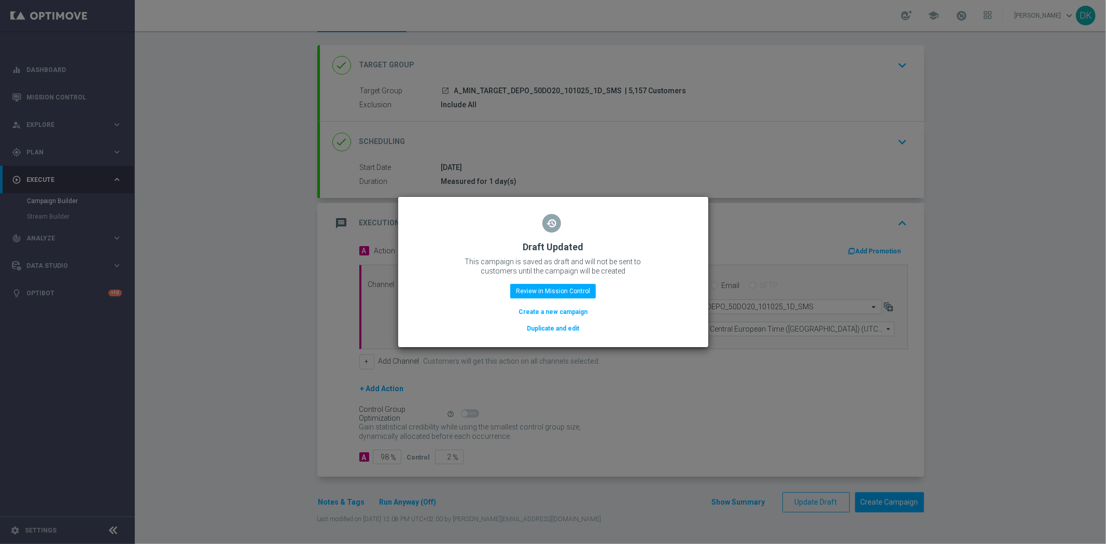
scroll to position [48, 0]
click at [561, 296] on button "Review in Mission Control" at bounding box center [553, 291] width 86 height 15
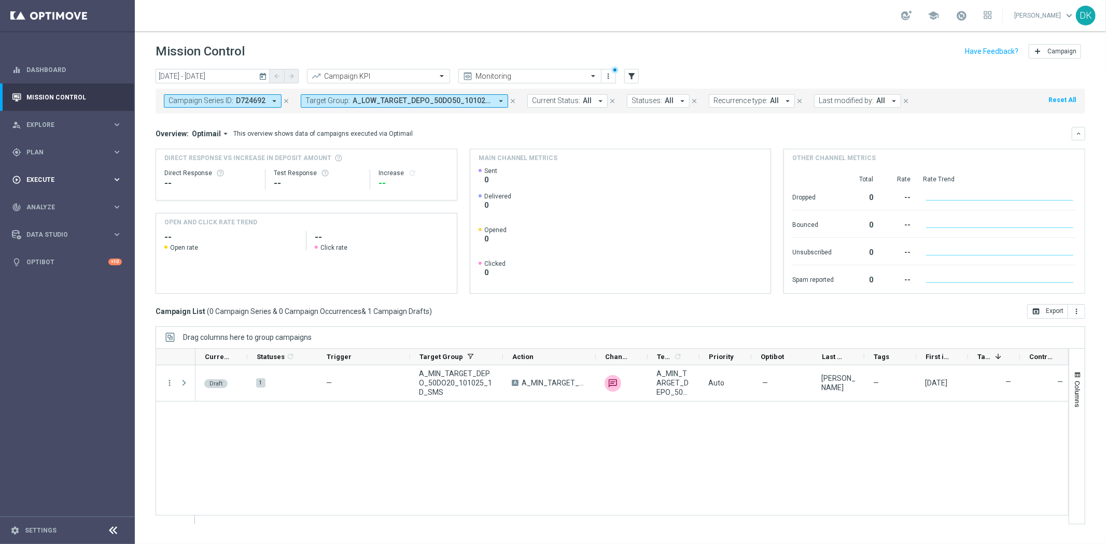
click at [105, 182] on span "Execute" at bounding box center [69, 180] width 86 height 6
click at [74, 198] on link "Campaign Builder" at bounding box center [67, 201] width 81 height 8
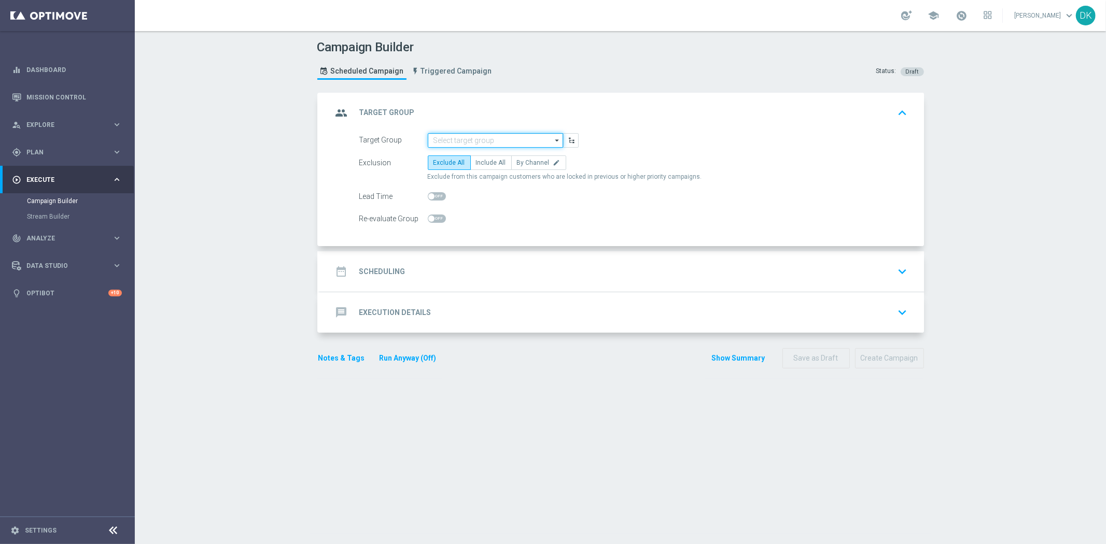
click at [456, 142] on input at bounding box center [495, 140] width 135 height 15
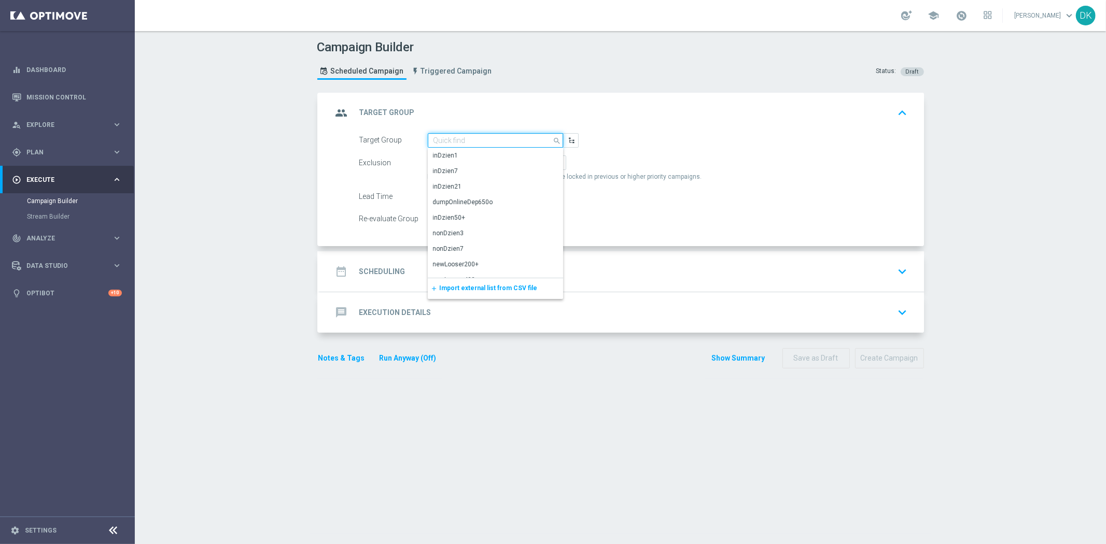
paste input "A_MIN_TARGET_DEPO_50DO20_101025_3D_SMS"
click at [465, 156] on div "A_MIN_TARGET_DEPO_50DO20_101025_3D_SMS" at bounding box center [495, 160] width 124 height 19
type input "A_MIN_TARGET_DEPO_50DO20_101025_3D_SMS"
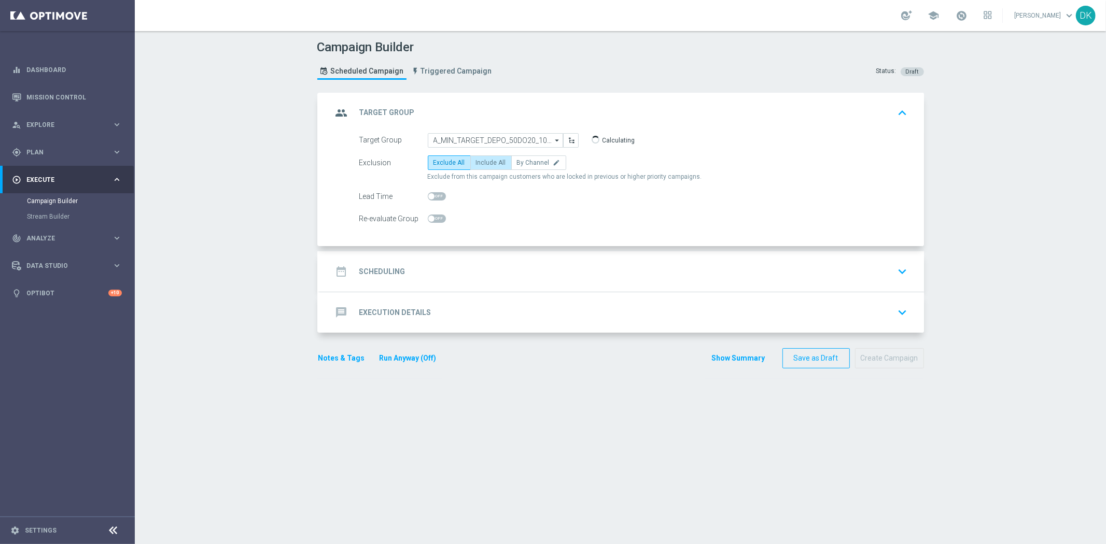
click at [492, 165] on span "Include All" at bounding box center [491, 162] width 30 height 7
click at [483, 165] on input "Include All" at bounding box center [479, 164] width 7 height 7
radio input "true"
click at [434, 220] on span at bounding box center [437, 219] width 18 height 8
click at [434, 220] on input "checkbox" at bounding box center [437, 219] width 18 height 8
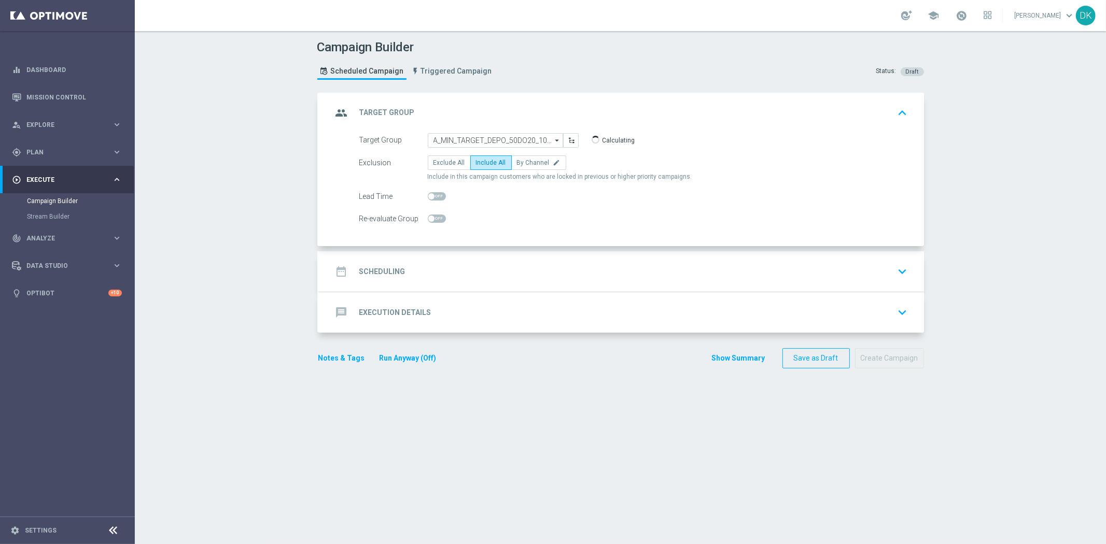
checkbox input "true"
click at [408, 270] on div "date_range Scheduling keyboard_arrow_down" at bounding box center [621, 272] width 579 height 20
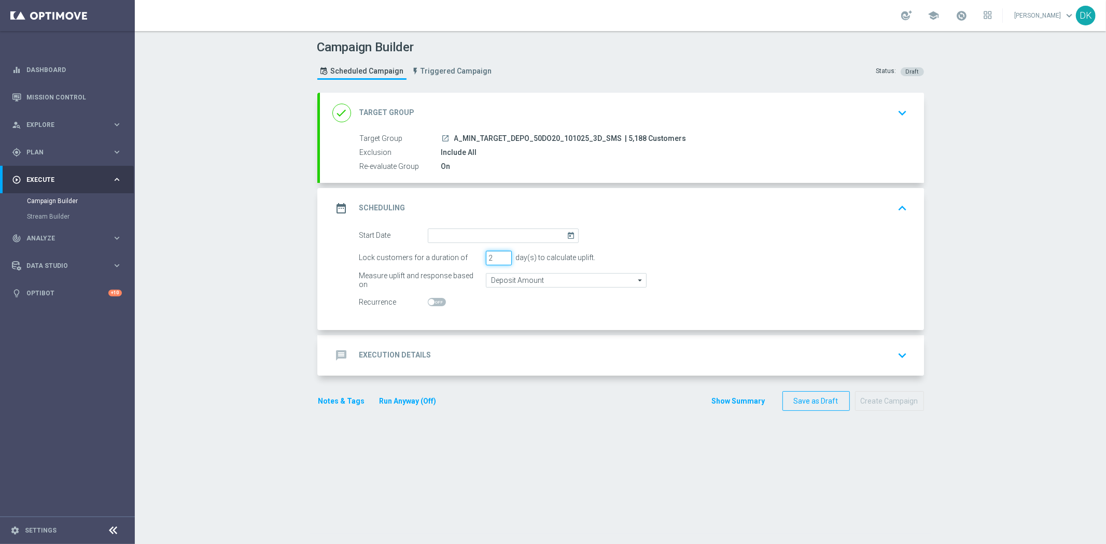
click at [499, 259] on input "2" at bounding box center [499, 258] width 26 height 15
type input "1"
click at [499, 259] on input "1" at bounding box center [499, 258] width 26 height 15
click at [503, 237] on input at bounding box center [503, 236] width 151 height 15
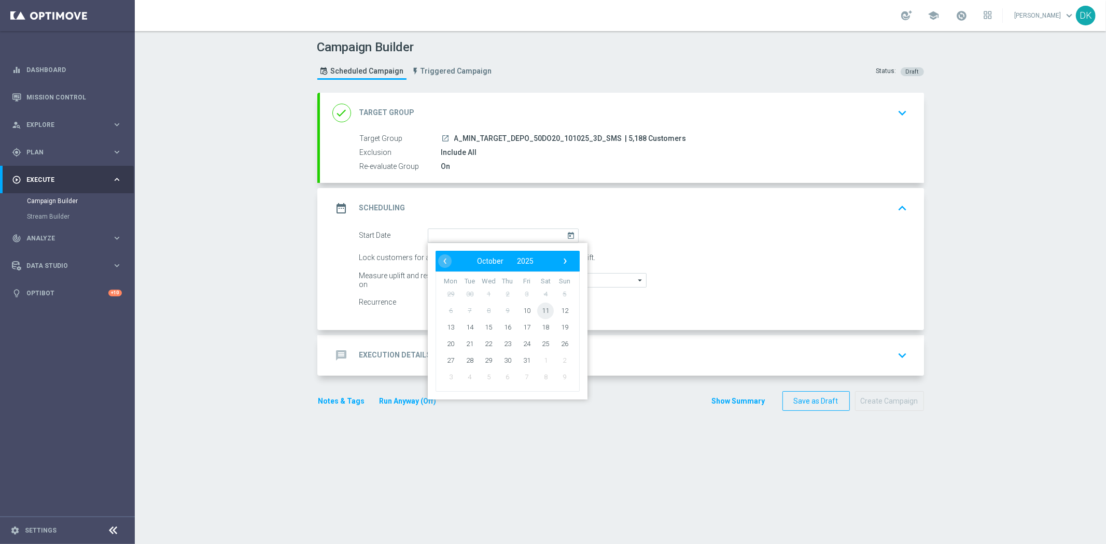
click at [537, 308] on span "11" at bounding box center [545, 310] width 17 height 17
type input "11 Oct 2025"
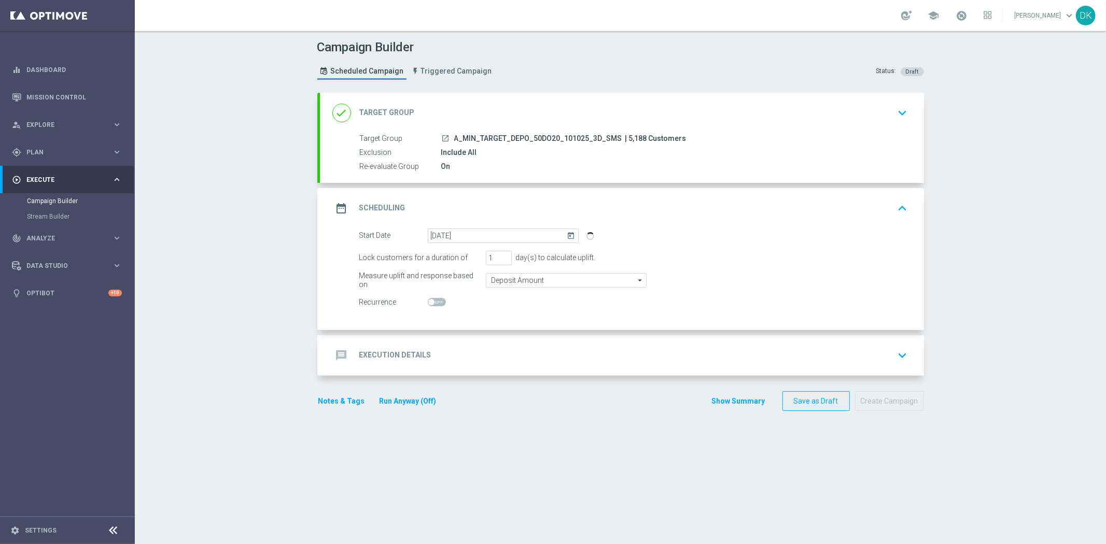
click at [444, 359] on div "message Execution Details keyboard_arrow_down" at bounding box center [621, 356] width 579 height 20
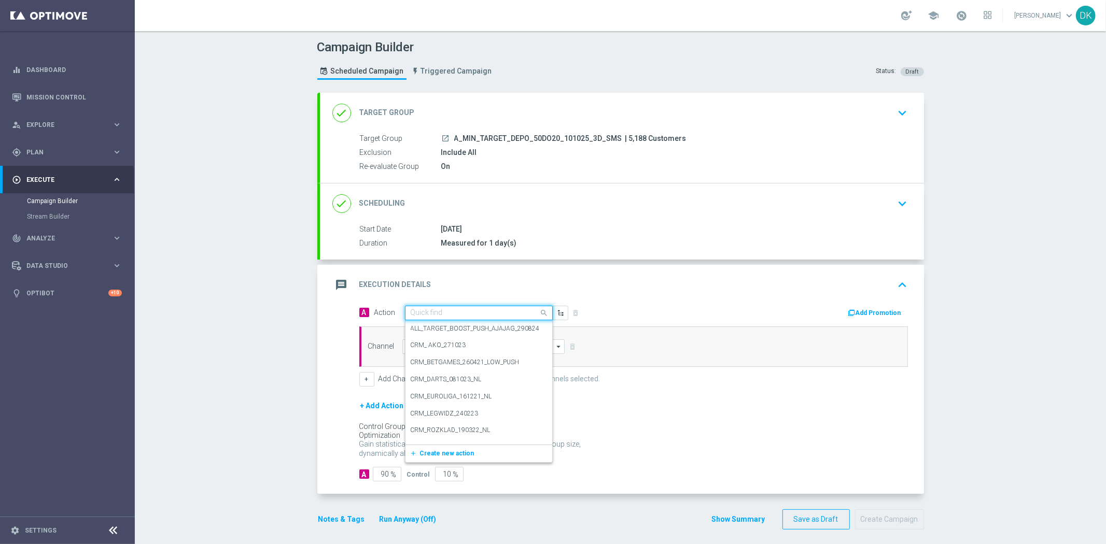
click at [455, 312] on input "text" at bounding box center [469, 313] width 116 height 9
click at [448, 450] on span "Create new action" at bounding box center [447, 453] width 54 height 7
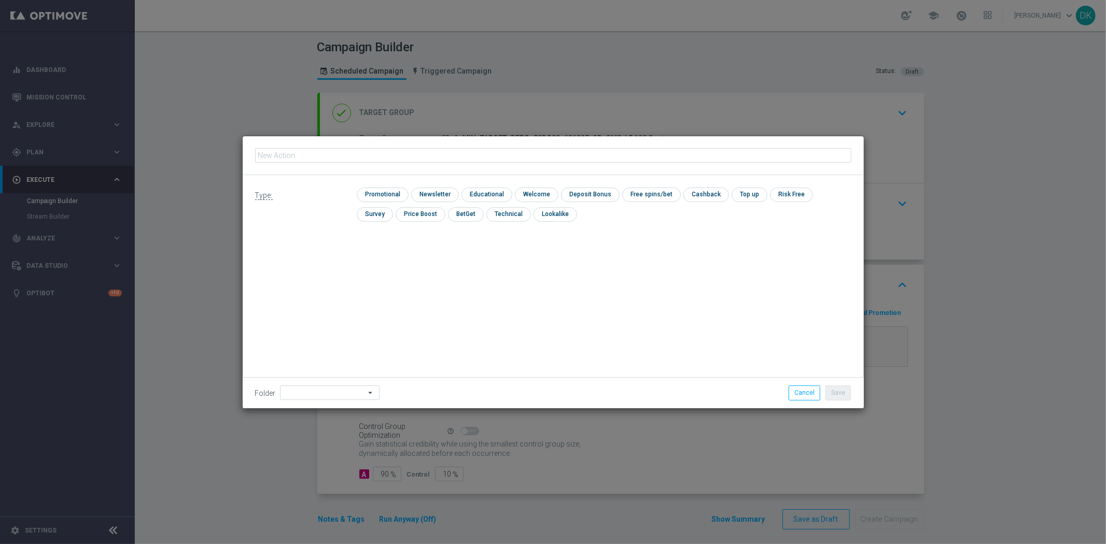
type input "A_MIN_TARGET_DEPO_50DO20_101025_3D_SMS"
click at [383, 195] on input "checkbox" at bounding box center [381, 195] width 49 height 14
checkbox input "true"
click at [836, 396] on button "Save" at bounding box center [837, 393] width 25 height 15
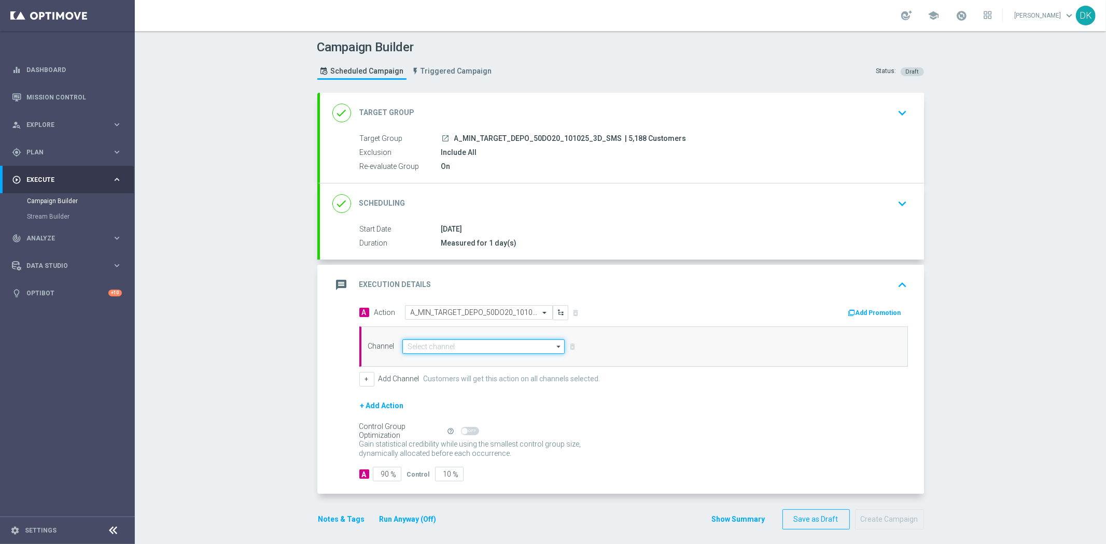
click at [445, 348] on input at bounding box center [483, 347] width 163 height 15
click at [442, 361] on div "SMS" at bounding box center [483, 362] width 163 height 15
type input "SMS"
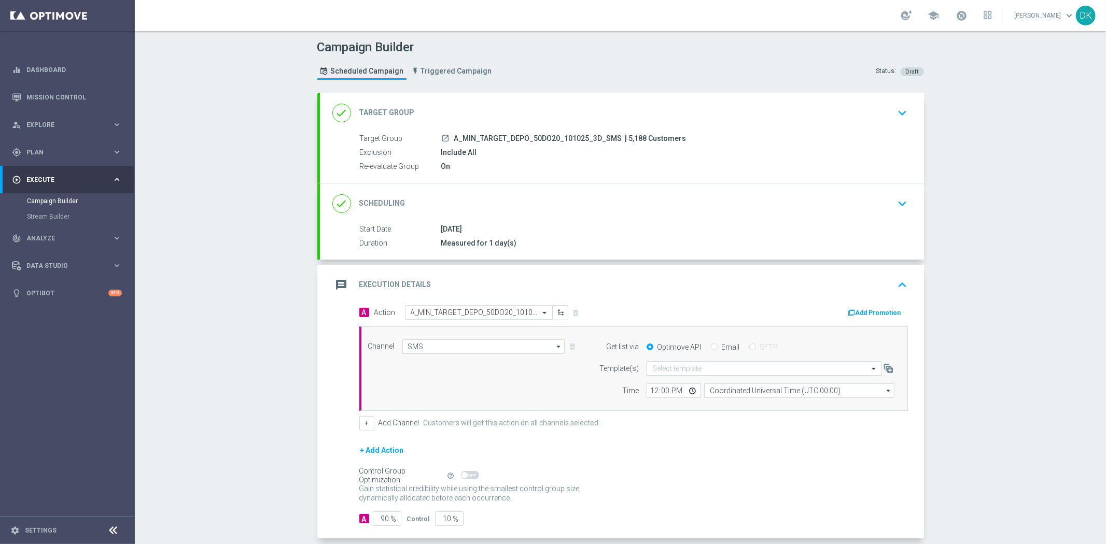
click at [664, 369] on input "text" at bounding box center [753, 368] width 203 height 9
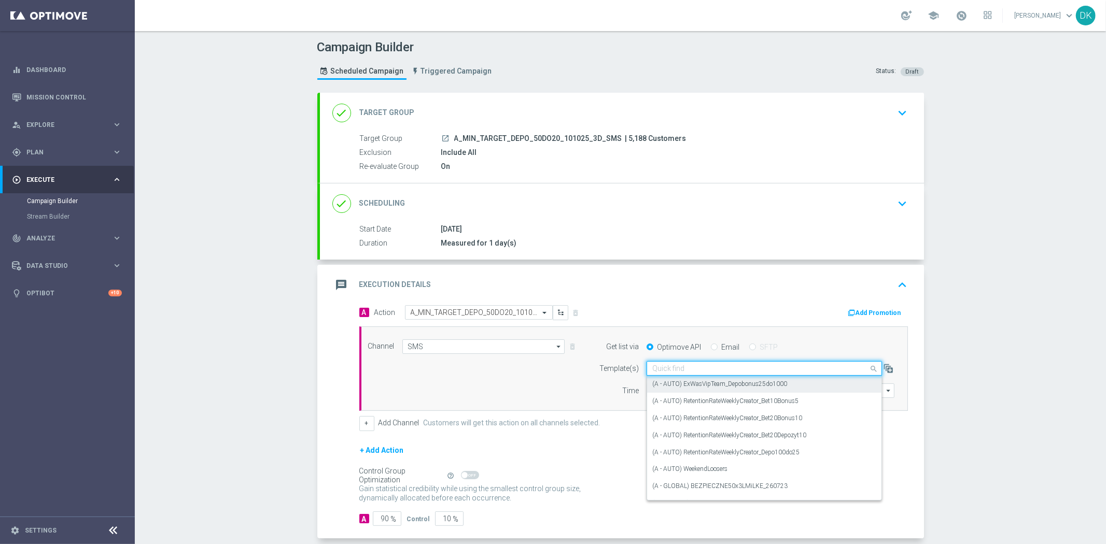
paste input "A_MIN_TARGET_DEPO_50DO20_101025_3D_SMS"
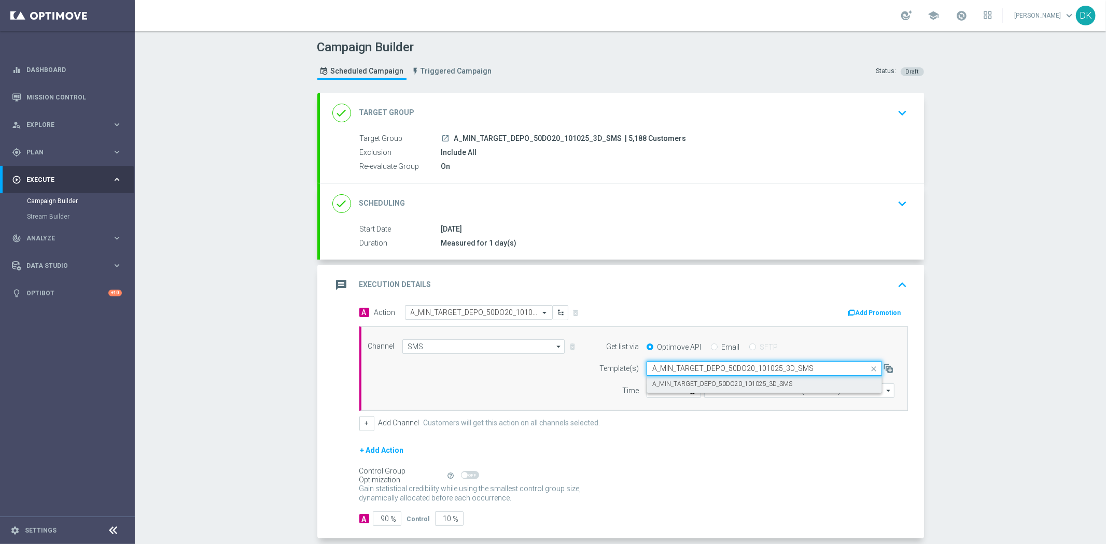
click at [669, 387] on label "A_MIN_TARGET_DEPO_50DO20_101025_3D_SMS" at bounding box center [722, 384] width 140 height 9
type input "A_MIN_TARGET_DEPO_50DO20_101025_3D_SMS"
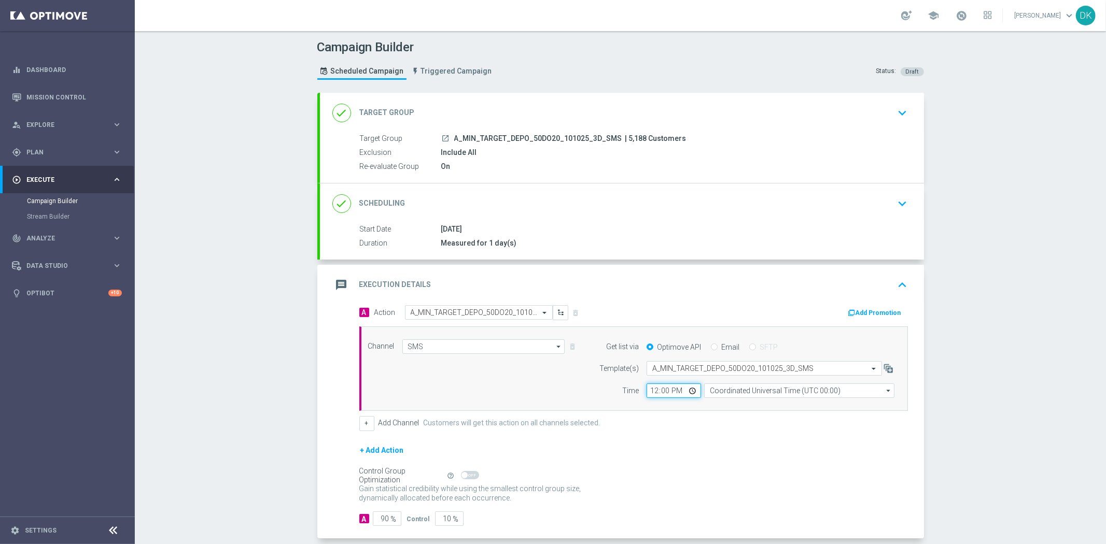
click at [649, 391] on input "12:00" at bounding box center [673, 391] width 54 height 15
type input "15:01"
click at [768, 396] on input "Coordinated Universal Time (UTC 00:00)" at bounding box center [799, 391] width 190 height 15
click at [764, 407] on div "Central European Time ([GEOGRAPHIC_DATA]) (UTC +02:00)" at bounding box center [794, 405] width 170 height 9
type input "Central European Time ([GEOGRAPHIC_DATA]) (UTC +02:00)"
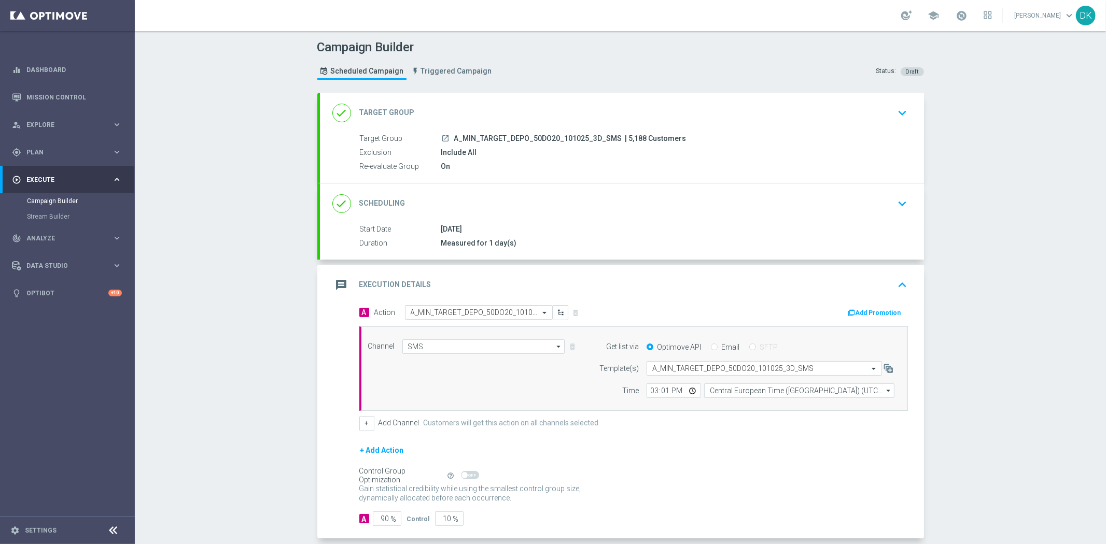
click at [749, 453] on div "+ Add Action" at bounding box center [633, 457] width 548 height 26
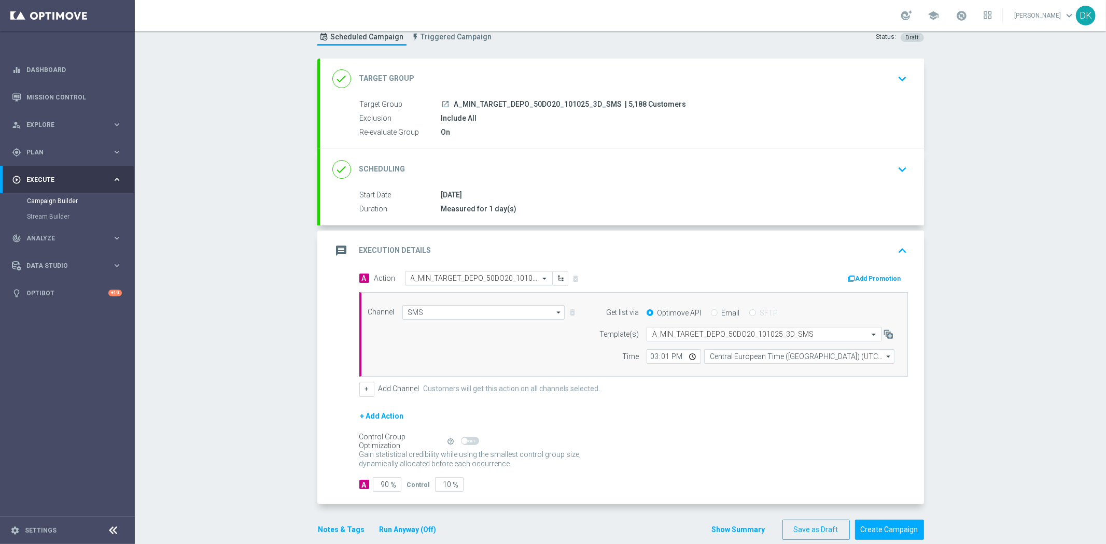
scroll to position [50, 0]
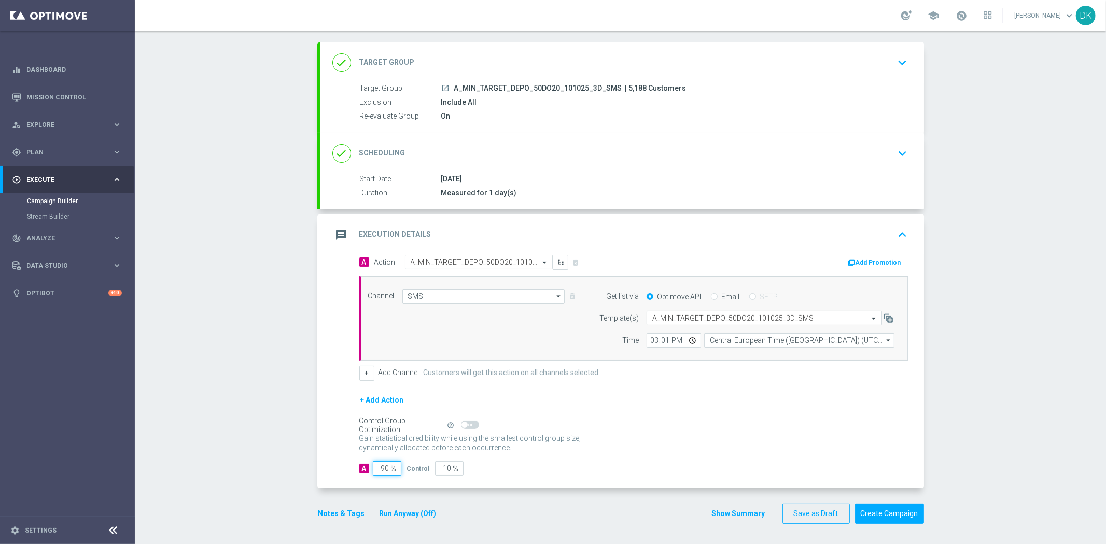
drag, startPoint x: 381, startPoint y: 473, endPoint x: 446, endPoint y: 478, distance: 65.6
click at [438, 478] on div "A Action Select action A_MIN_TARGET_DEPO_50DO20_101025_3D_SMS delete_forever Ad…" at bounding box center [622, 371] width 604 height 233
type input "98"
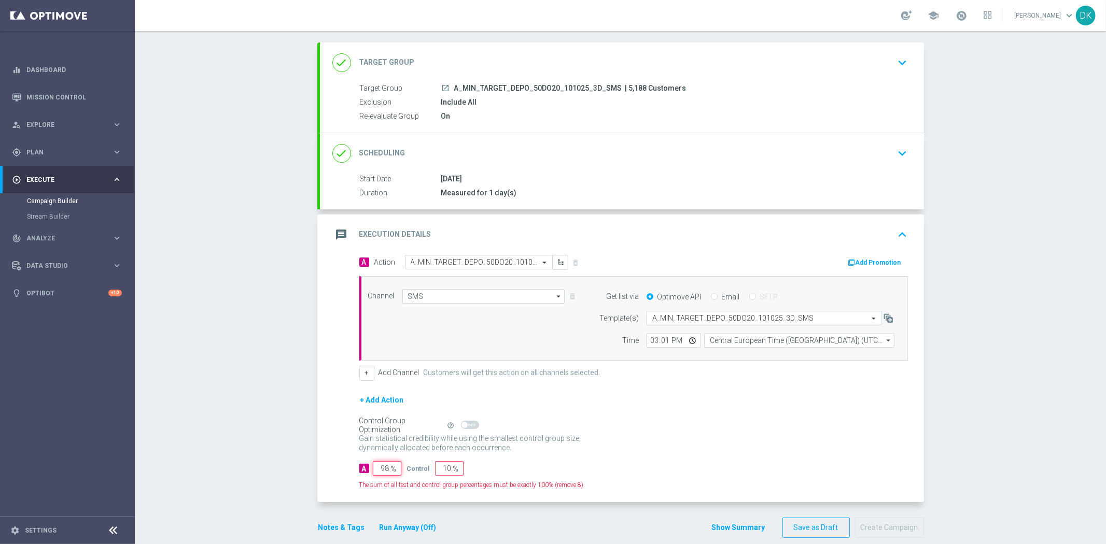
type input "2"
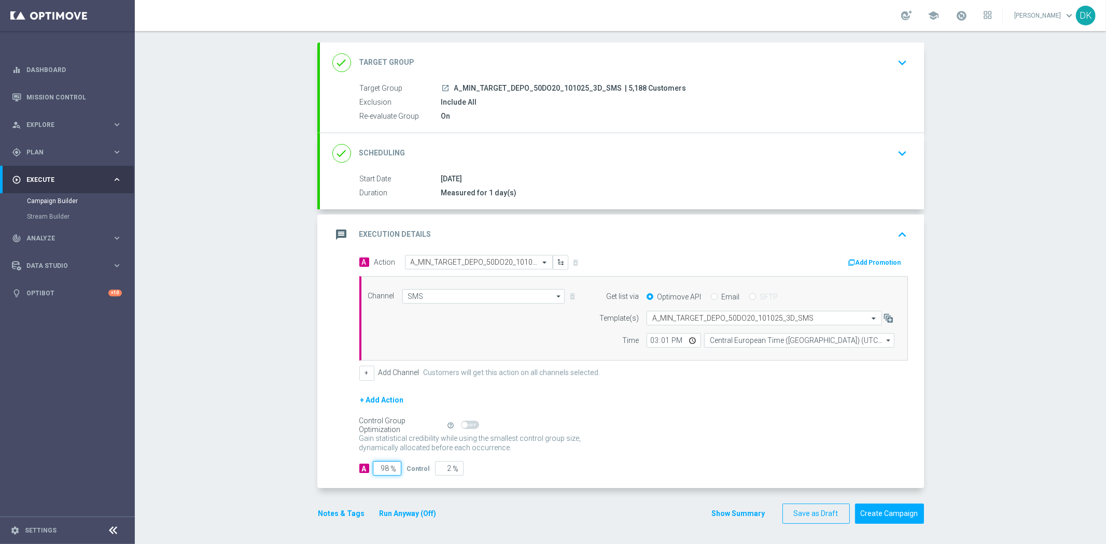
type input "98"
click at [749, 428] on div "Control Group Optimization Self Optimizing Campaign help_outline" at bounding box center [633, 425] width 548 height 11
click at [889, 518] on button "Create Campaign" at bounding box center [889, 514] width 69 height 20
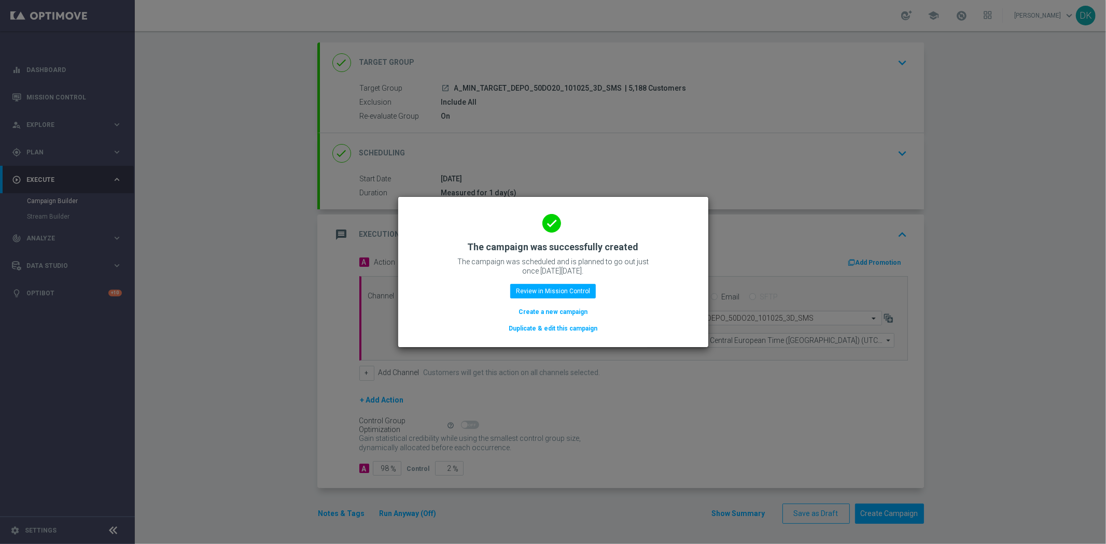
click at [540, 309] on button "Create a new campaign" at bounding box center [552, 311] width 71 height 11
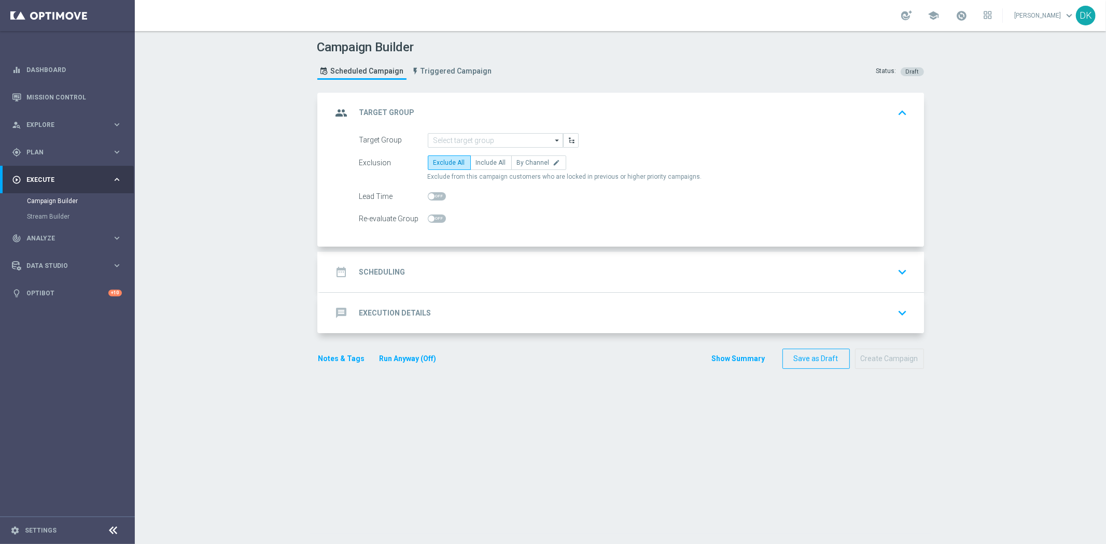
scroll to position [0, 0]
click at [480, 138] on input at bounding box center [495, 140] width 135 height 15
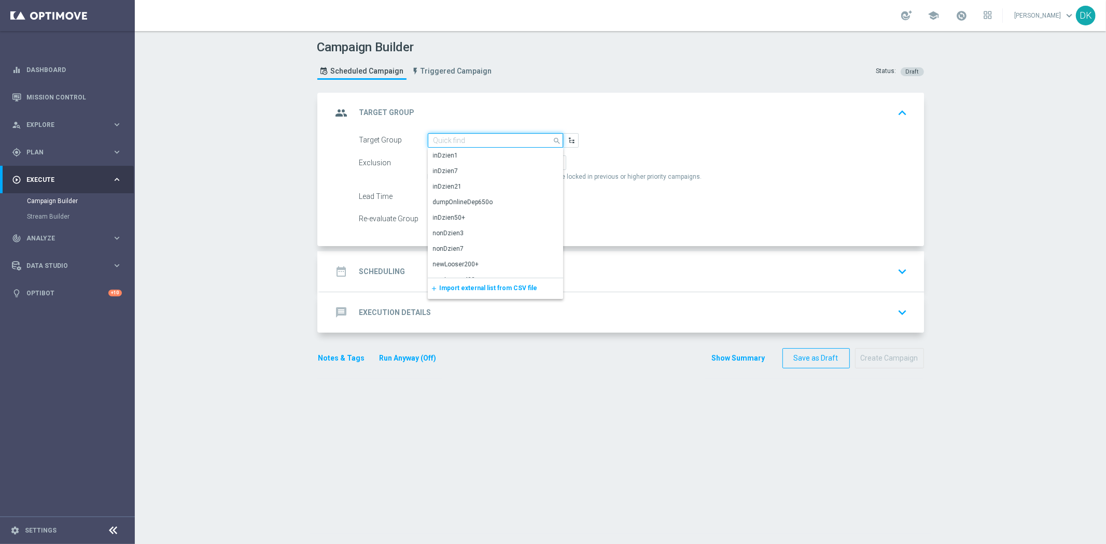
paste input "A_LOW_TARGET_DEPO_50DO50_101025_3D_SMS"
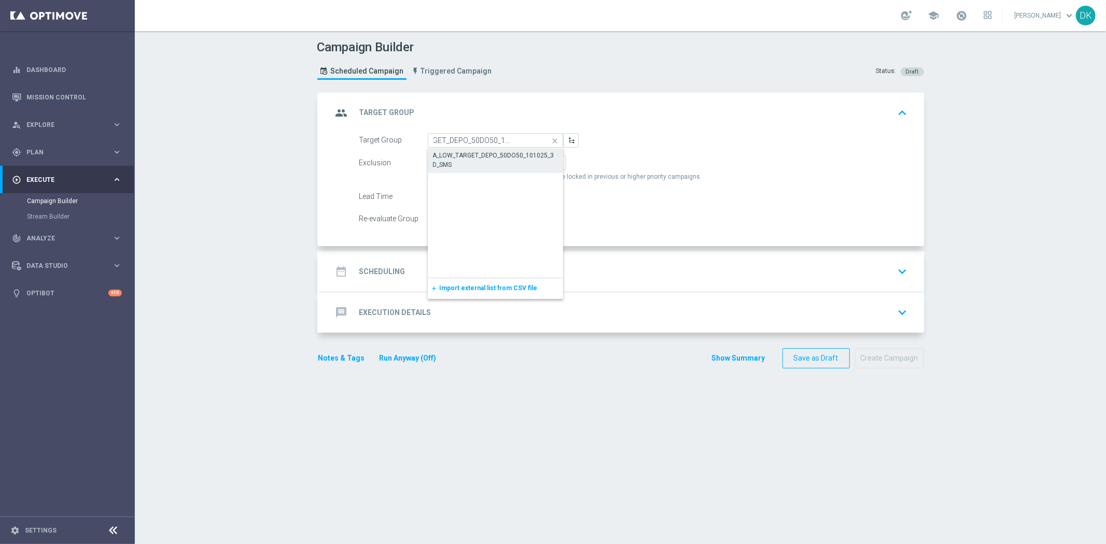
click at [483, 156] on div "A_LOW_TARGET_DEPO_50DO50_101025_3D_SMS" at bounding box center [495, 160] width 125 height 19
type input "A_LOW_TARGET_DEPO_50DO50_101025_3D_SMS"
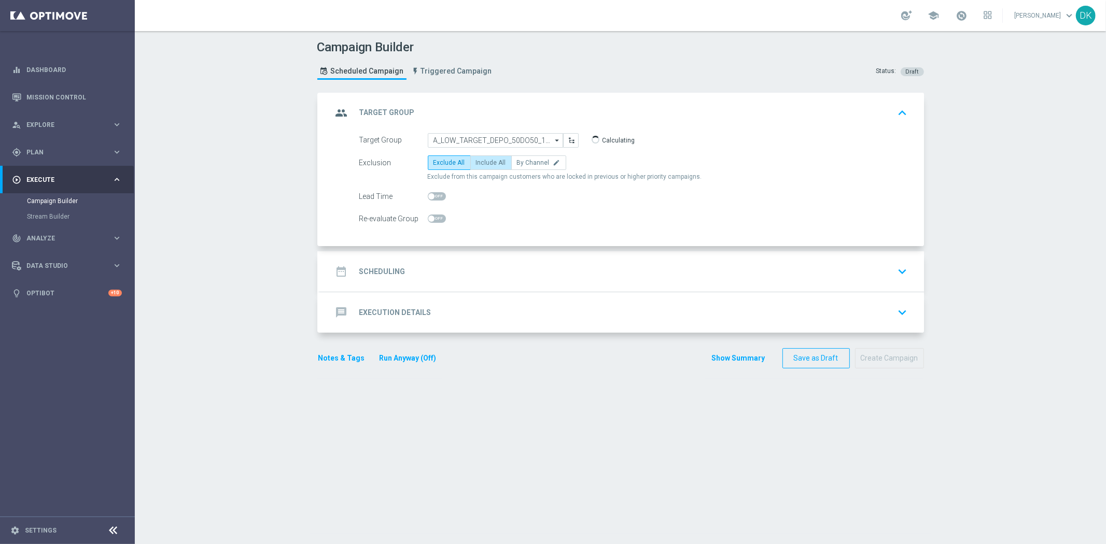
click at [497, 162] on span "Include All" at bounding box center [491, 162] width 30 height 7
click at [483, 162] on input "Include All" at bounding box center [479, 164] width 7 height 7
radio input "true"
click at [436, 223] on div at bounding box center [437, 219] width 18 height 15
click at [433, 220] on span at bounding box center [437, 219] width 18 height 8
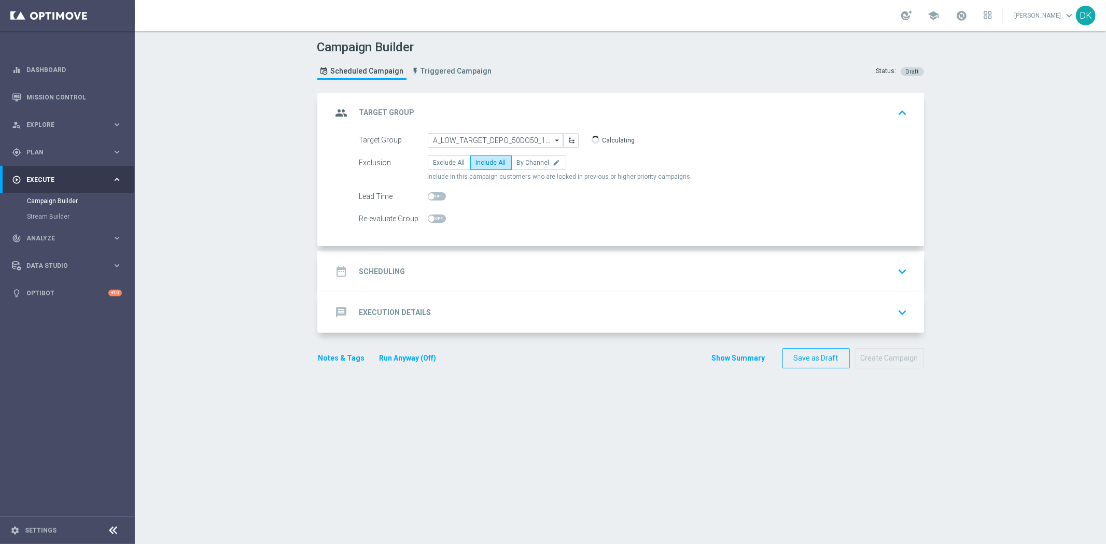
click at [433, 220] on input "checkbox" at bounding box center [437, 219] width 18 height 8
checkbox input "true"
click at [400, 275] on div "date_range Scheduling keyboard_arrow_down" at bounding box center [621, 272] width 579 height 20
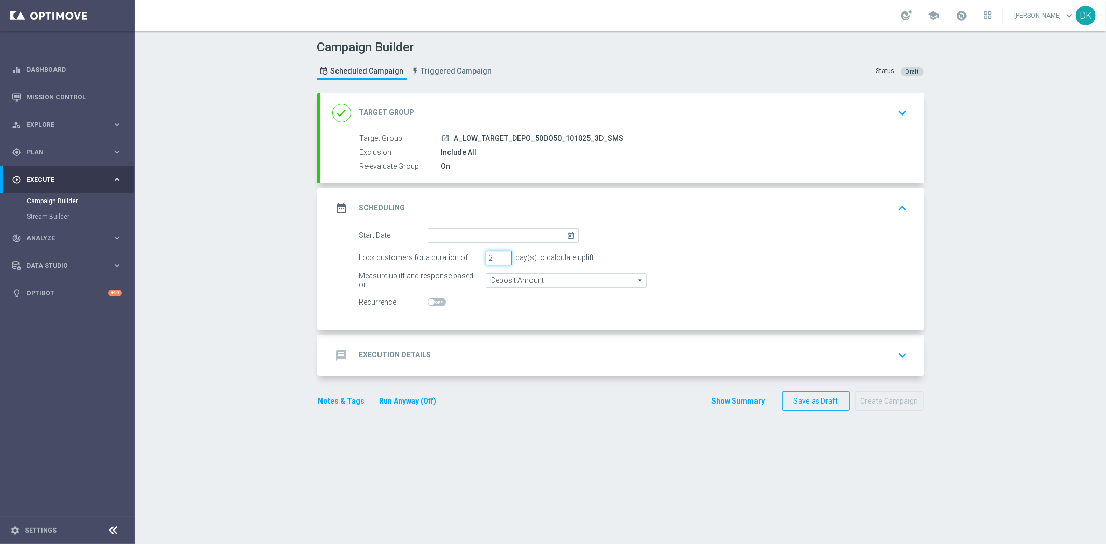
click at [500, 258] on input "2" at bounding box center [499, 258] width 26 height 15
type input "1"
click at [500, 258] on input "1" at bounding box center [499, 258] width 26 height 15
click at [505, 236] on input at bounding box center [503, 236] width 151 height 15
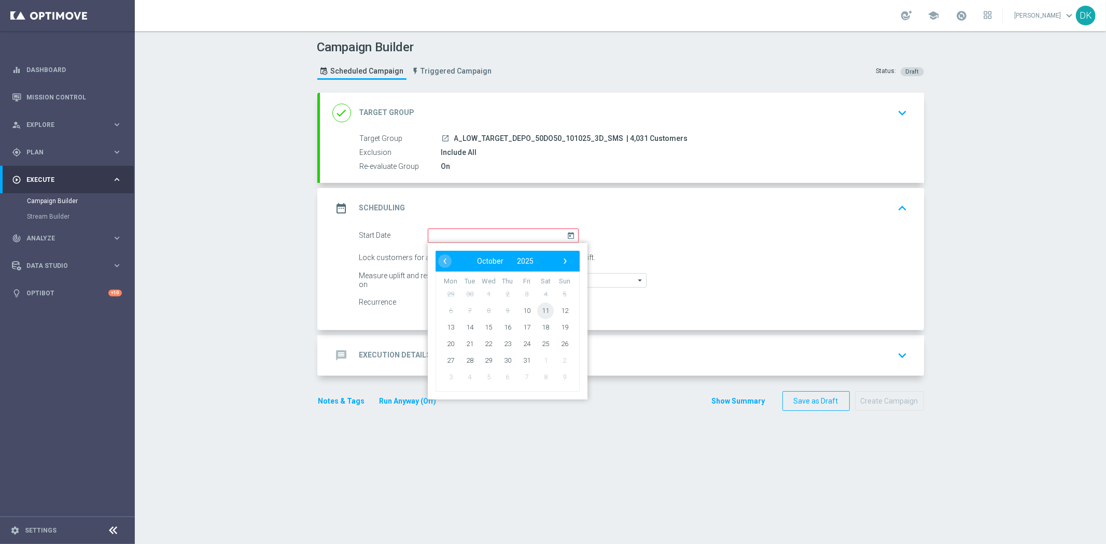
click at [543, 314] on span "11" at bounding box center [545, 310] width 17 height 17
type input "11 Oct 2025"
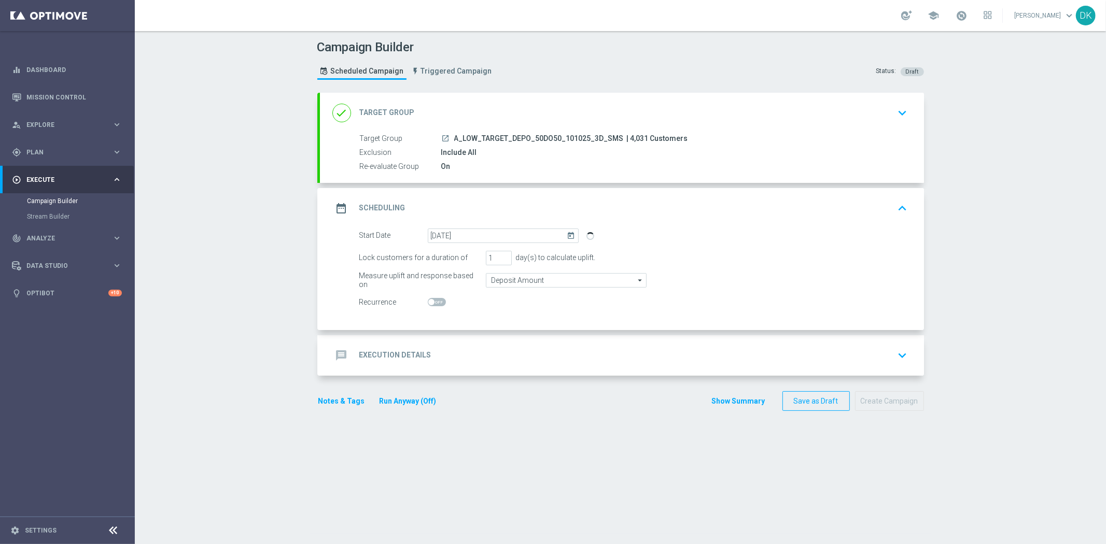
click at [512, 351] on div "message Execution Details keyboard_arrow_down" at bounding box center [621, 356] width 579 height 20
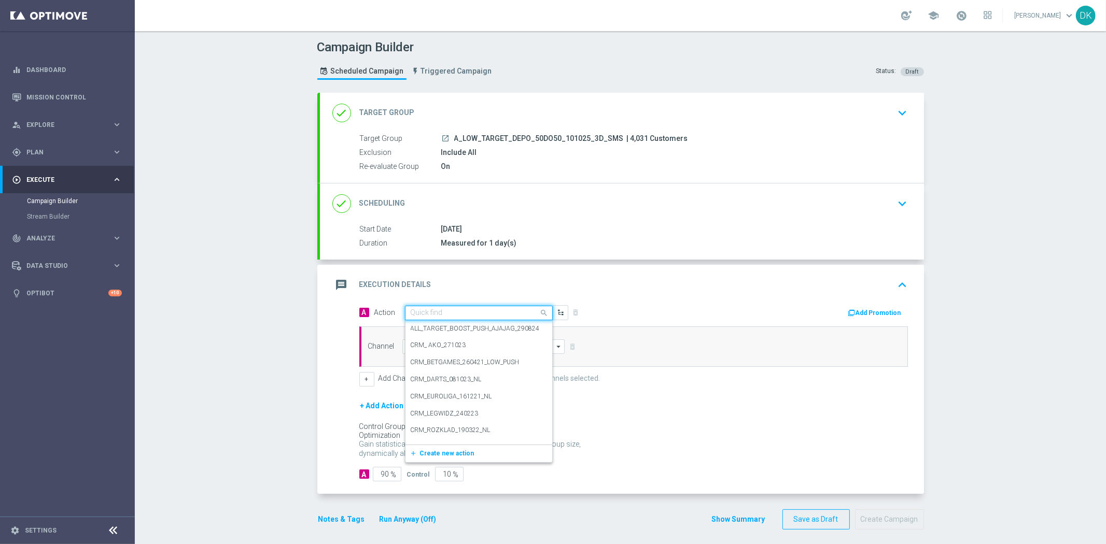
click at [422, 311] on input "text" at bounding box center [469, 313] width 116 height 9
click at [442, 450] on span "Create new action" at bounding box center [447, 453] width 54 height 7
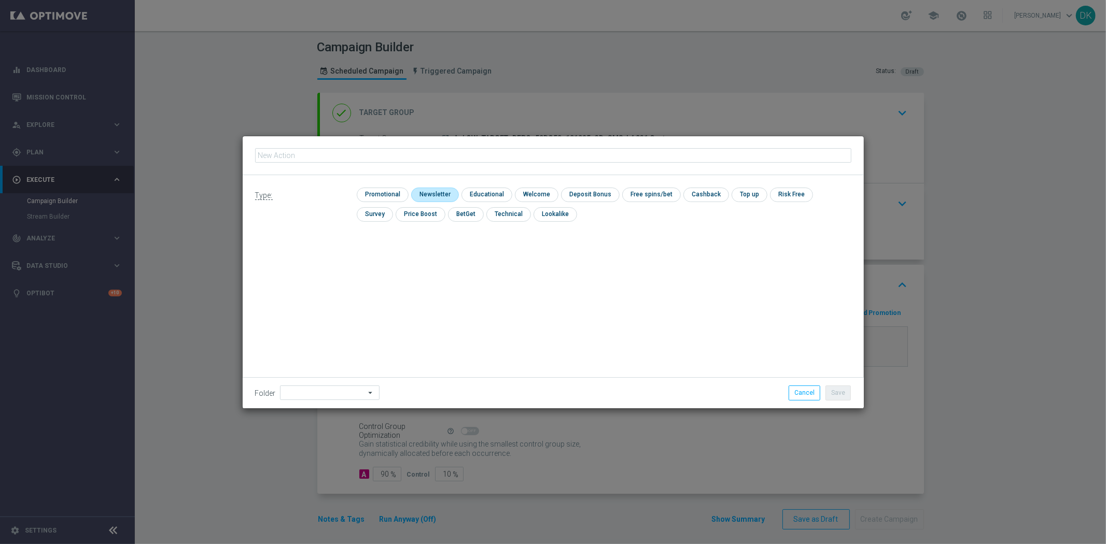
type input "A_LOW_TARGET_DEPO_50DO50_101025_3D_SMS"
click at [395, 193] on input "checkbox" at bounding box center [381, 195] width 49 height 14
checkbox input "true"
click at [839, 393] on button "Save" at bounding box center [837, 393] width 25 height 15
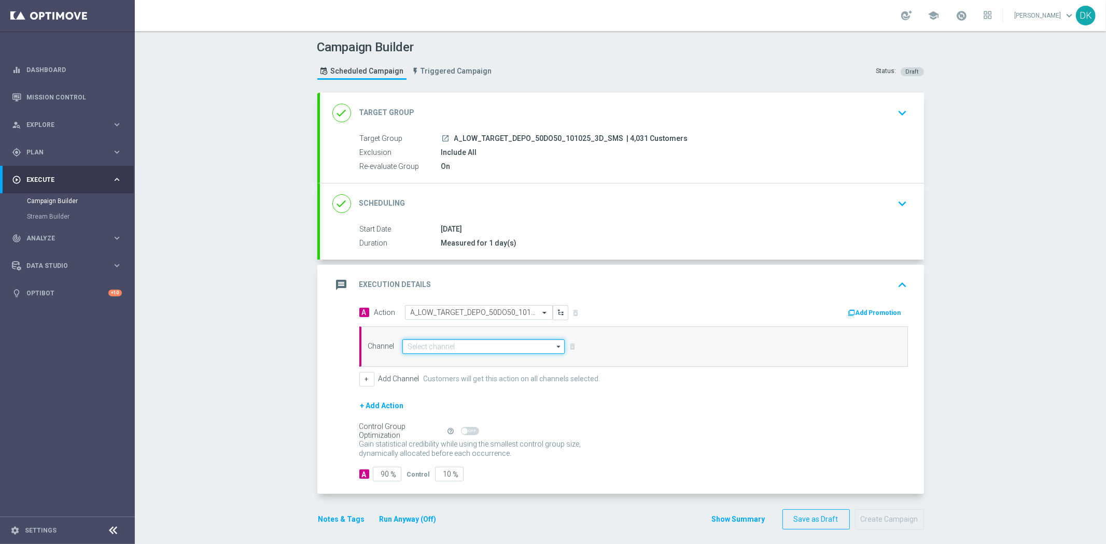
click at [477, 349] on input at bounding box center [483, 347] width 163 height 15
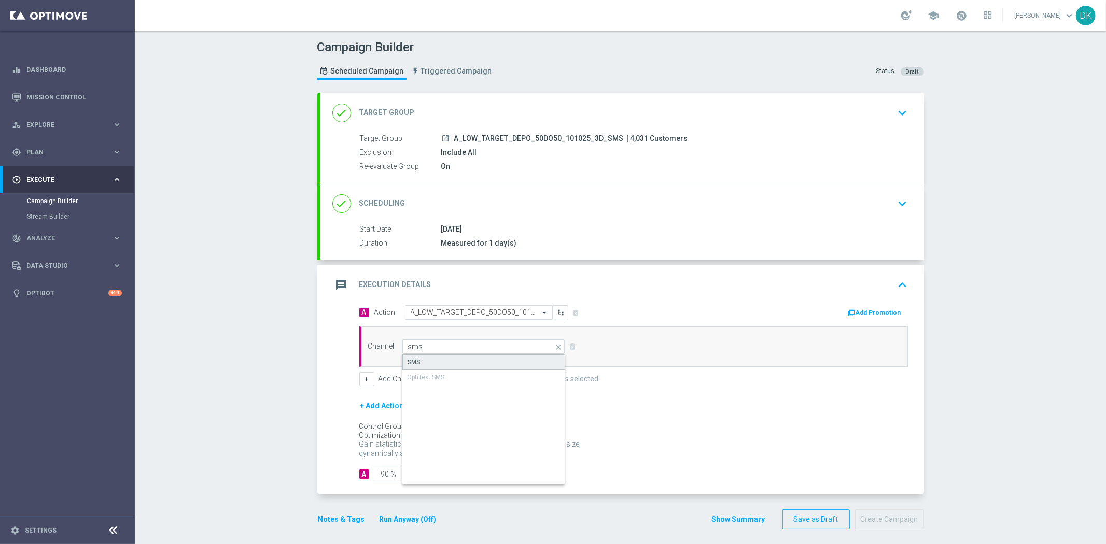
click at [456, 361] on div "SMS" at bounding box center [483, 363] width 163 height 16
type input "SMS"
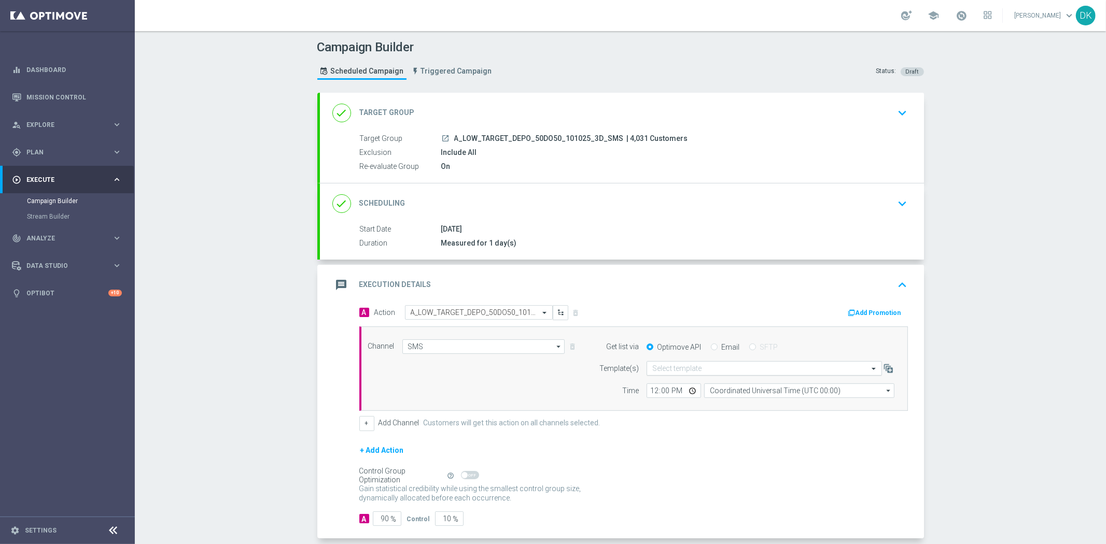
click at [684, 369] on input "text" at bounding box center [753, 368] width 203 height 9
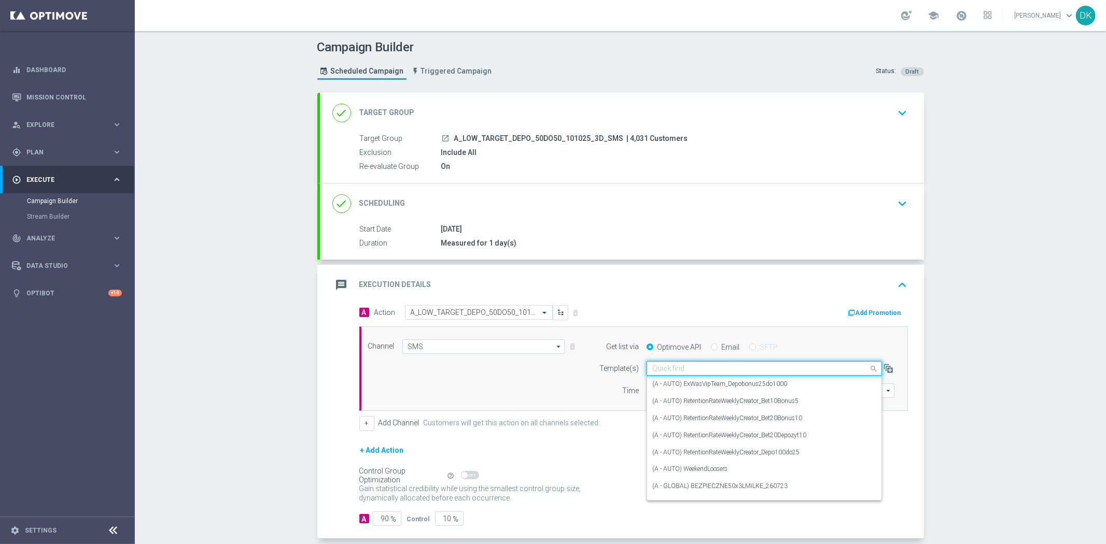
paste input "A_LOW_TARGET_DEPO_50DO50_101025_3D_SMS"
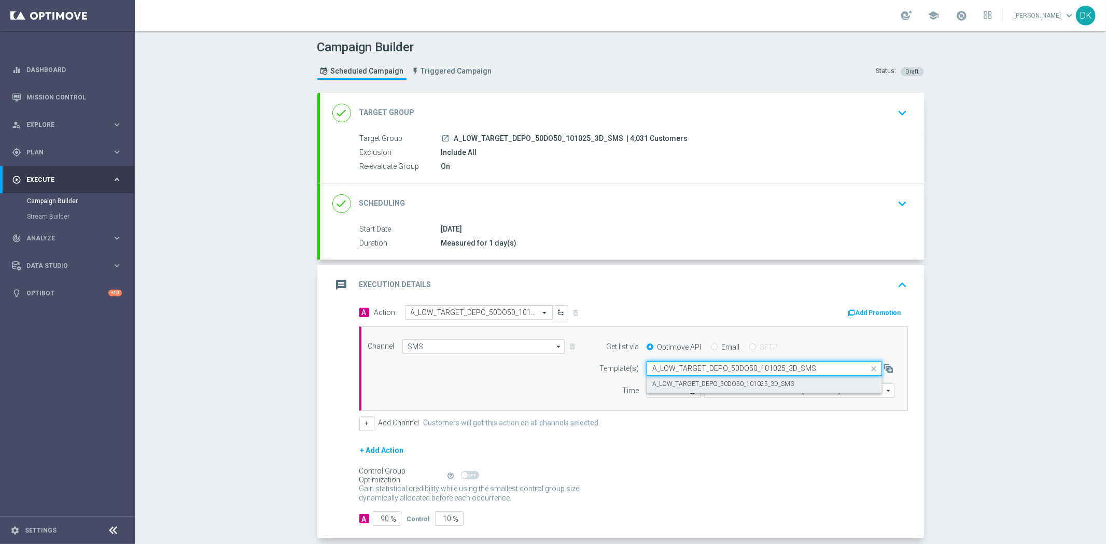
click at [681, 382] on label "A_LOW_TARGET_DEPO_50DO50_101025_3D_SMS" at bounding box center [723, 384] width 142 height 9
type input "A_LOW_TARGET_DEPO_50DO50_101025_3D_SMS"
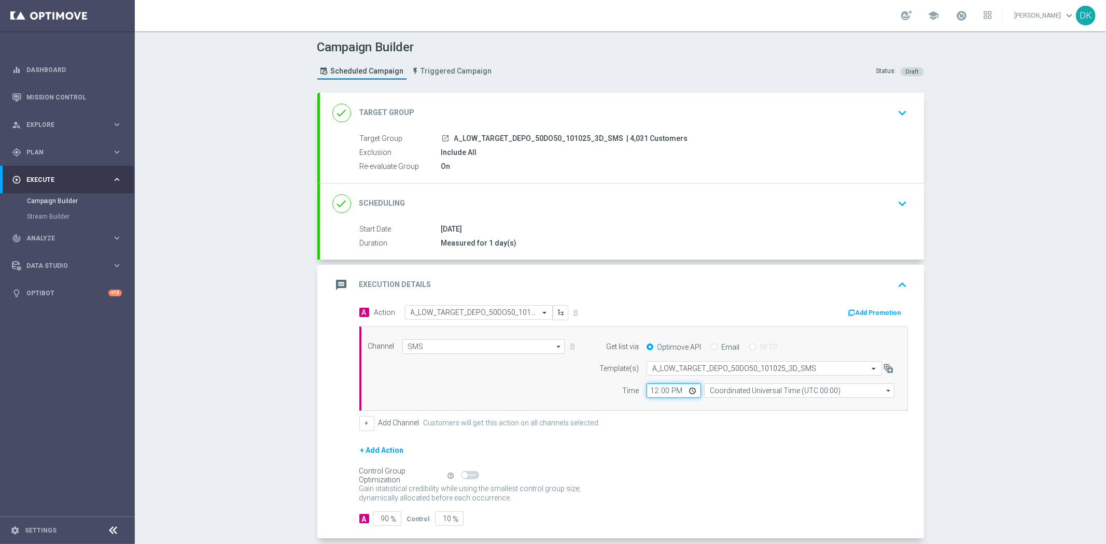
click at [649, 395] on input "12:00" at bounding box center [673, 391] width 54 height 15
type input "15:01"
click at [739, 391] on input "Coordinated Universal Time (UTC 00:00)" at bounding box center [799, 391] width 190 height 15
click at [735, 406] on div "Central European Time ([GEOGRAPHIC_DATA]) (UTC +02:00)" at bounding box center [795, 406] width 170 height 9
type input "Central European Time ([GEOGRAPHIC_DATA]) (UTC +02:00)"
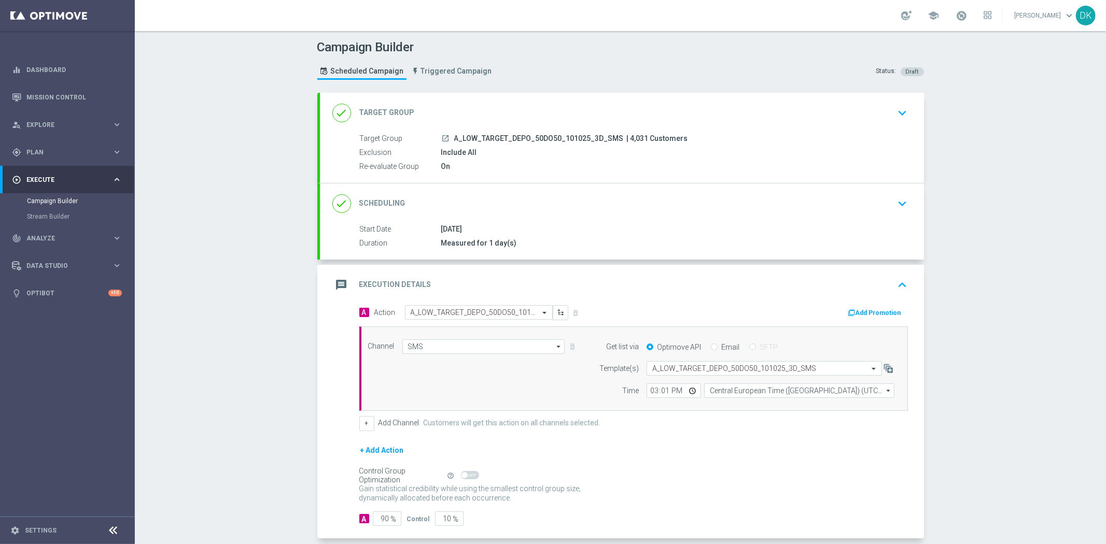
scroll to position [50, 0]
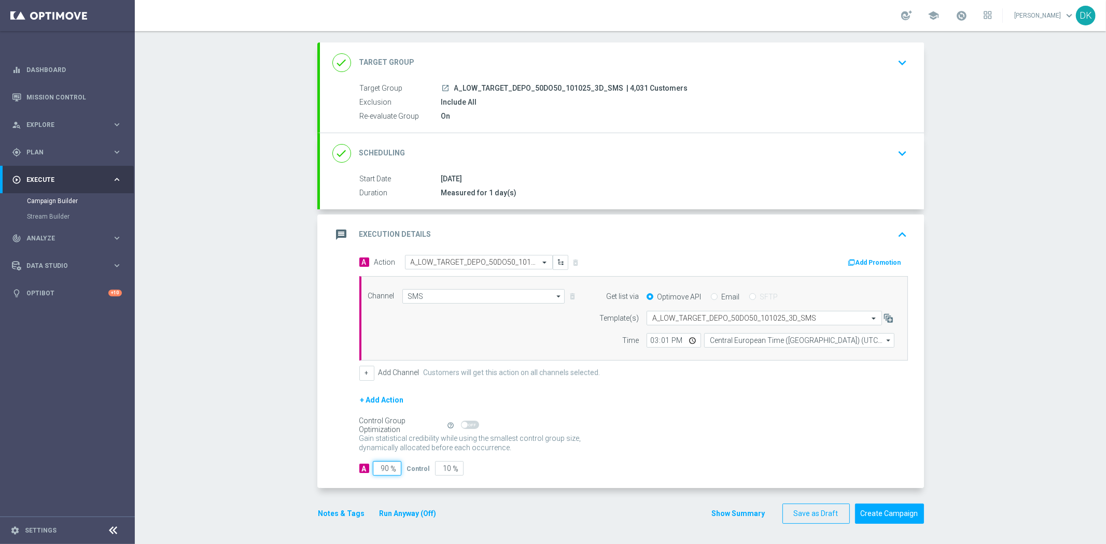
drag, startPoint x: 381, startPoint y: 470, endPoint x: 497, endPoint y: 472, distance: 116.1
click at [469, 471] on div "A 90 % Control 10 %" at bounding box center [633, 468] width 548 height 15
type input "98"
type input "2"
type input "98"
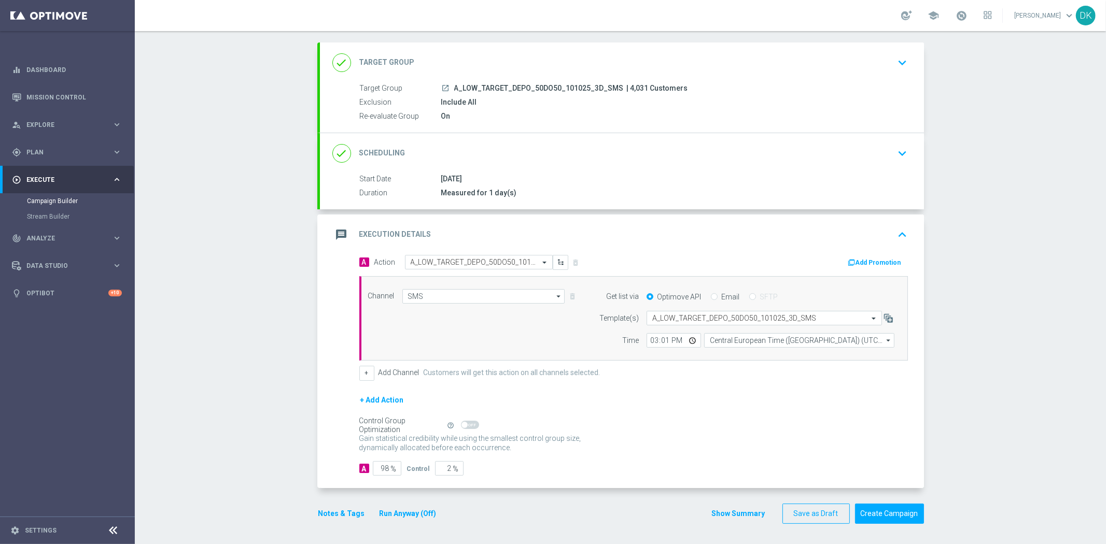
click at [689, 460] on form "A Action Select action A_LOW_TARGET_DEPO_50DO50_101025_3D_SMS delete_forever Ad…" at bounding box center [633, 365] width 548 height 221
click at [872, 505] on button "Create Campaign" at bounding box center [889, 514] width 69 height 20
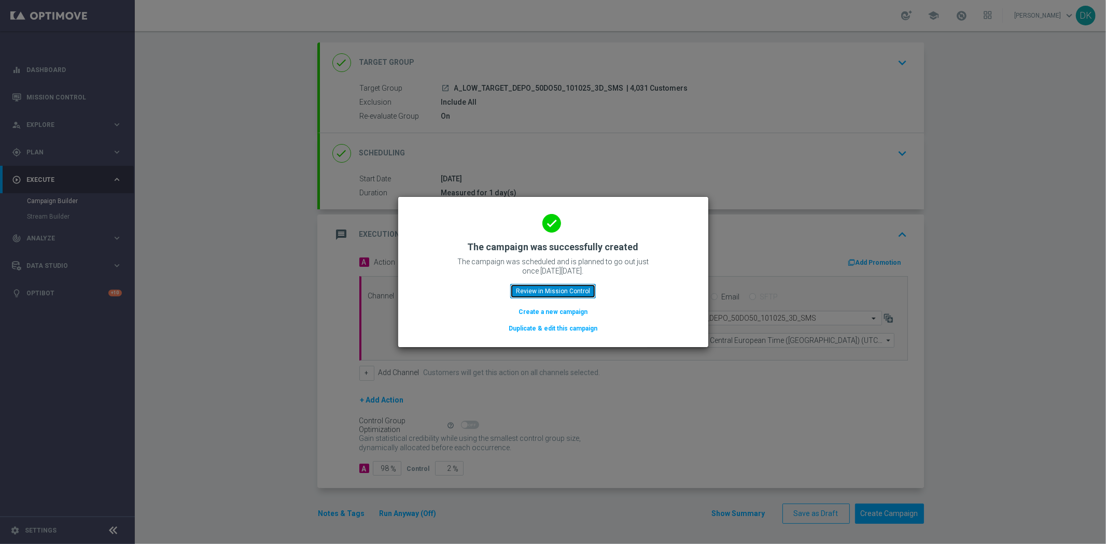
click at [537, 291] on button "Review in Mission Control" at bounding box center [553, 291] width 86 height 15
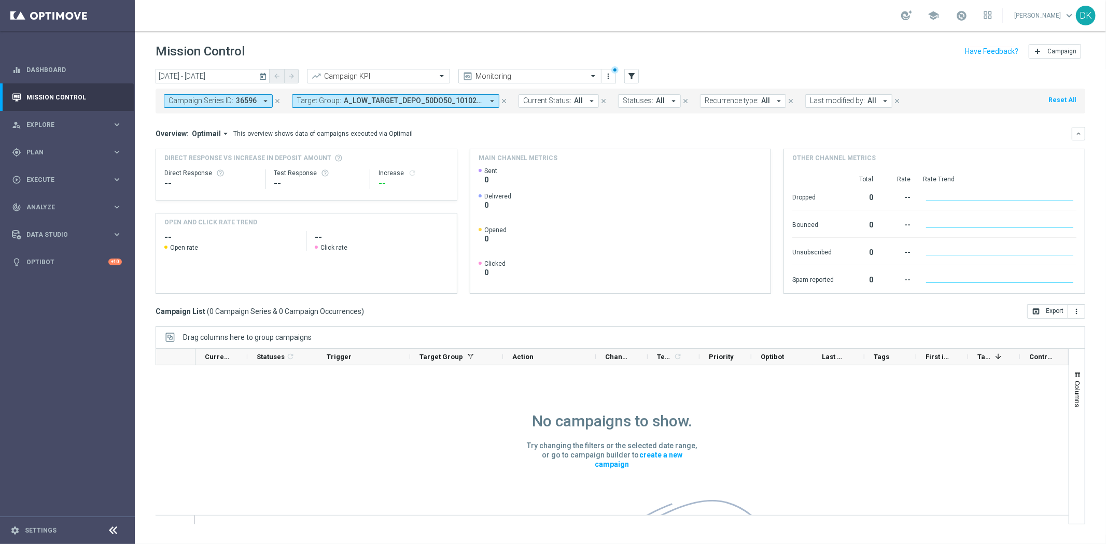
click at [253, 105] on span "36596" at bounding box center [246, 100] width 21 height 9
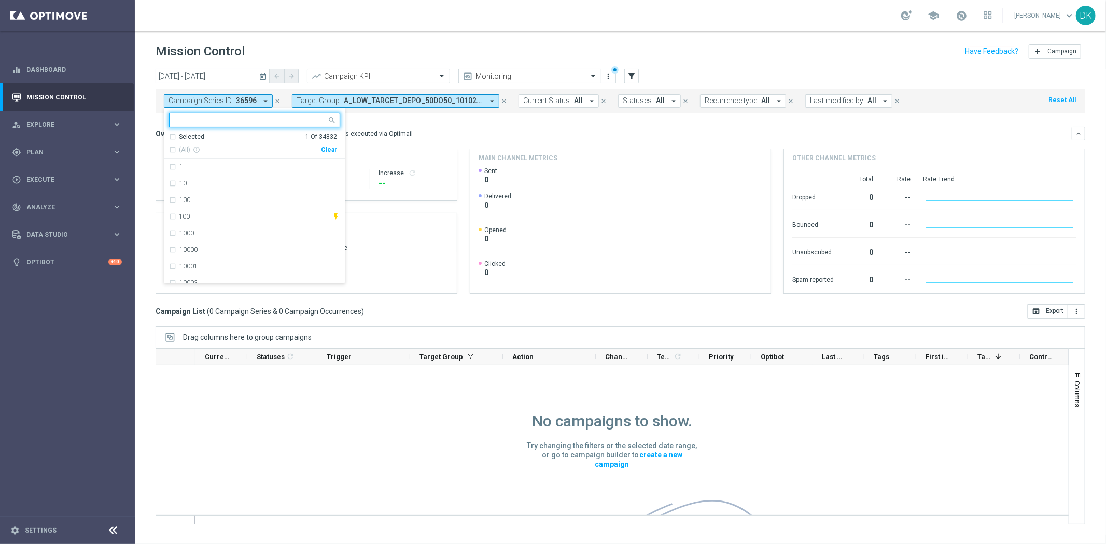
click at [324, 146] on div "(All) info_outline Clear" at bounding box center [253, 148] width 168 height 13
click at [0, 0] on div "Clear" at bounding box center [0, 0] width 0 height 0
click at [501, 135] on div "Overview: Optimail arrow_drop_down This overview shows data of campaigns execut…" at bounding box center [614, 133] width 916 height 9
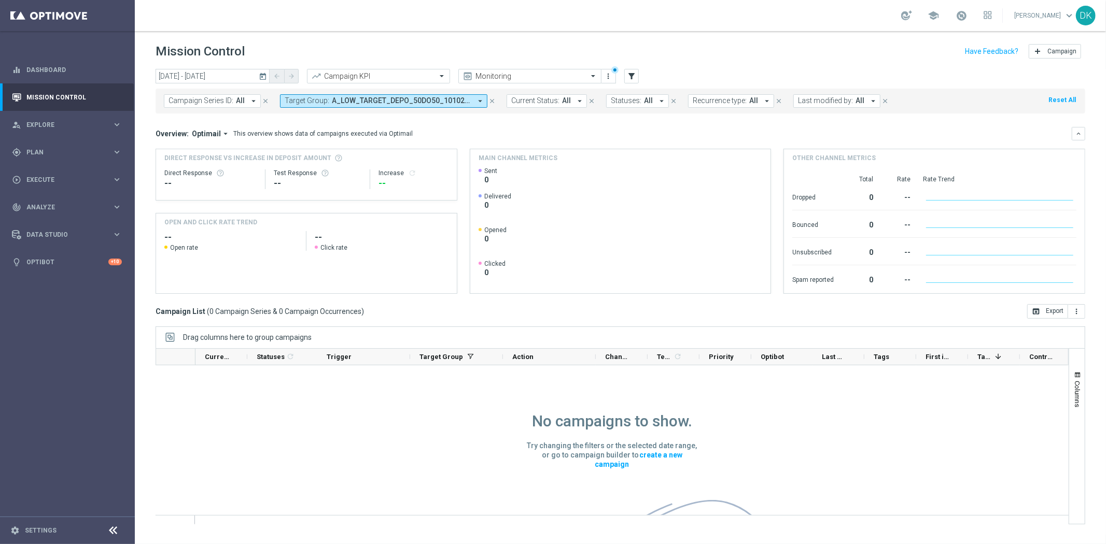
click at [262, 80] on icon "today" at bounding box center [263, 76] width 9 height 9
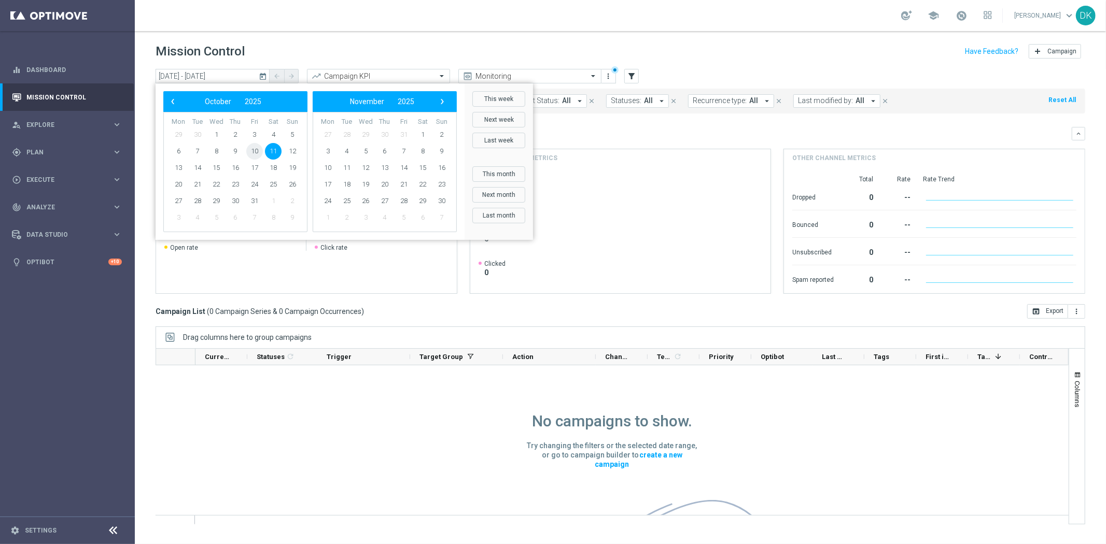
click at [252, 147] on span "10" at bounding box center [254, 151] width 17 height 17
click at [290, 156] on span "12" at bounding box center [292, 151] width 17 height 17
type input "10 Oct 2025 - 12 Oct 2025"
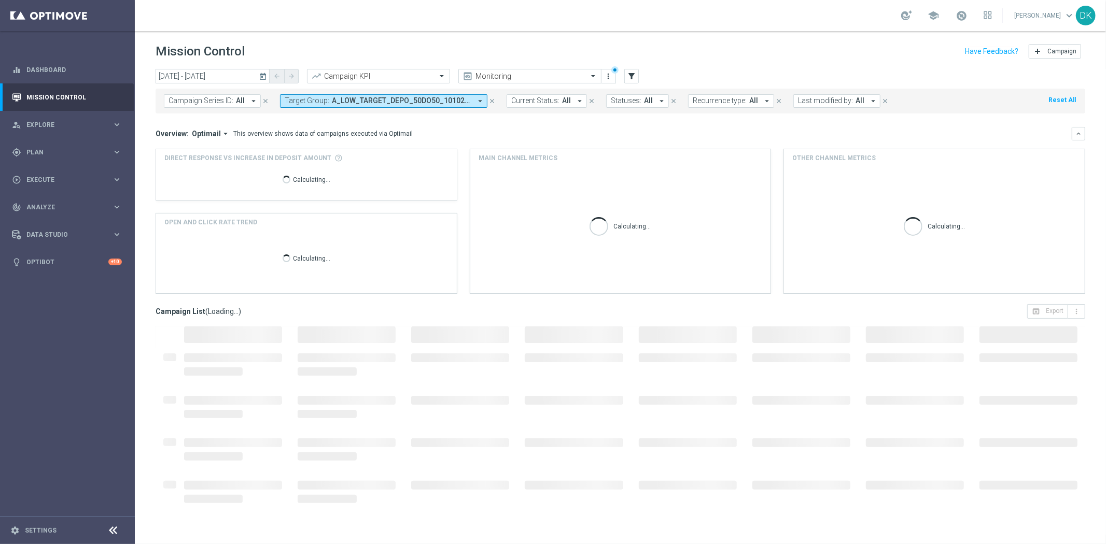
click at [332, 97] on span "A_LOW_TARGET_DEPO_50DO50_101025_1D_SMS, A_MIN_TARGET_DEPO_50DO20_101025_1D_SMS" at bounding box center [401, 100] width 139 height 9
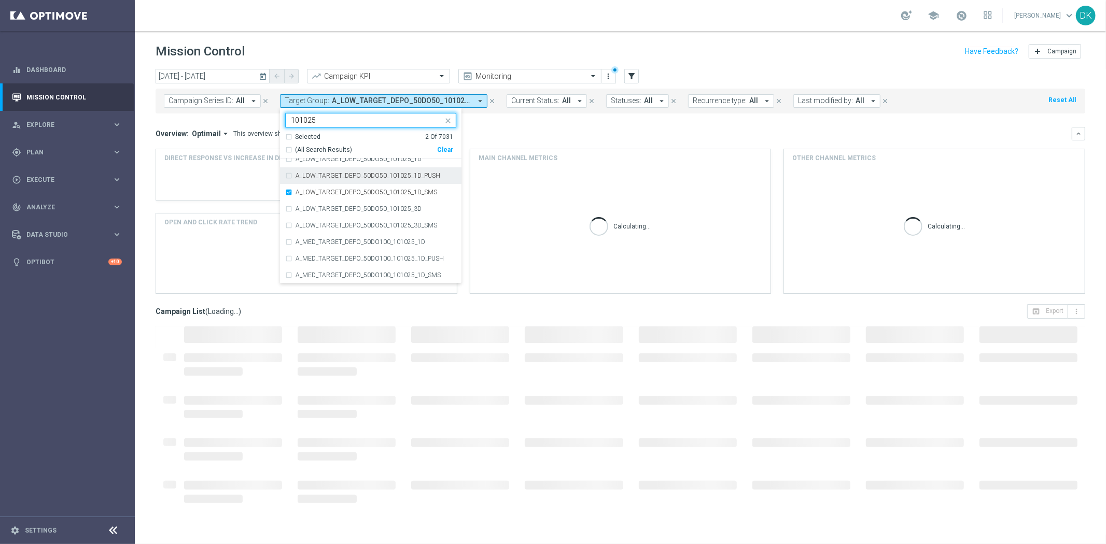
scroll to position [115, 0]
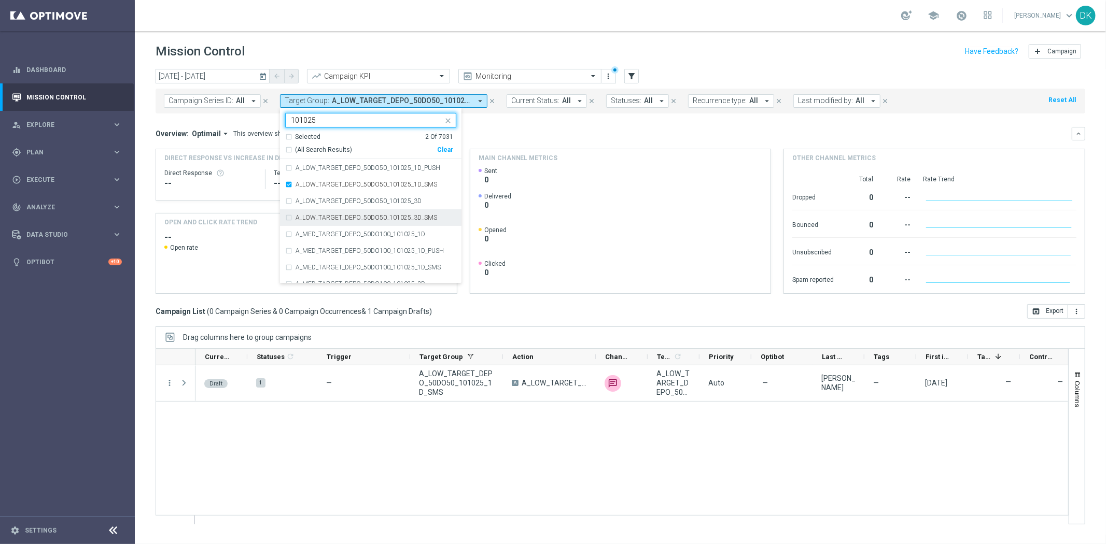
click at [398, 219] on label "A_LOW_TARGET_DEPO_50DO50_101025_3D_SMS" at bounding box center [366, 218] width 142 height 6
type input "101025"
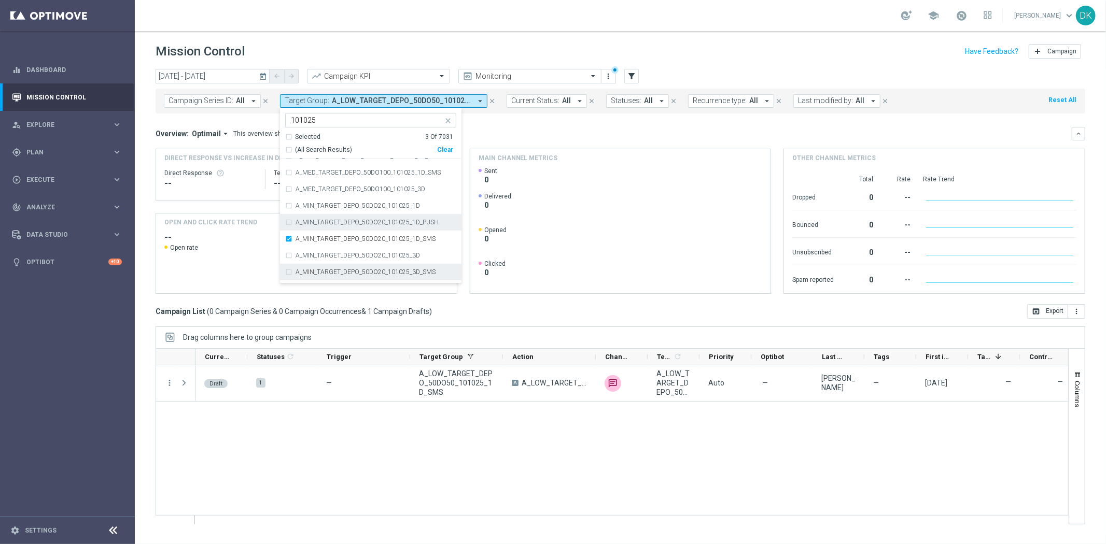
scroll to position [230, 0]
click at [360, 255] on div "A_MIN_TARGET_DEPO_50DO20_101025_3D_SMS" at bounding box center [370, 252] width 171 height 17
click at [354, 420] on div "Draft 1 — A_LOW_TARGET_DEPO_50DO50_101025_1D_SMS A A_LOW_TARGET_DEPO_50DO50_101…" at bounding box center [631, 444] width 872 height 159
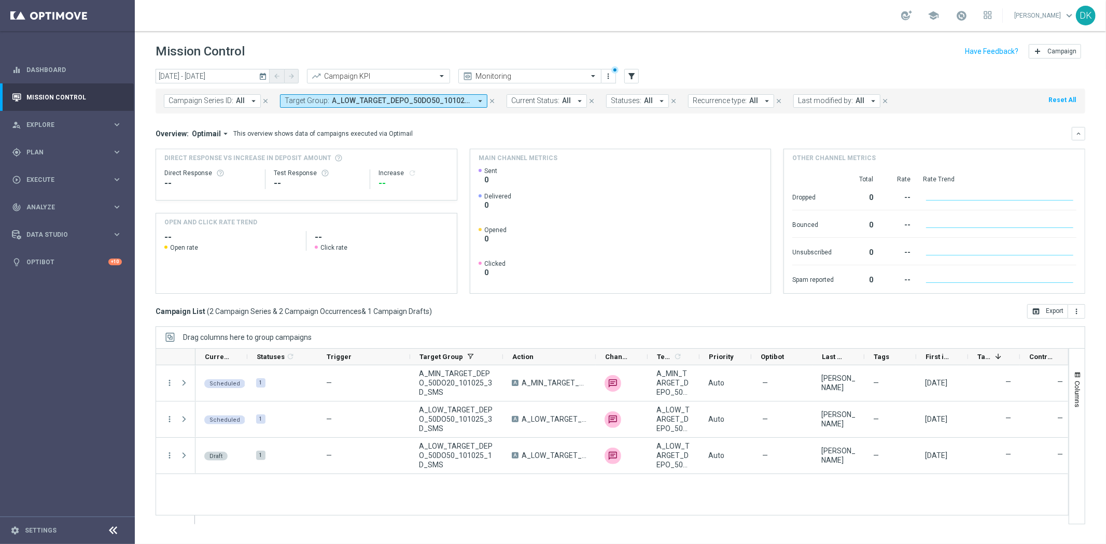
click at [364, 102] on span "A_LOW_TARGET_DEPO_50DO50_101025_1D_SMS, A_LOW_TARGET_DEPO_50DO50_101025_3D_SMS,…" at bounding box center [401, 100] width 139 height 9
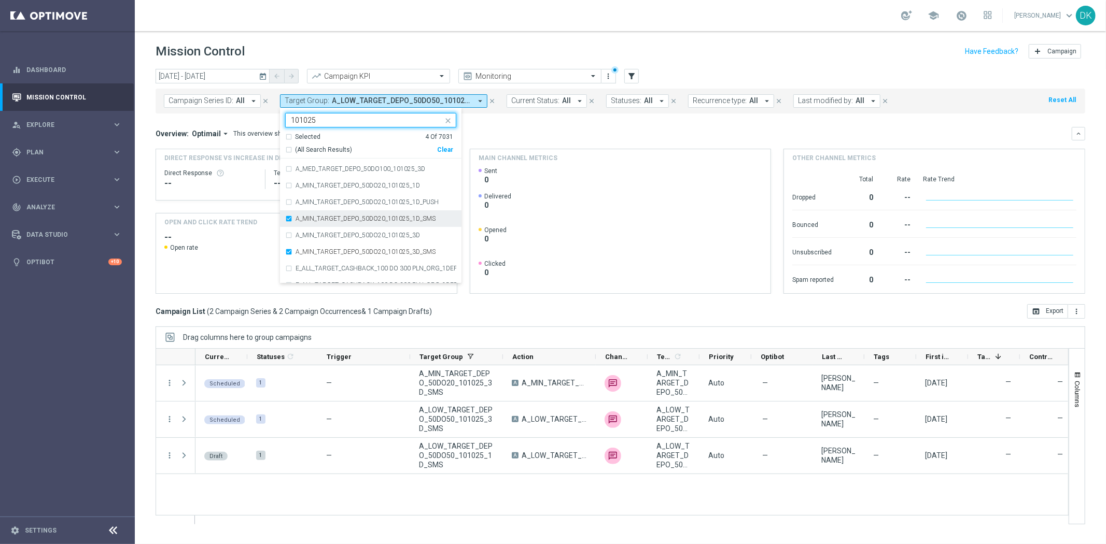
click at [363, 219] on label "A_MIN_TARGET_DEPO_50DO20_101025_1D_SMS" at bounding box center [365, 219] width 140 height 6
type input "101025"
click at [363, 219] on label "A_MIN_TARGET_DEPO_50DO20_101025_1D_SMS" at bounding box center [365, 219] width 140 height 6
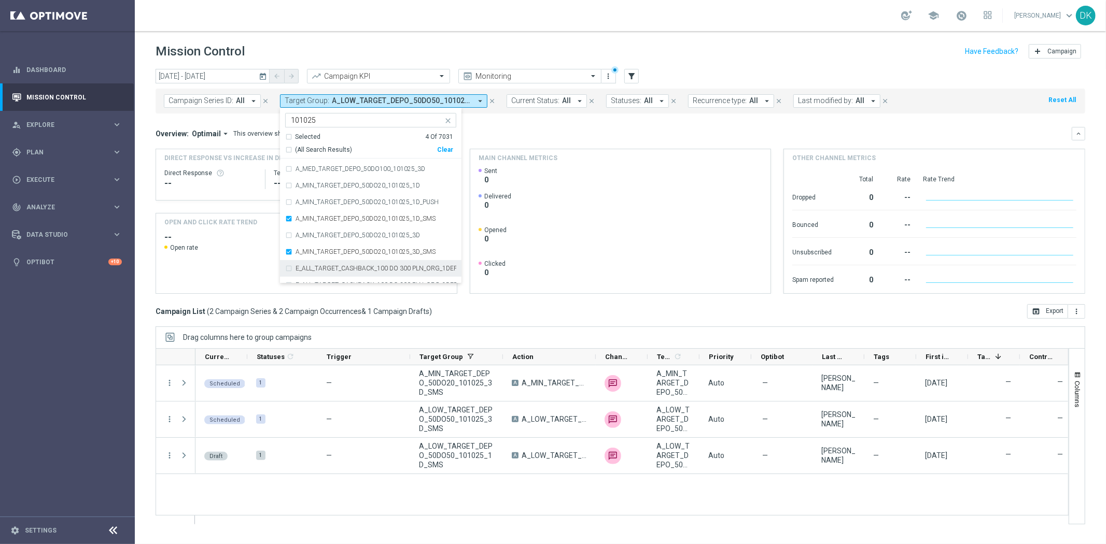
click at [351, 481] on div "Draft 1 — A_LOW_TARGET_DEPO_50DO50_101025_1D_SMS A A_LOW_TARGET_DEPO_50DO50_101…" at bounding box center [631, 444] width 872 height 159
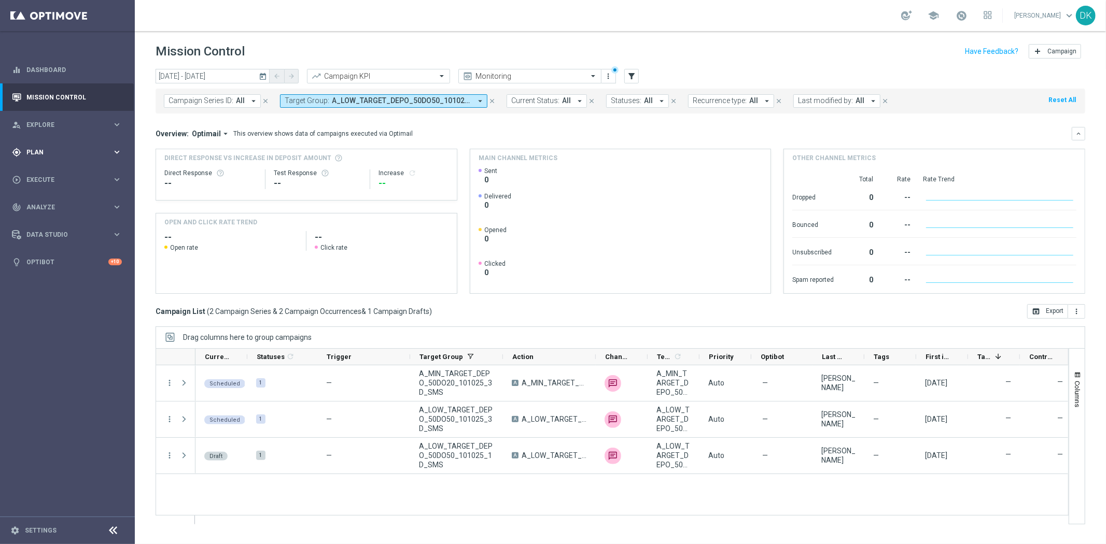
click at [94, 154] on span "Plan" at bounding box center [69, 152] width 86 height 6
click at [73, 252] on div "play_circle_outline Execute" at bounding box center [62, 256] width 100 height 9
click at [65, 200] on link "Campaign Builder" at bounding box center [67, 201] width 81 height 8
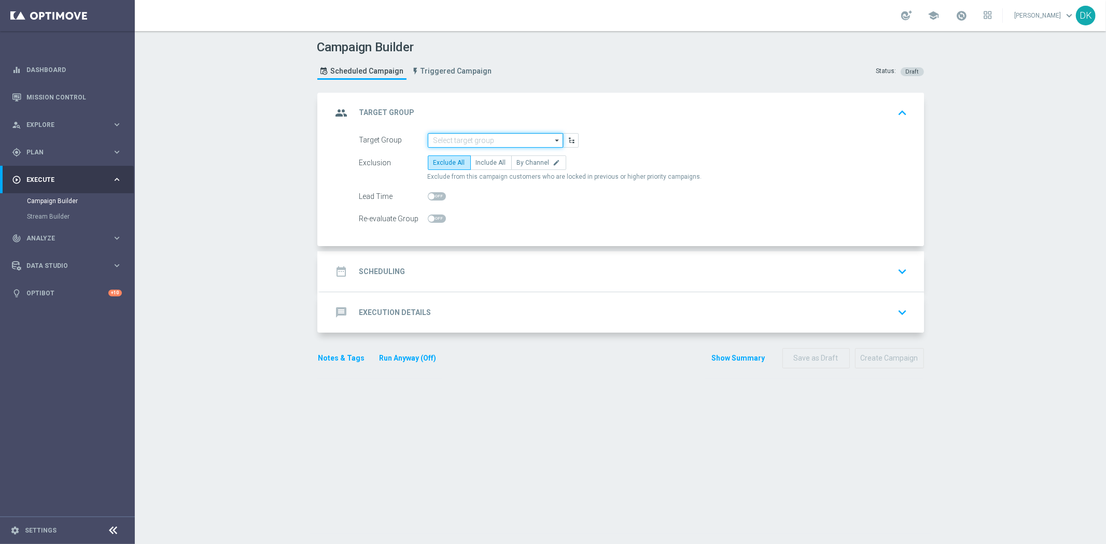
click at [491, 135] on input at bounding box center [495, 140] width 135 height 15
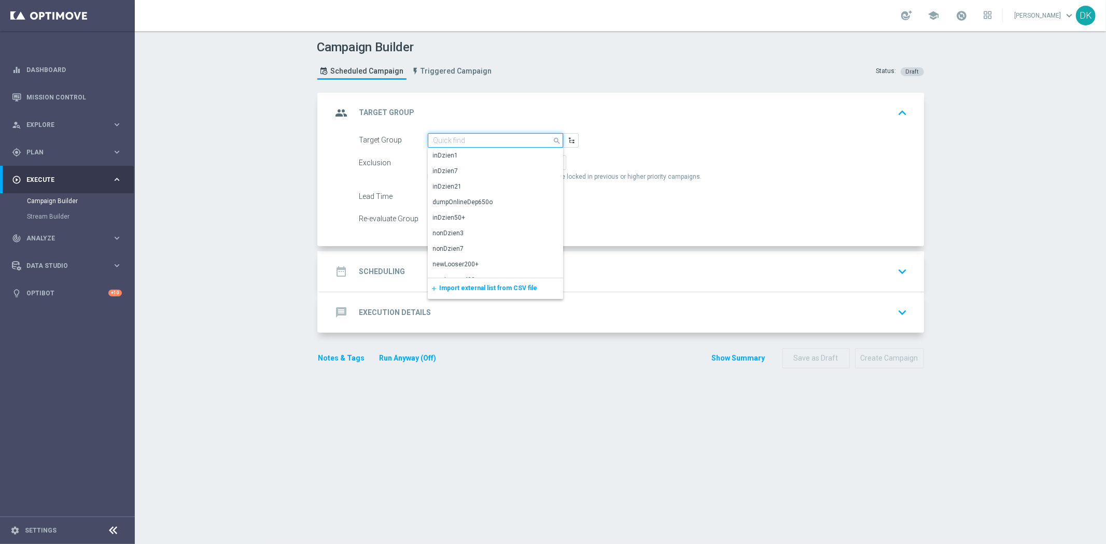
paste input "A_MIN_TARGET_DEPO_50DO20_101025_1D_SMS"
click at [475, 157] on div "A_MIN_TARGET_DEPO_50DO20_101025_1D_SMS" at bounding box center [495, 160] width 124 height 19
type input "A_MIN_TARGET_DEPO_50DO20_101025_1D_SMS"
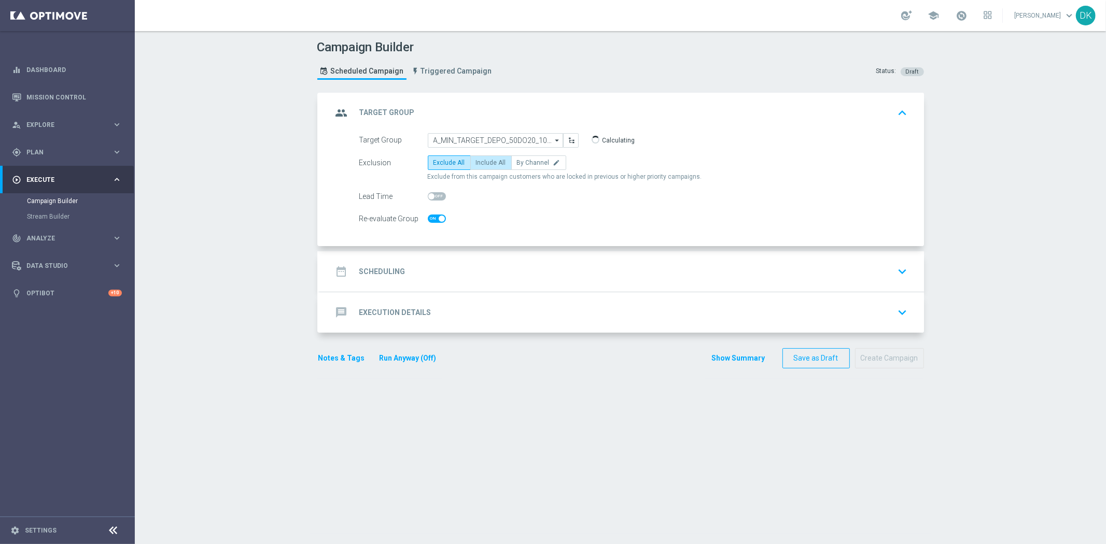
checkbox input "true"
click at [478, 163] on span "Include All" at bounding box center [491, 162] width 30 height 7
click at [478, 163] on input "Include All" at bounding box center [479, 164] width 7 height 7
radio input "true"
click at [429, 220] on span at bounding box center [437, 219] width 18 height 8
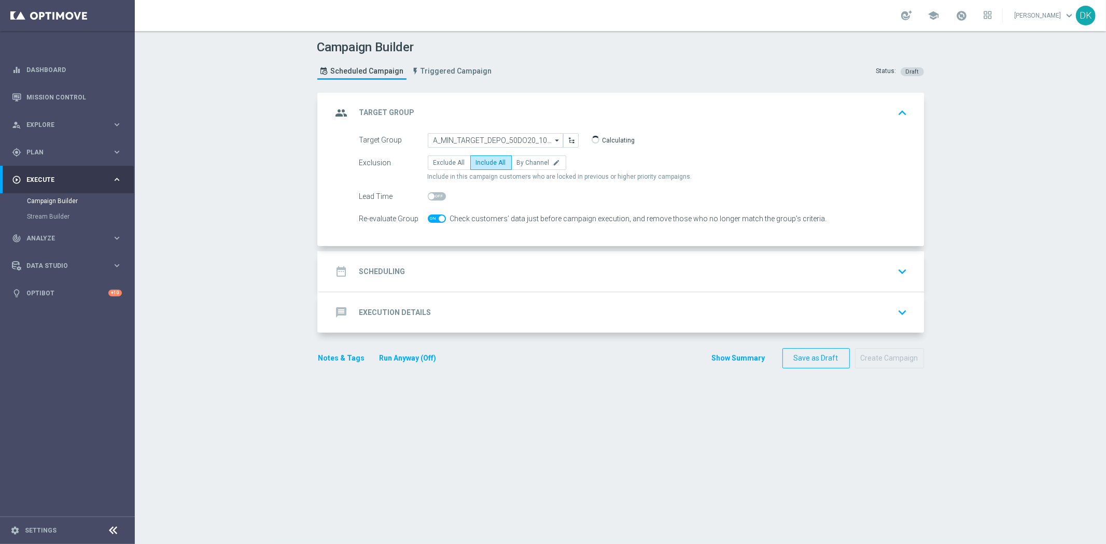
click at [429, 220] on input "checkbox" at bounding box center [437, 219] width 18 height 8
checkbox input "false"
click at [417, 271] on div "date_range Scheduling keyboard_arrow_down" at bounding box center [621, 272] width 579 height 20
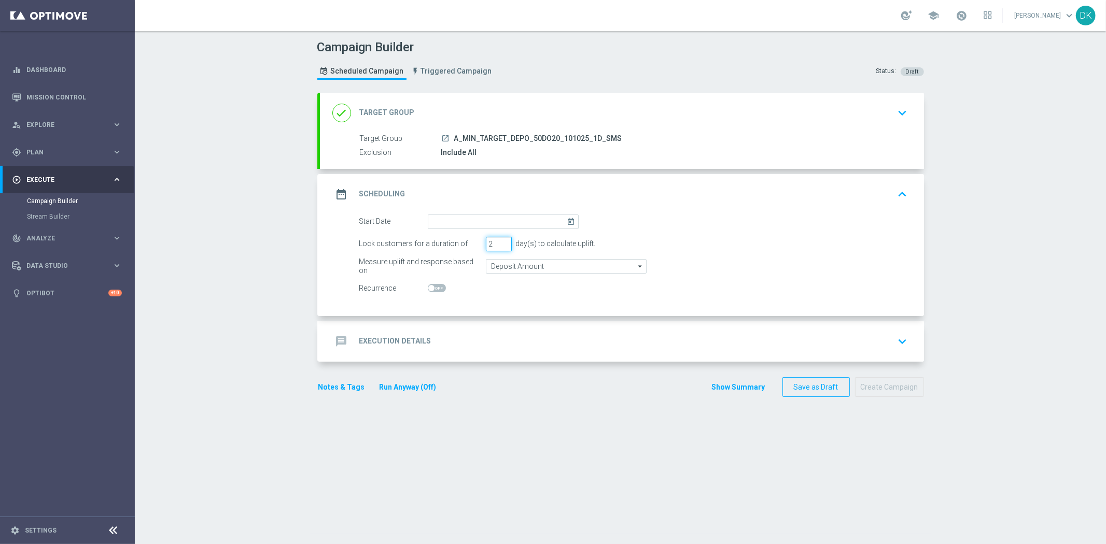
click at [501, 244] on input "2" at bounding box center [499, 244] width 26 height 15
type input "1"
click at [501, 244] on input "1" at bounding box center [499, 244] width 26 height 15
click at [506, 217] on input at bounding box center [503, 222] width 151 height 15
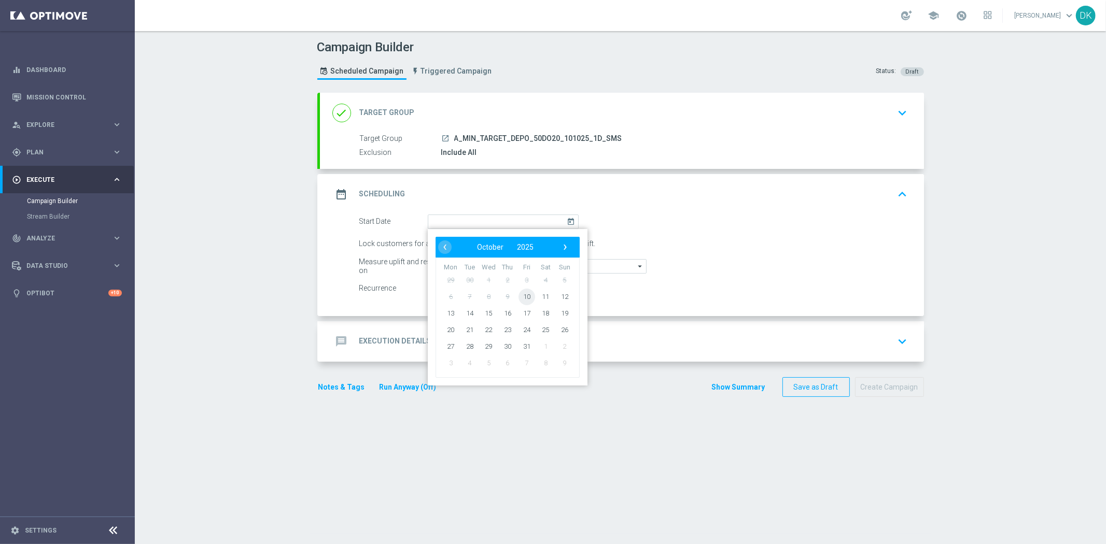
click at [518, 293] on span "10" at bounding box center [526, 296] width 17 height 17
type input "[DATE]"
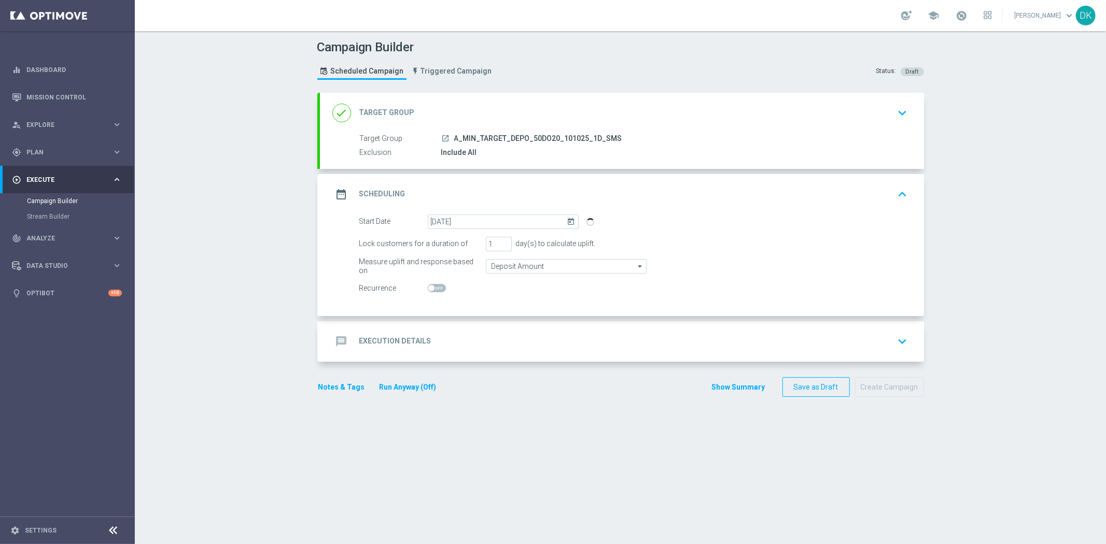
click at [477, 332] on div "message Execution Details keyboard_arrow_down" at bounding box center [621, 342] width 579 height 20
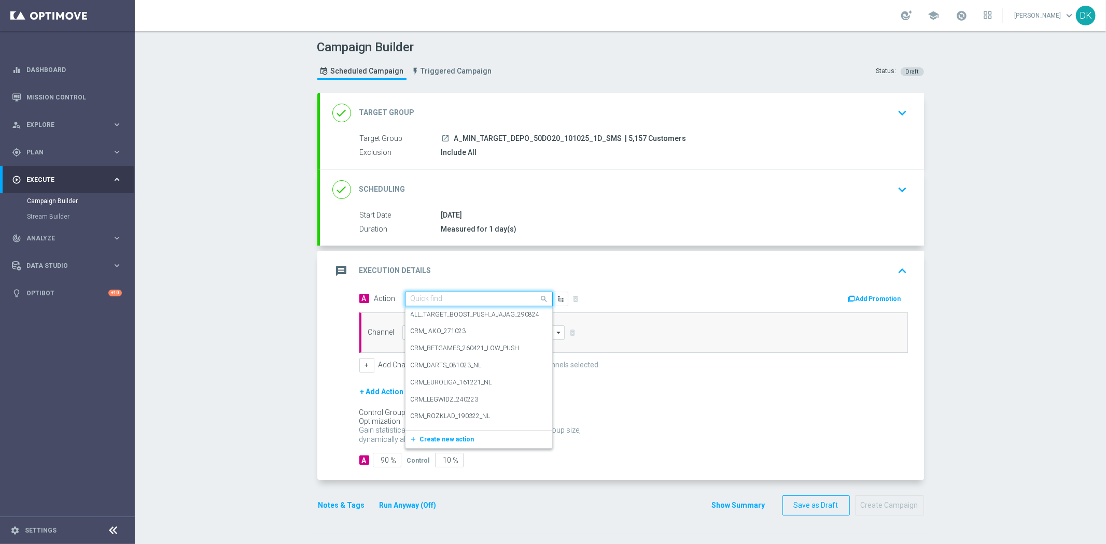
click at [439, 302] on input "text" at bounding box center [469, 299] width 116 height 9
paste input "A_MIN_TARGET_DEPO_50DO20_101025_1D_SMS"
type input "A_MIN_TARGET_DEPO_50DO20_101025_1D_SMS"
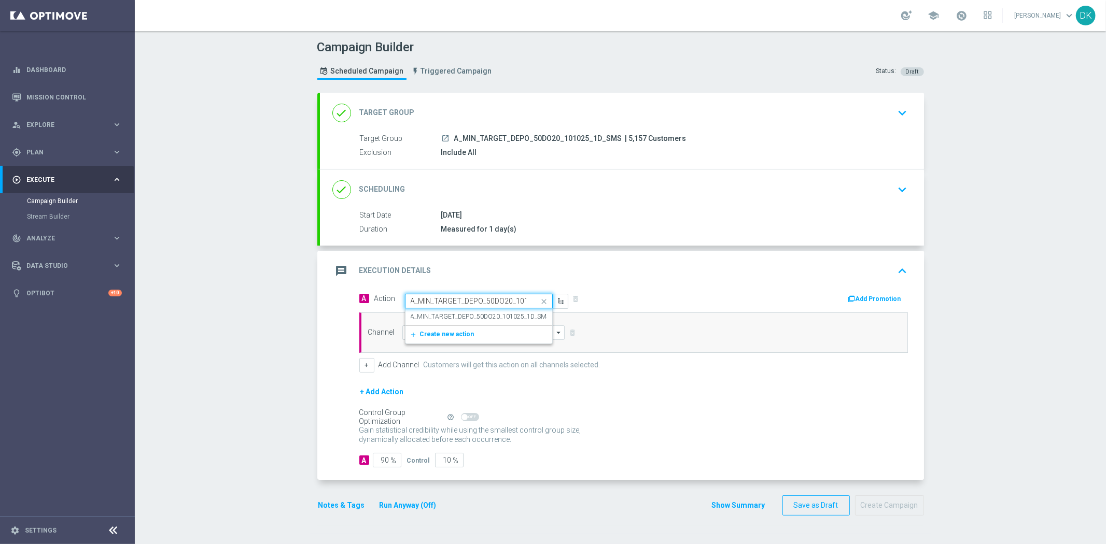
scroll to position [0, 43]
click at [464, 318] on label "A_MIN_TARGET_DEPO_50DO20_101025_1D_SMS" at bounding box center [481, 317] width 140 height 9
click at [461, 333] on input at bounding box center [483, 333] width 163 height 15
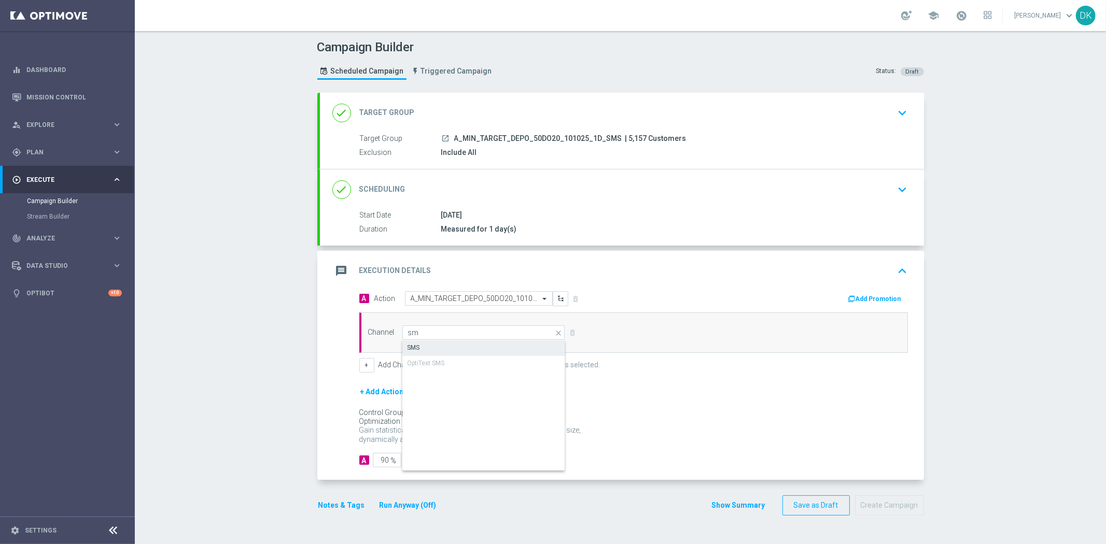
click at [457, 354] on div "SMS" at bounding box center [483, 348] width 163 height 15
type input "SMS"
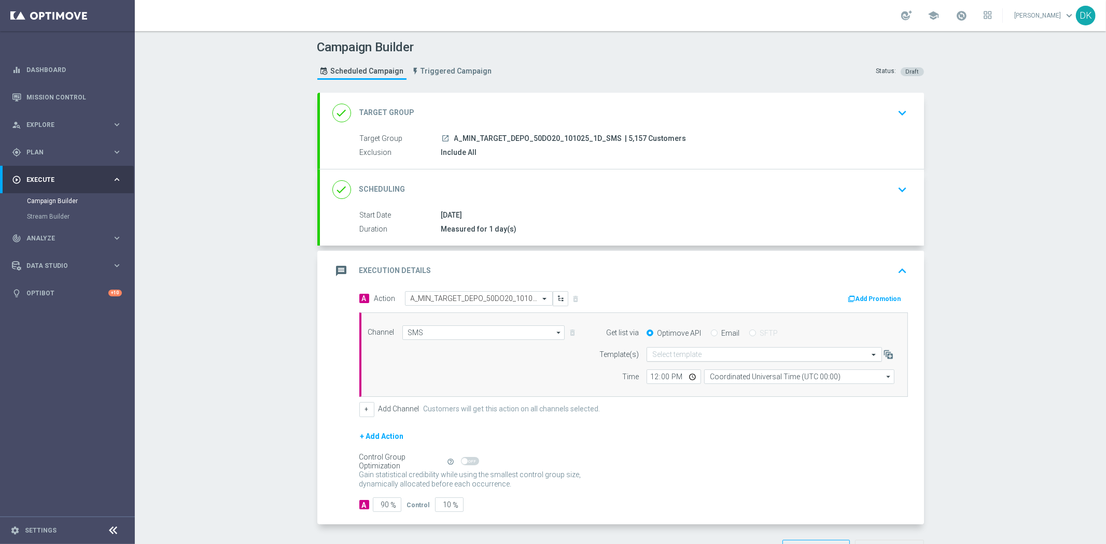
click at [686, 355] on input "text" at bounding box center [753, 354] width 203 height 9
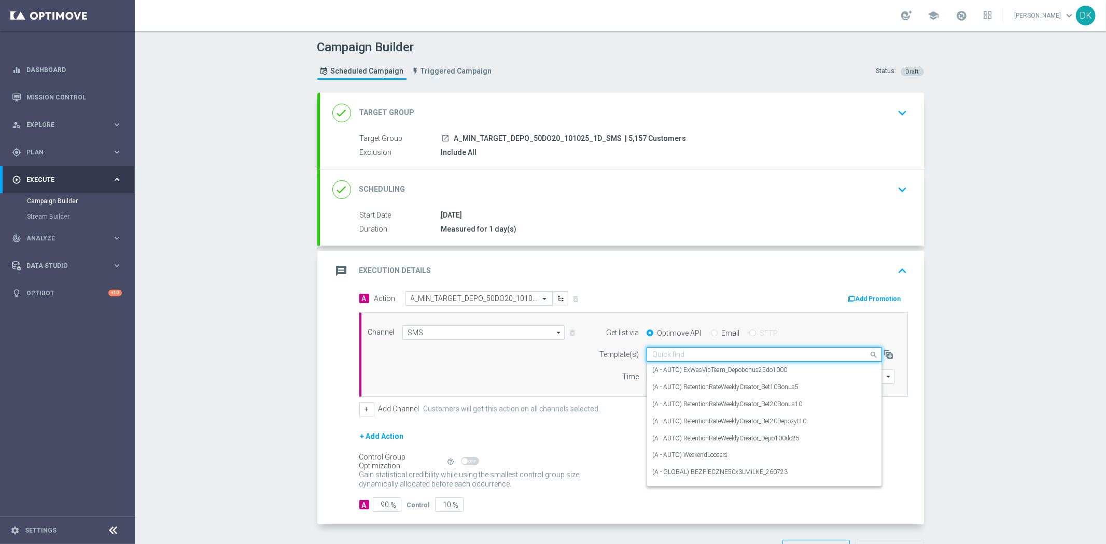
paste input "A_MIN_TARGET_DEPO_50DO20_101025_1D_SMS"
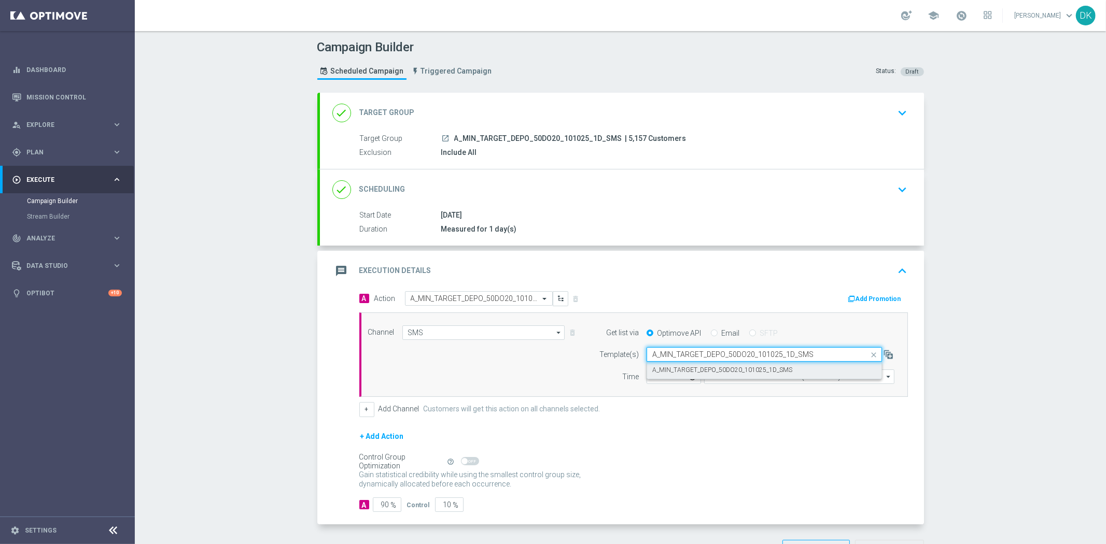
click at [686, 370] on label "A_MIN_TARGET_DEPO_50DO20_101025_1D_SMS" at bounding box center [722, 370] width 140 height 9
type input "A_MIN_TARGET_DEPO_50DO20_101025_1D_SMS"
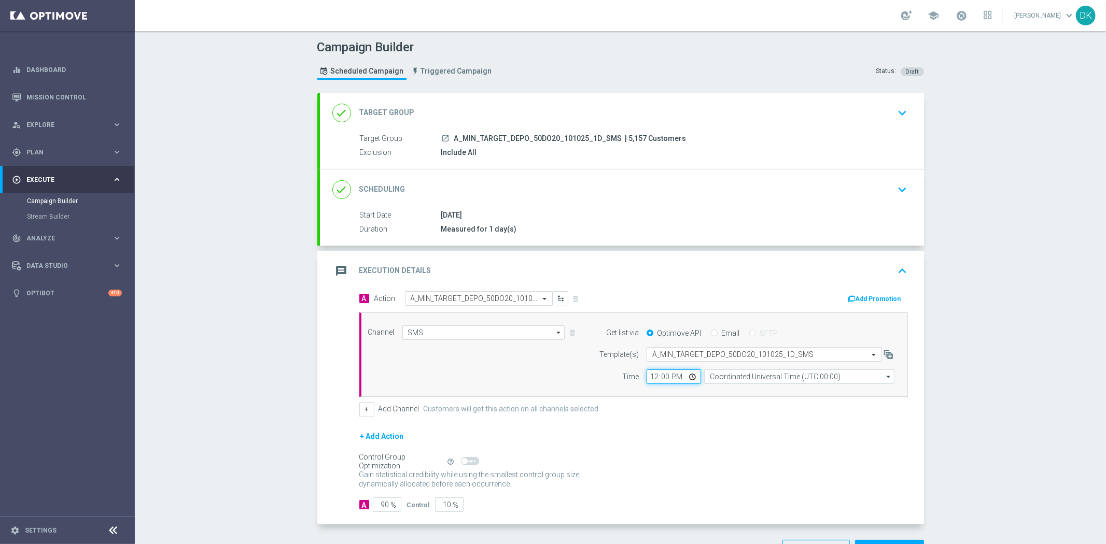
click at [646, 379] on input "12:00" at bounding box center [673, 377] width 54 height 15
type input "15:01"
click at [750, 377] on input "Coordinated Universal Time (UTC 00:00)" at bounding box center [799, 377] width 190 height 15
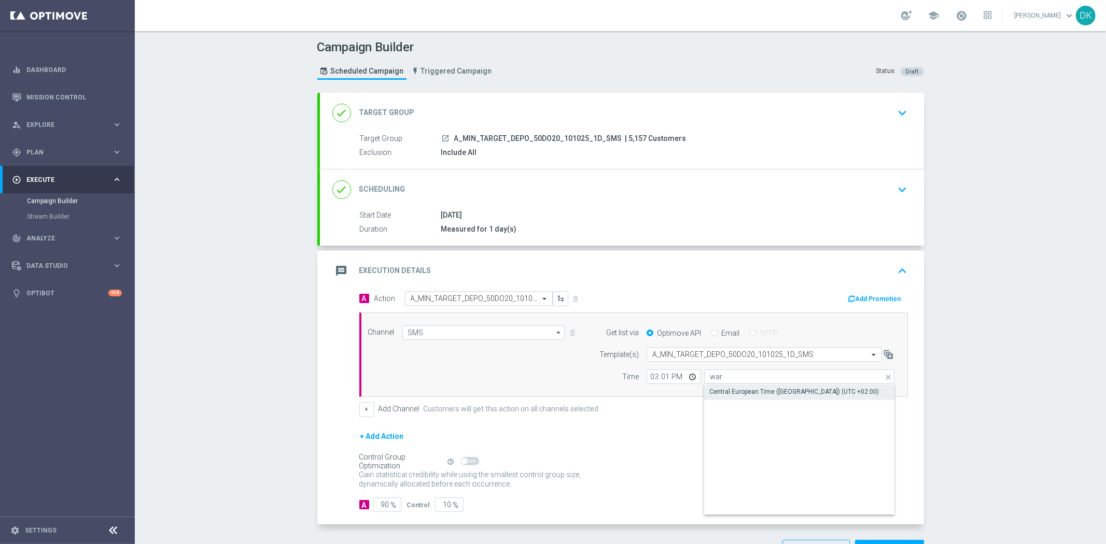
click at [749, 390] on div "Central European Time ([GEOGRAPHIC_DATA]) (UTC +02:00)" at bounding box center [794, 391] width 170 height 9
type input "Central European Time ([GEOGRAPHIC_DATA]) (UTC +02:00)"
click at [744, 438] on div "+ Add Action" at bounding box center [633, 443] width 548 height 26
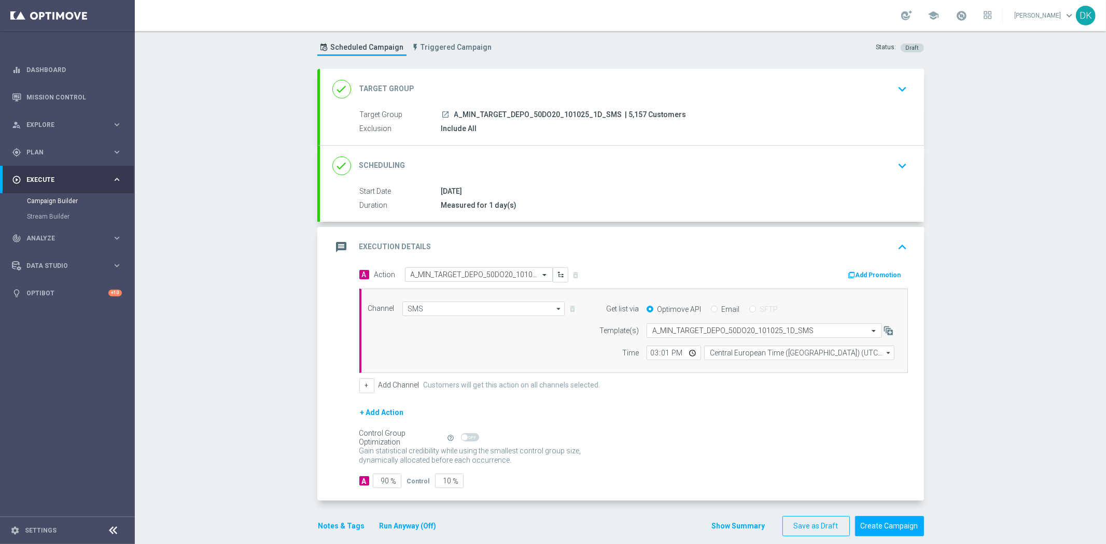
scroll to position [37, 0]
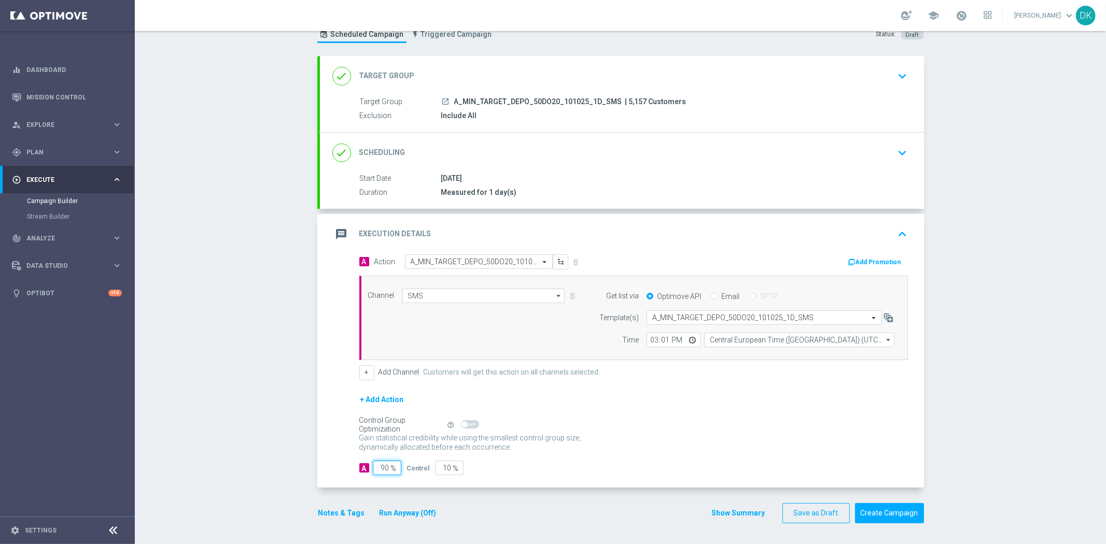
drag, startPoint x: 380, startPoint y: 469, endPoint x: 449, endPoint y: 469, distance: 69.5
click at [448, 469] on div "A 90 % Control 10 %" at bounding box center [633, 468] width 548 height 15
type input "98"
type input "2"
type input "98"
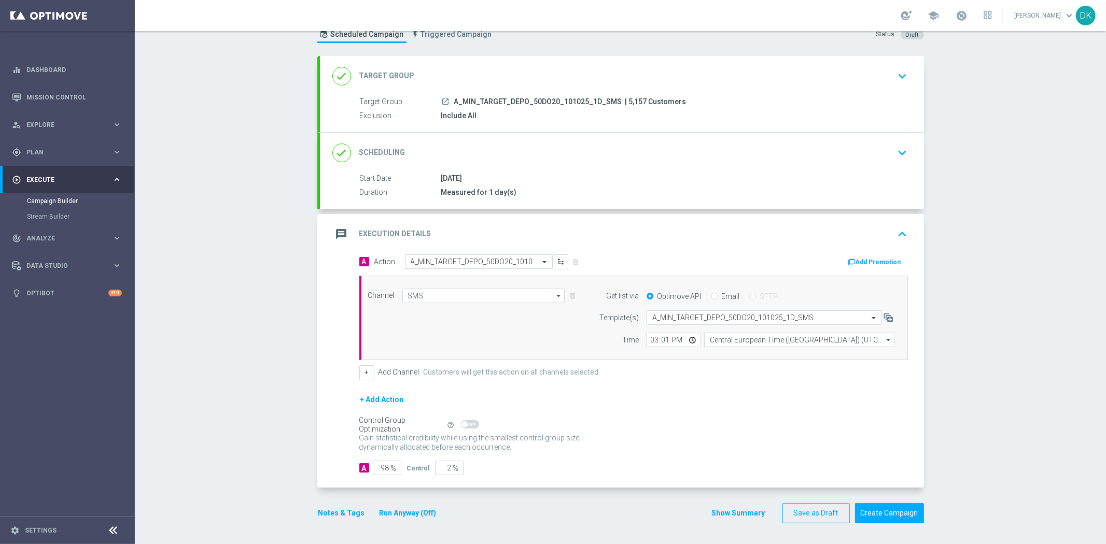
click at [722, 446] on div "Gain statistical credibility while using the smallest control group size, dynam…" at bounding box center [633, 443] width 548 height 25
click at [806, 516] on button "Save as Draft" at bounding box center [815, 513] width 67 height 20
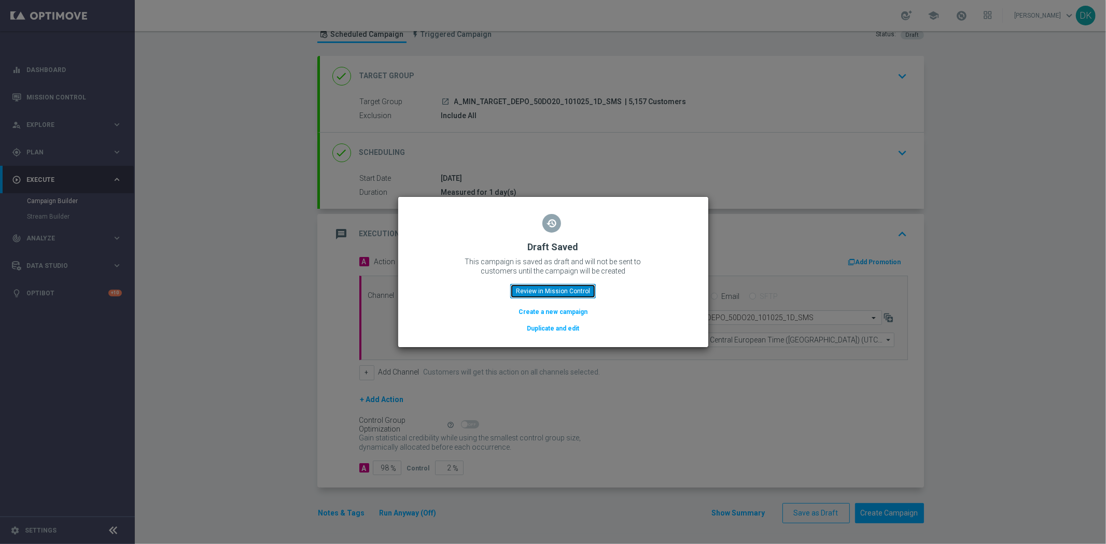
click at [573, 291] on button "Review in Mission Control" at bounding box center [553, 291] width 86 height 15
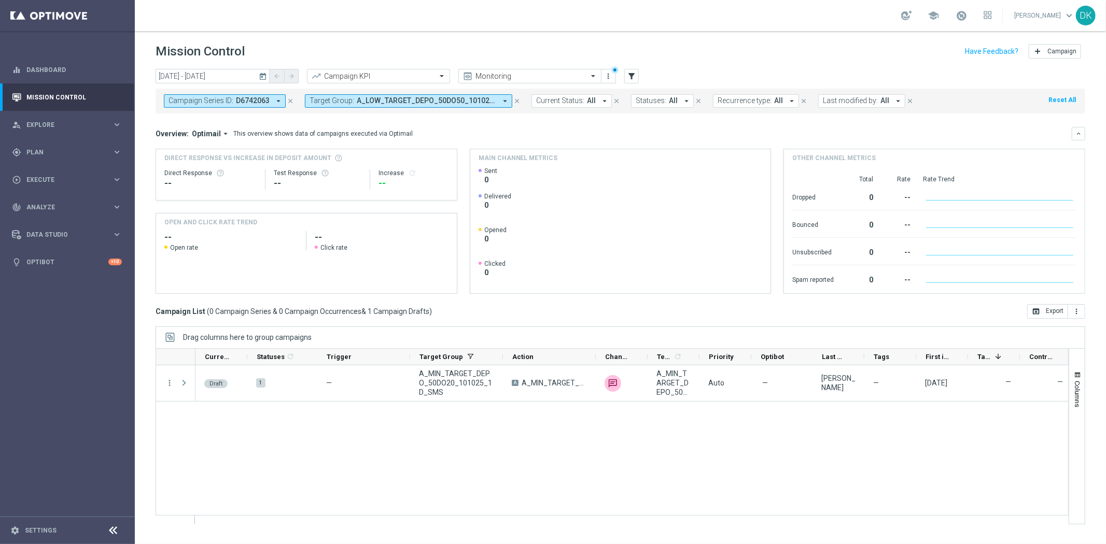
click at [267, 102] on span "D6742063" at bounding box center [253, 100] width 34 height 9
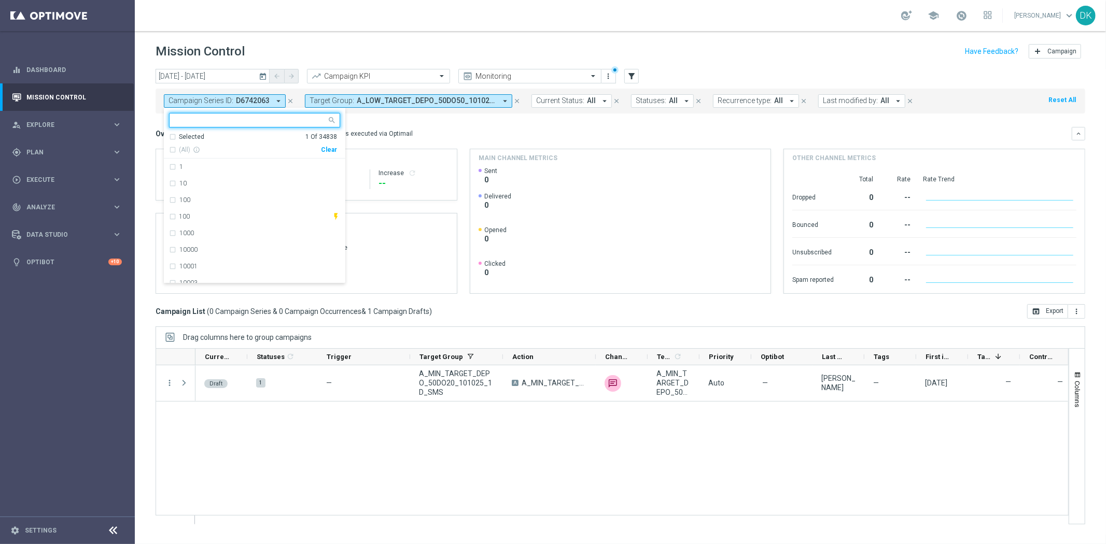
click at [0, 0] on div "Clear" at bounding box center [0, 0] width 0 height 0
click at [444, 127] on div "Overview: Optimail arrow_drop_down This overview shows data of campaigns execut…" at bounding box center [620, 133] width 929 height 13
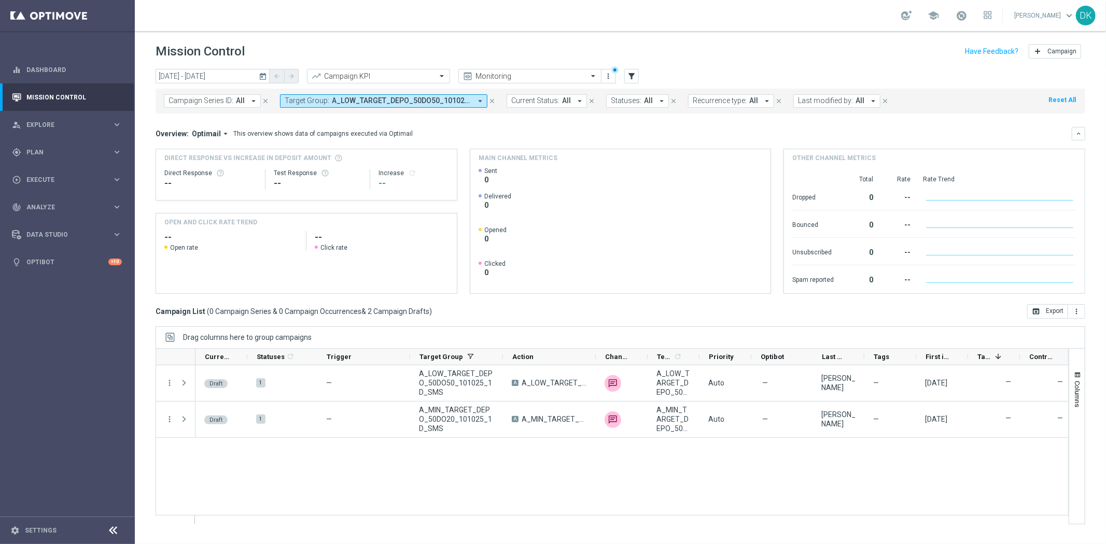
click at [266, 78] on icon "today" at bounding box center [263, 76] width 9 height 9
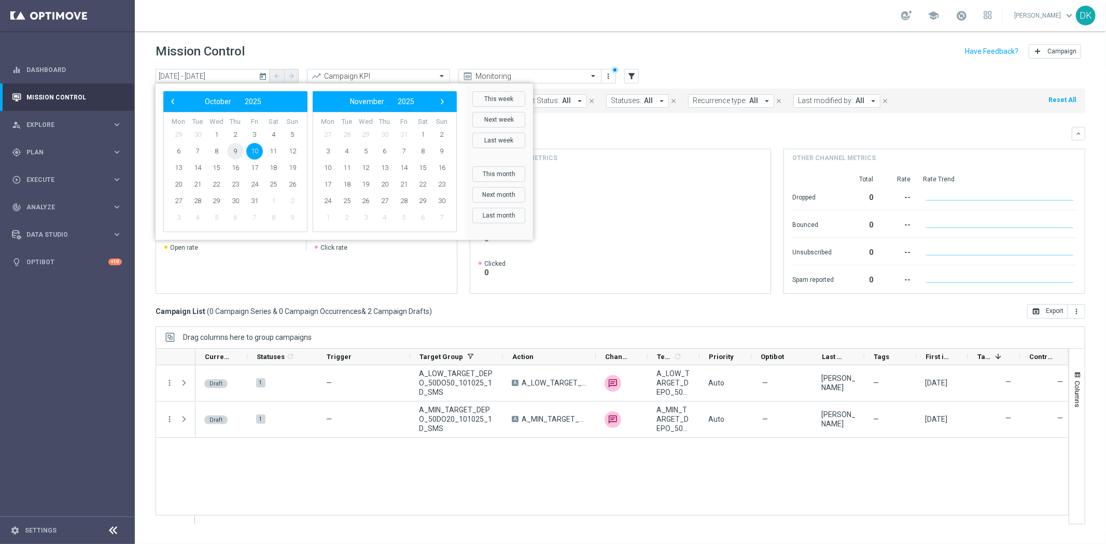
click at [236, 151] on span "9" at bounding box center [235, 151] width 17 height 17
click at [293, 151] on span "12" at bounding box center [292, 151] width 17 height 17
type input "09 Oct 2025 - 12 Oct 2025"
